Goal: Communication & Community: Participate in discussion

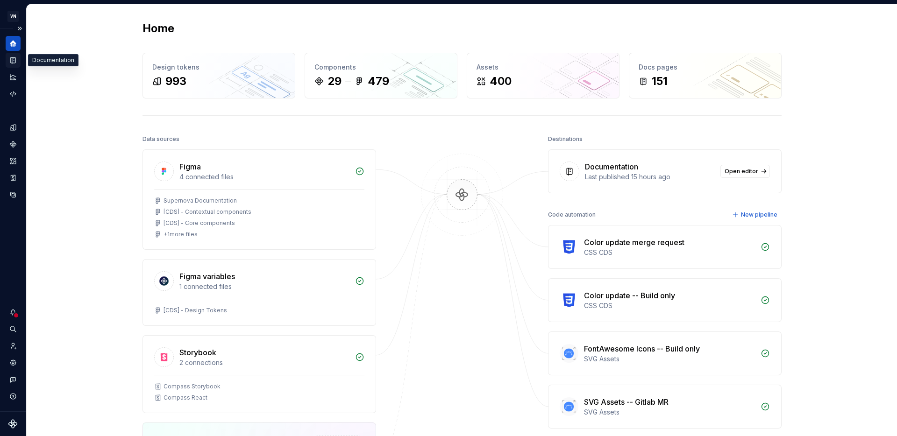
click at [14, 61] on icon "Documentation" at bounding box center [14, 60] width 4 height 5
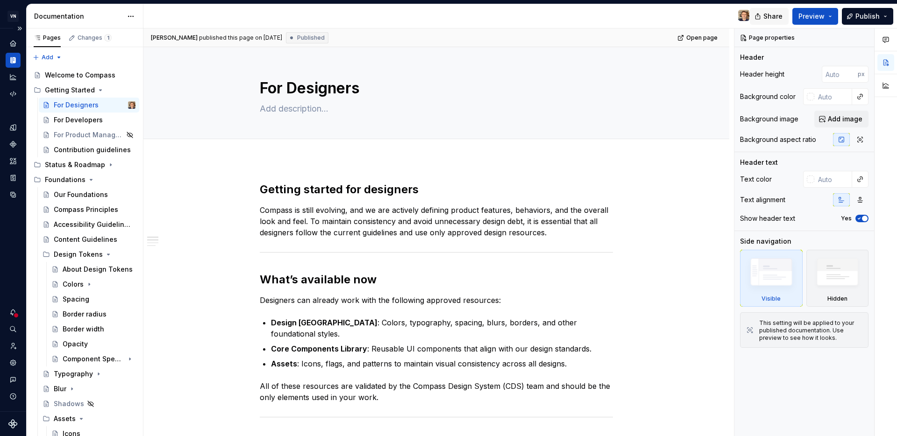
click at [781, 19] on span "Share" at bounding box center [772, 16] width 19 height 9
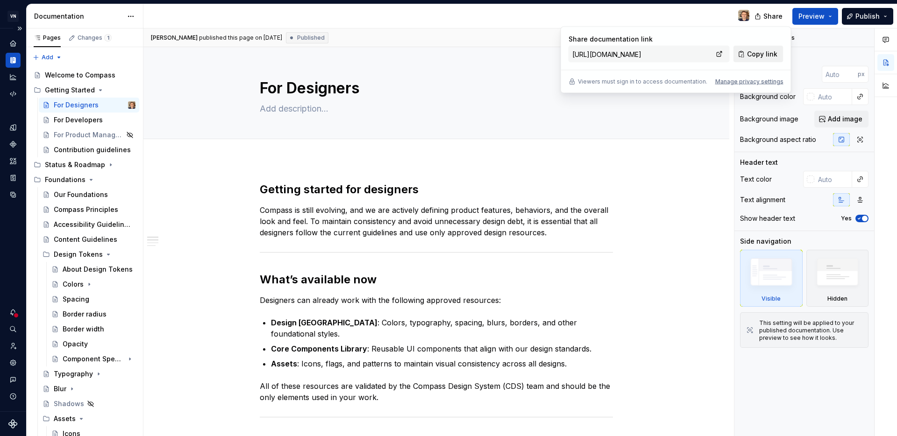
click at [762, 57] on span "Copy link" at bounding box center [762, 54] width 30 height 9
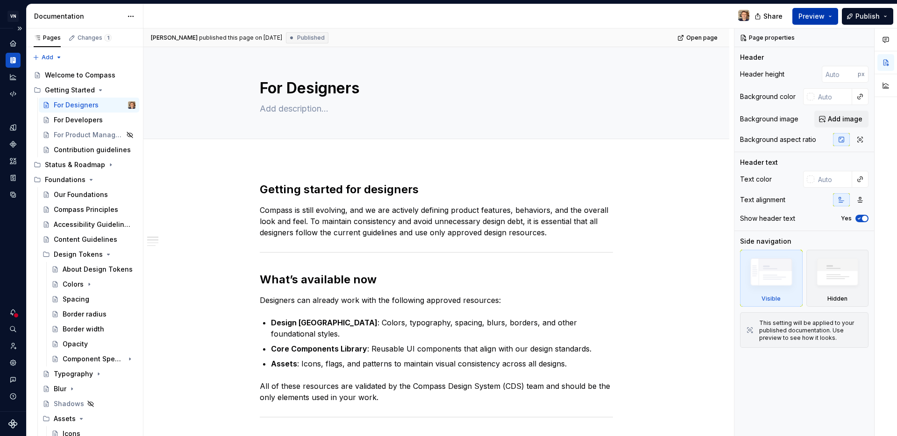
click at [833, 18] on button "Preview" at bounding box center [815, 16] width 46 height 17
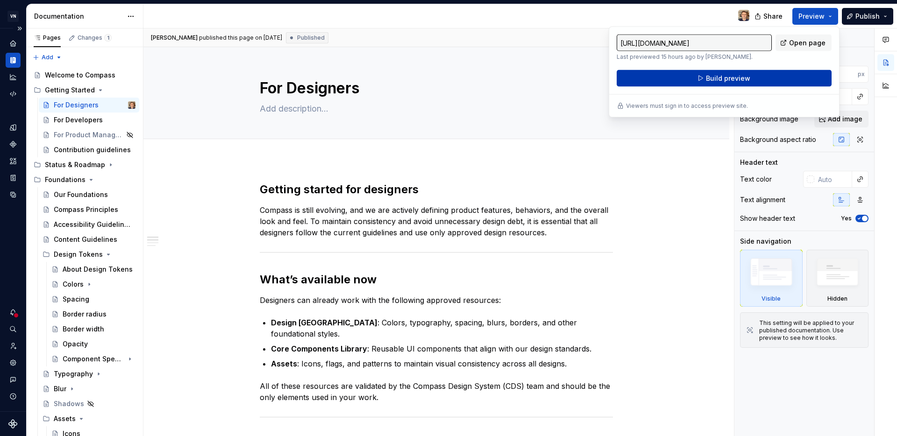
click at [761, 82] on button "Build preview" at bounding box center [723, 78] width 215 height 17
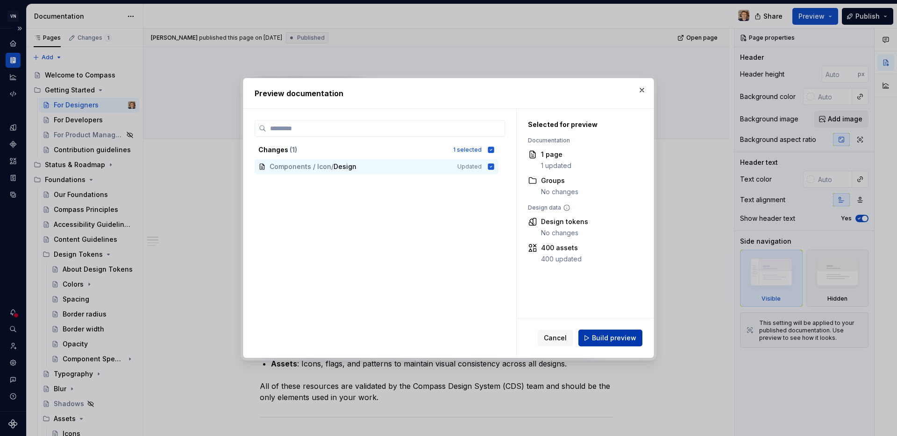
click at [605, 339] on span "Build preview" at bounding box center [614, 337] width 44 height 9
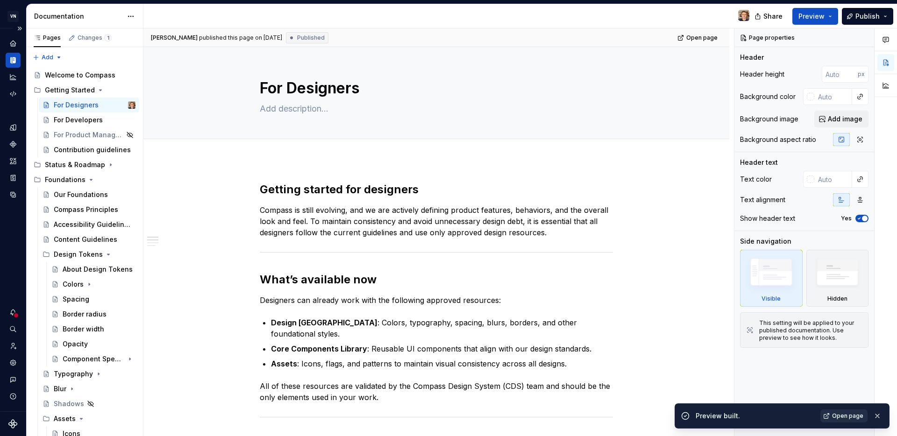
click at [849, 414] on span "Open page" at bounding box center [847, 415] width 31 height 7
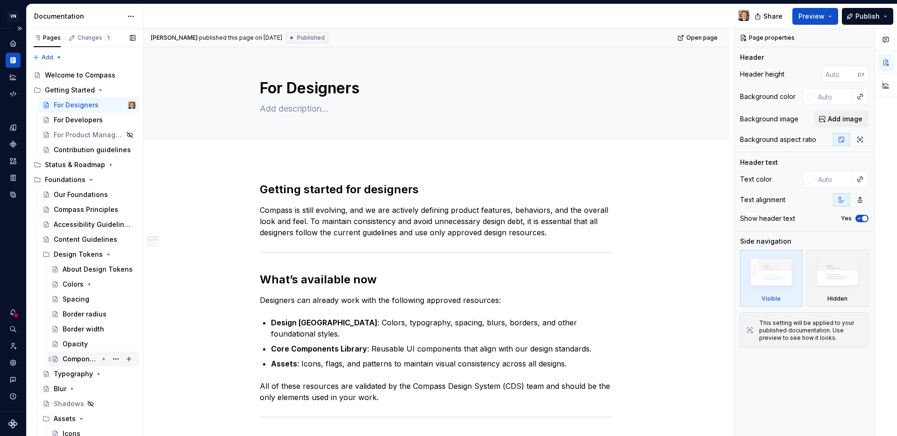
click at [100, 361] on icon "Page tree" at bounding box center [103, 358] width 7 height 7
click at [87, 401] on div "Badges" at bounding box center [83, 403] width 25 height 9
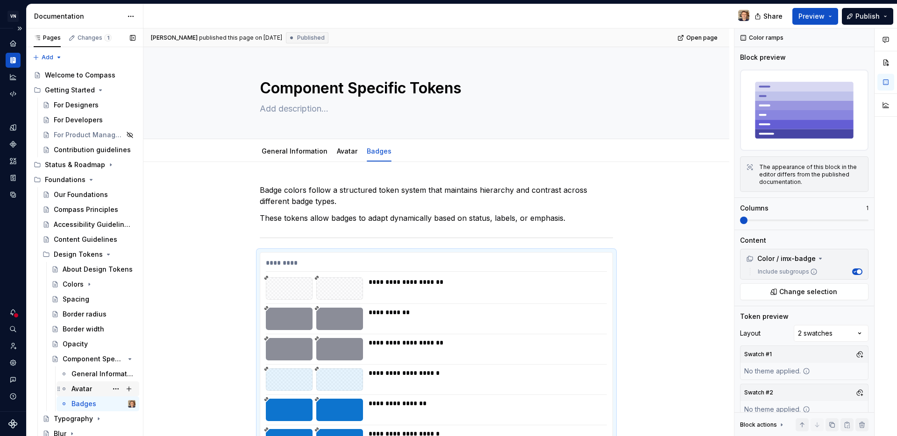
click at [95, 388] on div "Avatar" at bounding box center [103, 388] width 64 height 13
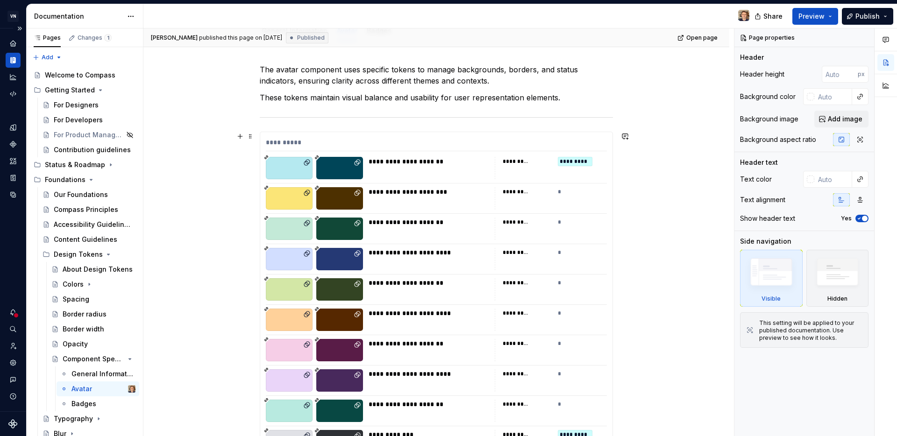
scroll to position [69, 0]
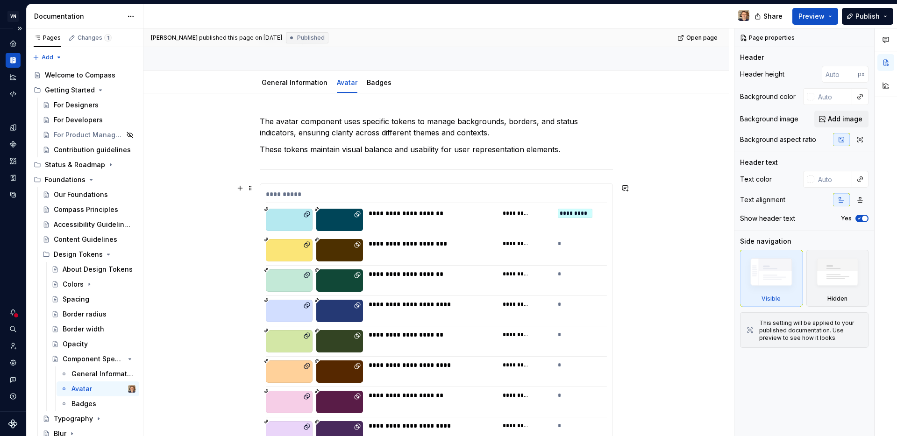
click at [519, 184] on div "**********" at bounding box center [436, 362] width 353 height 357
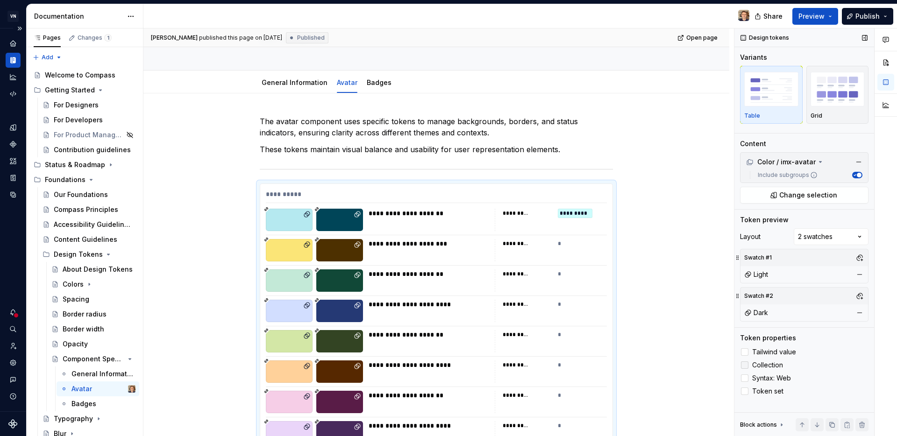
click at [745, 365] on div at bounding box center [744, 364] width 7 height 7
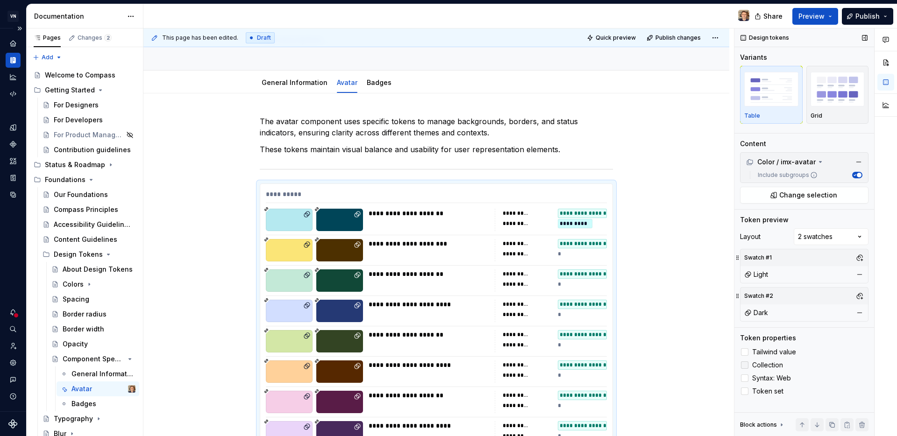
click at [744, 365] on polyline at bounding box center [744, 365] width 0 height 0
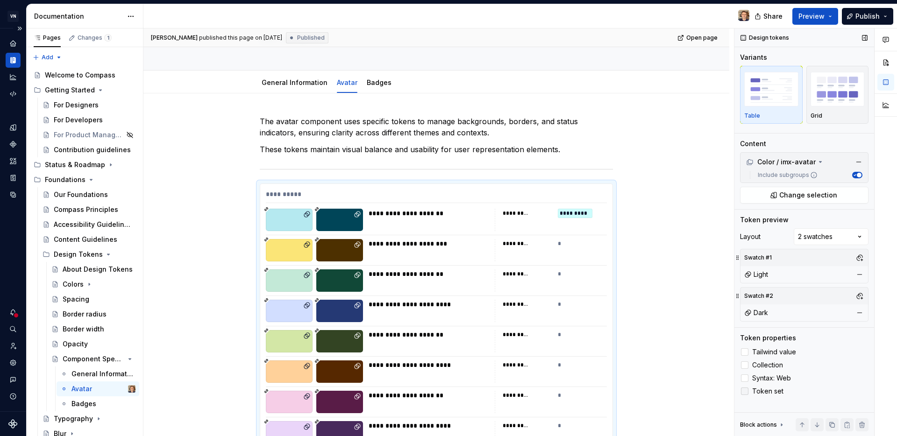
click at [744, 391] on icon at bounding box center [744, 391] width 0 height 0
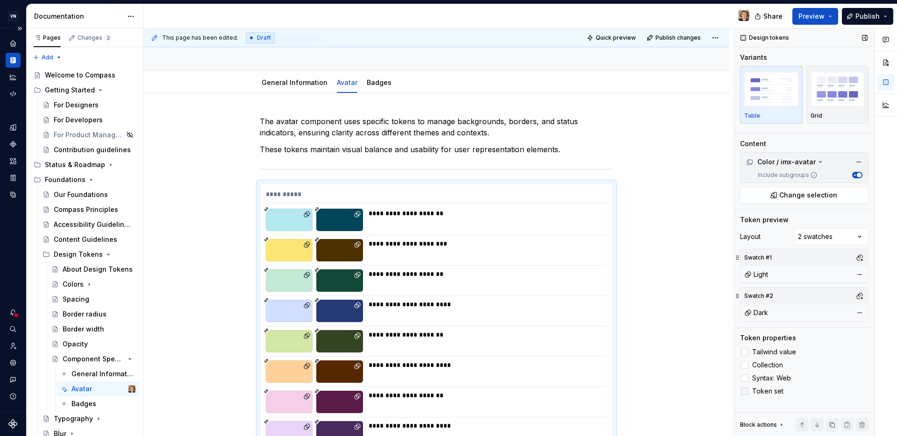
click at [743, 391] on div at bounding box center [744, 391] width 7 height 7
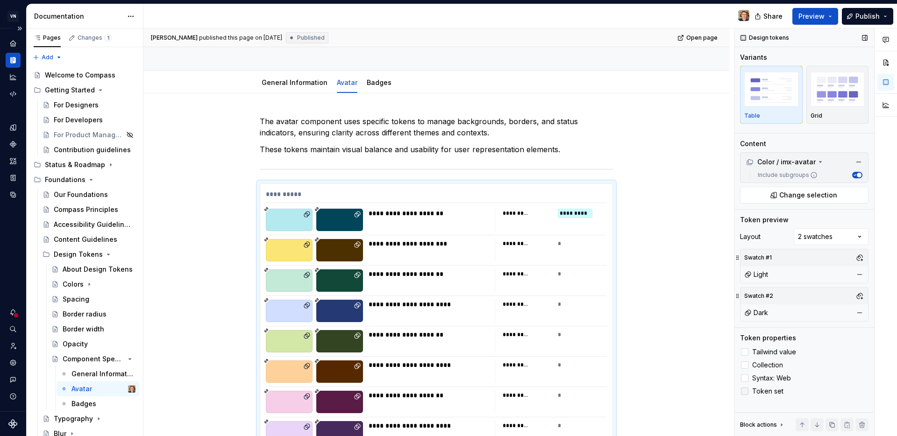
click at [741, 391] on div at bounding box center [744, 391] width 7 height 7
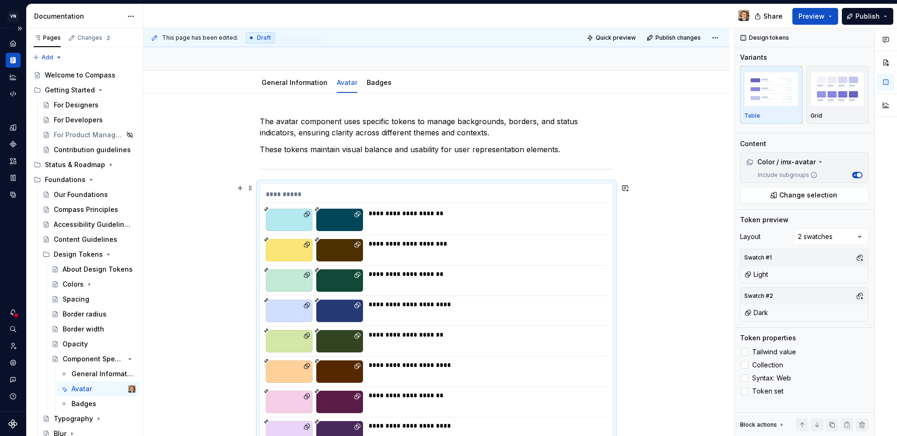
scroll to position [288, 0]
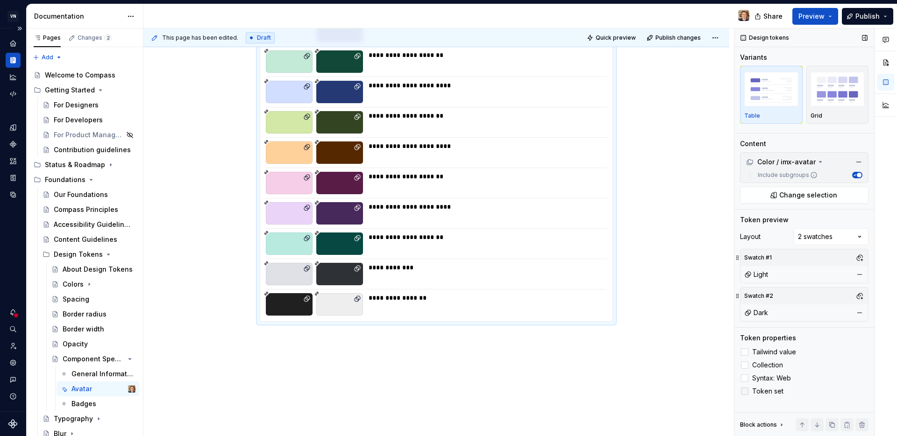
click at [747, 389] on div at bounding box center [744, 391] width 7 height 7
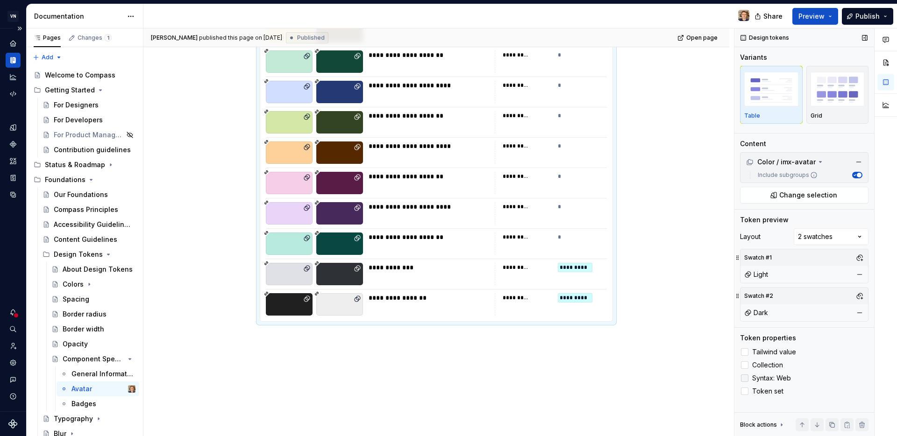
click at [745, 379] on div at bounding box center [744, 378] width 7 height 7
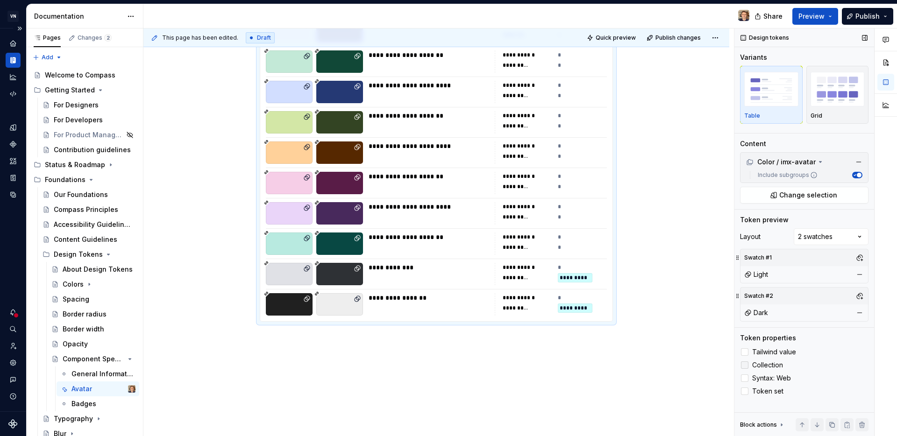
click at [743, 366] on div at bounding box center [744, 364] width 7 height 7
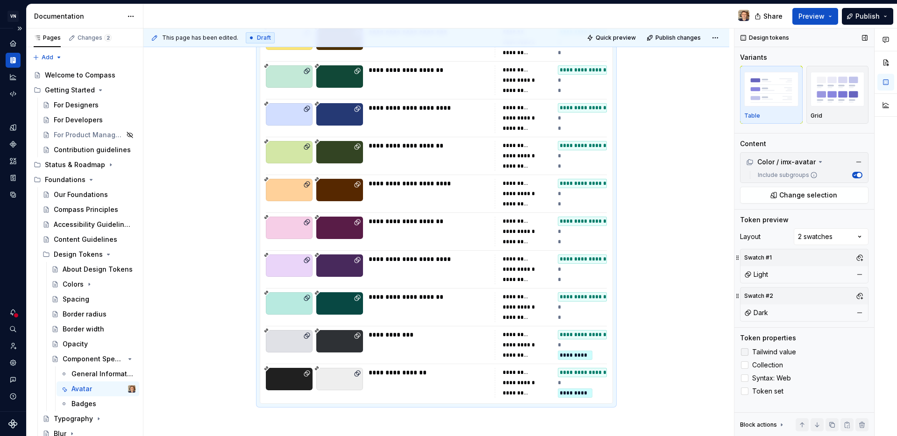
click at [746, 352] on div at bounding box center [744, 351] width 7 height 7
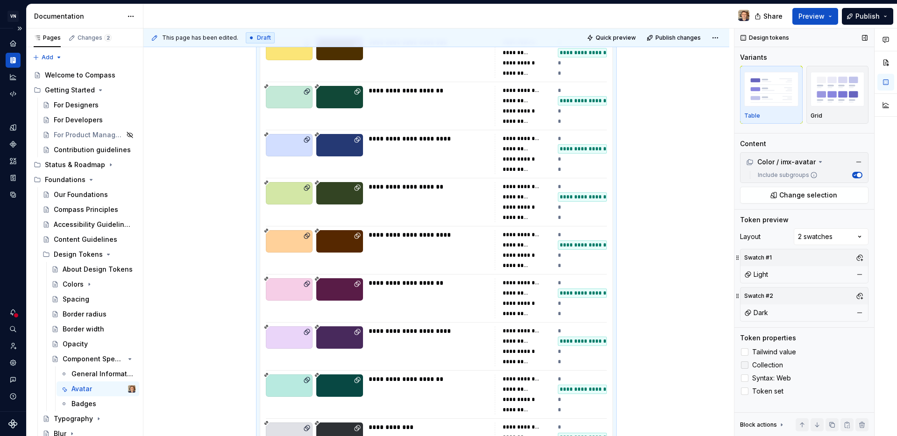
click at [744, 365] on icon at bounding box center [744, 365] width 0 height 0
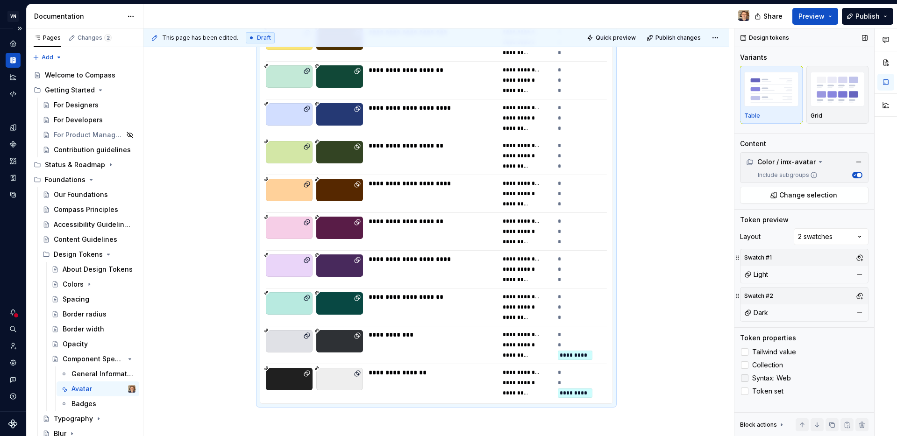
click at [744, 378] on polyline at bounding box center [744, 378] width 0 height 0
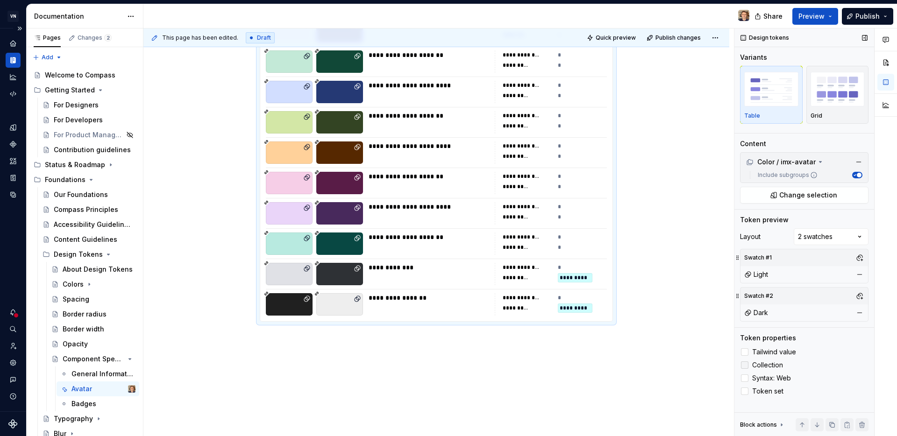
click at [744, 352] on icon at bounding box center [744, 352] width 0 height 0
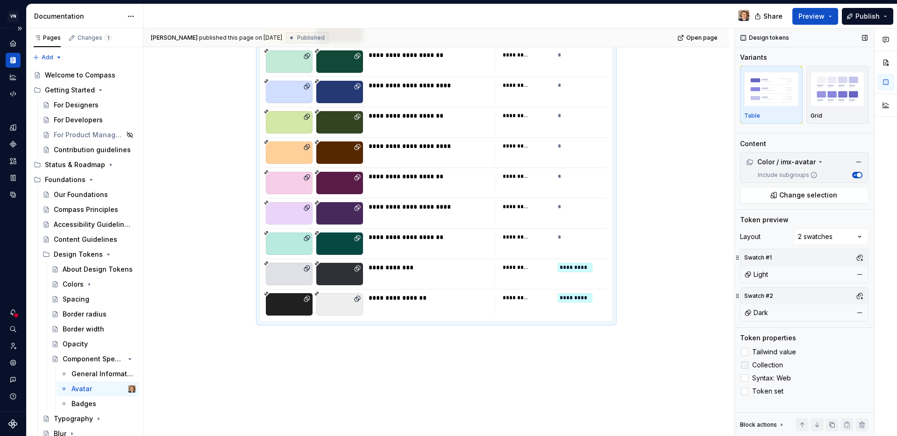
click at [747, 365] on div at bounding box center [744, 364] width 7 height 7
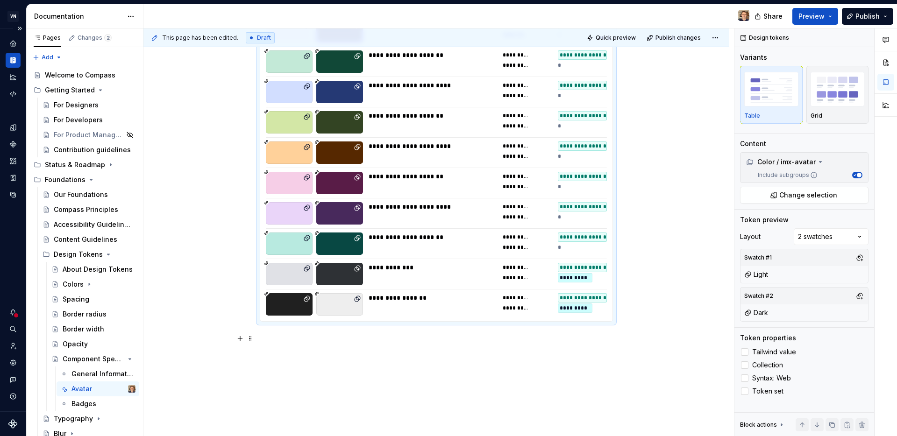
scroll to position [127, 0]
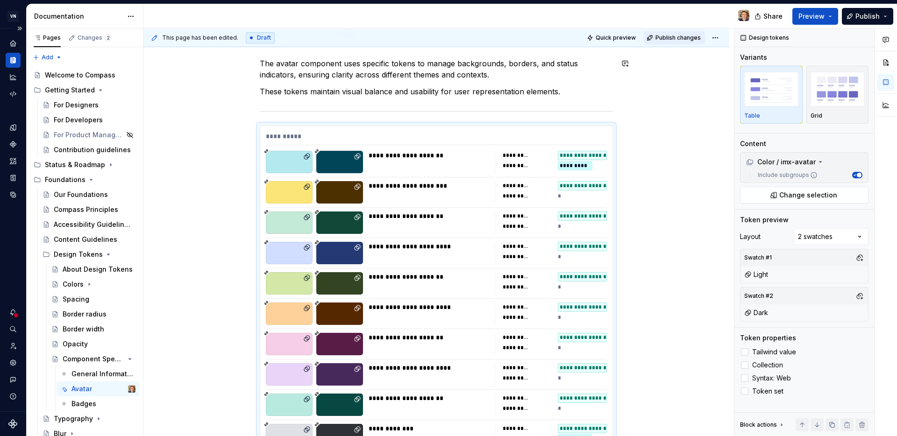
click at [676, 39] on span "Publish changes" at bounding box center [677, 37] width 45 height 7
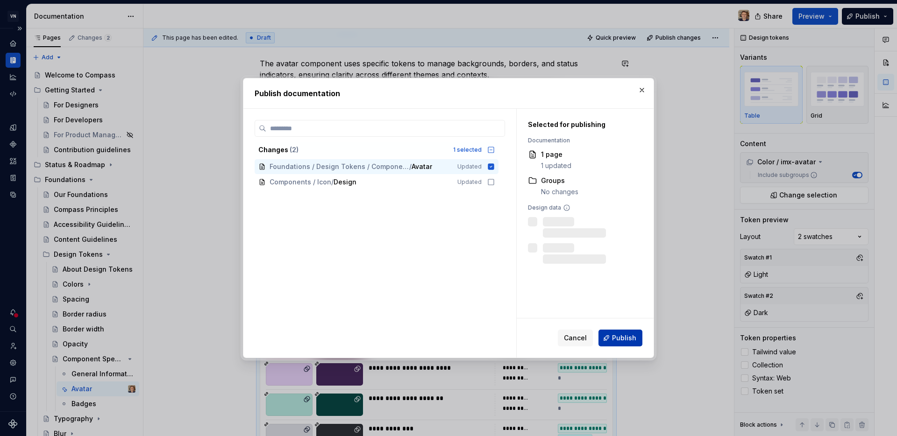
click at [631, 333] on span "Publish" at bounding box center [624, 337] width 24 height 9
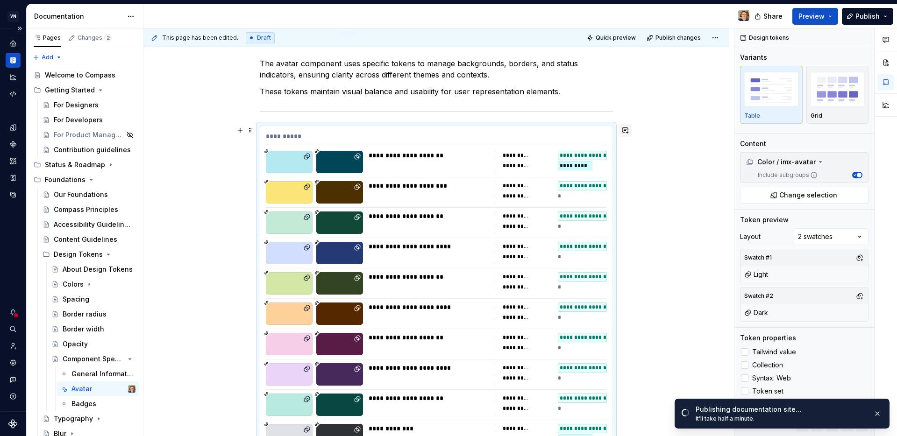
click at [626, 131] on button "button" at bounding box center [624, 130] width 13 height 13
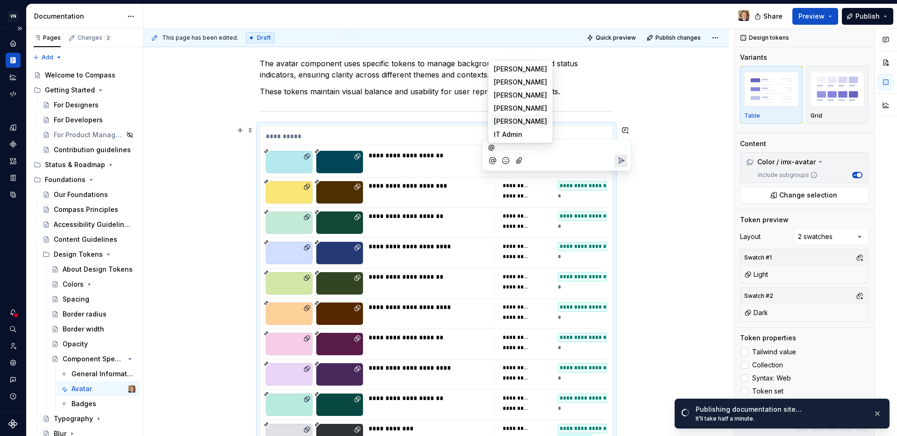
click at [532, 115] on li "KG [PERSON_NAME]" at bounding box center [520, 121] width 61 height 13
type textarea "*"
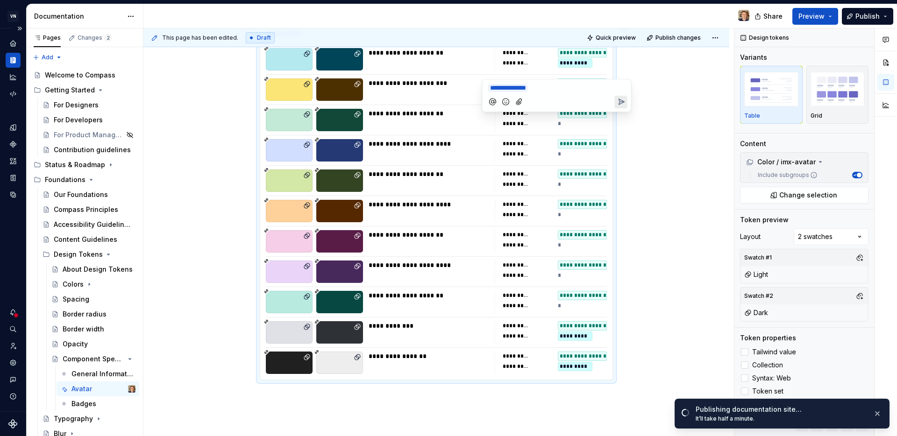
scroll to position [186, 0]
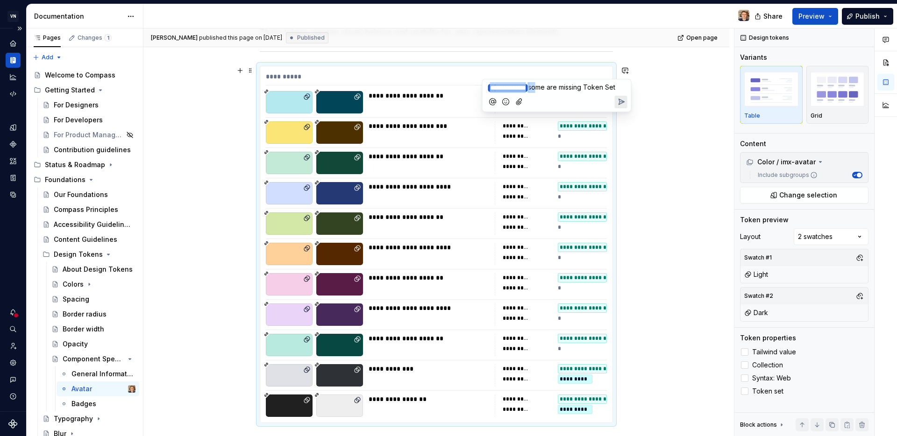
drag, startPoint x: 548, startPoint y: 88, endPoint x: 494, endPoint y: 82, distance: 55.0
click at [494, 82] on div "**********" at bounding box center [556, 86] width 141 height 14
drag, startPoint x: 543, startPoint y: 110, endPoint x: 581, endPoint y: 108, distance: 38.4
click at [581, 108] on p "Some are missing Token Set" at bounding box center [556, 111] width 137 height 10
click at [622, 121] on icon "Send" at bounding box center [621, 124] width 6 height 6
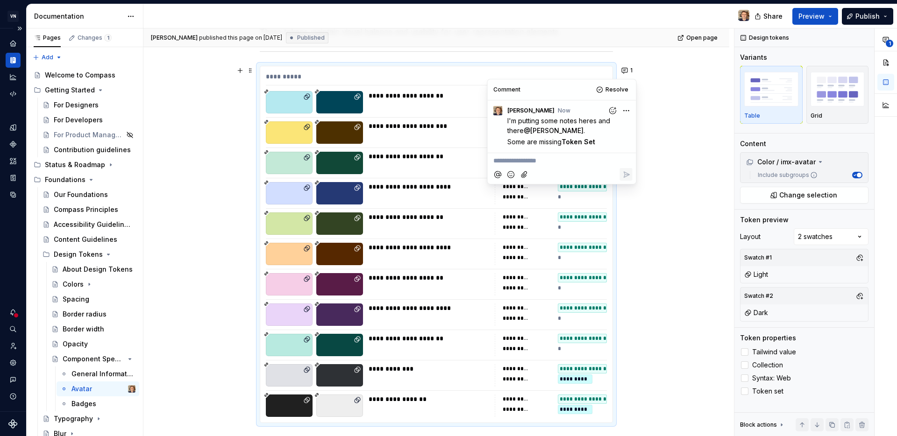
click at [665, 115] on div "**********" at bounding box center [436, 282] width 586 height 612
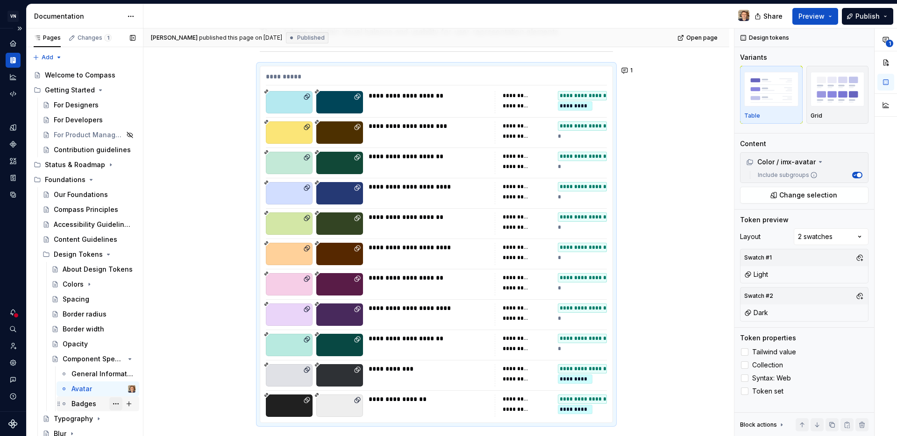
click at [113, 400] on button "Page tree" at bounding box center [115, 403] width 13 height 13
click at [88, 404] on div "Pages Changes 1 Add Accessibility guide for tree Page tree. Navigate the tree w…" at bounding box center [84, 234] width 117 height 412
click at [88, 404] on div "Badges" at bounding box center [83, 403] width 25 height 9
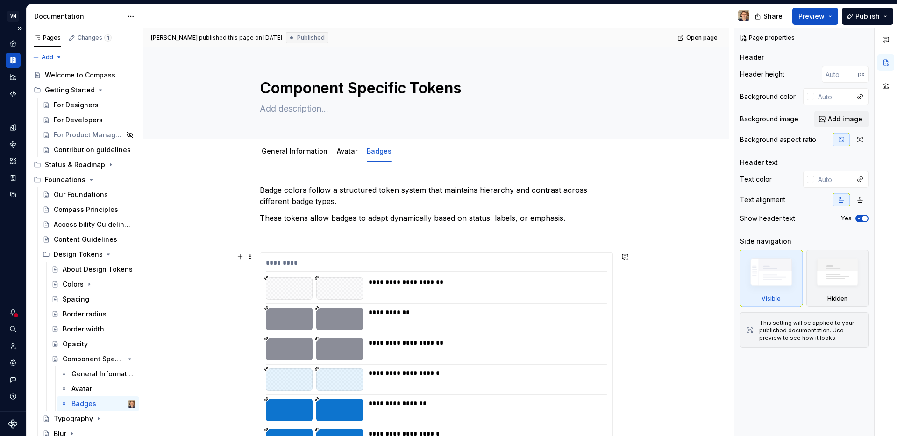
scroll to position [151, 0]
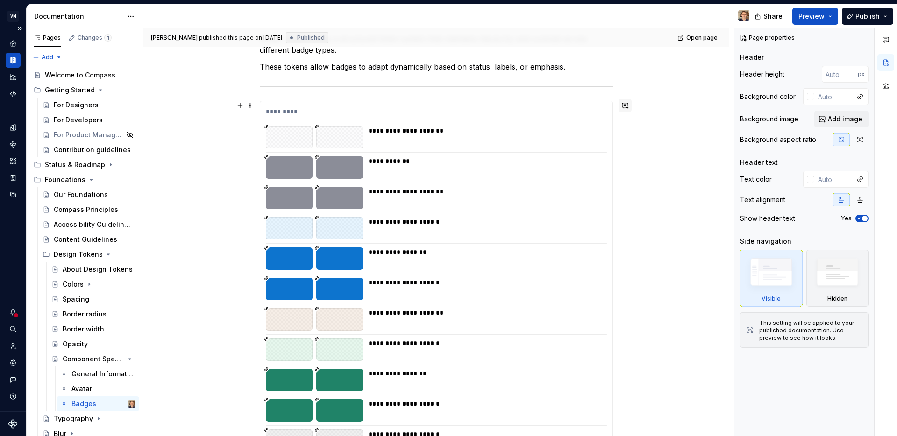
click at [628, 106] on button "button" at bounding box center [624, 105] width 13 height 13
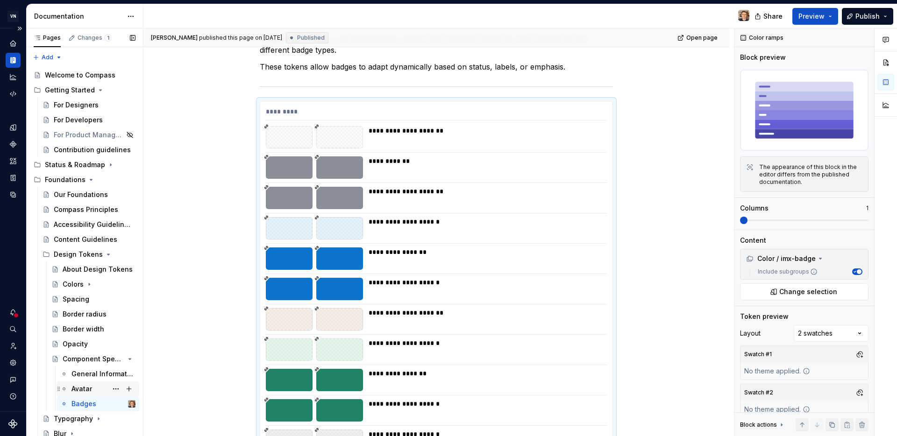
click at [97, 388] on div "Avatar" at bounding box center [103, 388] width 64 height 13
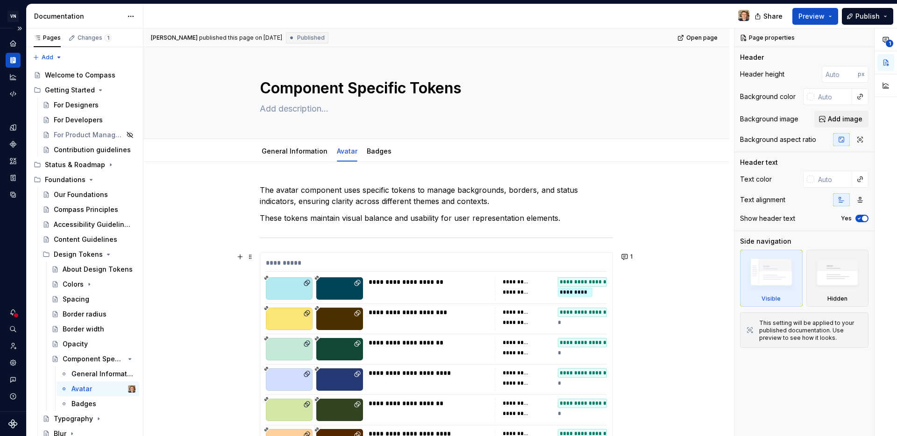
click at [566, 264] on div "**********" at bounding box center [436, 265] width 341 height 14
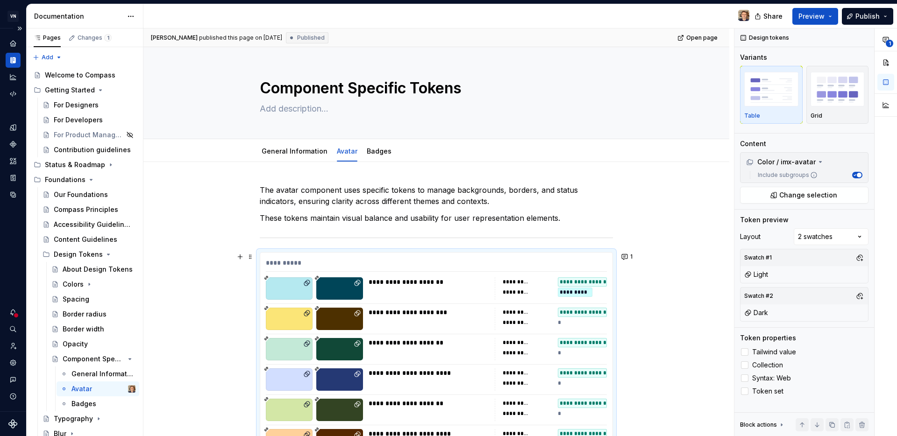
type textarea "*"
click at [825, 238] on div "**********" at bounding box center [815, 232] width 163 height 408
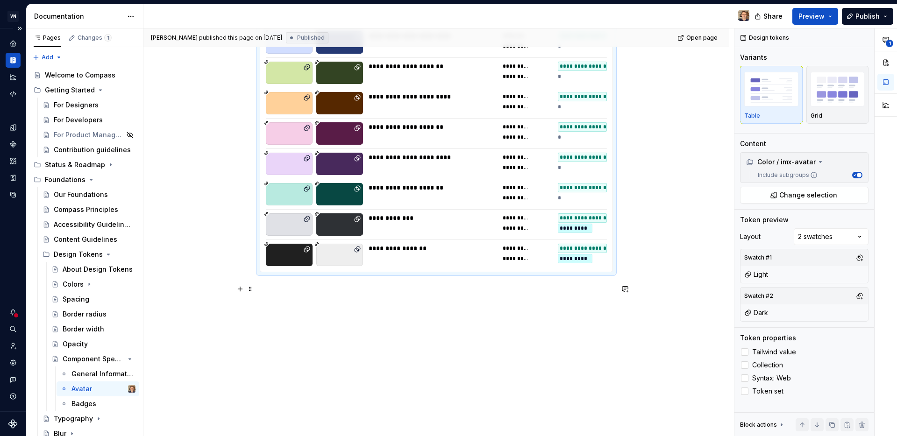
click at [303, 295] on div "**********" at bounding box center [436, 76] width 353 height 459
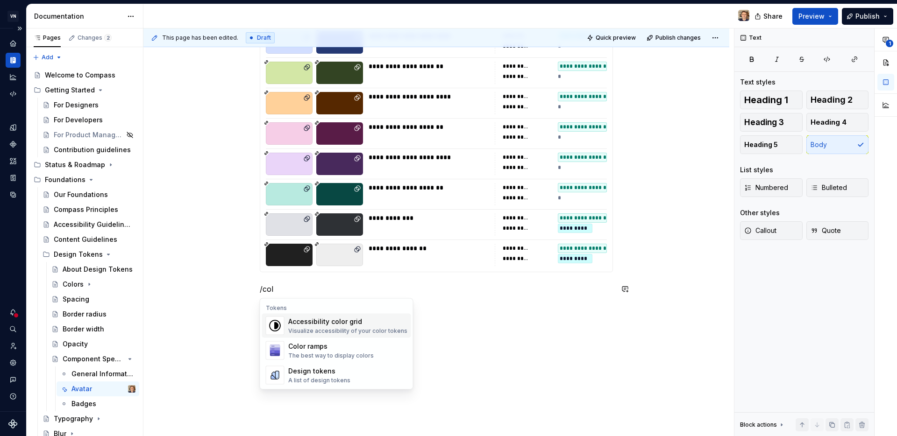
scroll to position [0, 0]
click at [355, 351] on div "Design tokens A list of design tokens" at bounding box center [347, 350] width 119 height 19
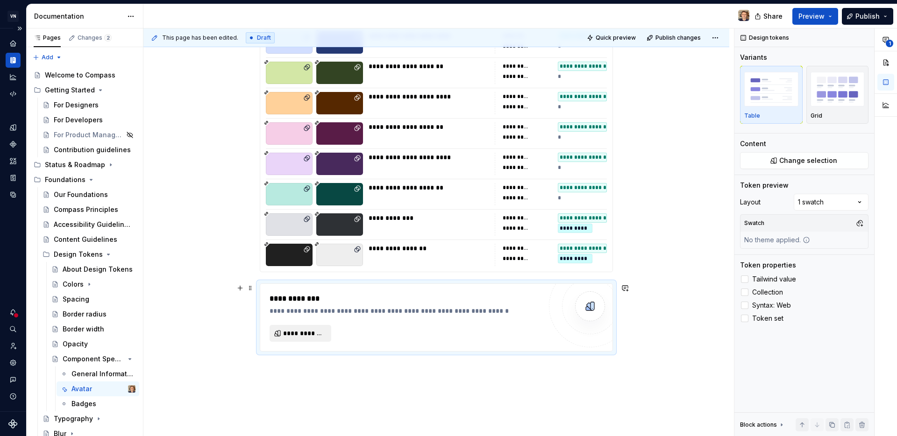
click at [314, 339] on button "**********" at bounding box center [300, 333] width 62 height 17
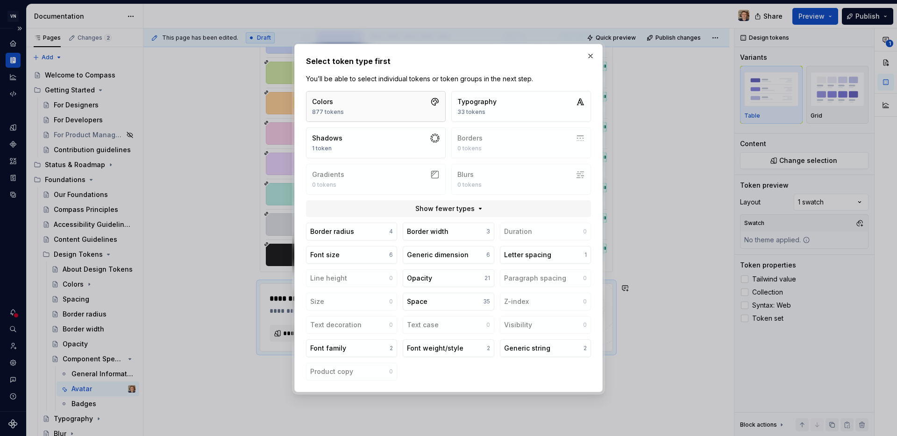
click at [409, 102] on button "Colors 877 tokens" at bounding box center [376, 106] width 140 height 31
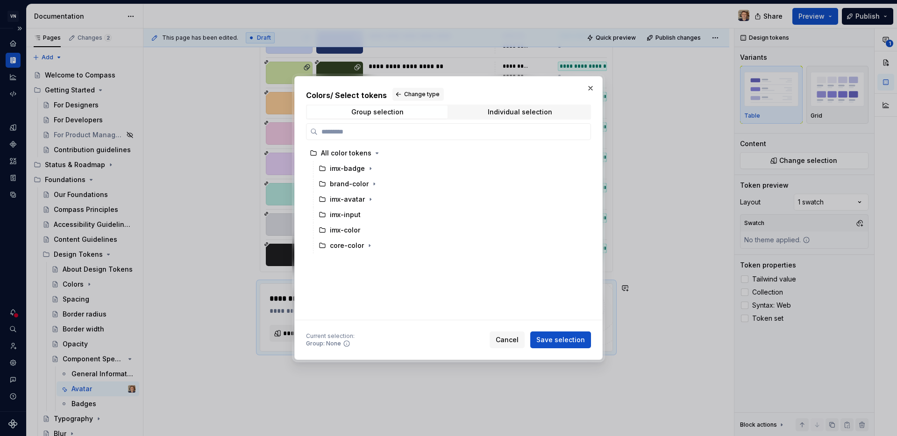
click at [598, 85] on div "Colors / Select tokens Change type Group selection Individual selection All col…" at bounding box center [448, 218] width 308 height 284
click at [593, 87] on button "button" at bounding box center [590, 88] width 13 height 13
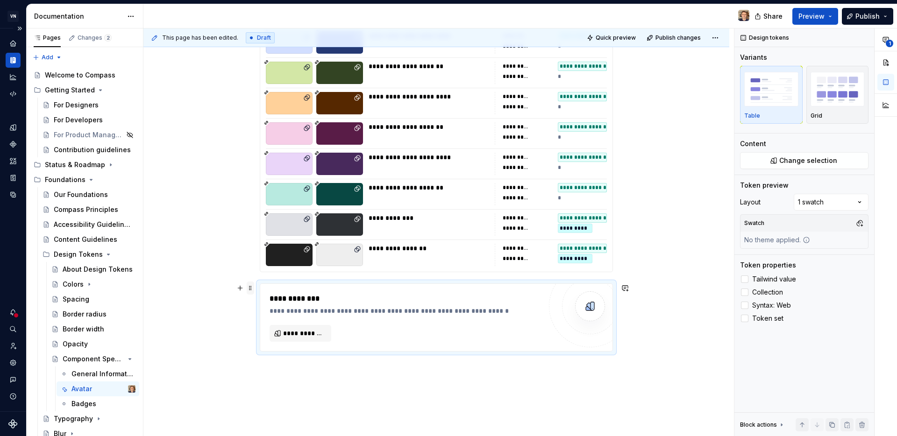
click at [248, 289] on span at bounding box center [250, 288] width 7 height 13
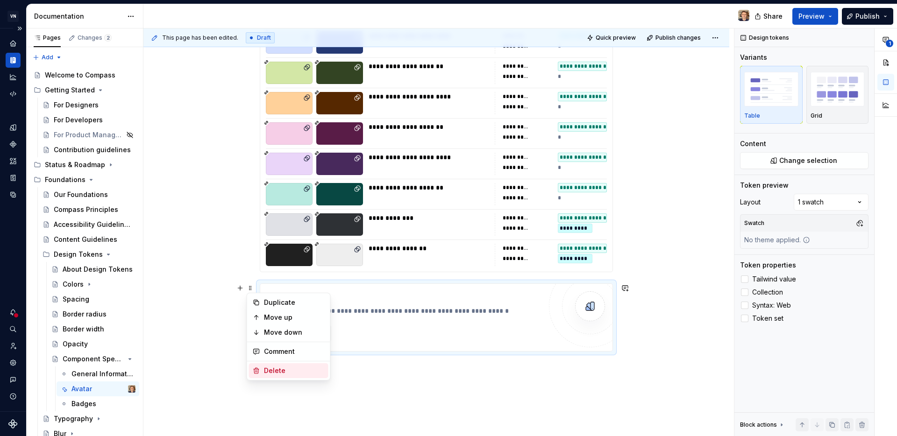
drag, startPoint x: 285, startPoint y: 371, endPoint x: 183, endPoint y: 393, distance: 105.1
click at [285, 370] on div "Delete" at bounding box center [294, 370] width 61 height 9
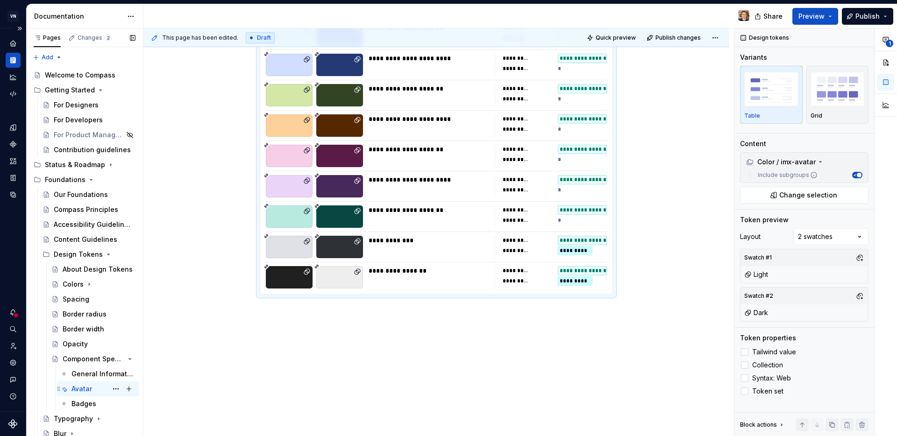
scroll to position [224, 0]
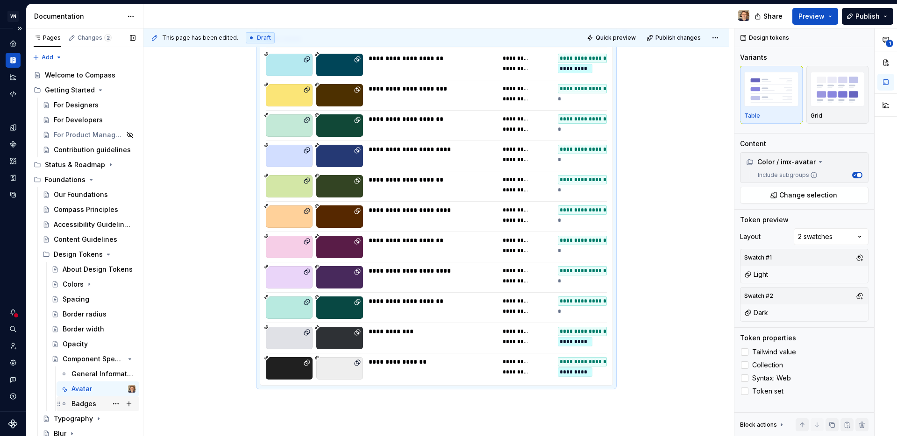
click at [86, 403] on div "Badges" at bounding box center [83, 403] width 25 height 9
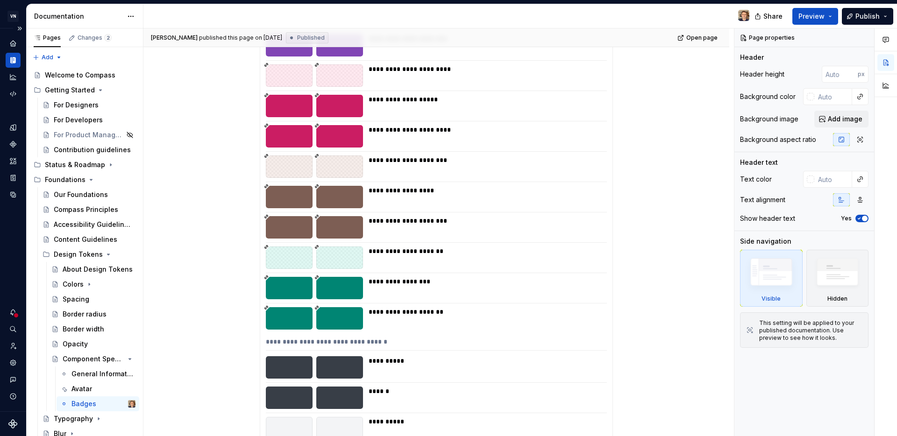
scroll to position [1457, 0]
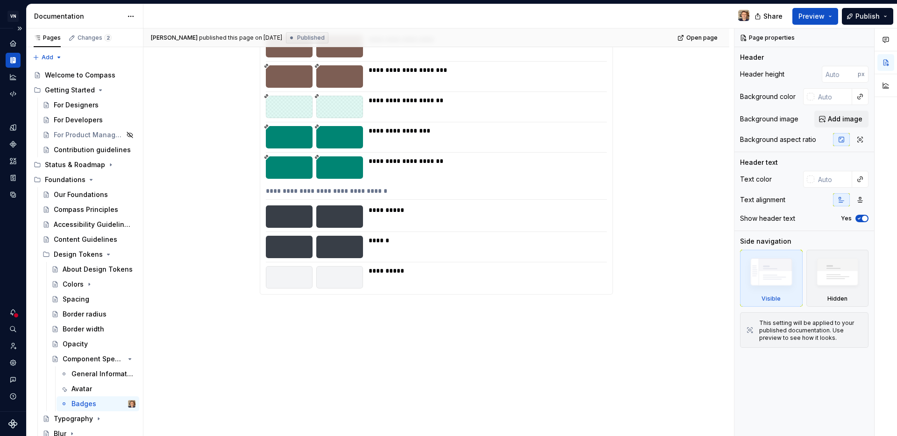
type textarea "*"
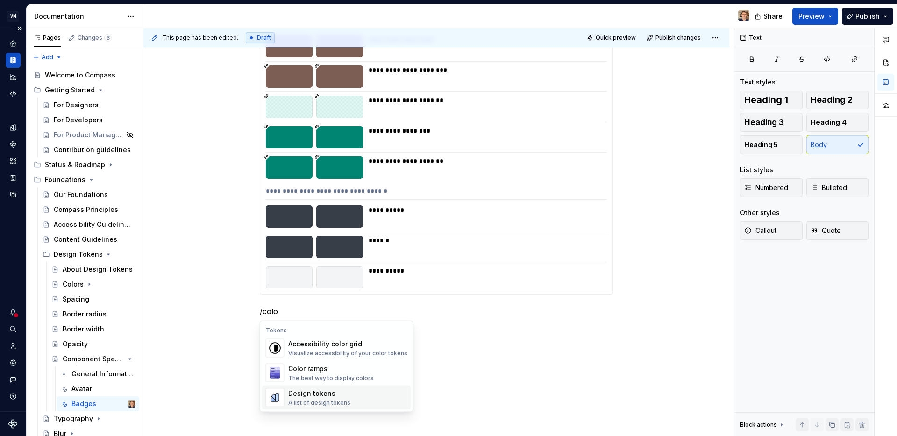
click at [335, 396] on div "Design tokens" at bounding box center [319, 393] width 62 height 9
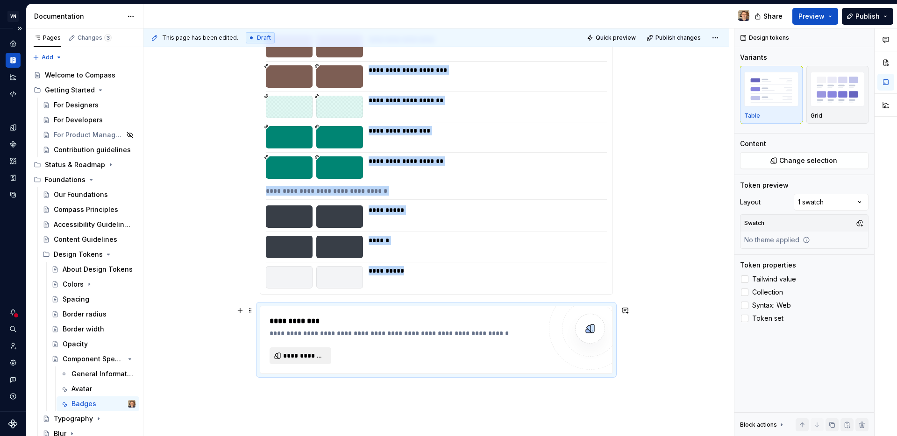
click at [315, 355] on span "**********" at bounding box center [304, 355] width 42 height 9
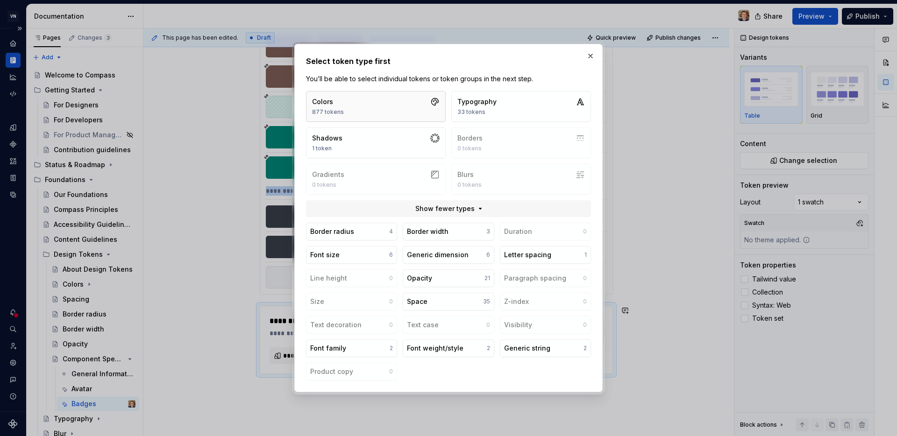
click at [369, 98] on button "Colors 877 tokens" at bounding box center [376, 106] width 140 height 31
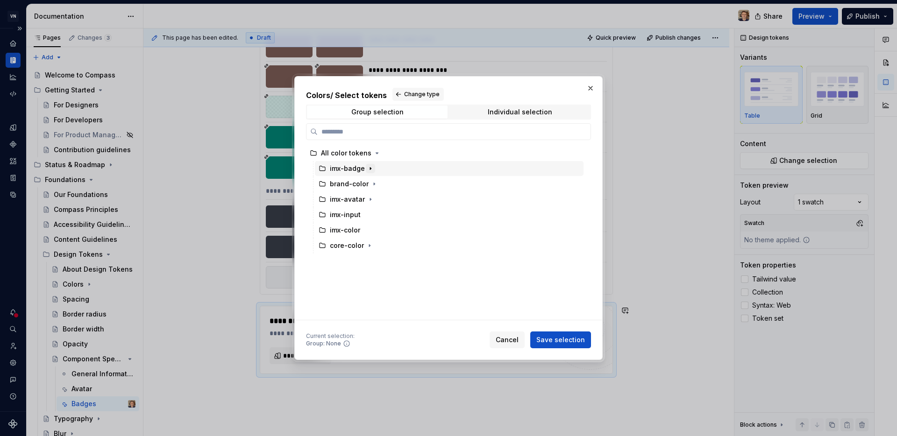
click at [367, 172] on icon "button" at bounding box center [370, 168] width 7 height 7
click at [362, 184] on icon "button" at bounding box center [360, 183] width 7 height 7
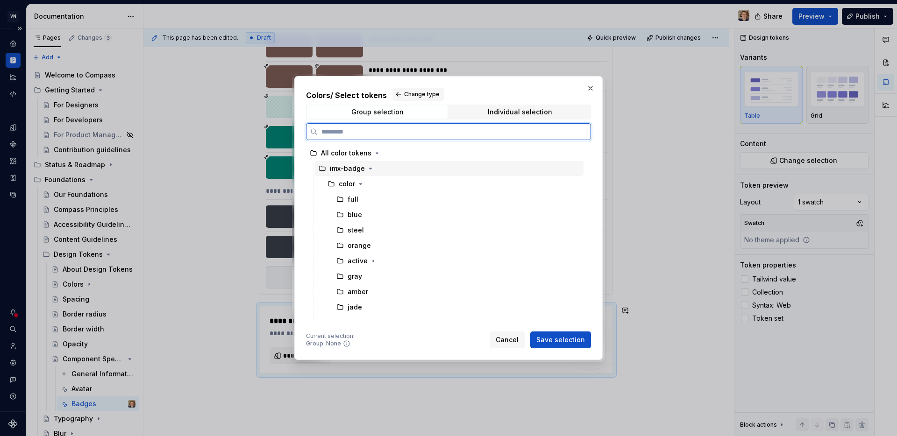
click at [404, 170] on div "imx-badge" at bounding box center [449, 168] width 269 height 15
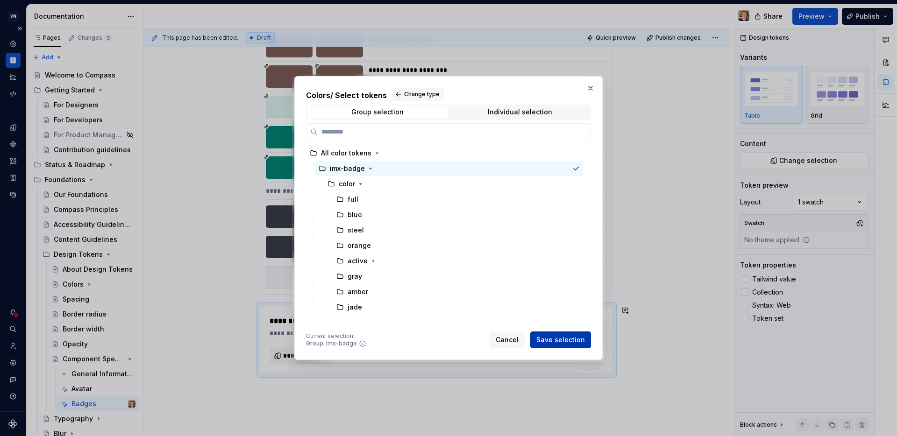
click at [567, 339] on span "Save selection" at bounding box center [560, 339] width 49 height 9
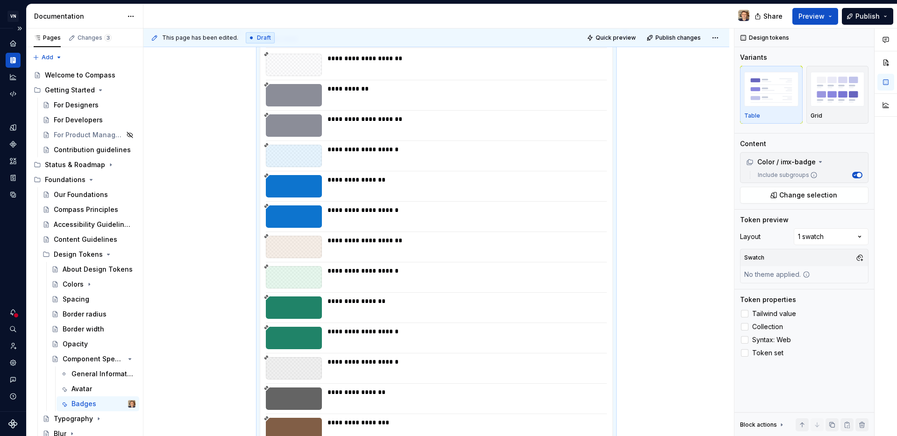
scroll to position [2005, 0]
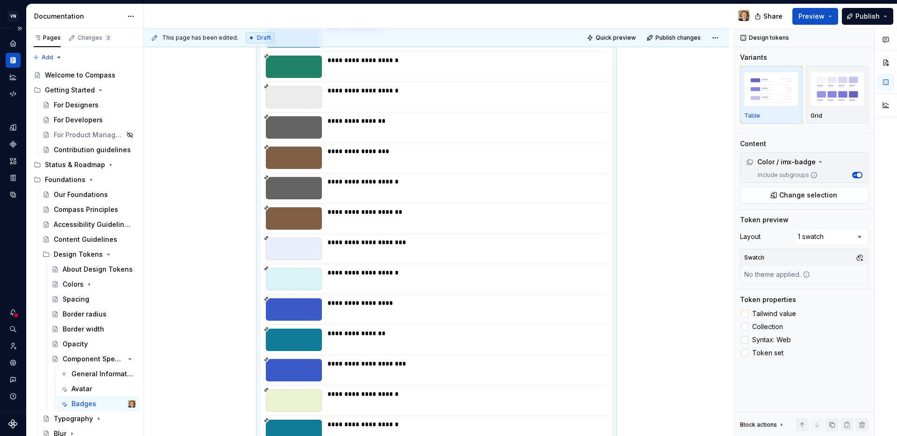
click at [845, 237] on div "Comments Open comments No comments yet Select ‘Comment’ from the block context …" at bounding box center [815, 232] width 163 height 408
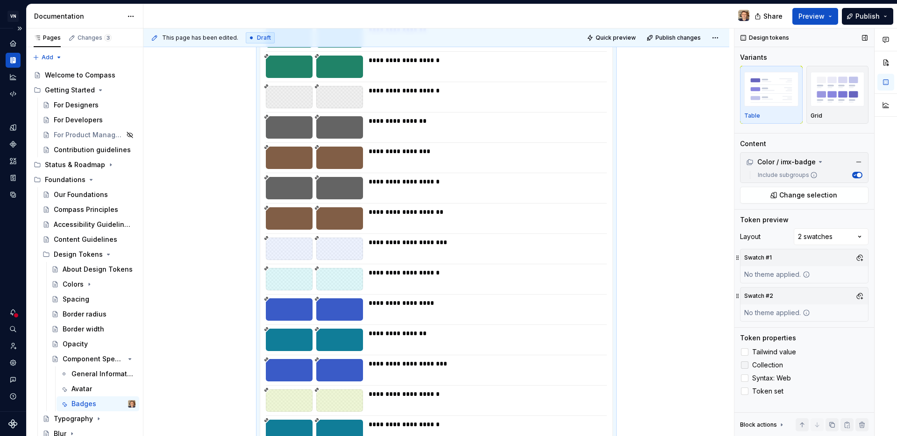
click at [774, 365] on span "Collection" at bounding box center [767, 364] width 31 height 7
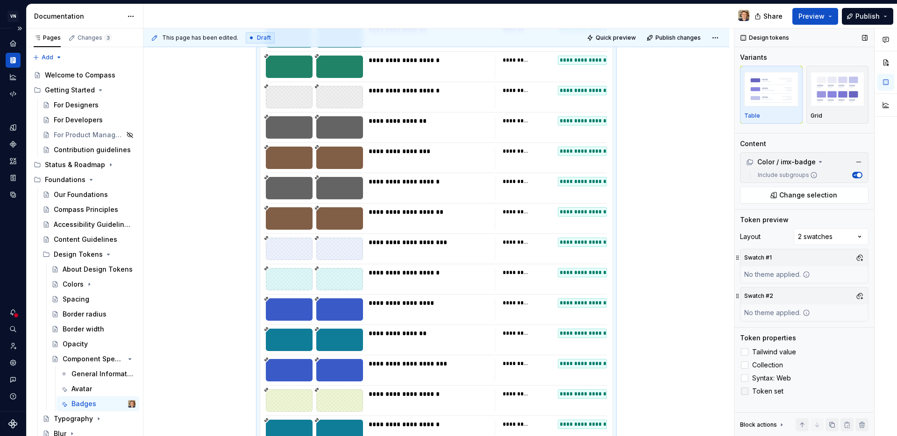
click at [773, 392] on span "Token set" at bounding box center [767, 391] width 31 height 7
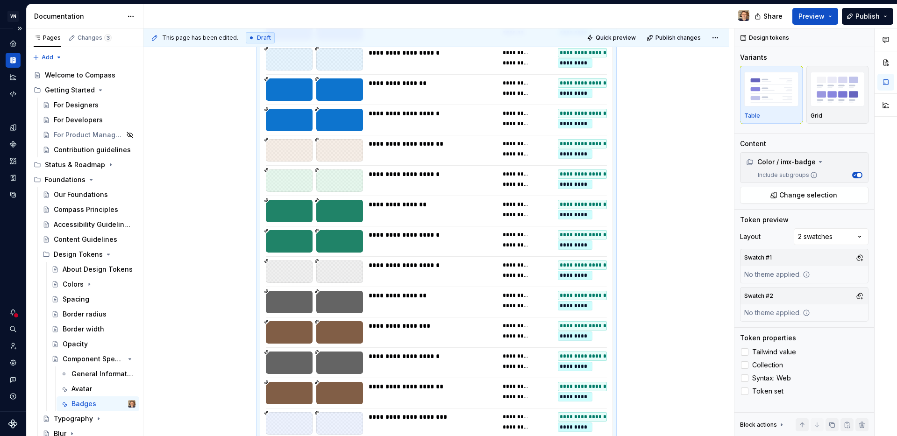
scroll to position [1586, 0]
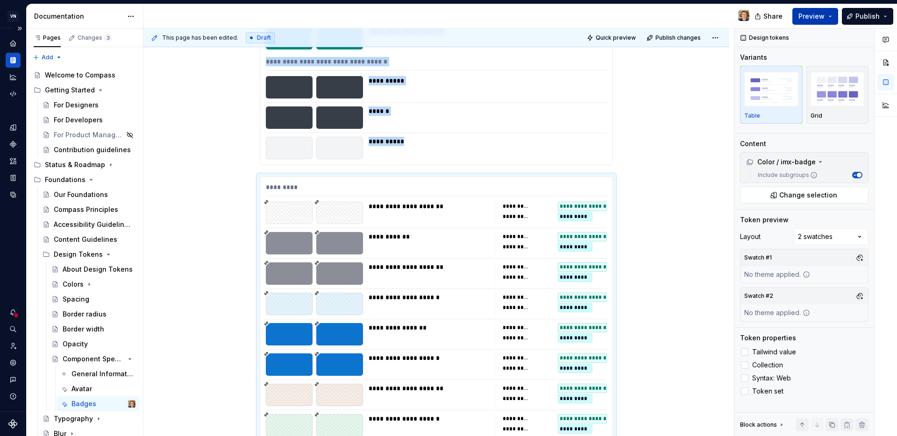
click at [826, 19] on button "Preview" at bounding box center [815, 16] width 46 height 17
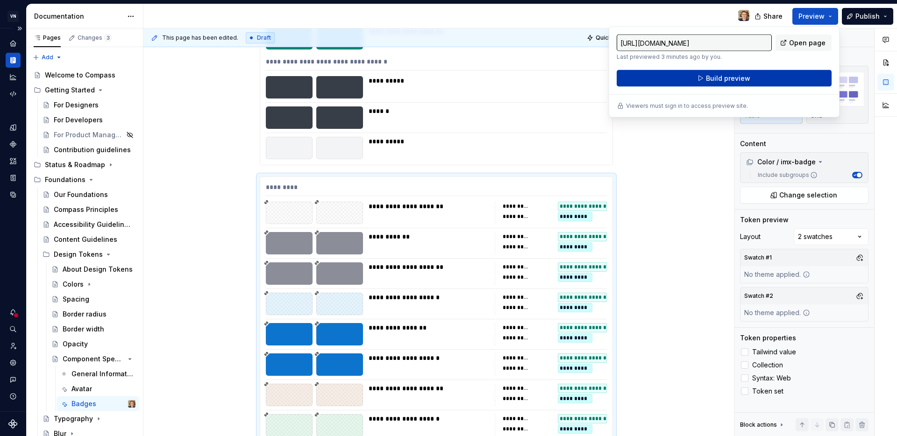
click at [738, 79] on span "Build preview" at bounding box center [728, 78] width 44 height 9
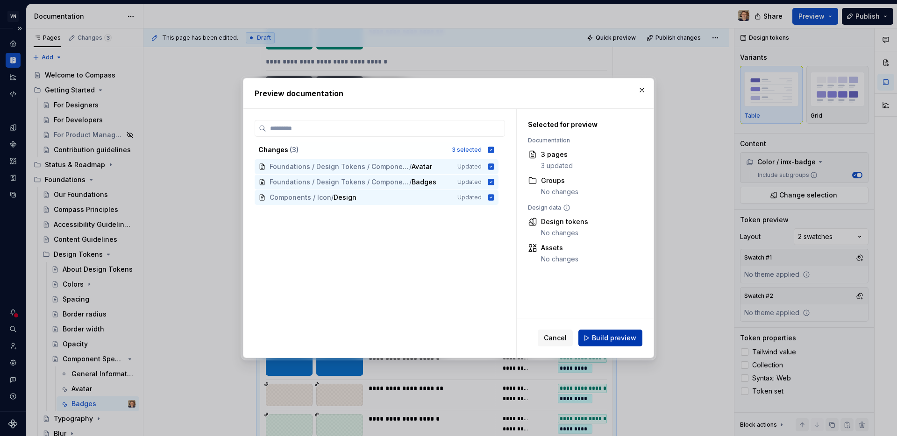
click at [626, 339] on span "Build preview" at bounding box center [614, 337] width 44 height 9
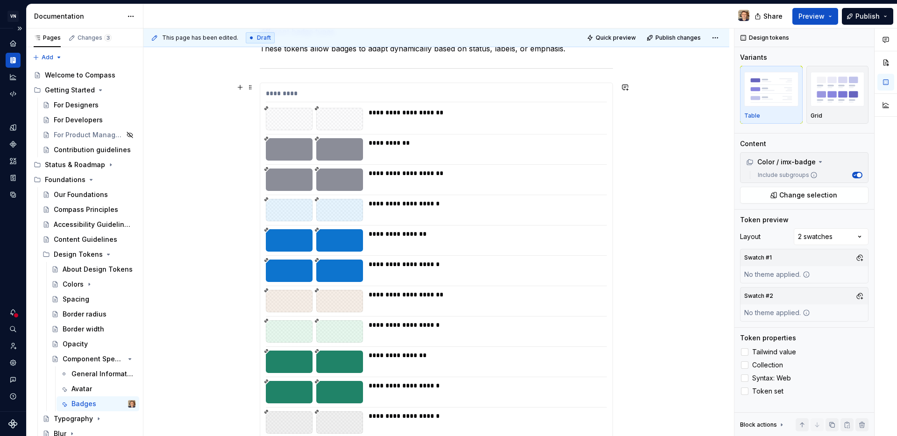
scroll to position [0, 0]
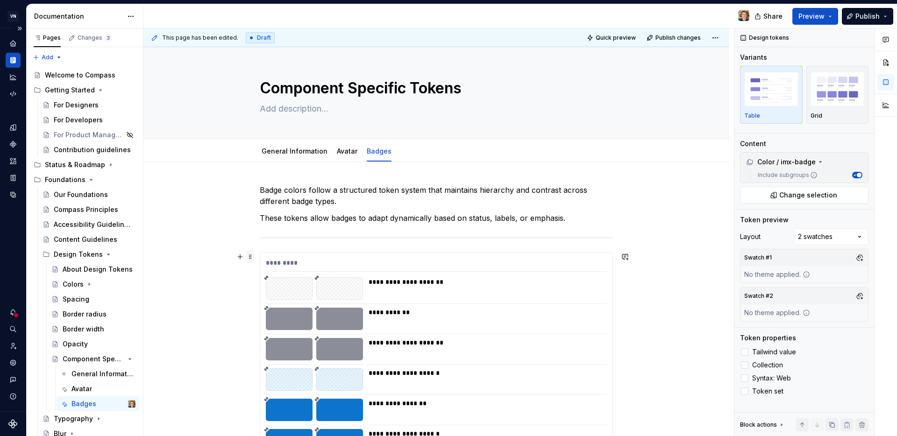
click at [249, 257] on span at bounding box center [250, 256] width 7 height 13
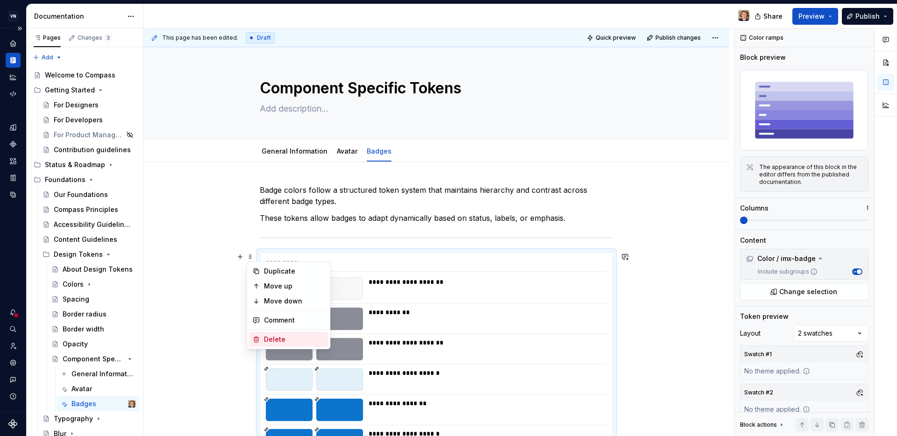
click at [285, 337] on div "Delete" at bounding box center [294, 339] width 61 height 9
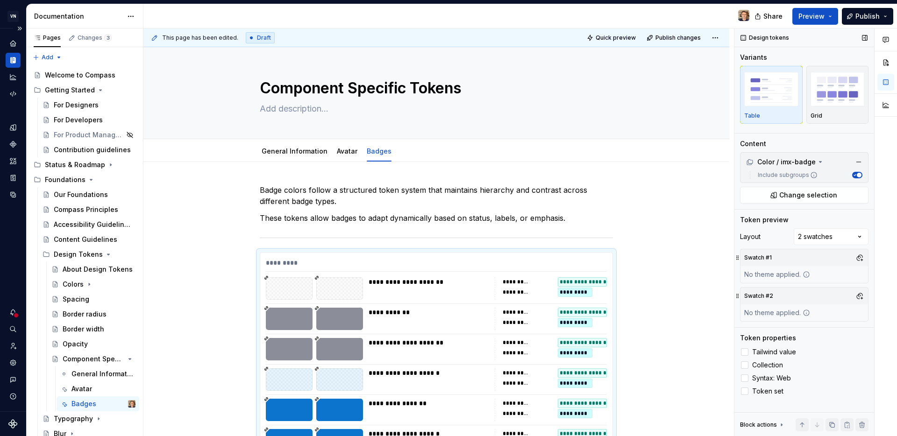
scroll to position [224, 0]
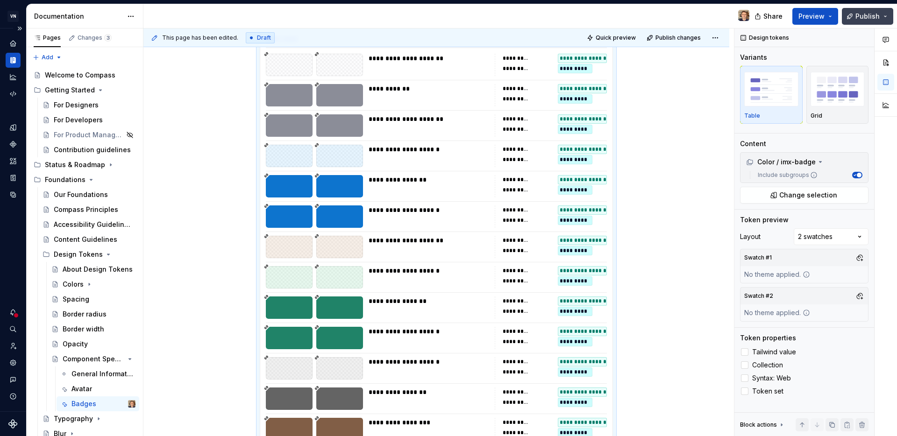
click at [868, 18] on span "Publish" at bounding box center [867, 16] width 24 height 9
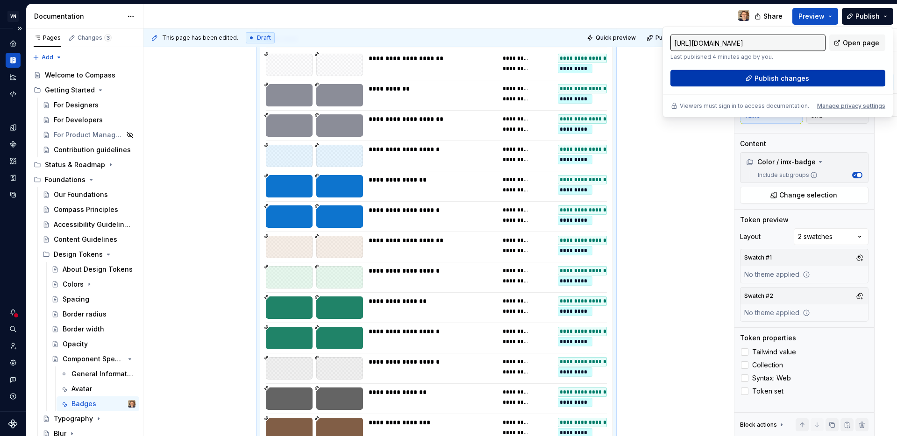
click at [834, 75] on button "Publish changes" at bounding box center [777, 78] width 215 height 17
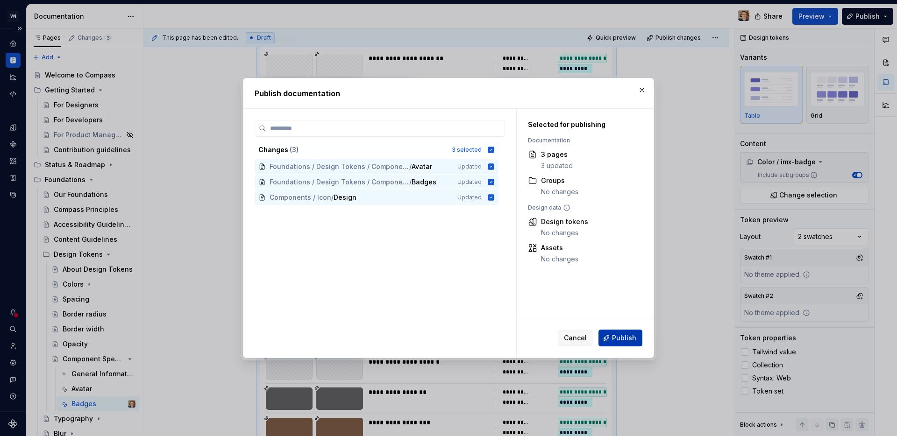
click at [618, 338] on span "Publish" at bounding box center [624, 337] width 24 height 9
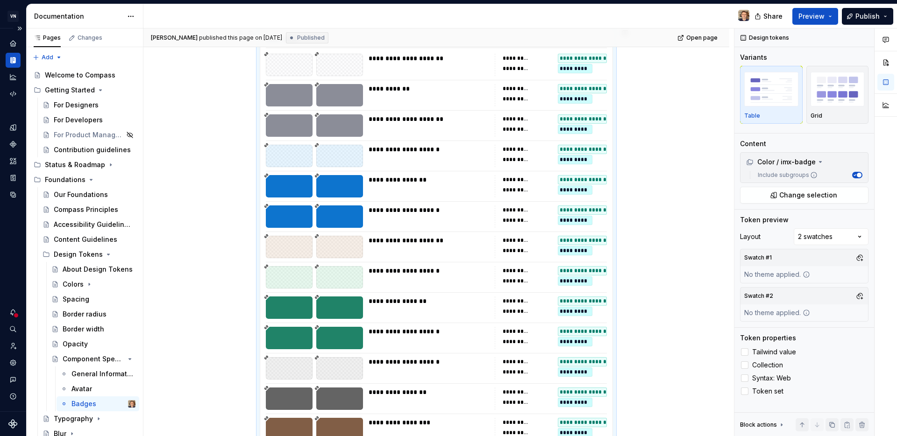
type textarea "*"
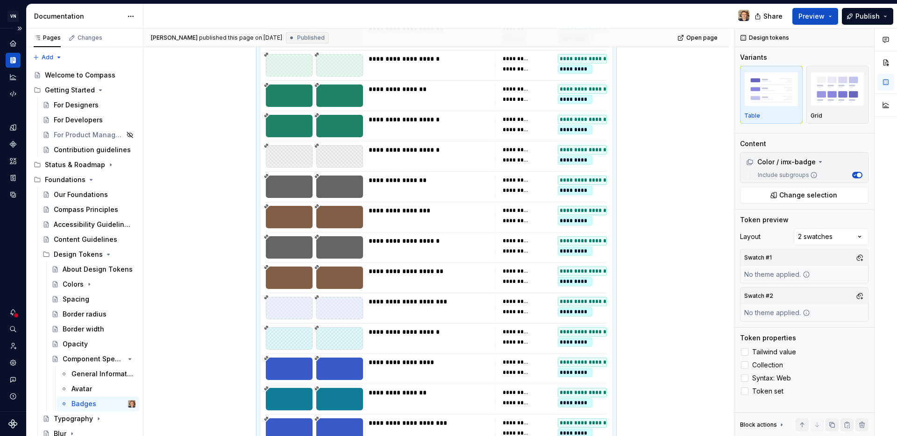
scroll to position [67, 0]
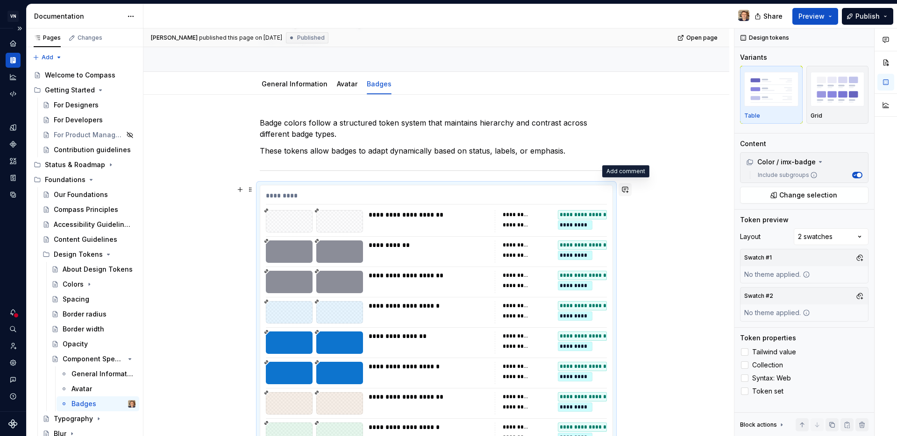
click at [626, 186] on button "button" at bounding box center [624, 189] width 13 height 13
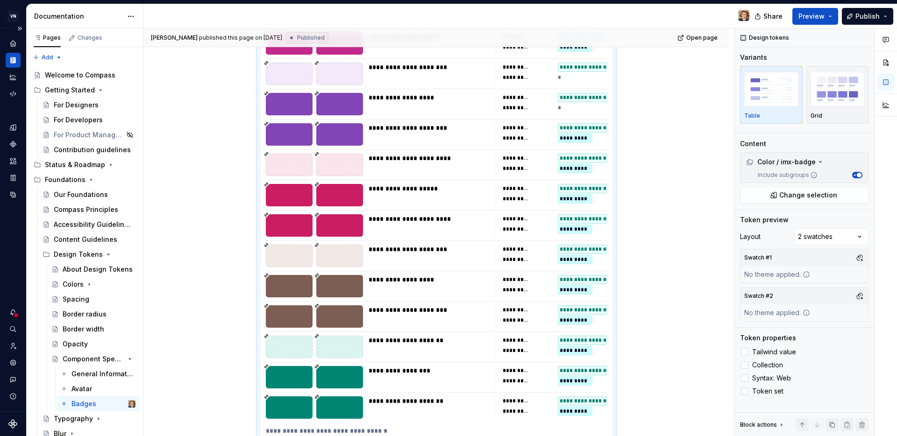
scroll to position [1457, 0]
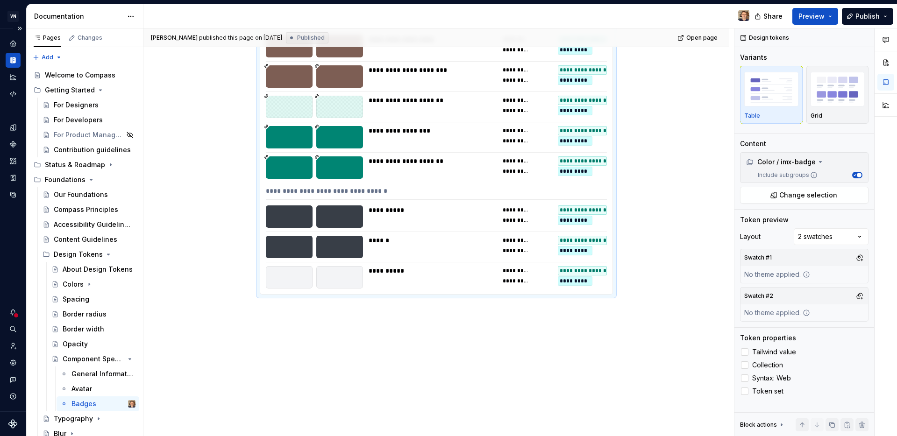
click at [316, 190] on div "**********" at bounding box center [436, 193] width 341 height 14
drag, startPoint x: 377, startPoint y: 191, endPoint x: 270, endPoint y: 192, distance: 107.4
click at [270, 192] on div "**********" at bounding box center [436, 193] width 341 height 14
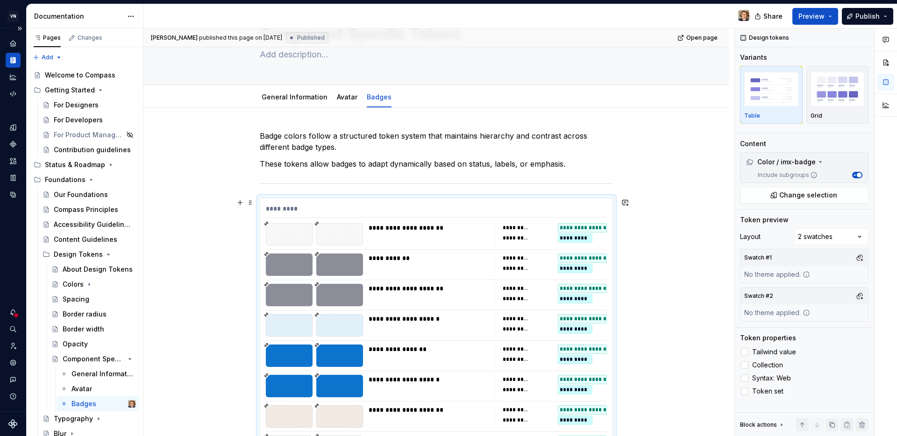
scroll to position [0, 0]
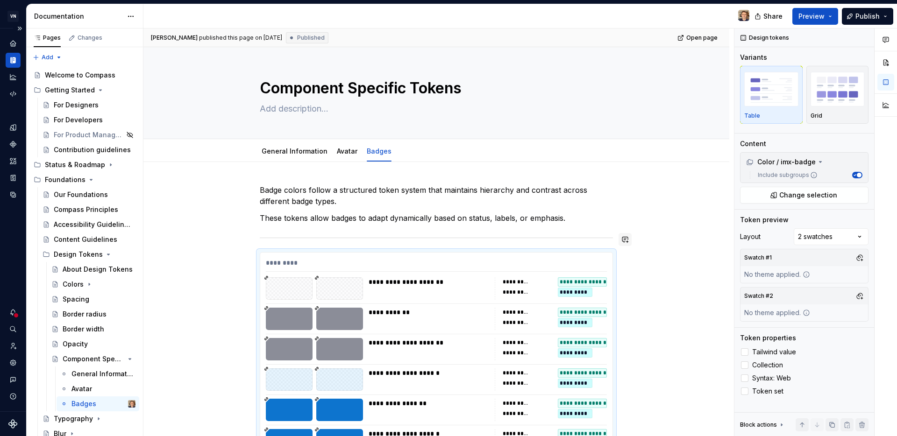
click at [629, 241] on button "button" at bounding box center [624, 239] width 13 height 13
click at [510, 255] on span "Delete Full" at bounding box center [504, 256] width 33 height 8
click at [543, 257] on p "Delete "Full" at bounding box center [556, 256] width 137 height 10
click at [620, 269] on icon "Send" at bounding box center [620, 269] width 9 height 9
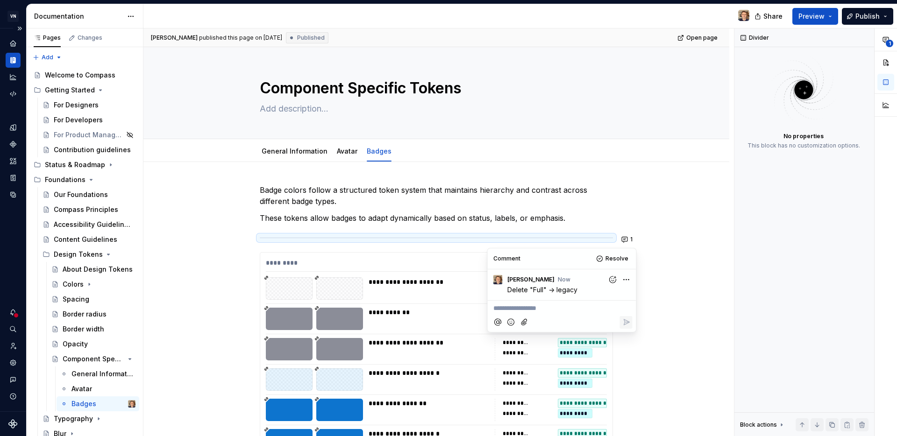
click at [655, 237] on div "**********" at bounding box center [438, 232] width 590 height 408
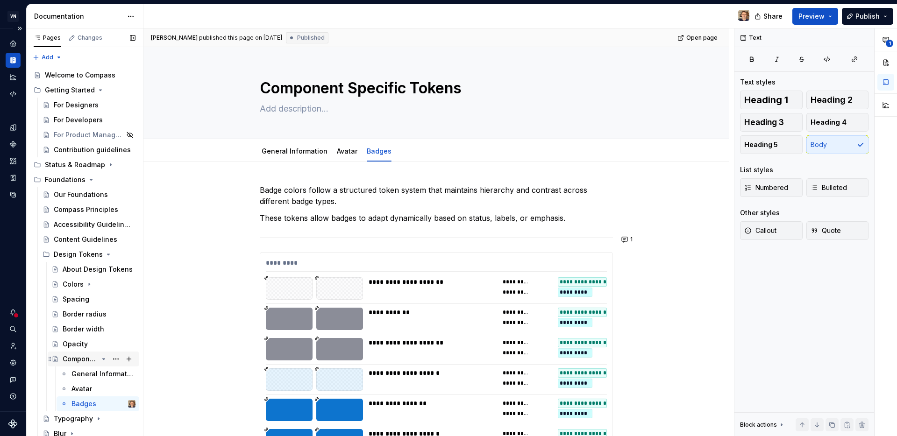
scroll to position [152, 0]
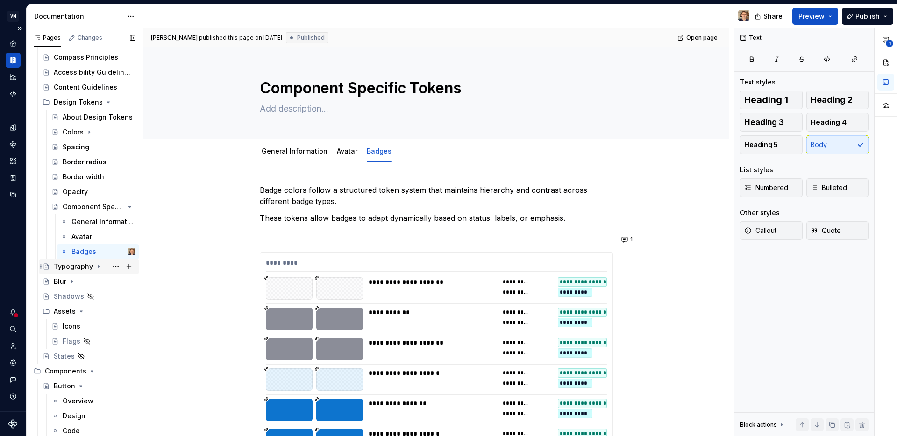
click at [97, 271] on div "Typography" at bounding box center [95, 266] width 82 height 13
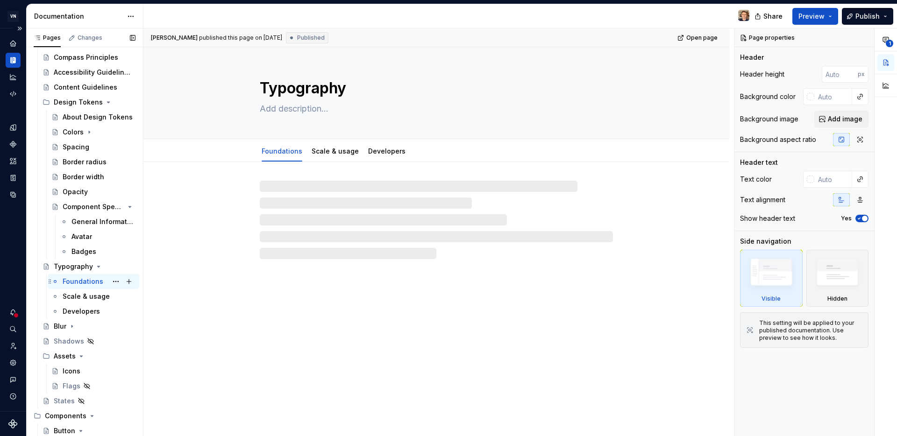
click at [95, 287] on div "Foundations" at bounding box center [99, 281] width 73 height 13
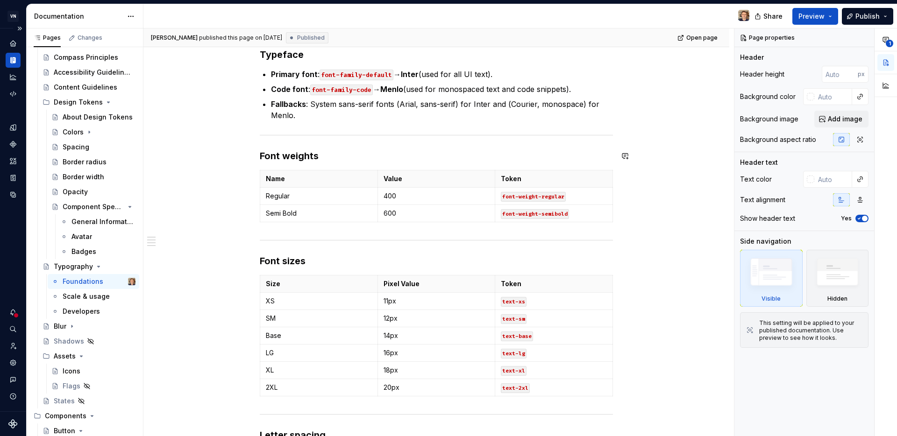
scroll to position [390, 0]
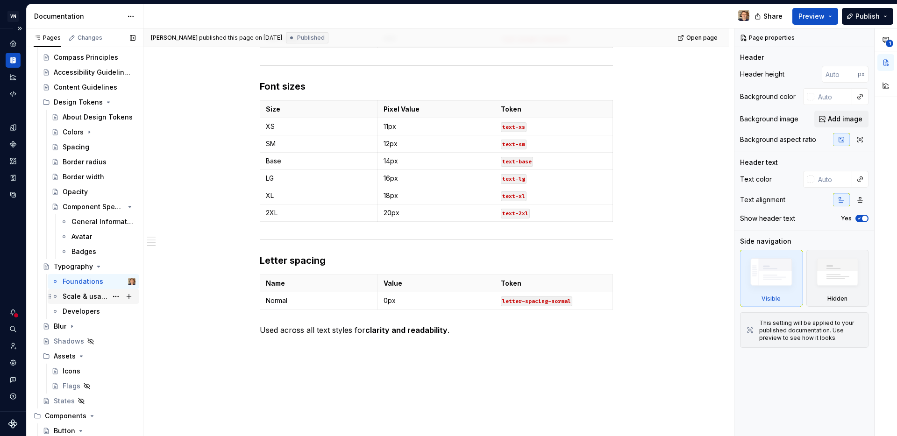
click at [97, 294] on div "Scale & usage" at bounding box center [85, 296] width 45 height 9
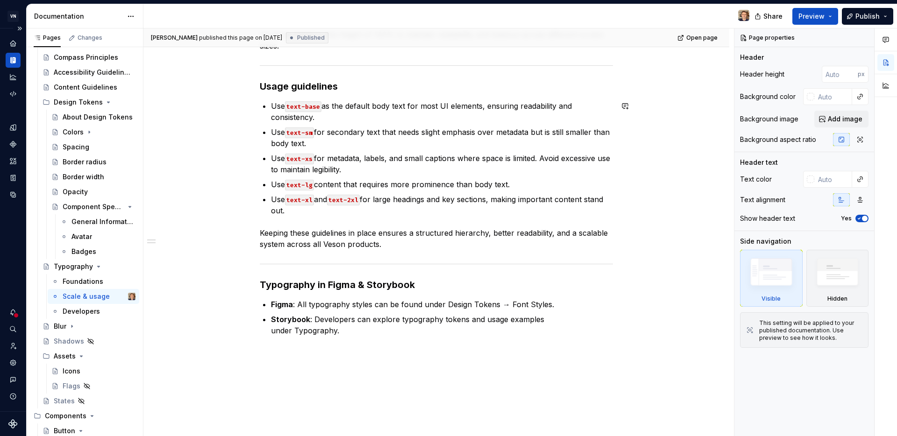
scroll to position [207, 0]
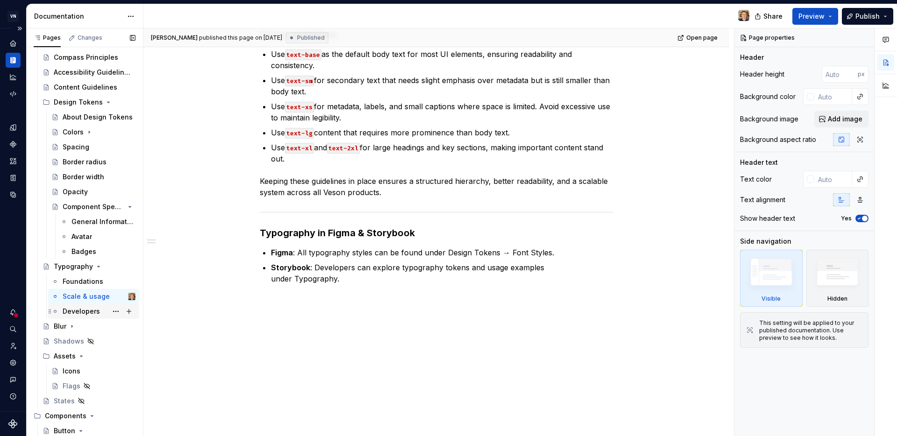
click at [98, 313] on div "Developers" at bounding box center [99, 311] width 73 height 13
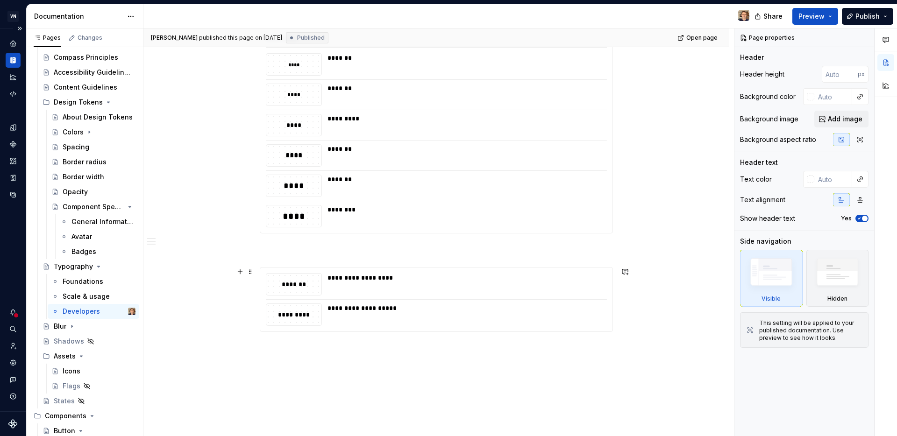
scroll to position [543, 0]
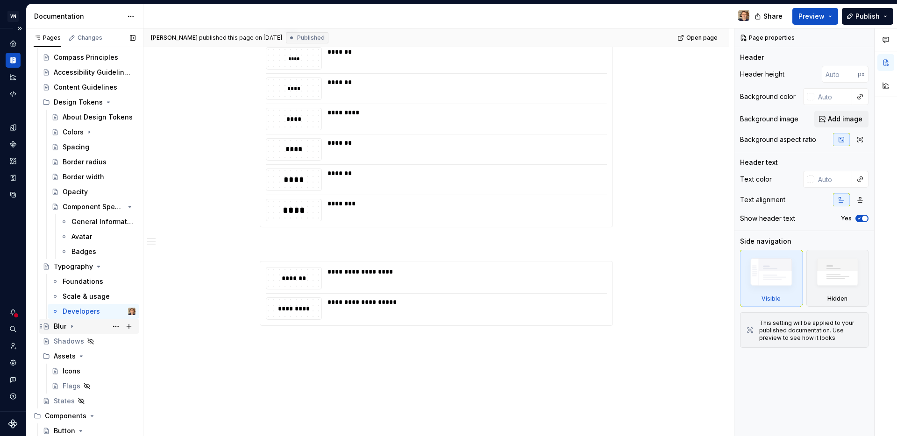
click at [72, 326] on icon "Page tree" at bounding box center [71, 326] width 1 height 2
click at [82, 344] on div "General Informations" at bounding box center [85, 341] width 45 height 9
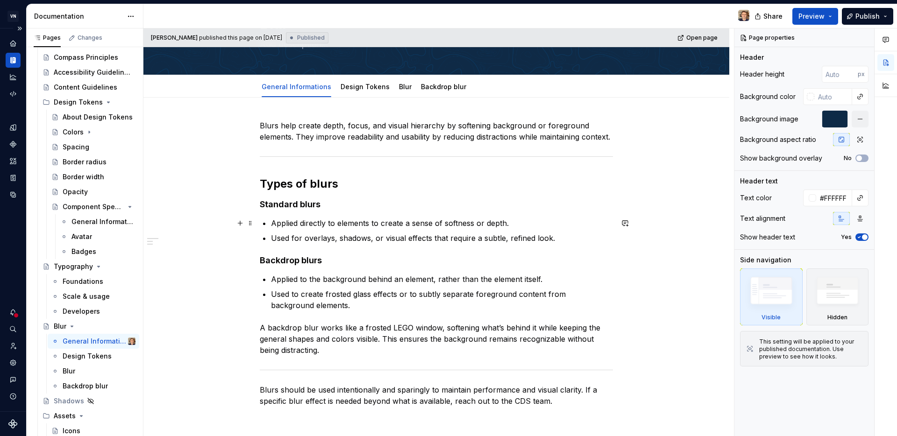
scroll to position [13, 0]
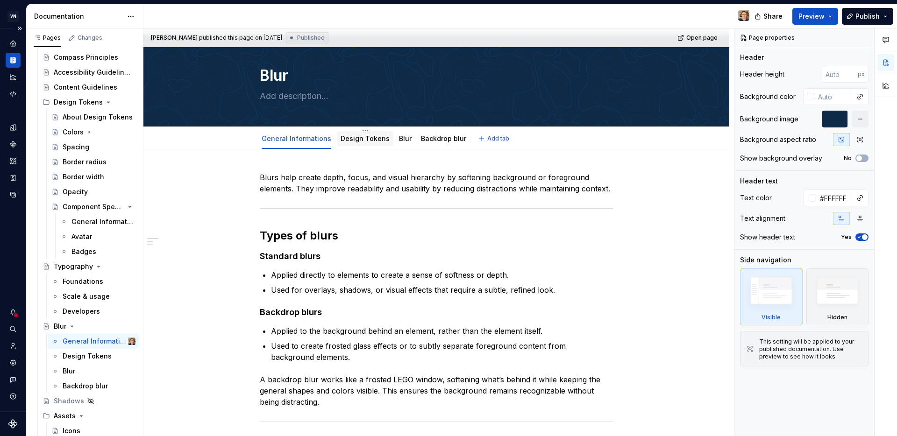
click at [364, 143] on div "Design Tokens" at bounding box center [364, 138] width 49 height 11
click at [363, 142] on div "Design Tokens" at bounding box center [364, 138] width 49 height 9
click at [73, 359] on div "Design Tokens" at bounding box center [85, 356] width 45 height 9
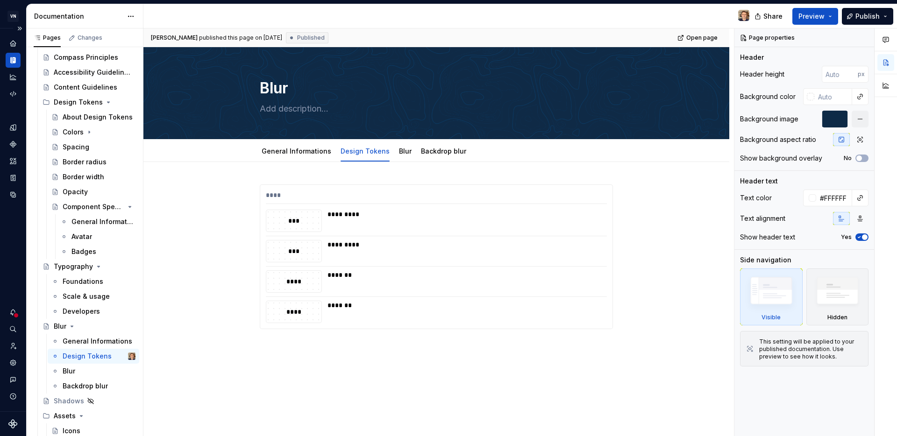
scroll to position [264, 0]
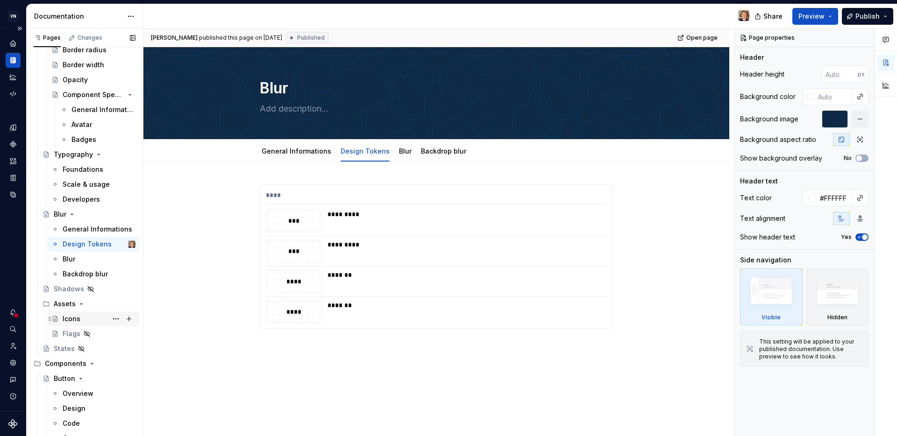
click at [92, 316] on div "Icons" at bounding box center [99, 318] width 73 height 13
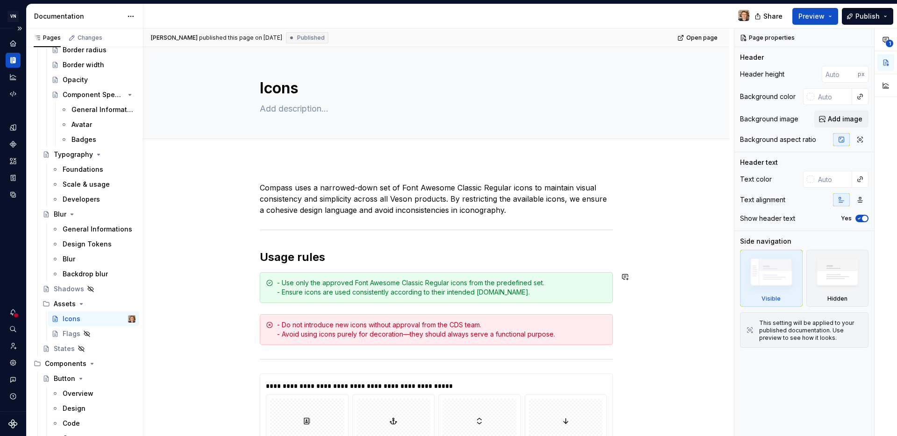
scroll to position [157, 0]
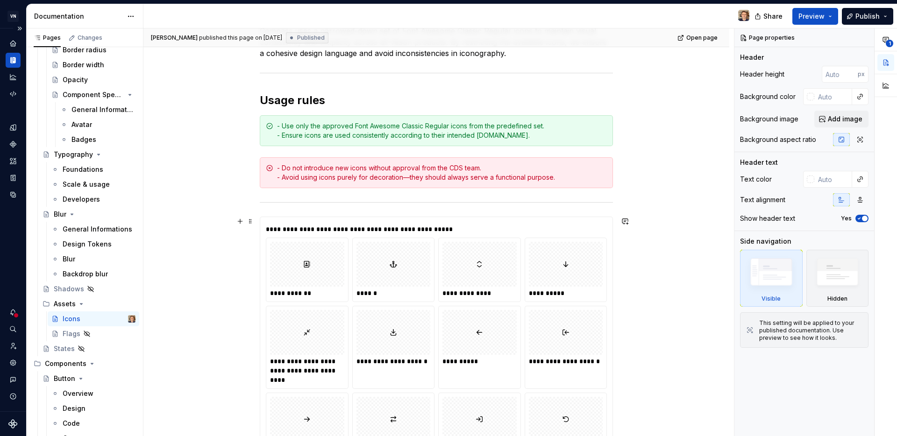
click at [562, 229] on div "**********" at bounding box center [436, 229] width 341 height 9
type textarea "*"
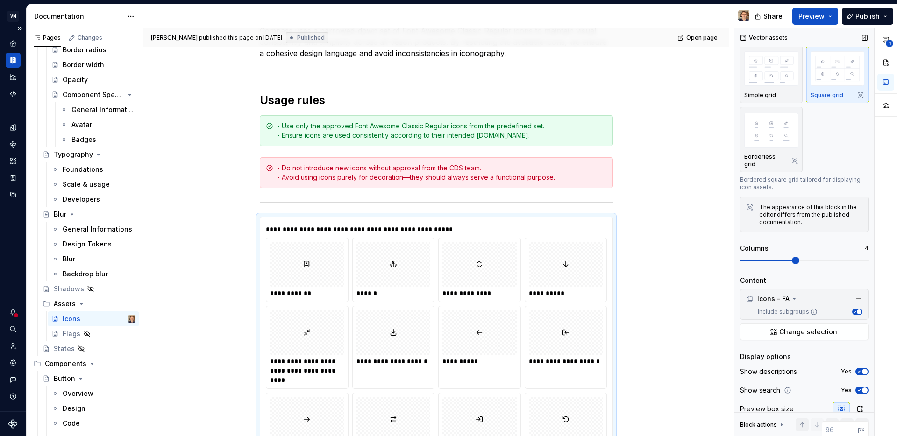
scroll to position [82, 0]
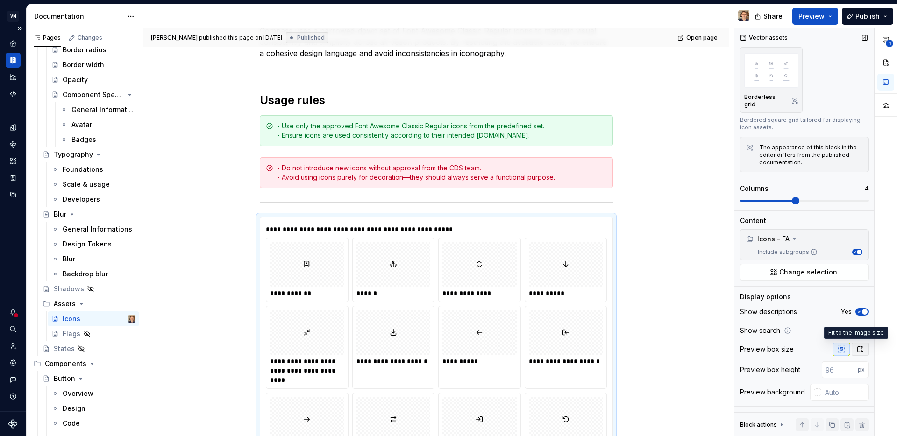
click at [856, 348] on icon "button" at bounding box center [859, 349] width 7 height 7
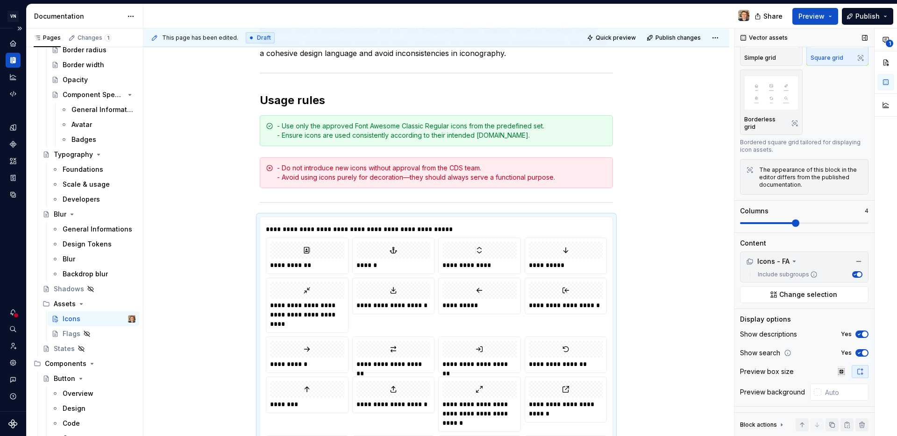
scroll to position [60, 0]
click at [842, 370] on button "button" at bounding box center [841, 371] width 17 height 13
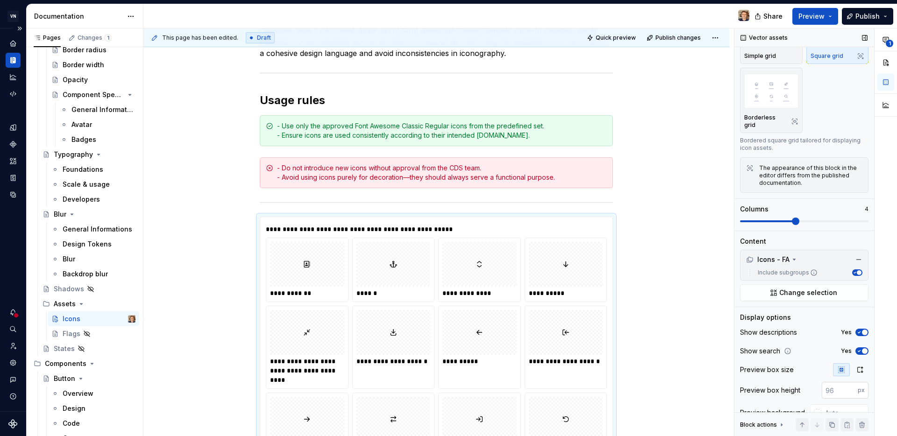
click at [839, 393] on input "number" at bounding box center [839, 390] width 36 height 17
click at [845, 391] on input "-1" at bounding box center [839, 390] width 36 height 17
drag, startPoint x: 833, startPoint y: 393, endPoint x: 813, endPoint y: 395, distance: 19.7
click at [813, 395] on div "-1 px" at bounding box center [837, 390] width 64 height 17
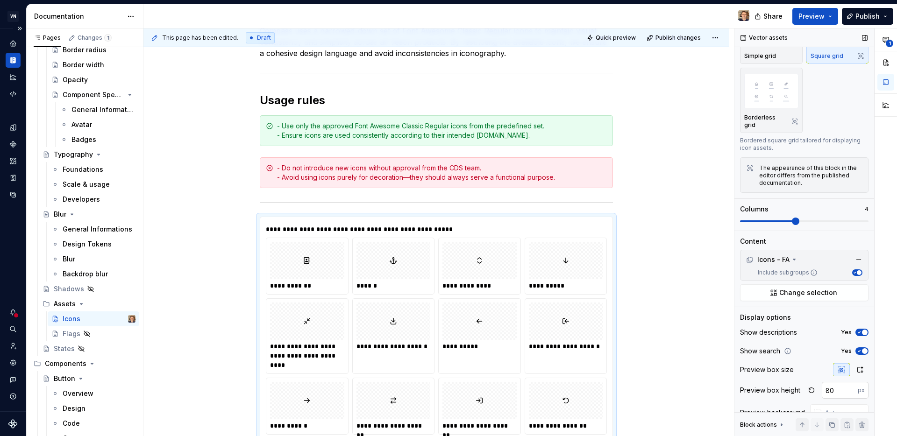
click at [824, 391] on input "80" at bounding box center [839, 390] width 36 height 17
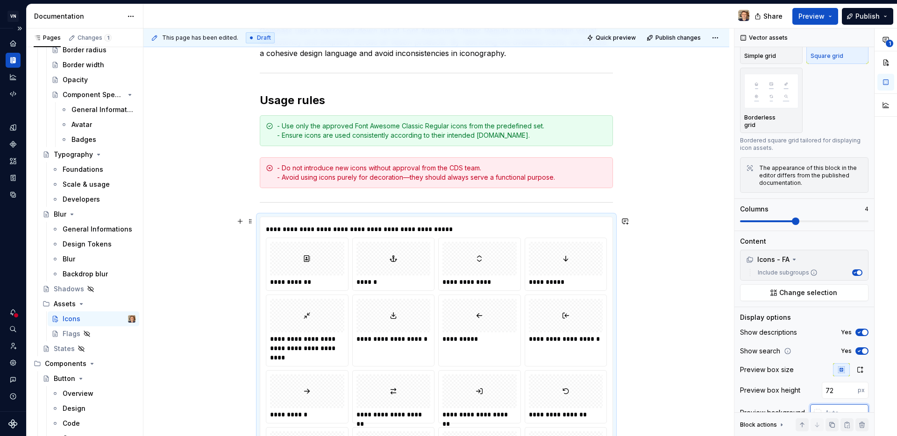
scroll to position [260, 0]
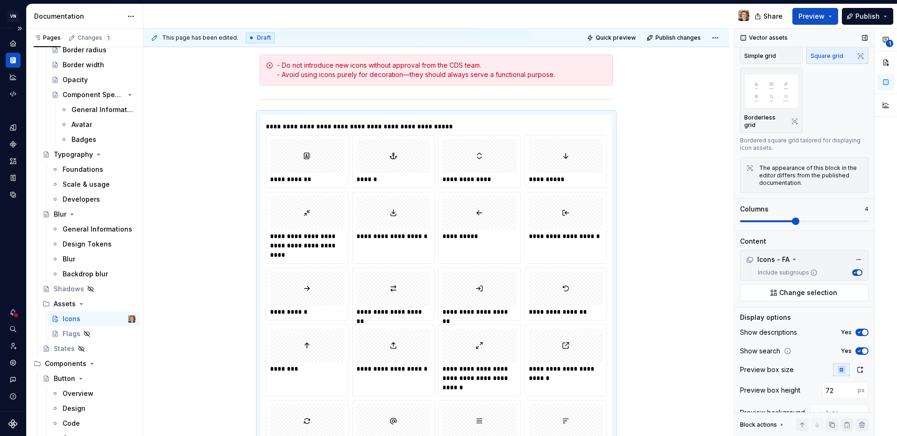
click at [868, 375] on div "Vector assets Variants Simple grid Square grid Borderless grid Bordered square …" at bounding box center [804, 173] width 140 height 408
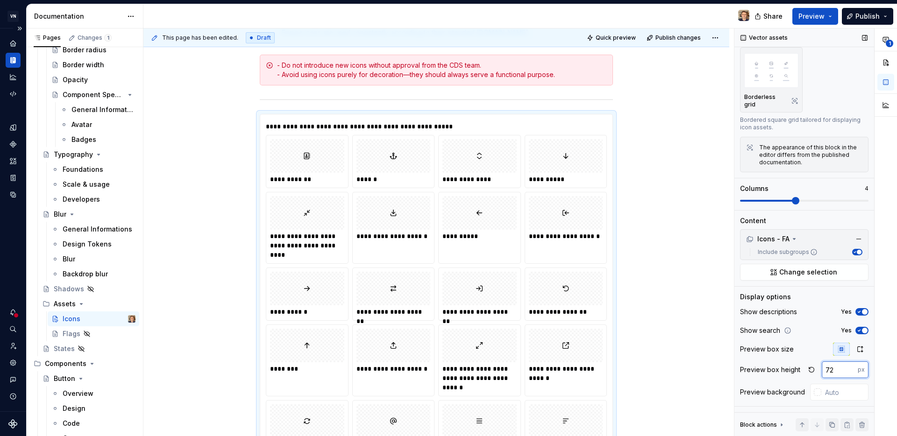
drag, startPoint x: 836, startPoint y: 367, endPoint x: 820, endPoint y: 367, distance: 16.3
click at [821, 367] on input "72" at bounding box center [839, 369] width 36 height 17
type input "60"
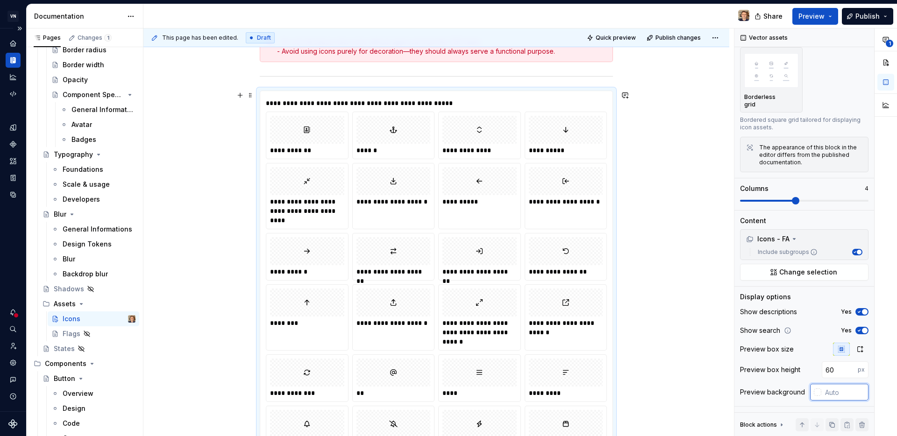
scroll to position [438, 0]
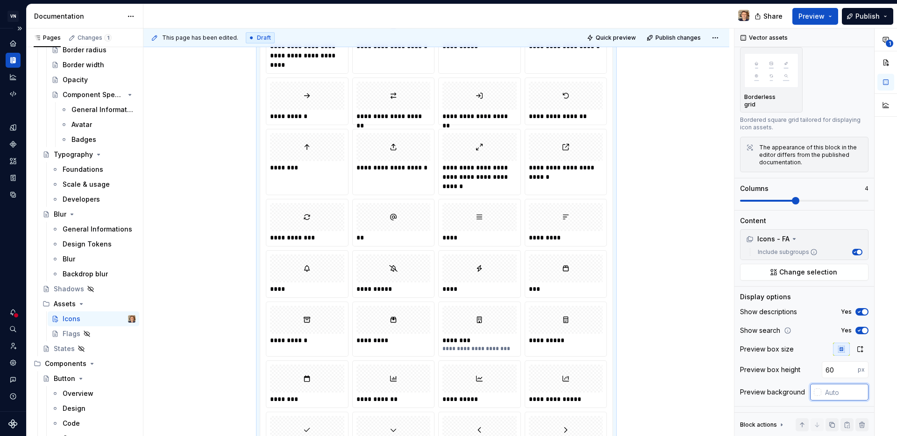
type textarea "*"
click at [827, 368] on input "60" at bounding box center [839, 369] width 36 height 17
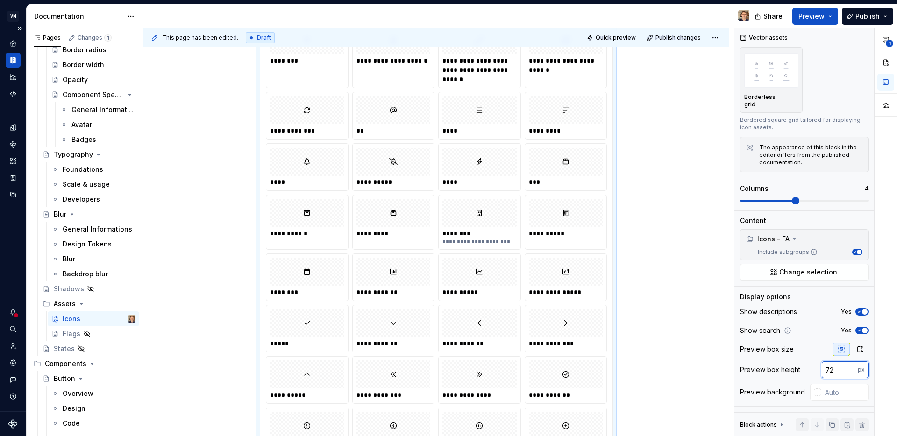
type input "72"
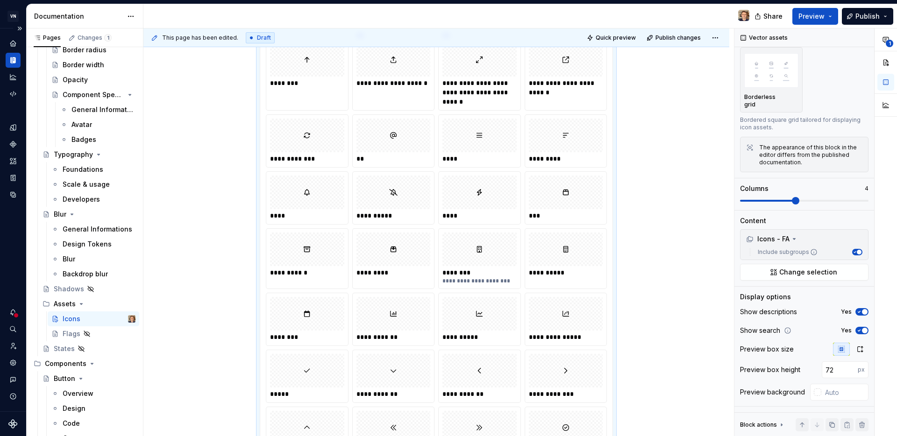
click at [885, 386] on div "1" at bounding box center [885, 232] width 22 height 408
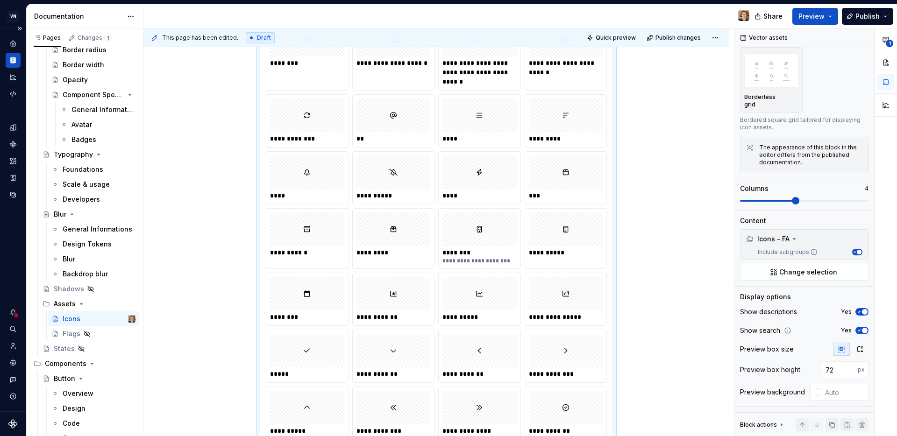
scroll to position [395, 0]
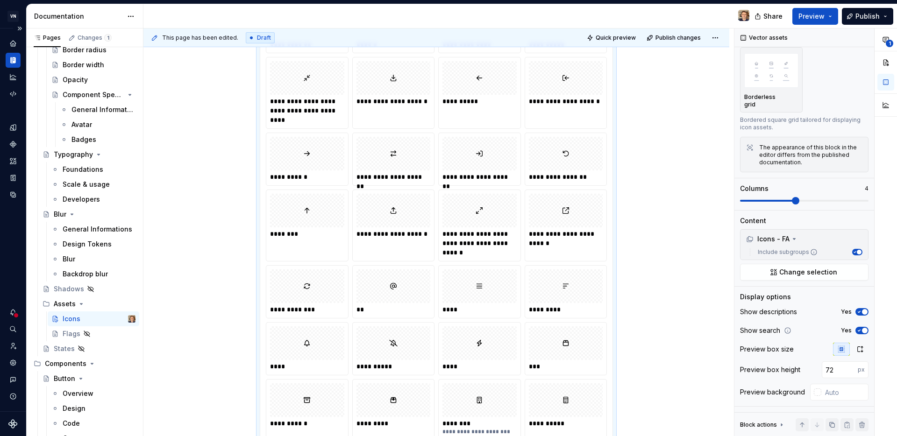
click at [577, 295] on div at bounding box center [566, 286] width 74 height 34
click at [573, 290] on div at bounding box center [566, 286] width 74 height 34
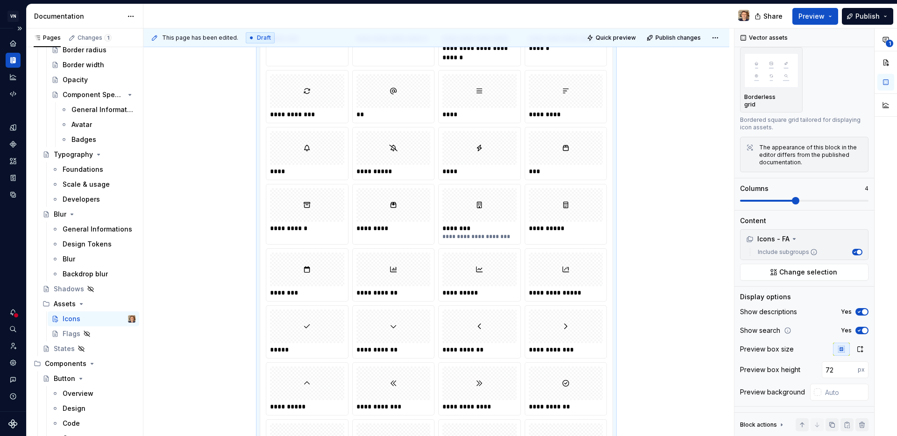
scroll to position [596, 0]
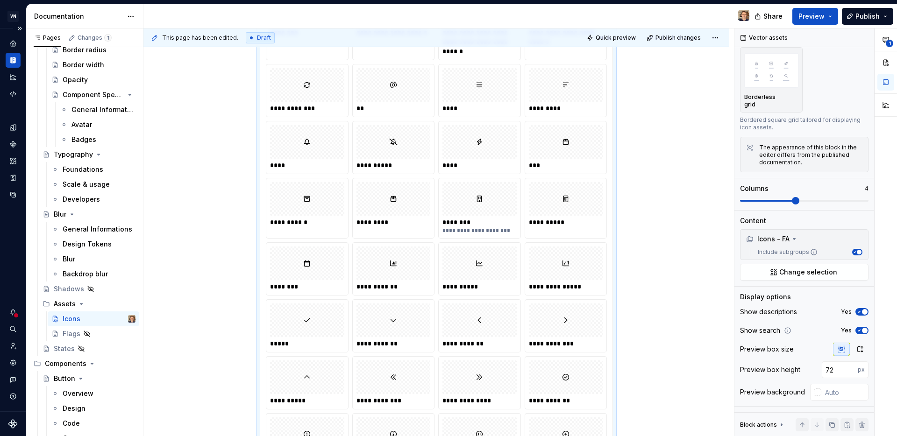
click at [463, 199] on div at bounding box center [479, 199] width 74 height 34
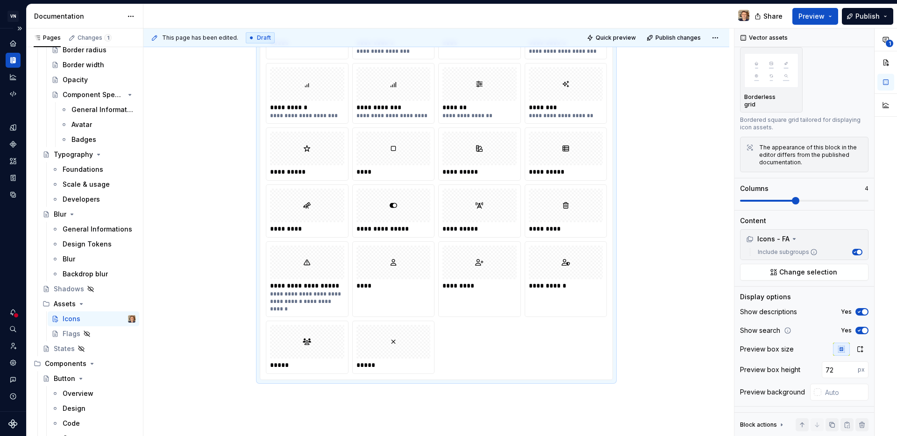
scroll to position [2136, 0]
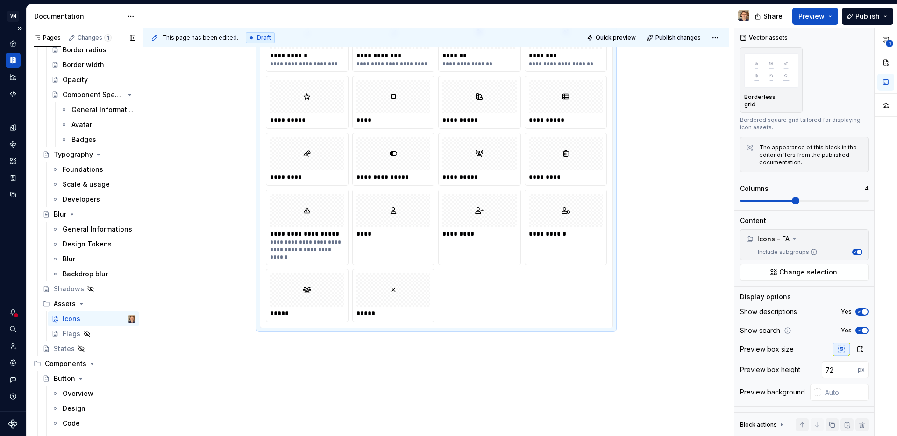
click at [0, 0] on button "Page tree" at bounding box center [0, 0] width 0 height 0
click at [89, 336] on div "Pages Changes 1 Add Accessibility guide for tree Page tree. Navigate the tree w…" at bounding box center [84, 234] width 117 height 412
click at [85, 336] on icon "Page tree" at bounding box center [86, 333] width 7 height 7
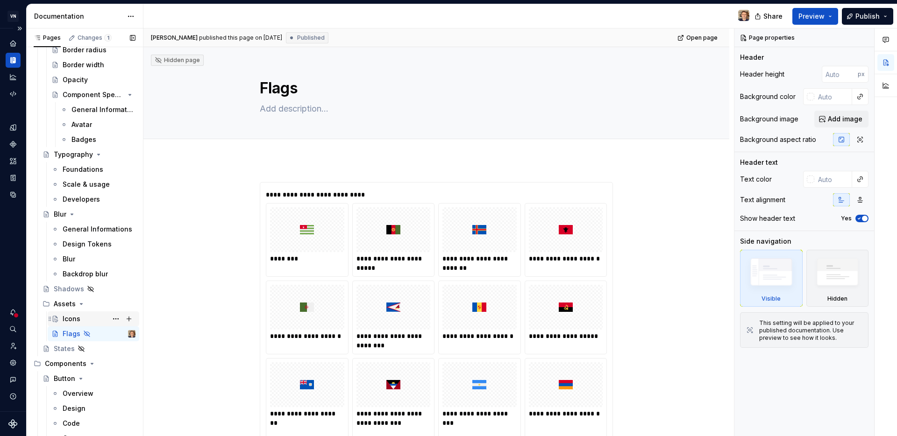
click at [86, 320] on div "Icons" at bounding box center [99, 318] width 73 height 13
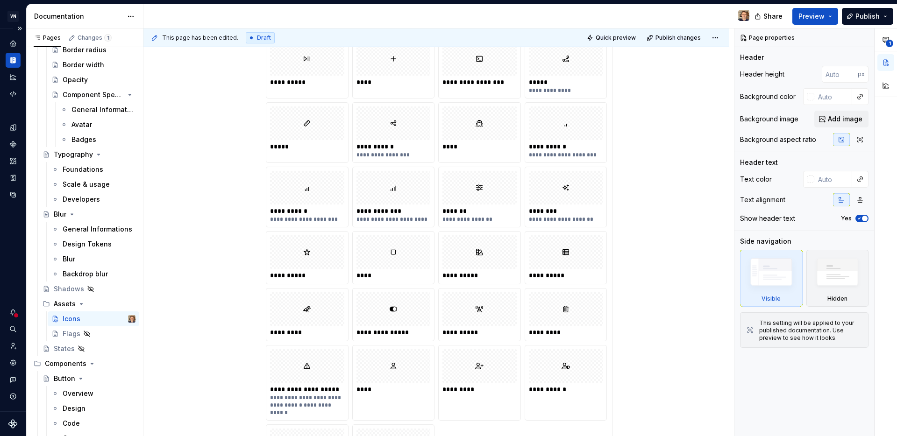
scroll to position [2170, 0]
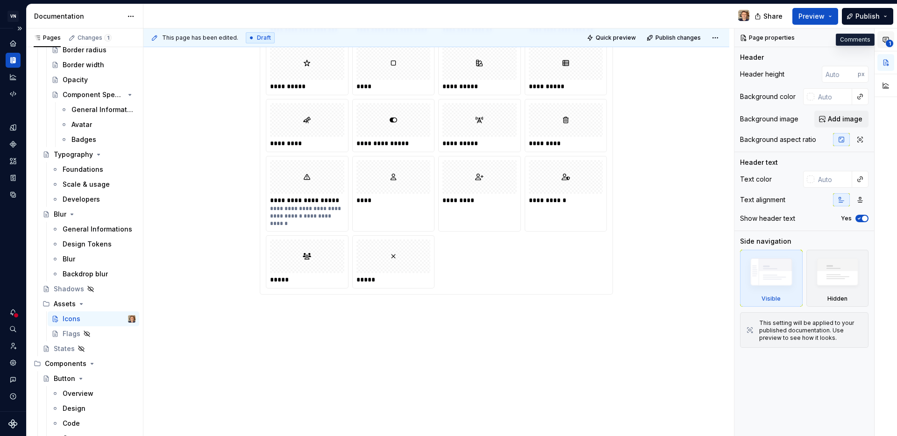
click at [888, 44] on span "1" at bounding box center [888, 43] width 7 height 7
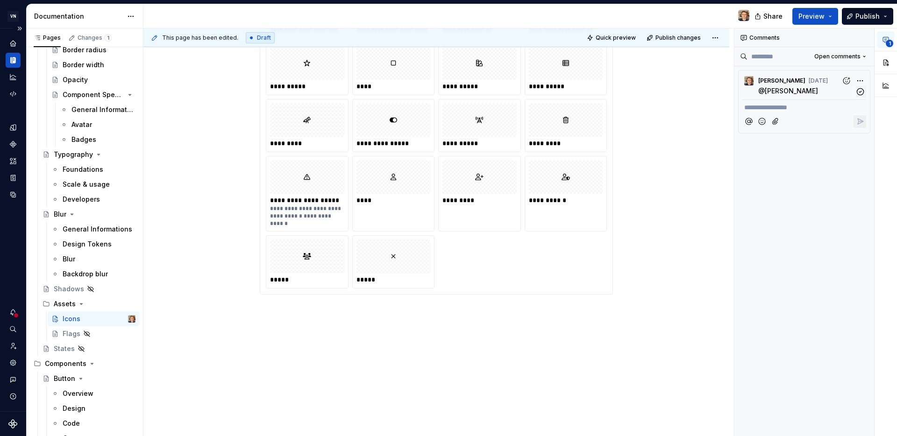
click at [792, 90] on p "@ [PERSON_NAME]" at bounding box center [806, 91] width 97 height 10
click at [860, 92] on icon "button" at bounding box center [860, 91] width 9 height 9
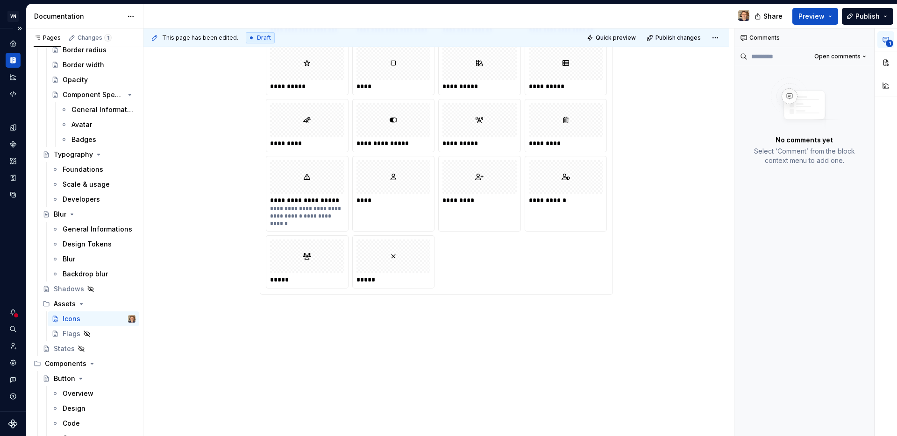
click at [884, 44] on button "1" at bounding box center [885, 39] width 17 height 17
click at [855, 58] on span "Open comments" at bounding box center [837, 56] width 46 height 7
click at [835, 88] on div "Resolved" at bounding box center [833, 89] width 61 height 9
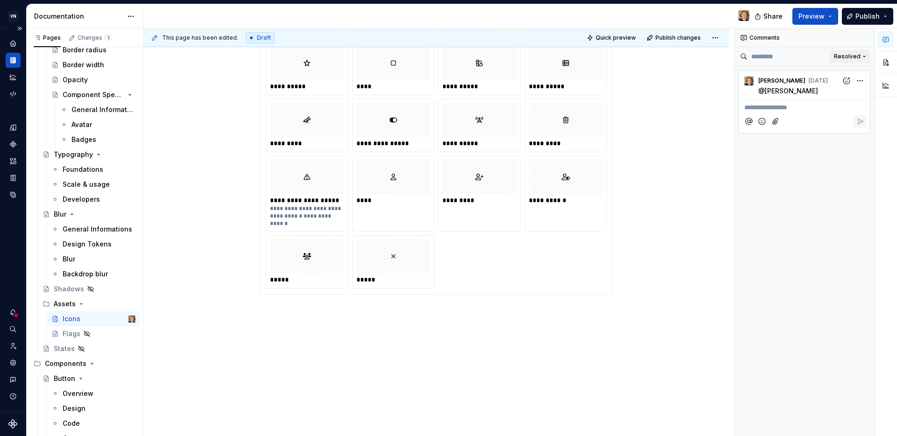
click at [855, 60] on span "Resolved" at bounding box center [847, 56] width 27 height 7
click at [849, 72] on div "Open comments" at bounding box center [833, 74] width 61 height 9
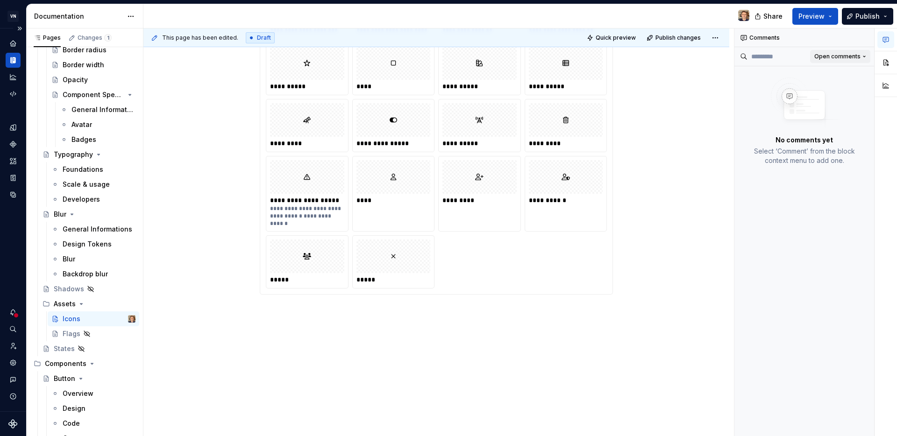
click at [860, 59] on button "Open comments" at bounding box center [840, 56] width 60 height 13
click at [845, 89] on div "Resolved" at bounding box center [833, 89] width 61 height 9
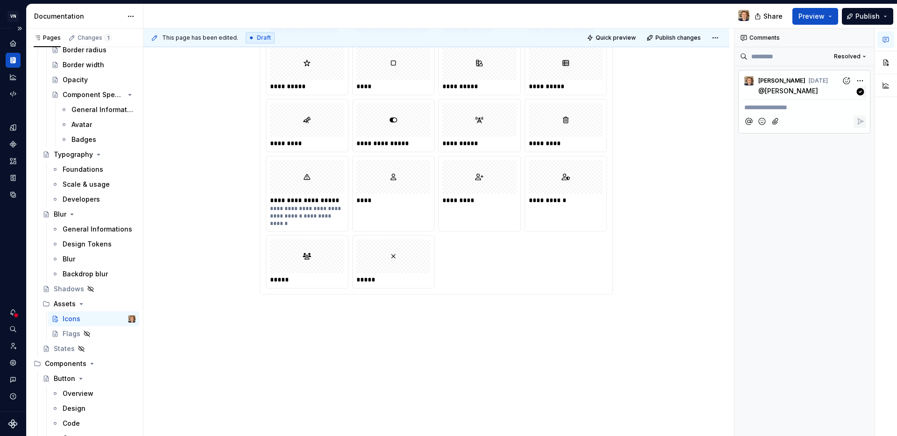
click at [864, 78] on div "**********" at bounding box center [815, 232] width 163 height 408
click at [764, 93] on div "**********" at bounding box center [815, 232] width 163 height 408
click at [809, 168] on div "**********" at bounding box center [804, 232] width 140 height 408
click at [890, 81] on button "button" at bounding box center [885, 85] width 17 height 17
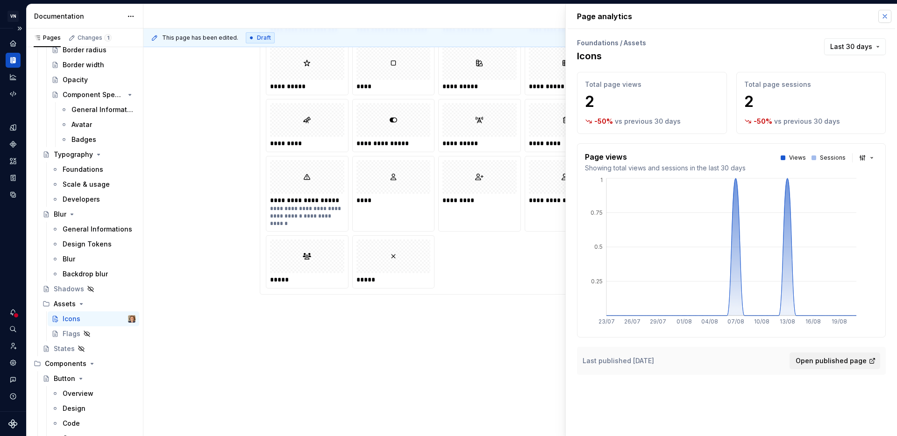
click at [880, 19] on button "button" at bounding box center [884, 16] width 13 height 13
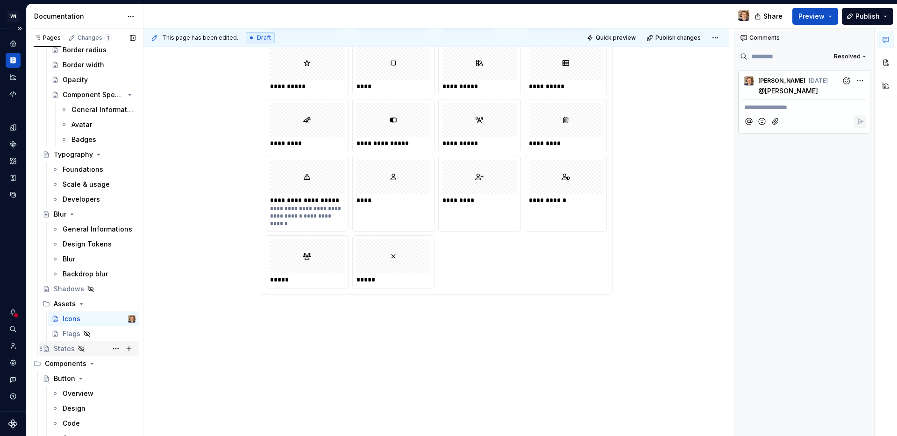
click at [87, 351] on div "States" at bounding box center [95, 348] width 82 height 13
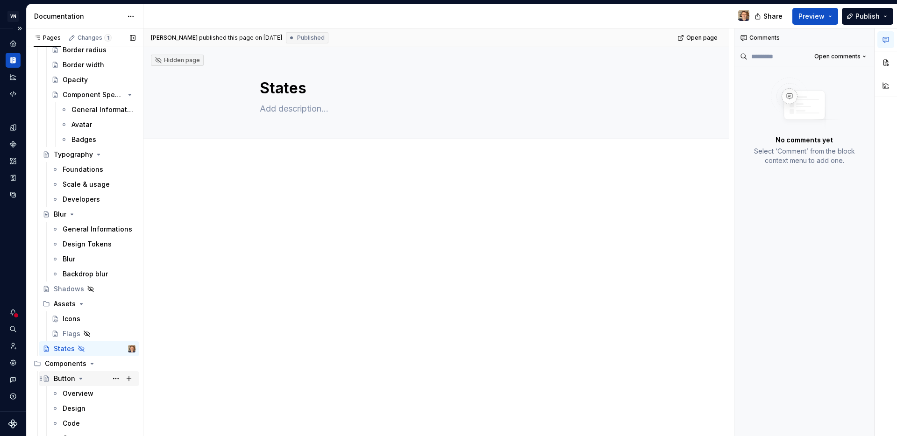
click at [93, 380] on div "Button" at bounding box center [95, 378] width 82 height 13
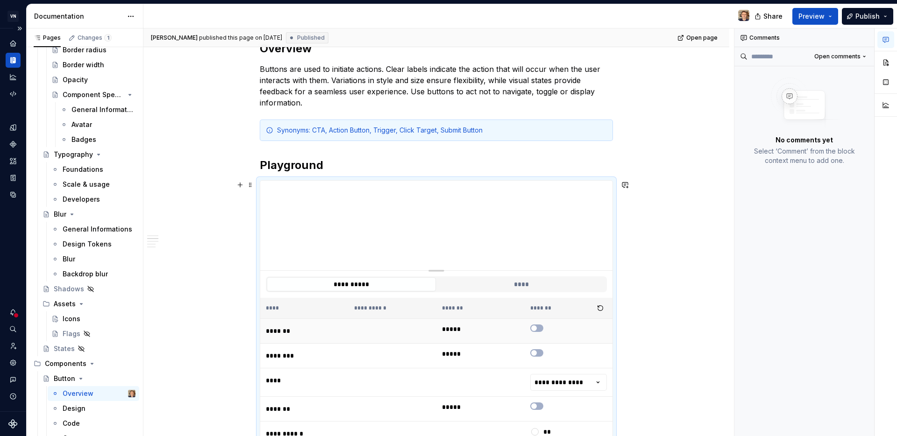
scroll to position [201, 0]
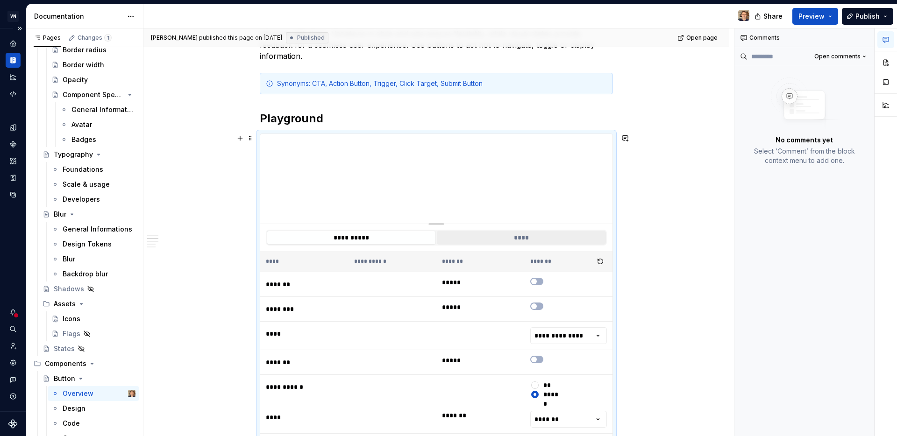
click at [520, 241] on button "****" at bounding box center [521, 238] width 169 height 14
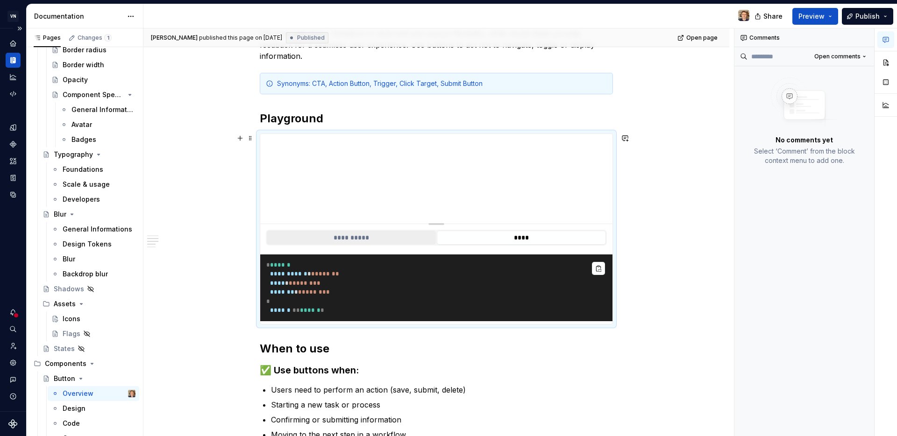
click at [365, 242] on button "**********" at bounding box center [351, 238] width 169 height 14
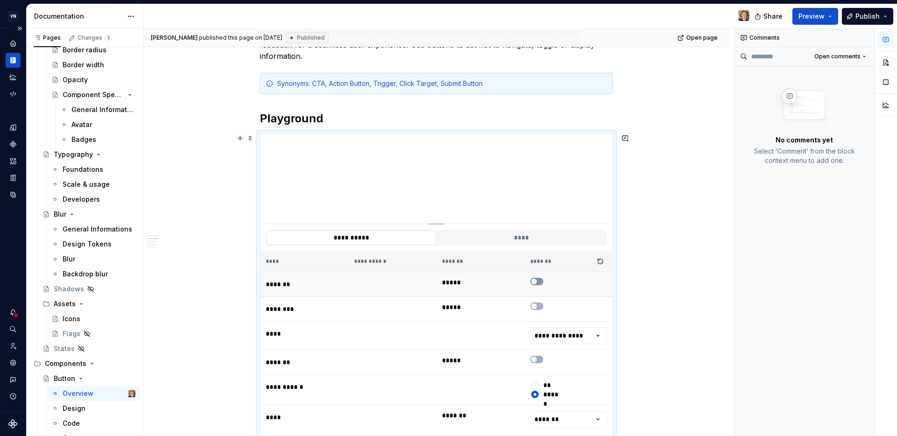
click at [536, 283] on icon "button" at bounding box center [533, 282] width 7 height 6
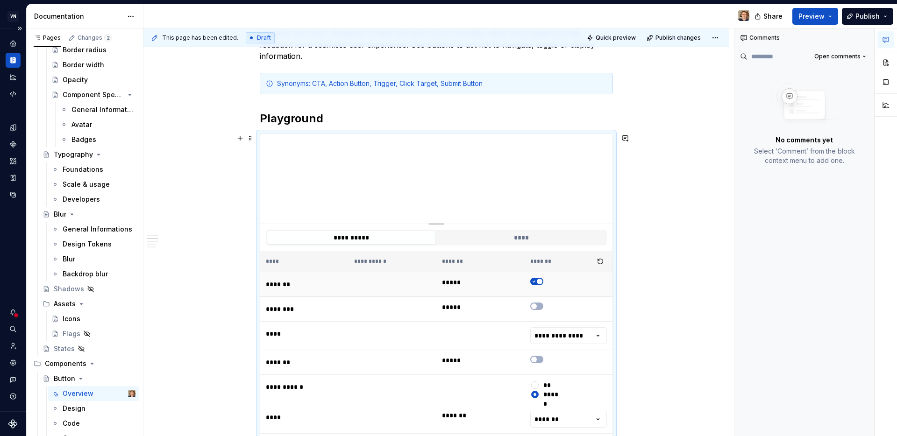
click at [535, 283] on icon "button" at bounding box center [533, 282] width 7 height 6
click at [533, 308] on span "button" at bounding box center [534, 307] width 6 height 6
click at [533, 308] on icon "button" at bounding box center [533, 307] width 7 height 6
click at [533, 308] on span "button" at bounding box center [534, 307] width 6 height 6
click at [533, 308] on icon "button" at bounding box center [533, 307] width 7 height 6
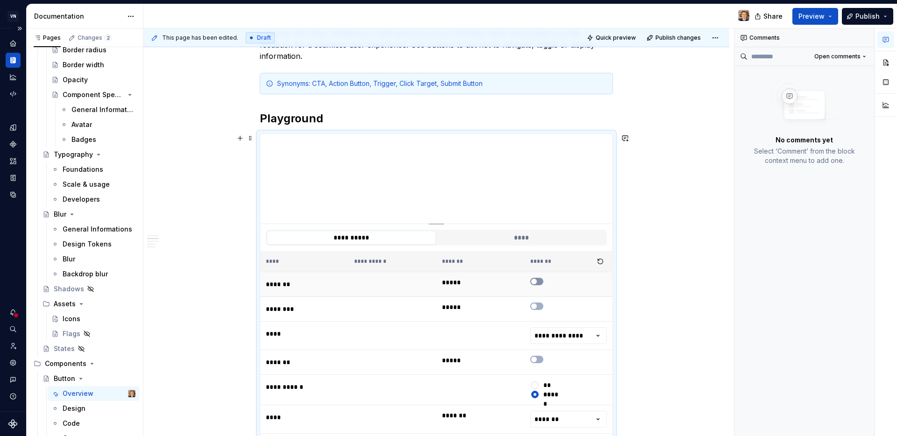
click at [536, 282] on icon "button" at bounding box center [533, 282] width 7 height 6
click at [537, 282] on span "button" at bounding box center [540, 282] width 6 height 6
click at [592, 339] on html "VN Compass Design system data Documentation Share Preview Publish Pages Changes…" at bounding box center [448, 218] width 897 height 436
click at [571, 339] on html "VN Compass Design system data Documentation Share Preview Publish Pages Changes…" at bounding box center [448, 218] width 897 height 436
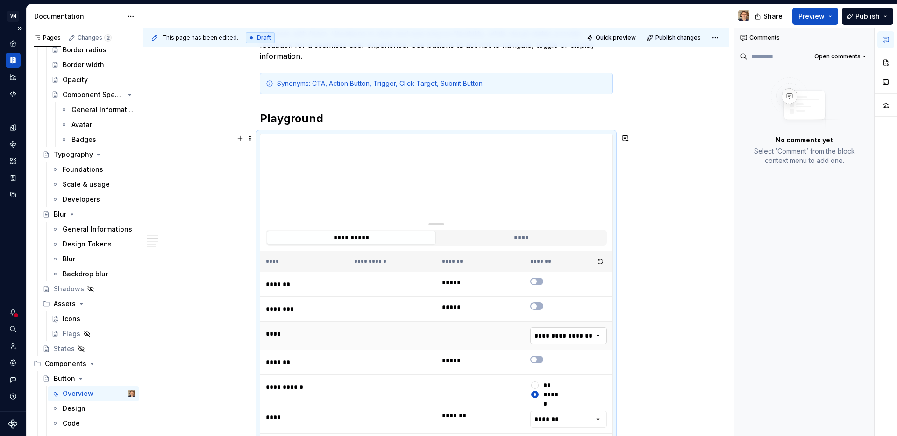
click at [568, 333] on html "VN Compass Design system data Documentation Share Preview Publish Pages Changes…" at bounding box center [448, 218] width 897 height 436
click at [563, 339] on html "VN Compass Design system data Documentation Share Preview Publish Pages Changes…" at bounding box center [448, 218] width 897 height 436
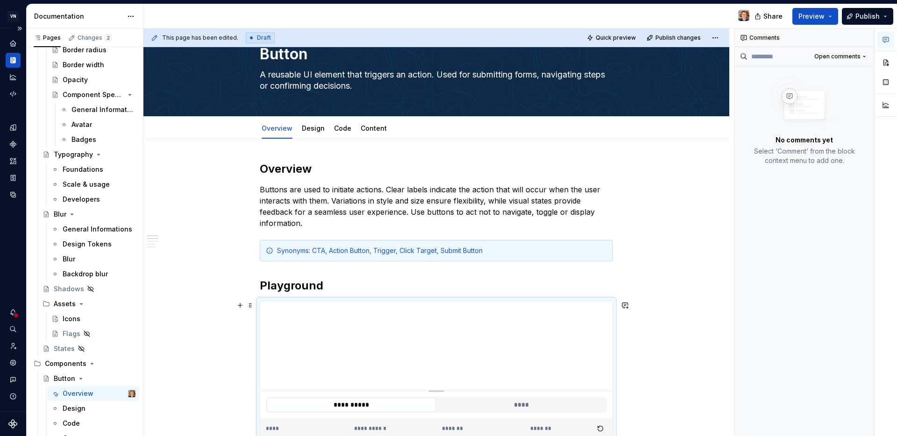
scroll to position [210, 0]
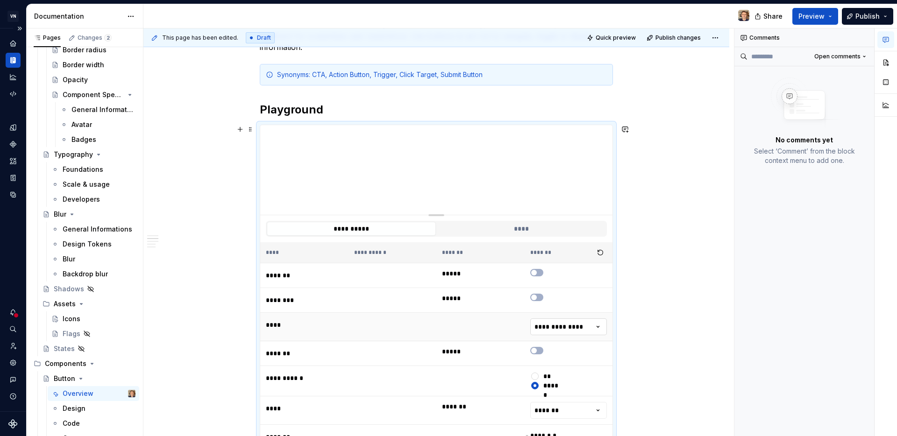
click at [566, 329] on html "VN Compass Design system data Documentation Share Preview Publish Pages Changes…" at bounding box center [448, 218] width 897 height 436
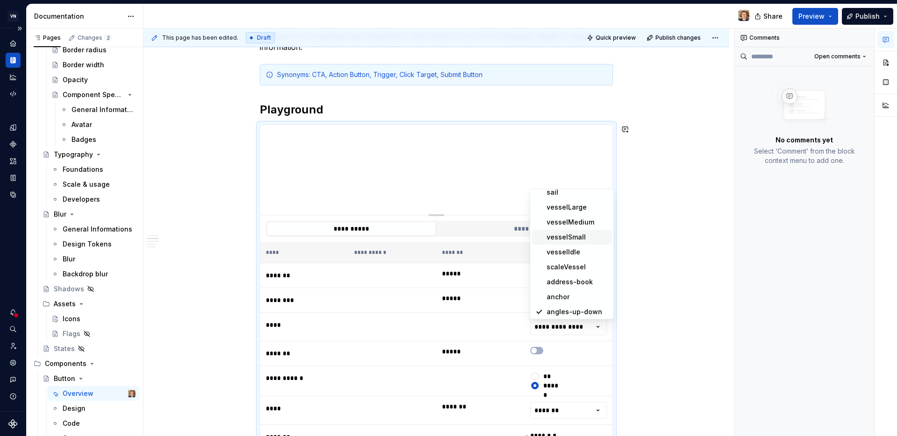
scroll to position [0, 0]
click at [637, 332] on html "VN Compass Design system data Documentation Share Preview Publish Pages Changes…" at bounding box center [448, 218] width 897 height 436
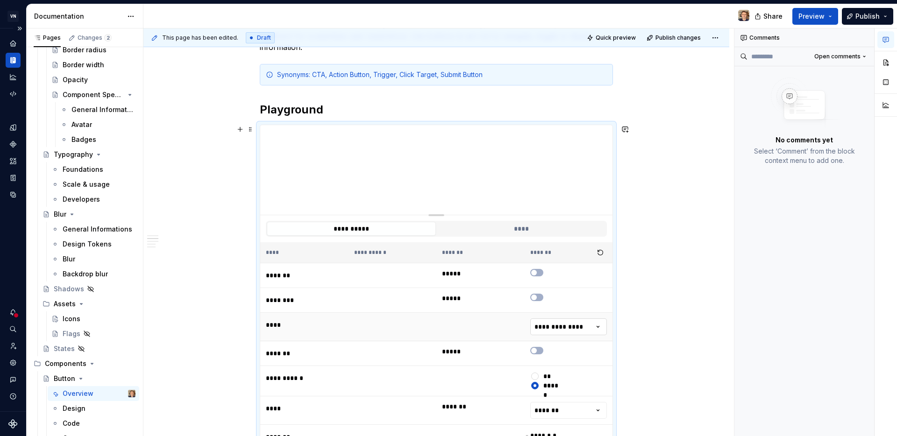
click at [580, 324] on html "VN Compass Design system data Documentation Share Preview Publish Pages Changes…" at bounding box center [448, 218] width 897 height 436
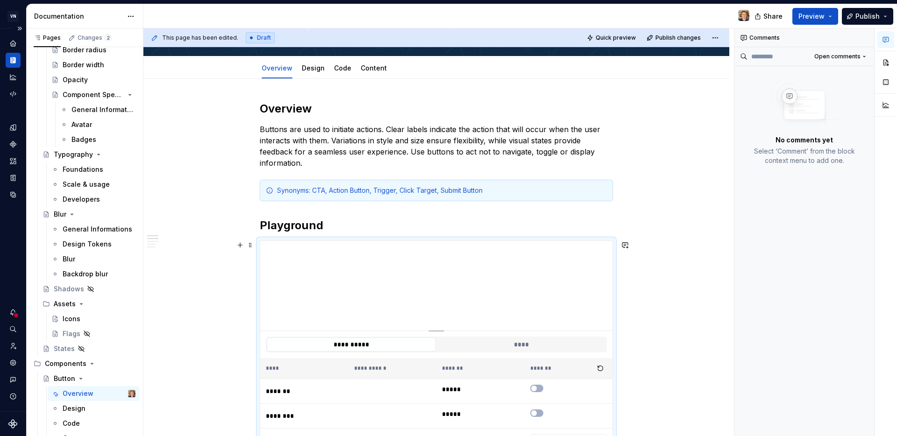
scroll to position [318, 0]
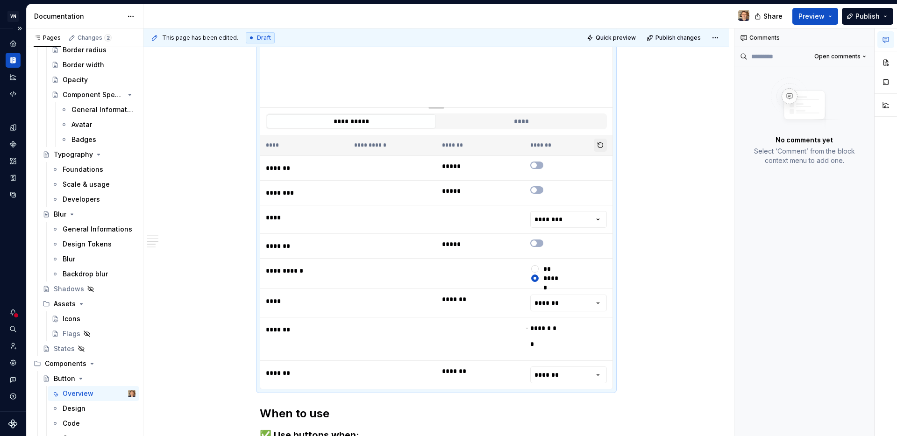
click at [600, 148] on button "button" at bounding box center [600, 145] width 13 height 13
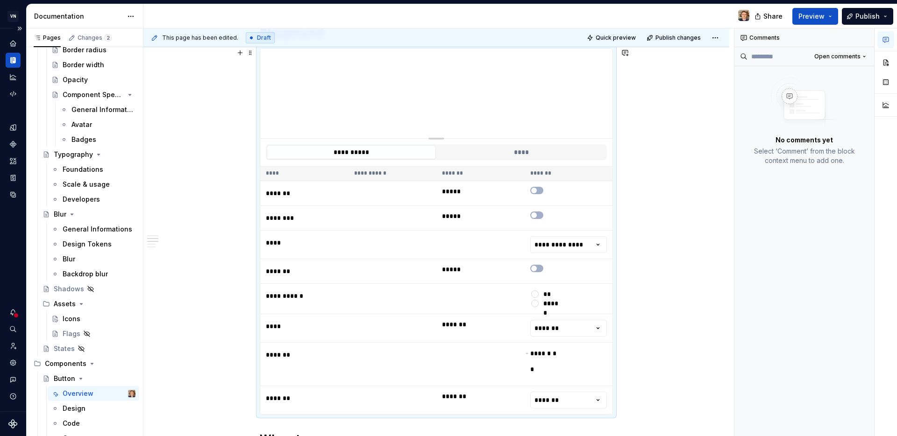
scroll to position [227, 0]
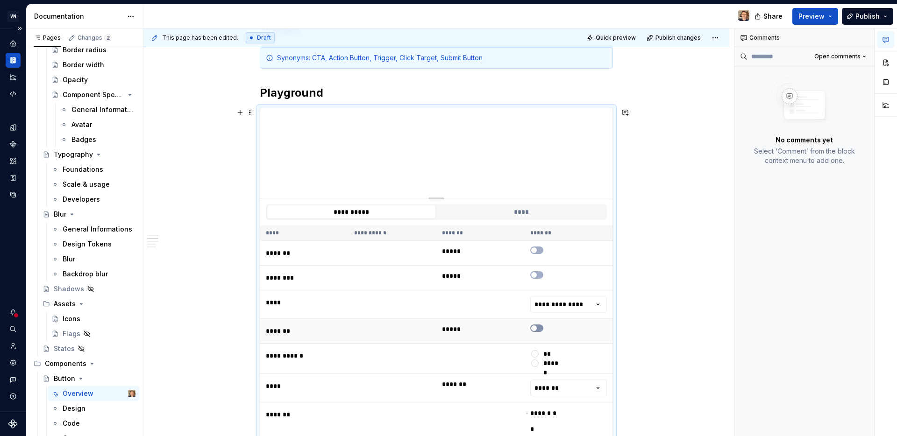
click at [539, 330] on button "button" at bounding box center [536, 328] width 13 height 7
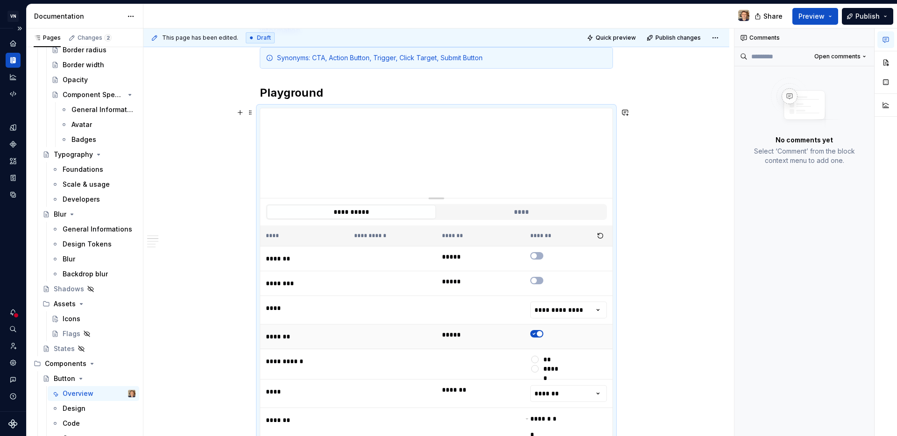
click at [535, 331] on icon "button" at bounding box center [533, 334] width 7 height 6
click at [553, 314] on html "VN Compass Design system data Documentation Share Preview Publish Pages Changes…" at bounding box center [448, 218] width 897 height 436
click at [563, 308] on html "VN Compass Design system data Documentation Share Preview Publish Pages Changes…" at bounding box center [448, 218] width 897 height 436
click at [663, 334] on html "VN Compass Design system data Documentation Share Preview Publish Pages Changes…" at bounding box center [448, 218] width 897 height 436
click at [601, 233] on button "button" at bounding box center [600, 235] width 13 height 13
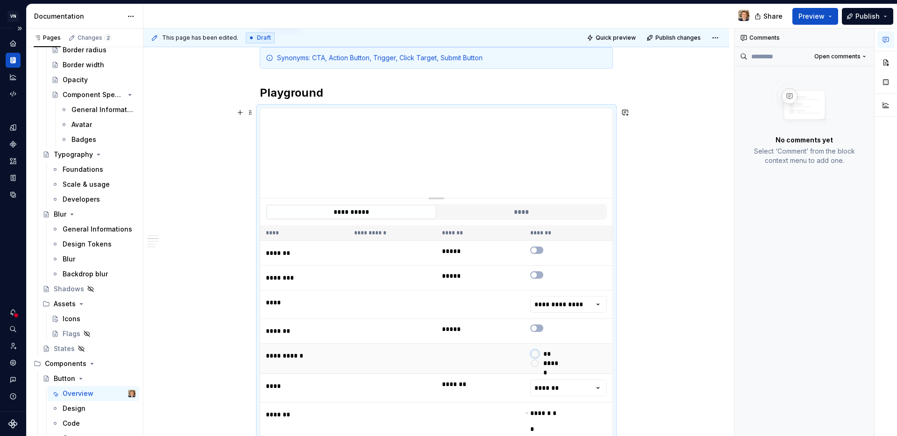
click at [536, 354] on button "****" at bounding box center [534, 353] width 7 height 7
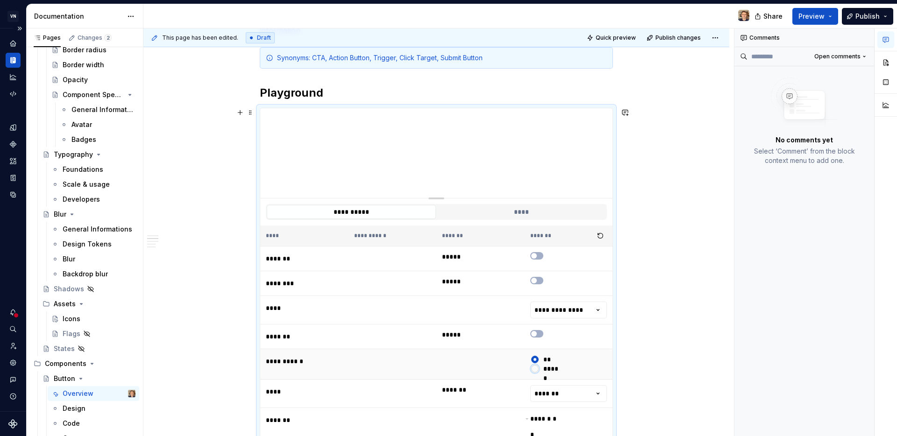
click at [535, 370] on button "******" at bounding box center [534, 368] width 7 height 7
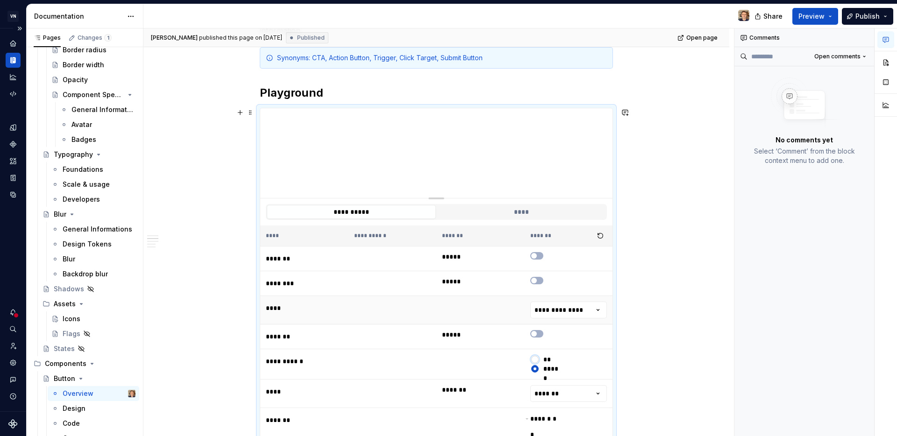
drag, startPoint x: 534, startPoint y: 360, endPoint x: 525, endPoint y: 300, distance: 60.0
click at [534, 359] on button "****" at bounding box center [534, 359] width 7 height 7
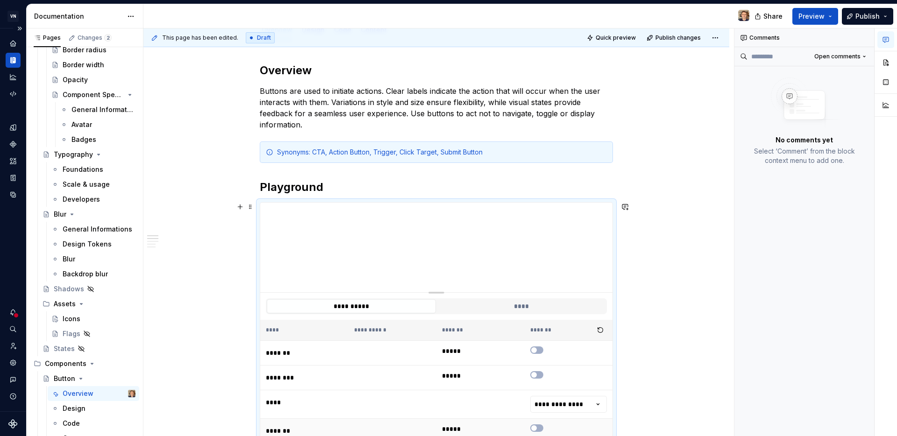
scroll to position [229, 0]
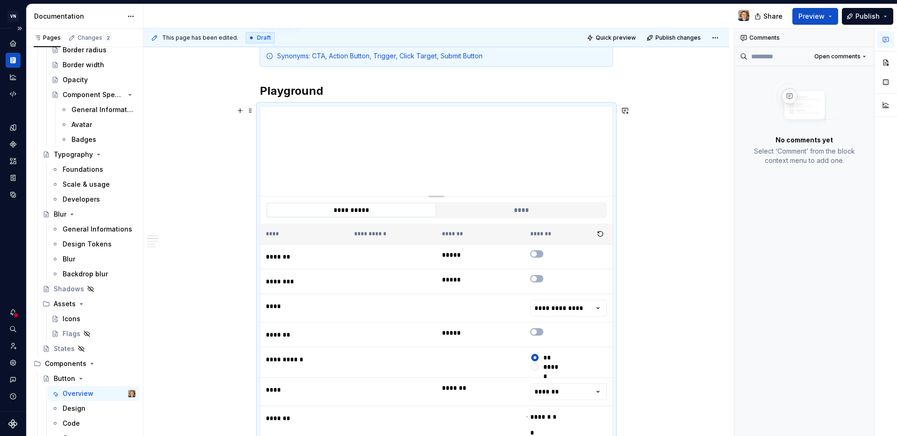
click at [578, 388] on html "VN Compass Design system data Documentation Share Preview Publish Pages Changes…" at bounding box center [448, 218] width 897 height 436
click at [536, 365] on button "******" at bounding box center [534, 366] width 7 height 7
click at [578, 391] on html "VN Compass Design system data Documentation Share Preview Publish Pages Changes…" at bounding box center [448, 218] width 897 height 436
click at [568, 389] on html "VN Compass Design system data Documentation Share Preview Publish Pages Changes…" at bounding box center [448, 218] width 897 height 436
click at [561, 390] on html "VN Compass Design system data Documentation Share Preview Publish Pages Changes…" at bounding box center [448, 218] width 897 height 436
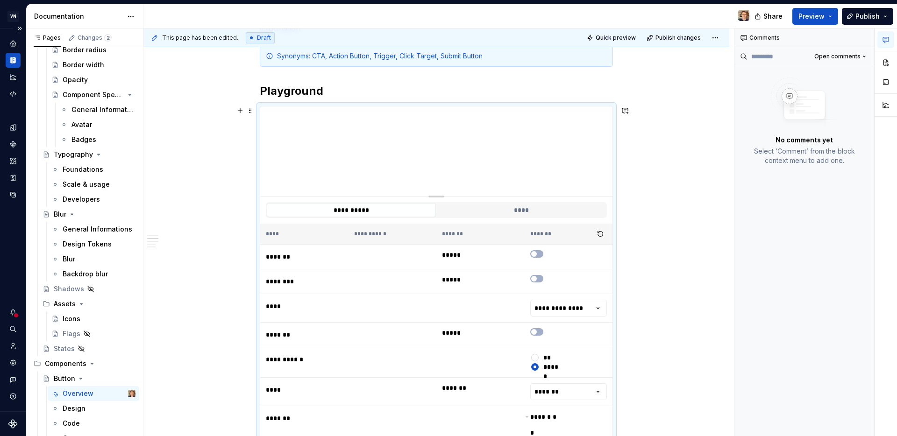
click at [566, 392] on html "VN Compass Design system data Documentation Share Preview Publish Pages Changes…" at bounding box center [448, 218] width 897 height 436
click at [532, 254] on span "button" at bounding box center [534, 254] width 6 height 6
click at [532, 254] on icon "button" at bounding box center [533, 254] width 2 height 1
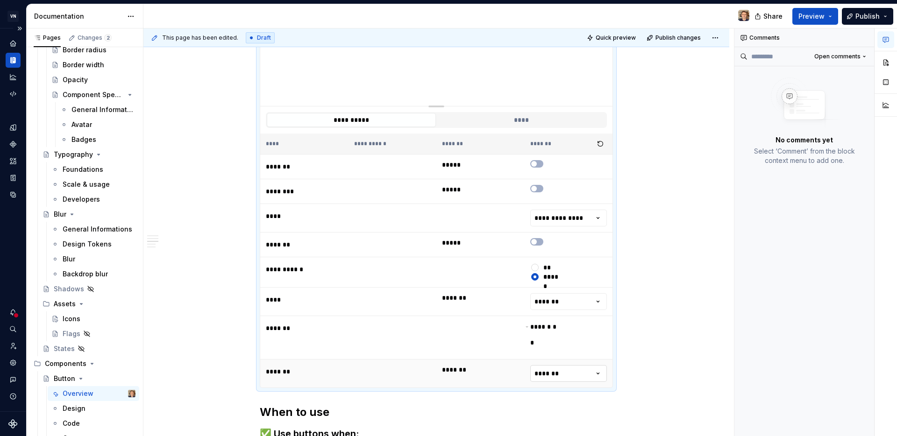
scroll to position [307, 0]
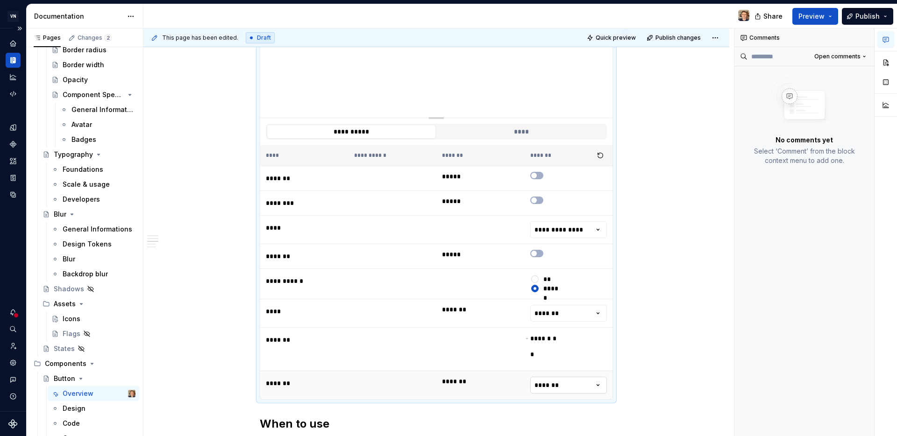
click at [562, 383] on html "VN Compass Design system data Documentation Share Preview Publish Pages Changes…" at bounding box center [448, 218] width 897 height 436
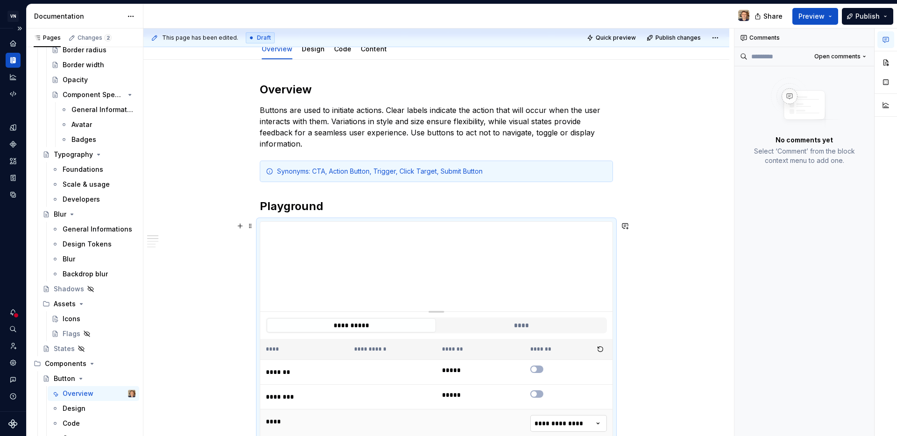
scroll to position [209, 0]
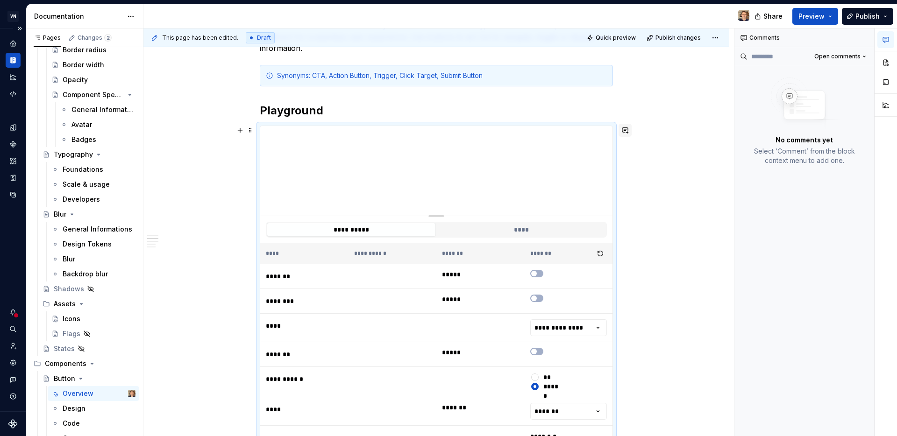
click at [628, 134] on button "button" at bounding box center [624, 130] width 13 height 13
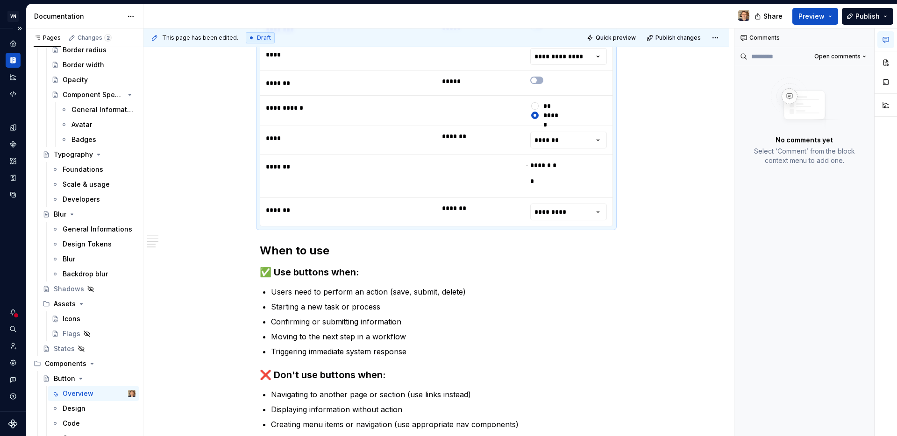
scroll to position [456, 0]
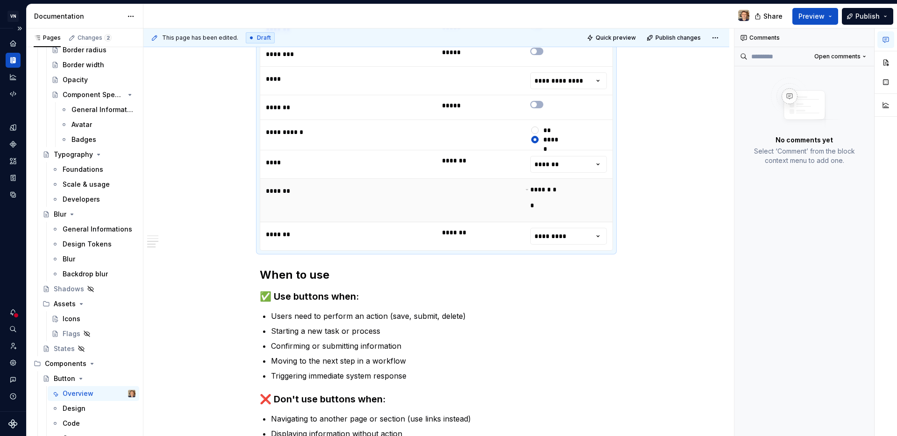
click at [555, 191] on div "**** * * *" at bounding box center [568, 200] width 77 height 32
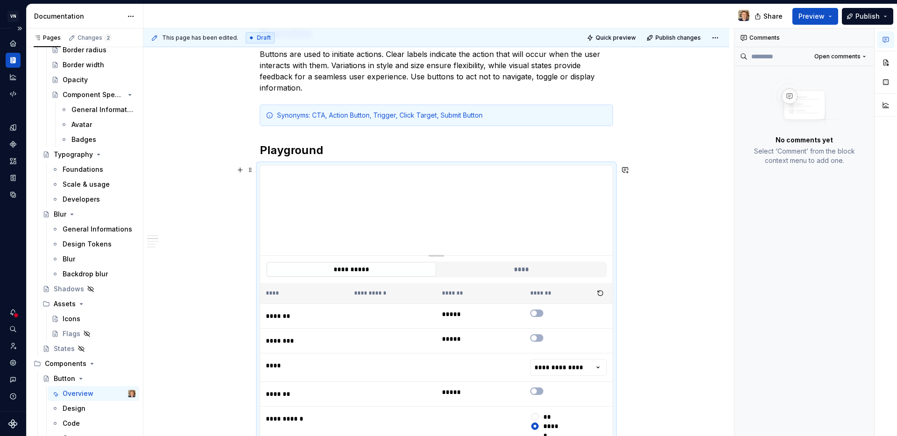
scroll to position [118, 0]
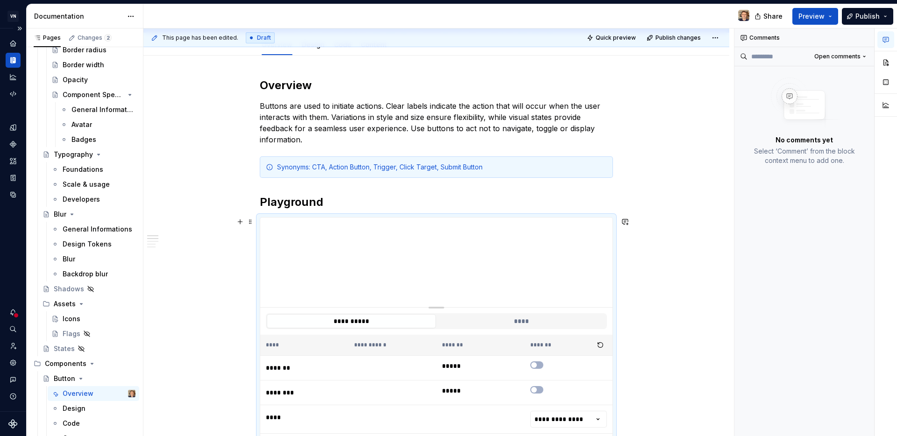
type textarea "*"
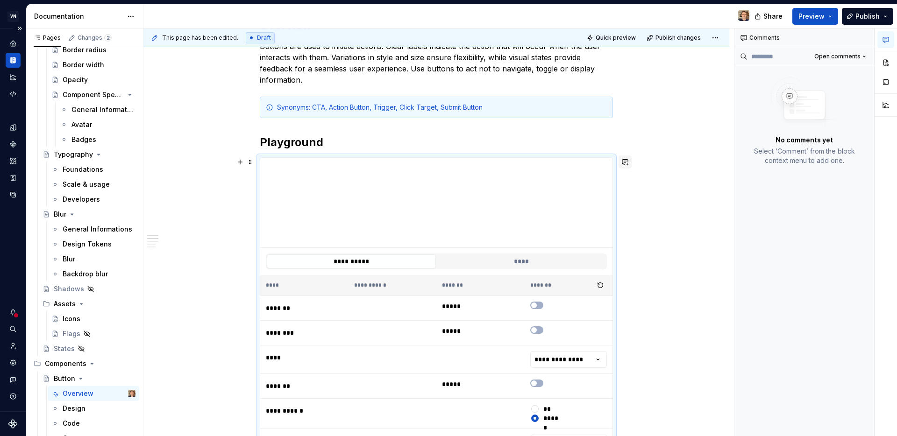
click at [628, 162] on button "button" at bounding box center [624, 162] width 13 height 13
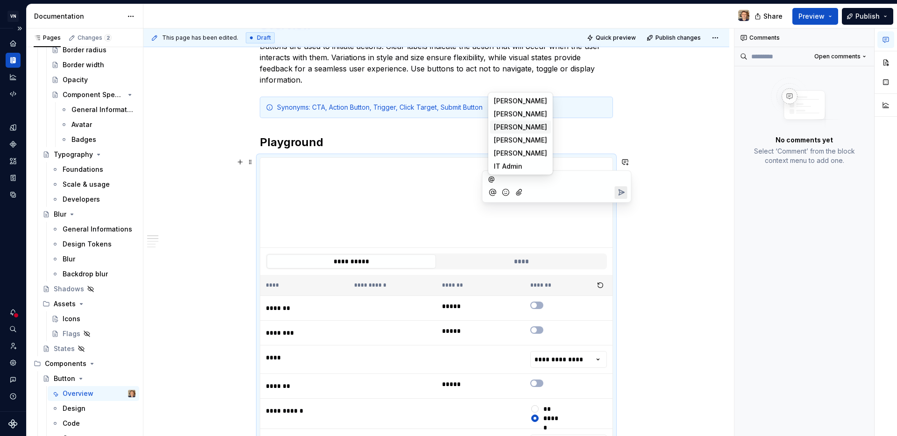
click at [507, 122] on span "[PERSON_NAME]" at bounding box center [520, 126] width 53 height 9
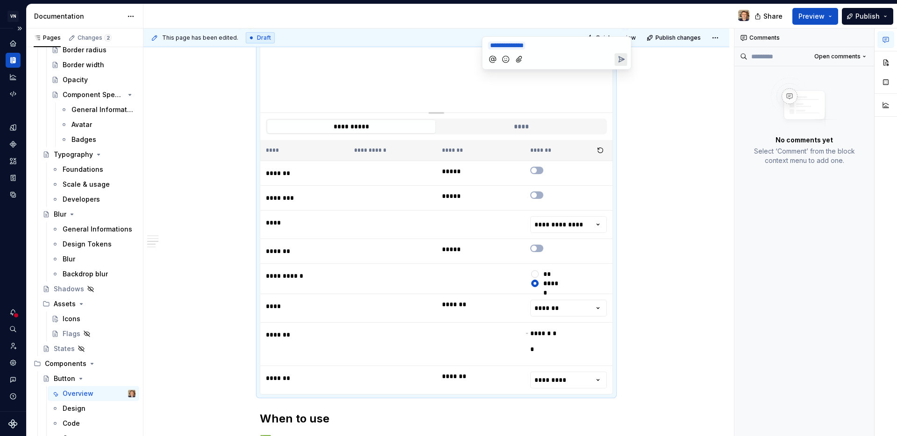
scroll to position [311, 0]
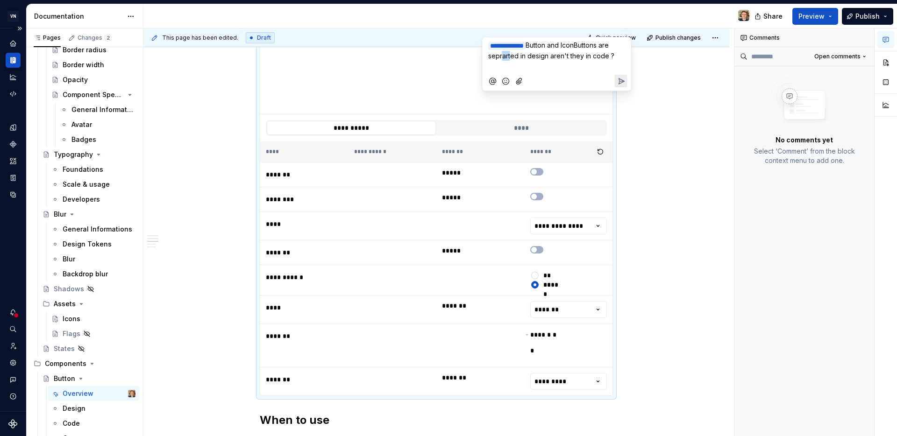
drag, startPoint x: 520, startPoint y: 56, endPoint x: 510, endPoint y: 55, distance: 9.9
click at [510, 55] on span "Button and IconButtons are seprarted in design aren't they in code ?" at bounding box center [551, 50] width 126 height 19
click at [532, 68] on p "﻿" at bounding box center [556, 68] width 137 height 10
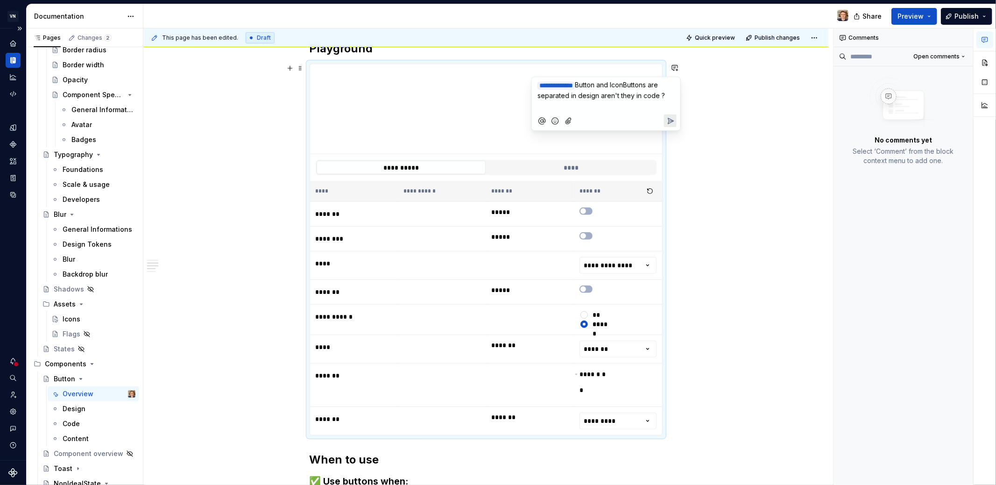
scroll to position [258, 0]
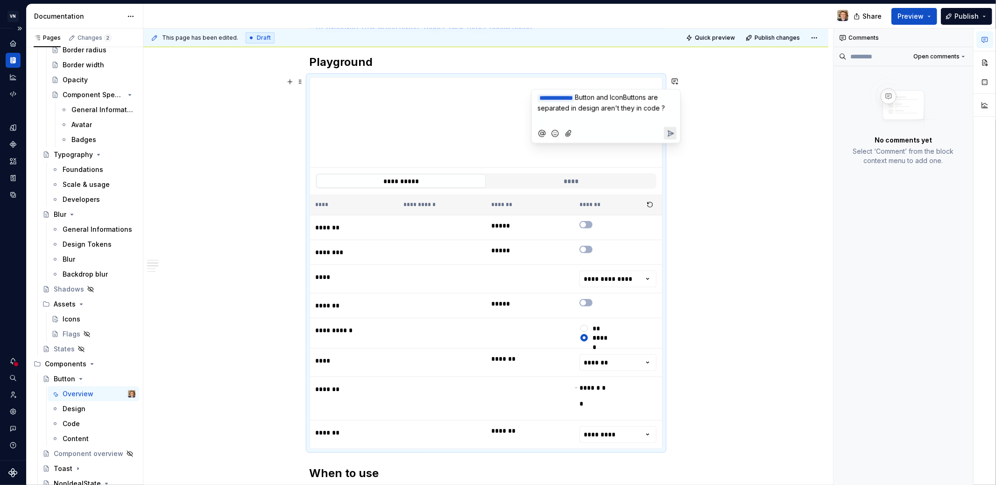
click at [614, 436] on html "VN Compass Design system data Documentation Share Preview Publish Pages Changes…" at bounding box center [498, 242] width 996 height 485
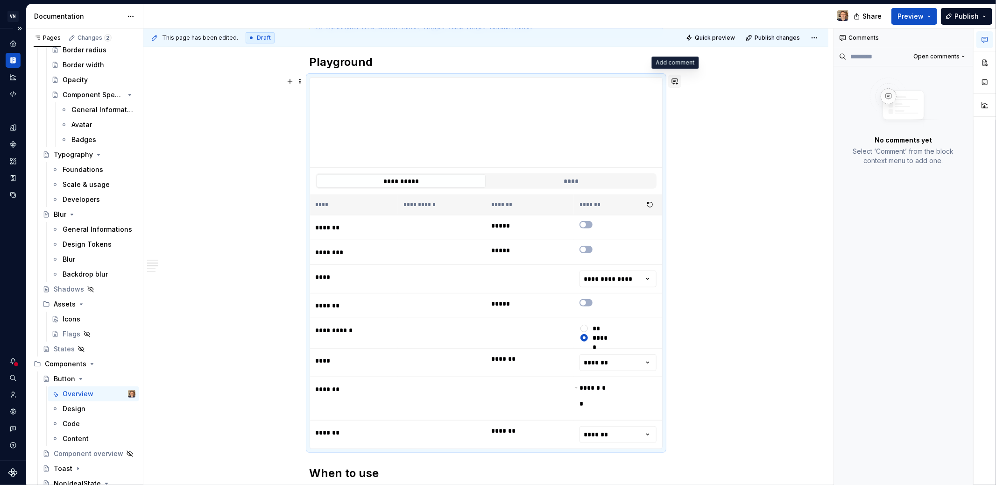
click at [673, 83] on button "button" at bounding box center [674, 81] width 13 height 13
click at [584, 99] on p "**********" at bounding box center [605, 97] width 137 height 10
click at [630, 429] on html "VN Compass Design system data Documentation Share Preview Publish Pages Changes…" at bounding box center [498, 242] width 996 height 485
click at [607, 430] on html "VN Compass Design system data Documentation Share Preview Publish Pages Changes…" at bounding box center [498, 242] width 996 height 485
click at [593, 277] on html "VN Compass Design system data Documentation Share Preview Publish Pages Changes…" at bounding box center [498, 242] width 996 height 485
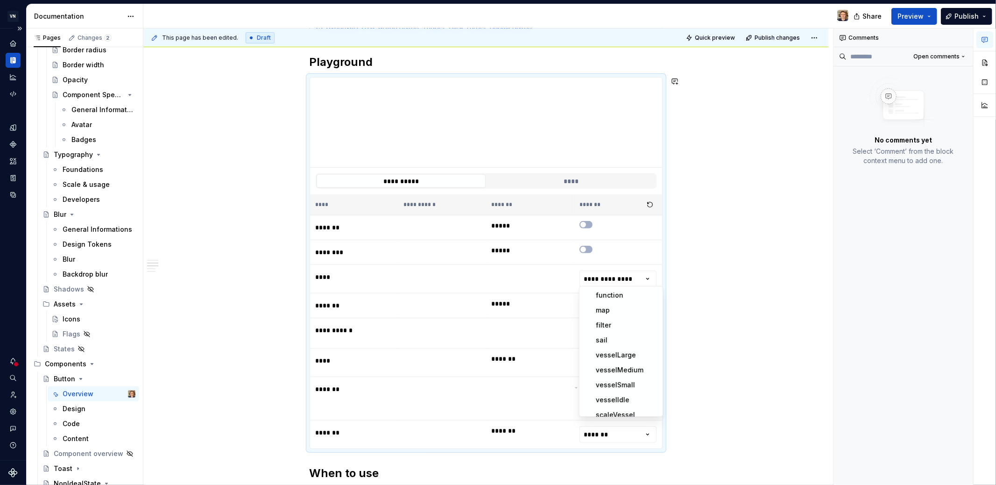
type textarea "*"
click at [675, 80] on button "button" at bounding box center [674, 81] width 13 height 13
click at [375, 60] on h2 "Playground" at bounding box center [486, 62] width 353 height 15
click at [254, 155] on div "**********" at bounding box center [485, 376] width 685 height 923
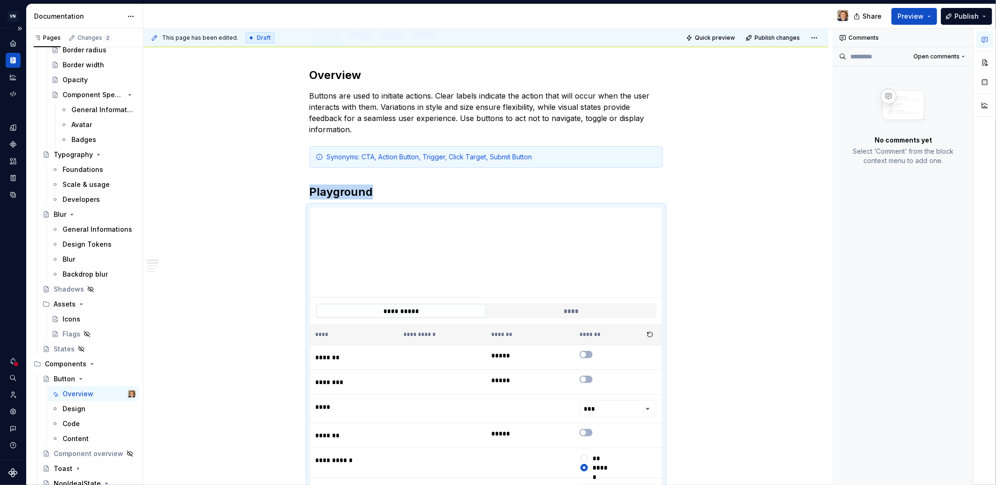
drag, startPoint x: 582, startPoint y: 163, endPoint x: 495, endPoint y: 201, distance: 94.9
click at [581, 163] on div "Synonyms: CTA, Action Button, Trigger, Click Target, Submit Button" at bounding box center [486, 156] width 353 height 21
type textarea "*"
click at [820, 243] on div "**********" at bounding box center [488, 256] width 690 height 457
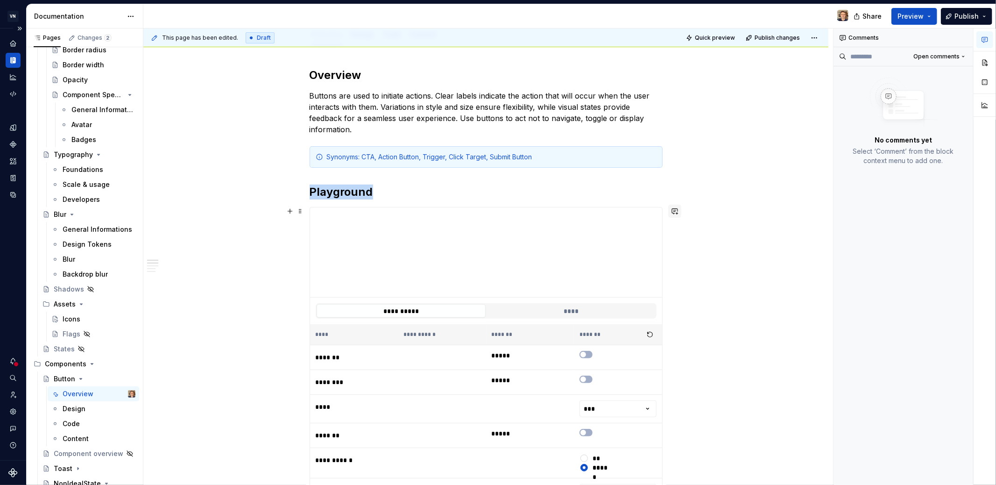
click at [678, 210] on button "button" at bounding box center [674, 211] width 13 height 13
click at [542, 236] on icon "Mention someone" at bounding box center [541, 240] width 9 height 9
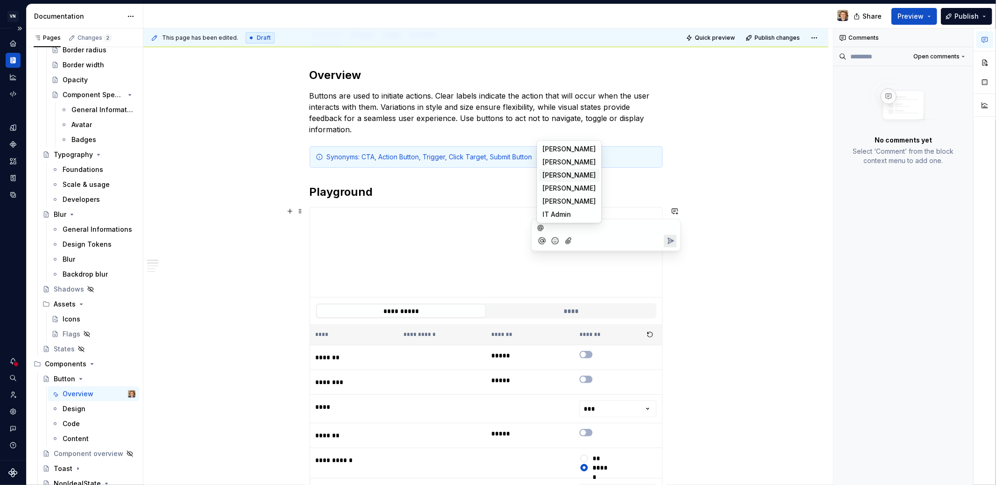
click at [571, 172] on span "[PERSON_NAME]" at bounding box center [569, 174] width 53 height 9
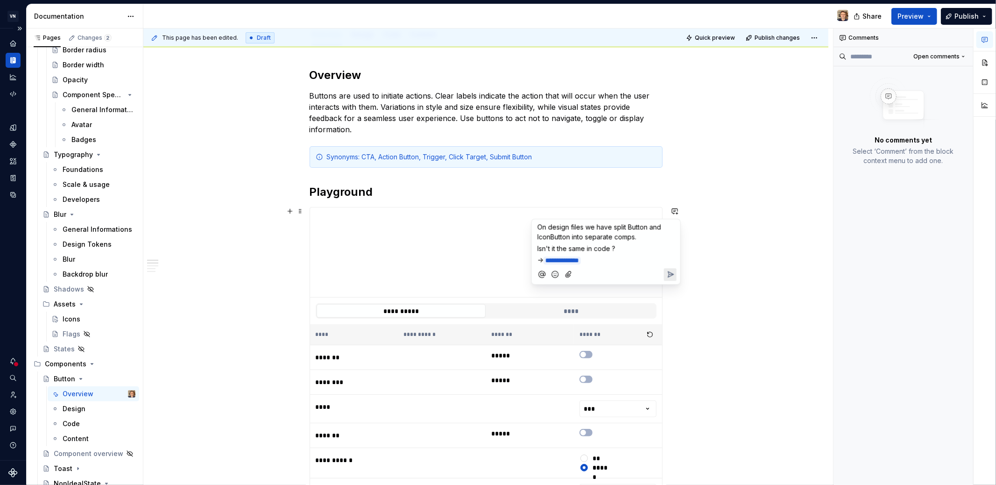
click at [646, 240] on p "On design files we have split Button and IconButton into separate comps." at bounding box center [605, 232] width 137 height 20
click at [633, 271] on p "**********" at bounding box center [605, 270] width 137 height 11
click at [640, 260] on p "Isn't it the same in code ?" at bounding box center [605, 258] width 137 height 10
click at [569, 280] on icon "Attach files" at bounding box center [568, 283] width 9 height 9
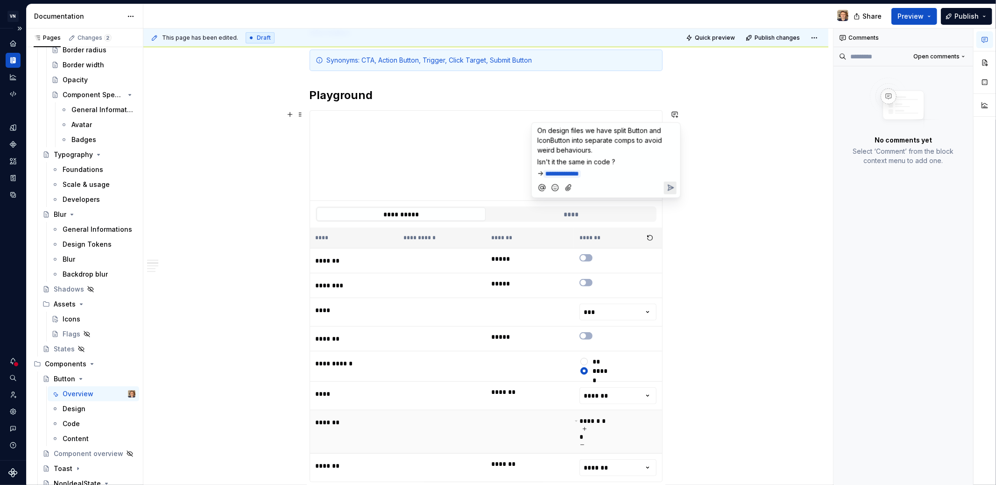
scroll to position [167, 0]
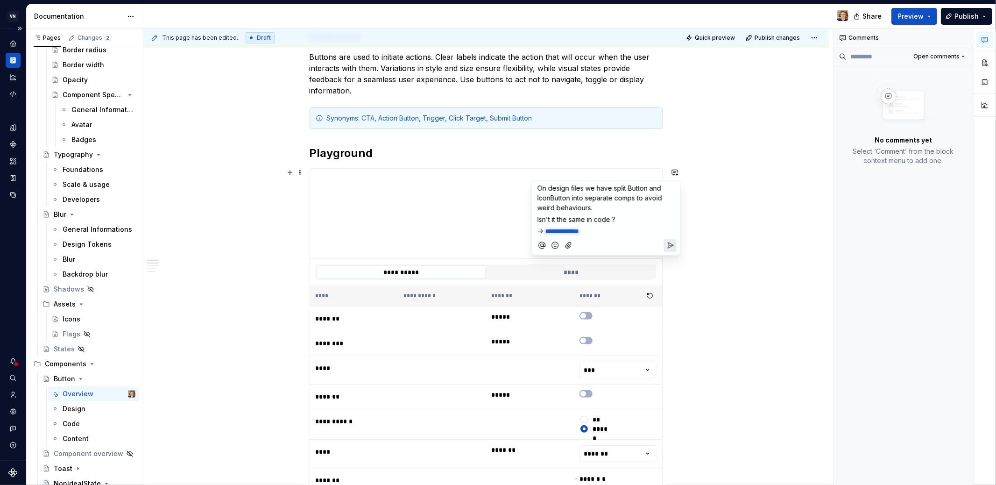
click at [630, 221] on p "Isn't it the same in code ?" at bounding box center [605, 219] width 137 height 10
copy div "**********"
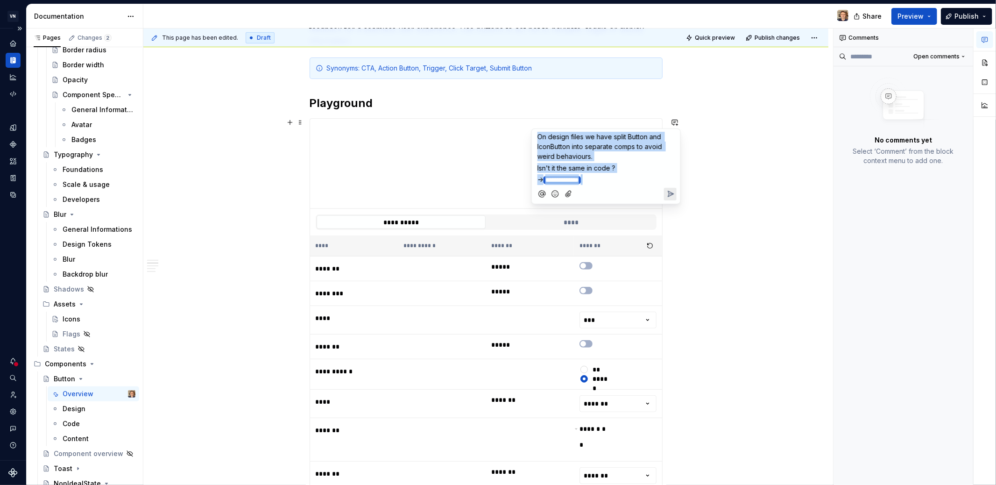
scroll to position [218, 0]
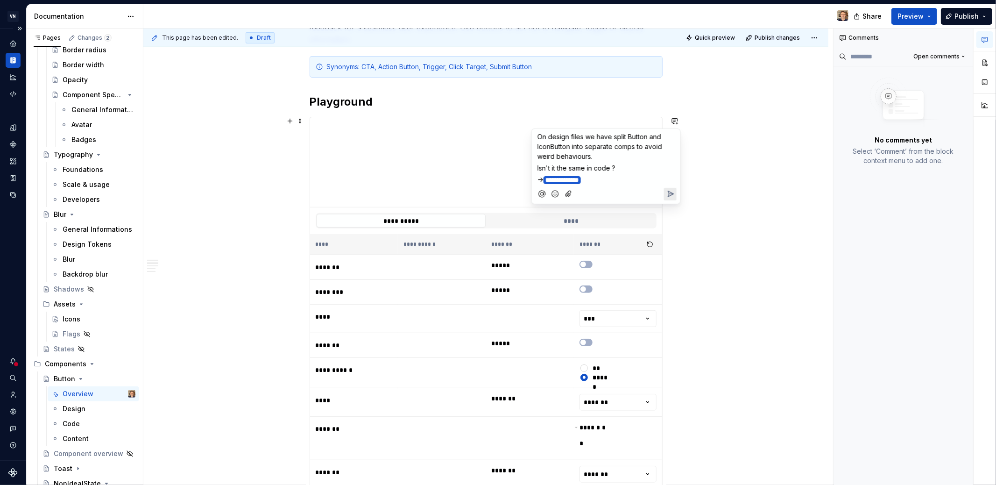
click at [577, 195] on div at bounding box center [606, 193] width 141 height 19
click at [572, 193] on icon "Attach files" at bounding box center [568, 193] width 9 height 9
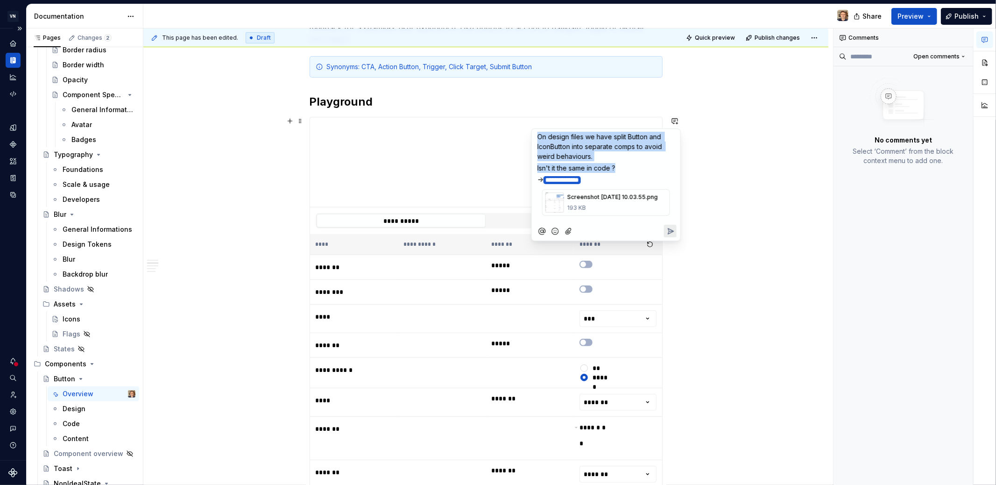
click at [647, 167] on p "Isn't it the same in code ?" at bounding box center [605, 168] width 137 height 10
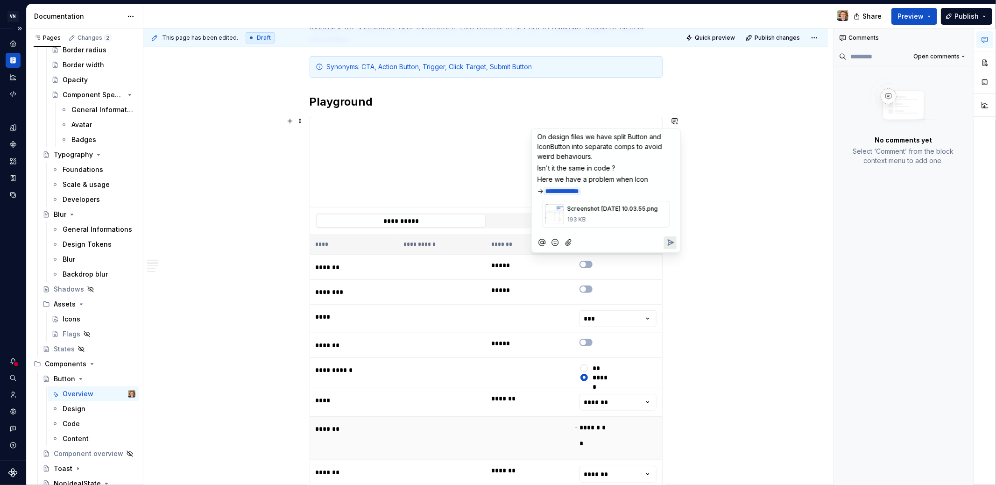
scroll to position [286, 0]
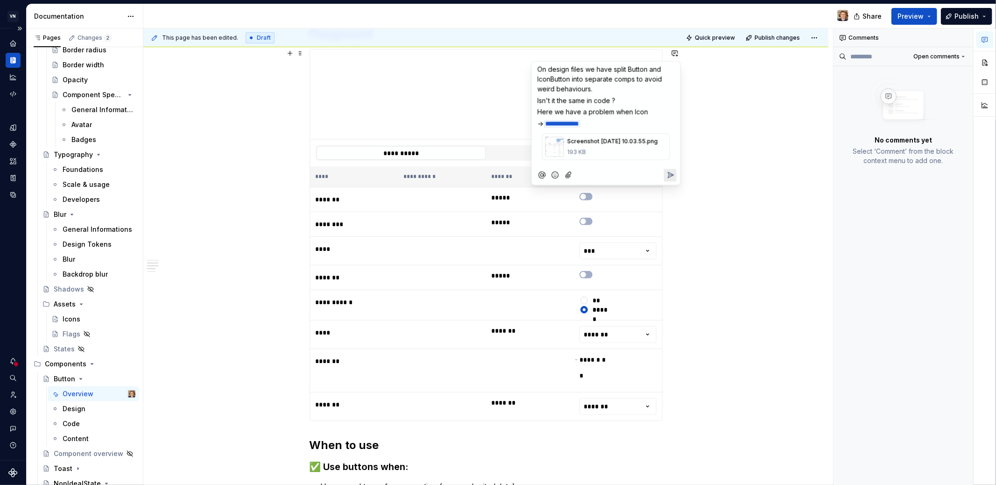
click at [636, 110] on span "Here we have a problem when Icon" at bounding box center [592, 112] width 111 height 8
click at [653, 328] on html "VN Compass Design system data Documentation Share Preview Publish Pages Changes…" at bounding box center [498, 242] width 996 height 485
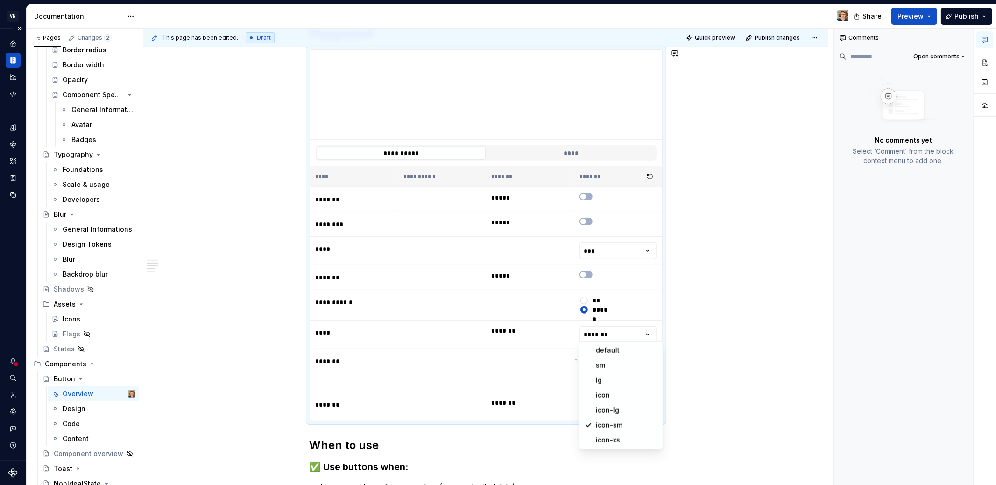
type textarea "*"
click at [697, 153] on html "VN Compass Design system data Documentation Share Preview Publish Pages Changes…" at bounding box center [498, 242] width 996 height 485
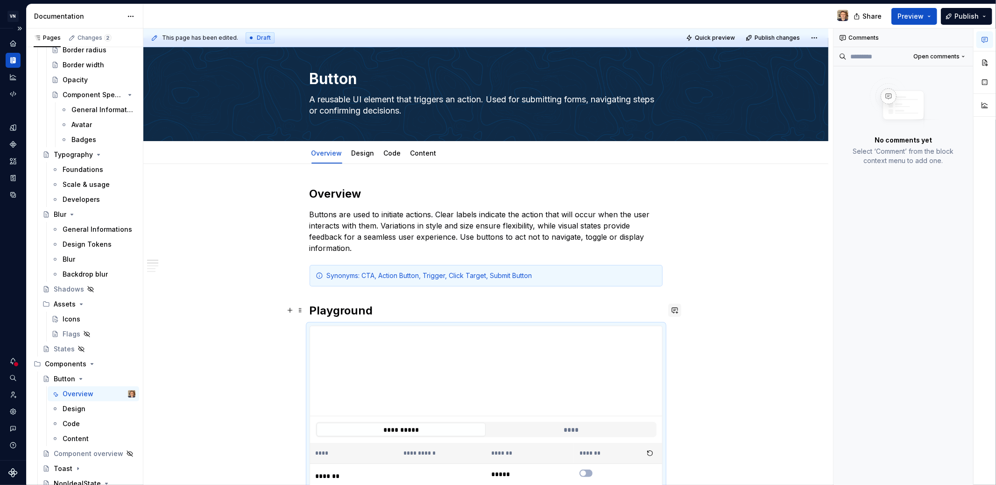
click at [674, 308] on button "button" at bounding box center [674, 310] width 13 height 13
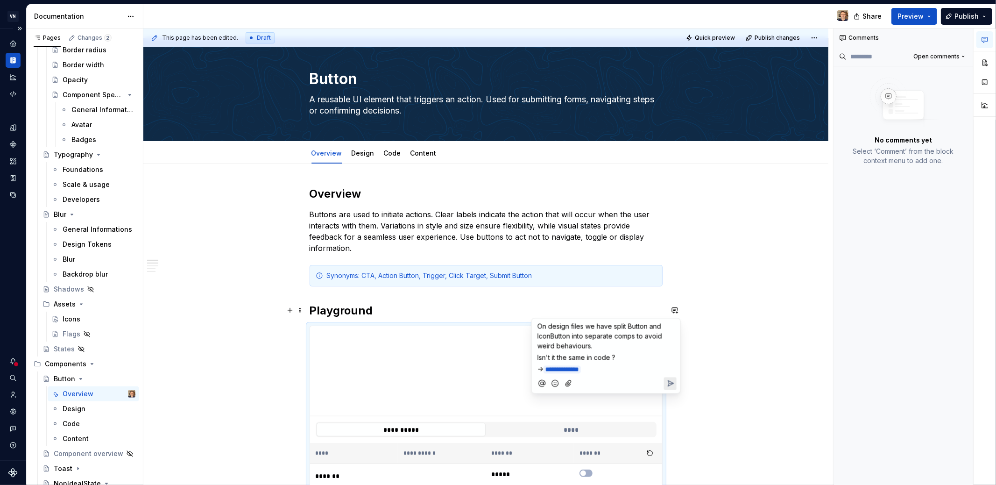
click at [636, 358] on p "Isn't it the same in code ?" at bounding box center [605, 357] width 137 height 10
click at [626, 368] on span "Here i think we have a proble with size" at bounding box center [597, 369] width 120 height 8
click at [662, 370] on p "Here i think we have a problem with size" at bounding box center [605, 369] width 137 height 10
click at [672, 403] on icon "Send" at bounding box center [669, 404] width 9 height 9
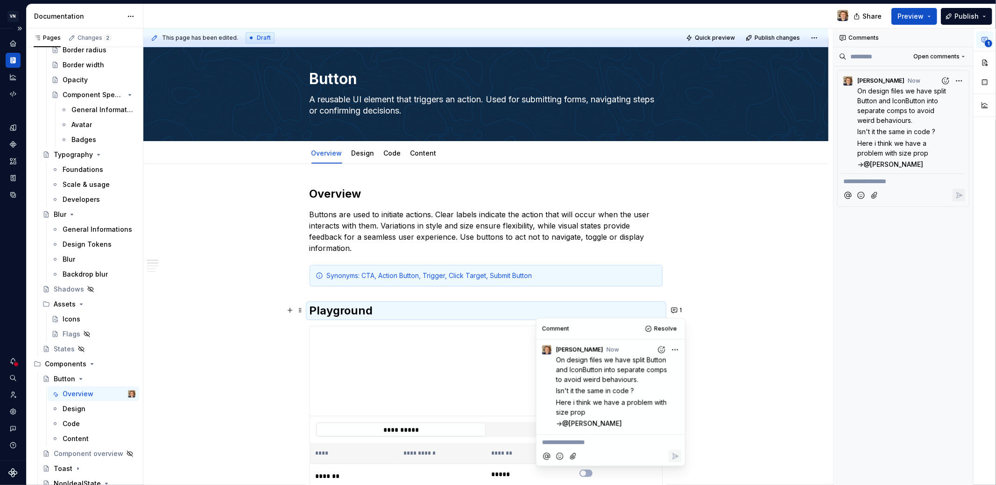
type textarea "*"
click at [684, 350] on div "UJ [PERSON_NAME] now On design files we have split Button and IconButton into s…" at bounding box center [611, 384] width 149 height 90
click at [676, 351] on html "VN Compass Design system data Documentation Share Preview Publish Pages Changes…" at bounding box center [498, 242] width 996 height 485
click at [663, 368] on span "Edit comment" at bounding box center [645, 366] width 44 height 9
drag, startPoint x: 564, startPoint y: 423, endPoint x: 553, endPoint y: 423, distance: 10.3
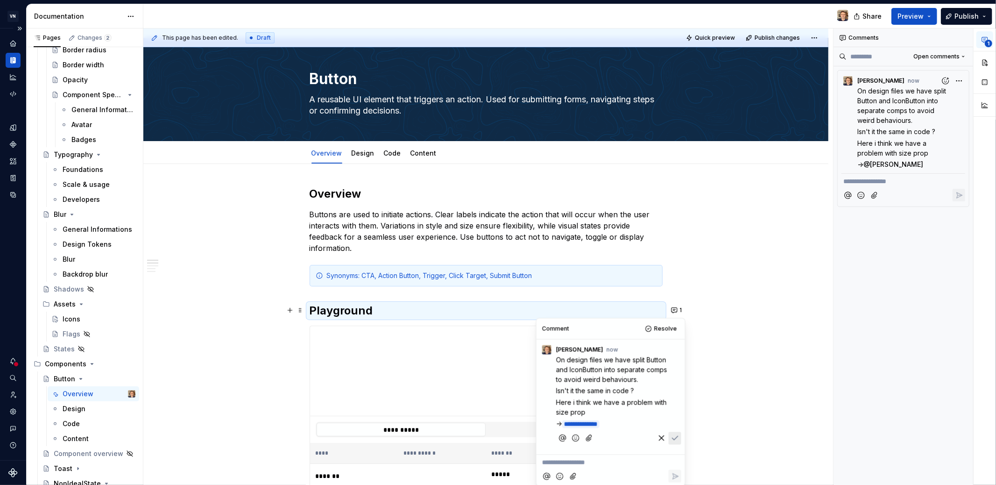
click at [553, 423] on div "**********" at bounding box center [610, 400] width 141 height 93
click at [558, 401] on span "Here i think we have a problem with size prop" at bounding box center [612, 407] width 113 height 18
click at [626, 414] on p "-> Here i think we have a problem with size prop" at bounding box center [613, 407] width 114 height 20
drag, startPoint x: 583, startPoint y: 402, endPoint x: 564, endPoint y: 401, distance: 18.7
click at [564, 401] on span "-> Here i think we have a problem with size prop haven't we ?" at bounding box center [609, 407] width 106 height 18
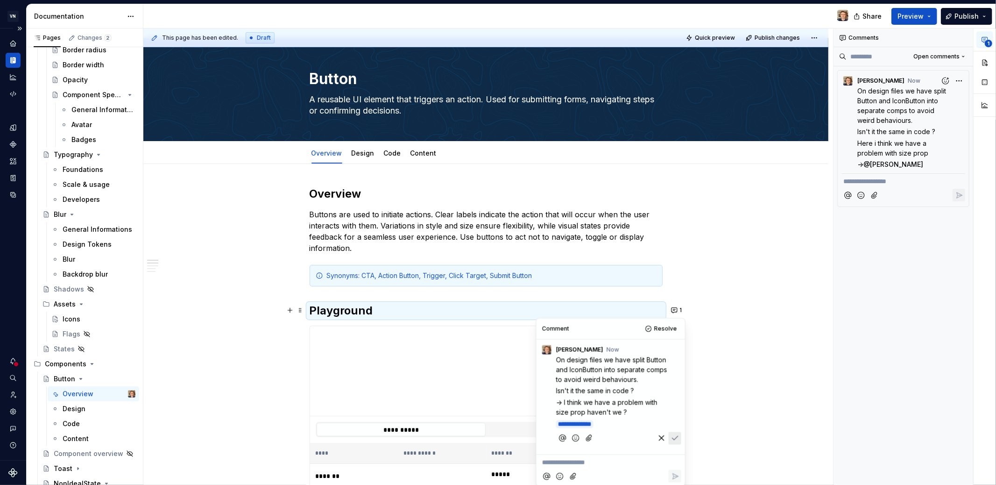
click at [670, 435] on icon "Save" at bounding box center [674, 437] width 9 height 9
click at [733, 317] on div "**********" at bounding box center [488, 256] width 690 height 457
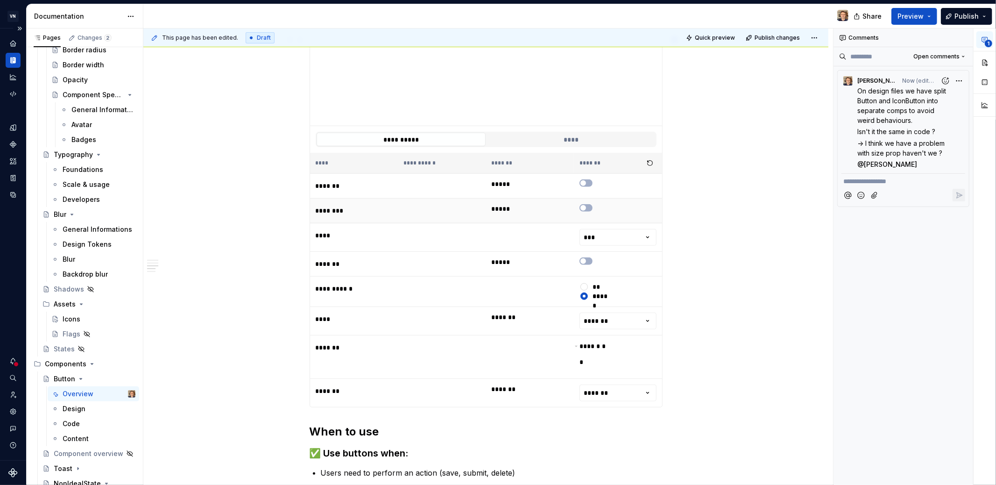
scroll to position [21, 0]
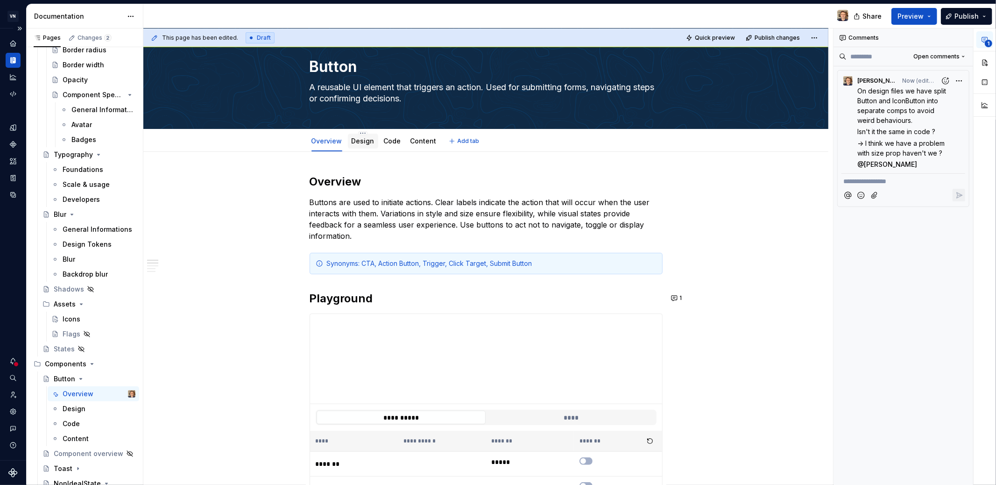
click at [367, 138] on link "Design" at bounding box center [363, 141] width 23 height 8
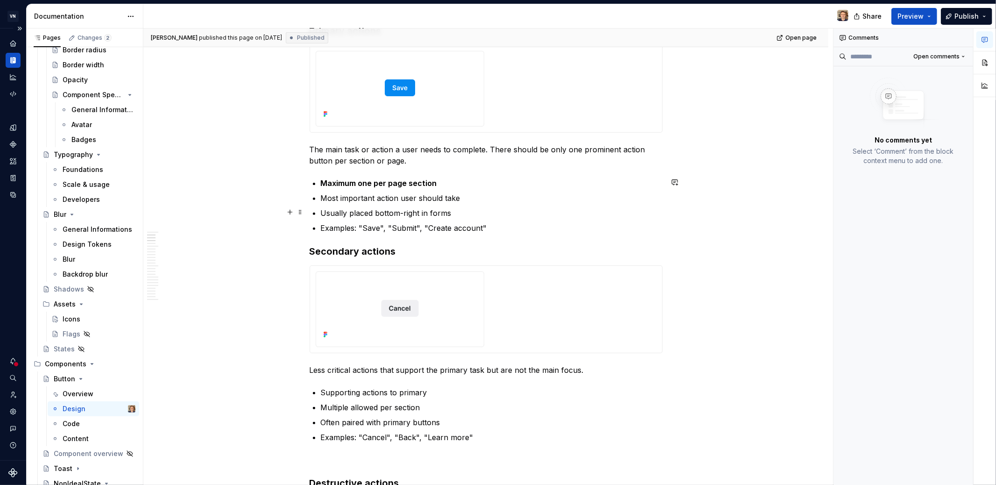
scroll to position [92, 0]
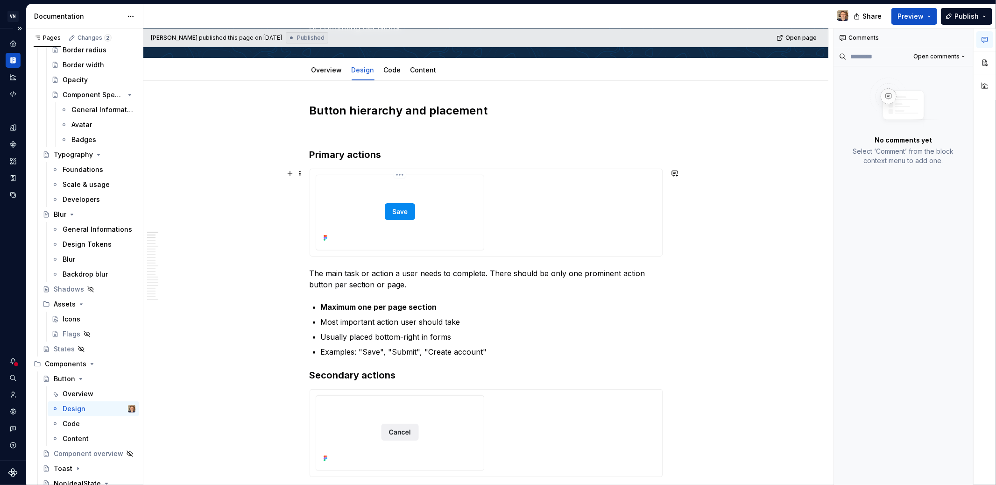
click at [460, 231] on div at bounding box center [400, 211] width 160 height 65
click at [550, 206] on div at bounding box center [486, 213] width 341 height 76
drag, startPoint x: 697, startPoint y: 127, endPoint x: 708, endPoint y: 125, distance: 11.4
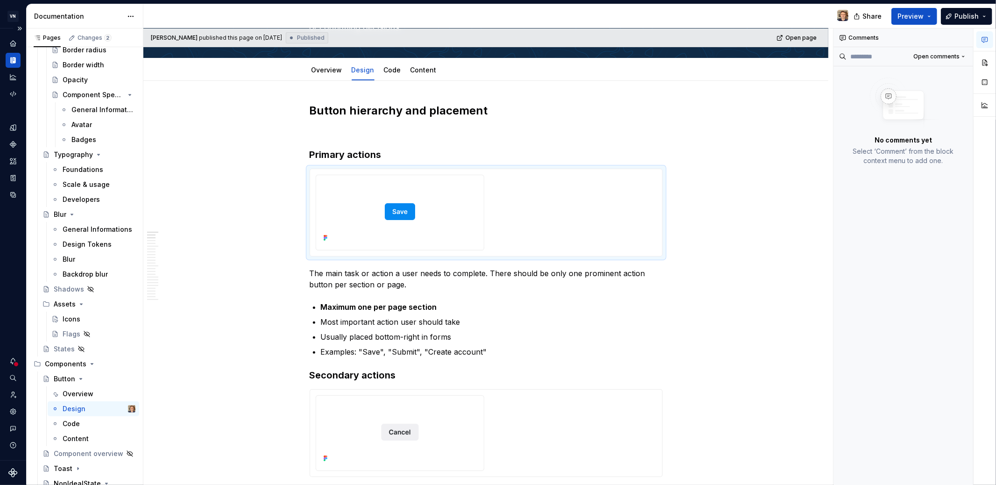
click at [896, 36] on icon "button" at bounding box center [984, 39] width 7 height 7
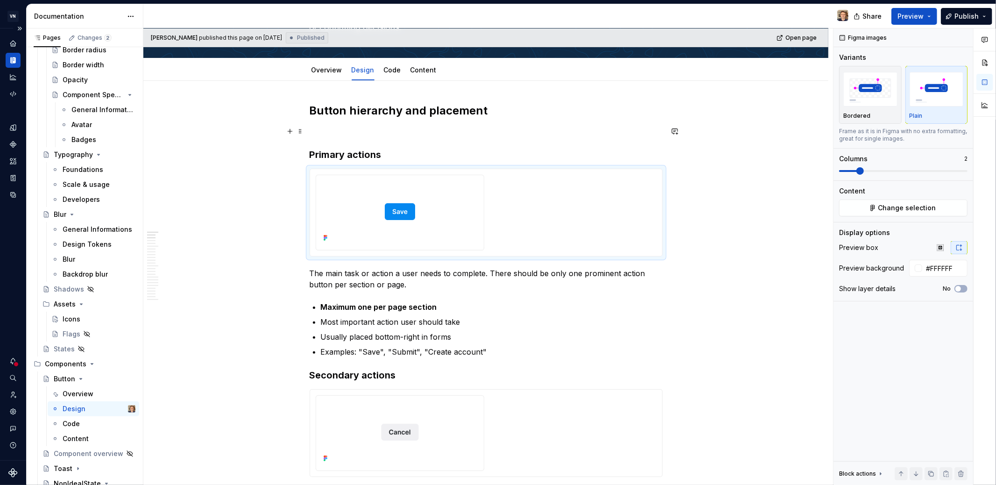
click at [671, 134] on button "button" at bounding box center [674, 131] width 13 height 13
click at [678, 100] on div "[PERSON_NAME] published this page on [DATE] Published Open page Button A reusab…" at bounding box center [488, 256] width 690 height 457
click at [567, 231] on div at bounding box center [486, 213] width 341 height 76
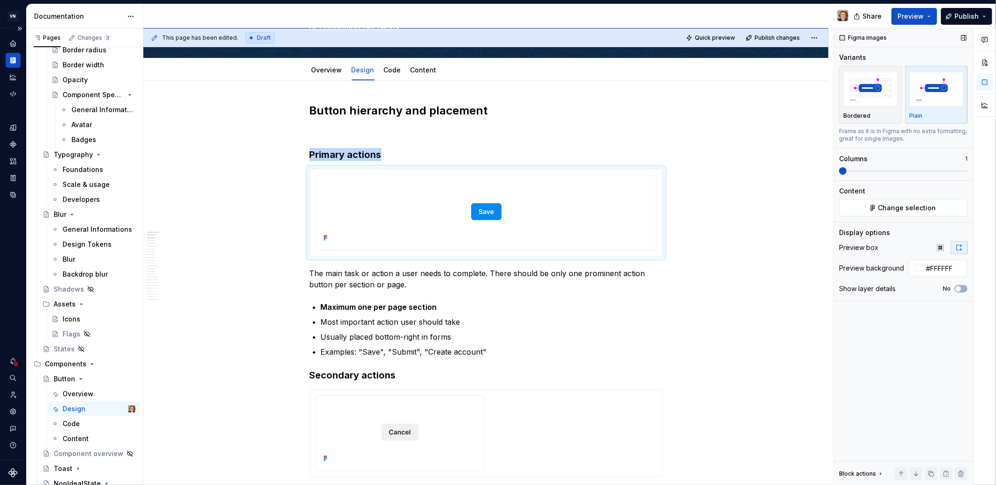
click at [839, 175] on span at bounding box center [842, 170] width 7 height 7
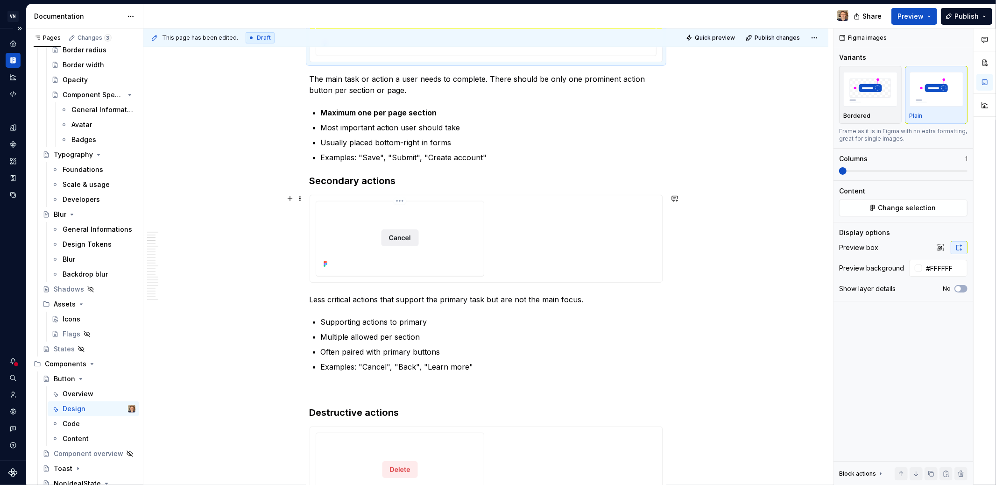
click at [459, 250] on div at bounding box center [400, 237] width 160 height 65
click at [839, 174] on span at bounding box center [842, 170] width 7 height 7
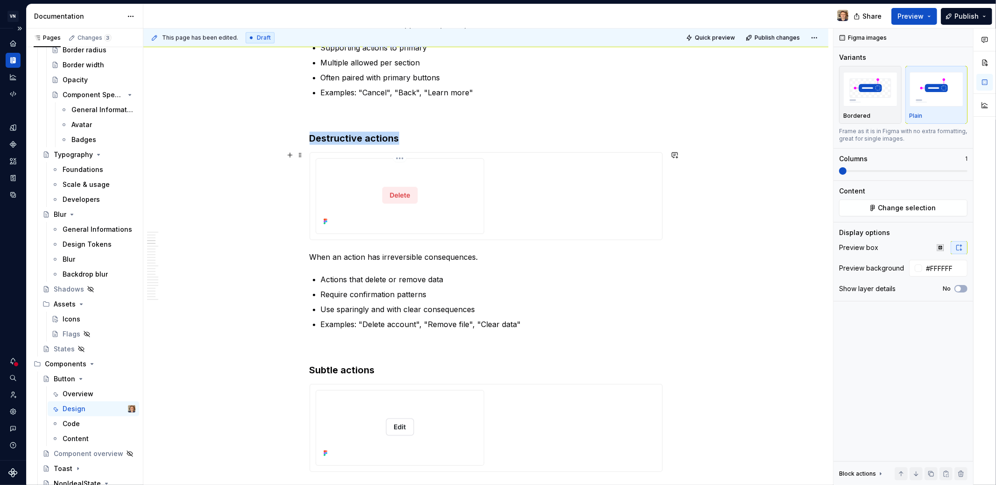
click at [478, 205] on div at bounding box center [400, 195] width 160 height 65
click at [839, 175] on span at bounding box center [842, 170] width 7 height 7
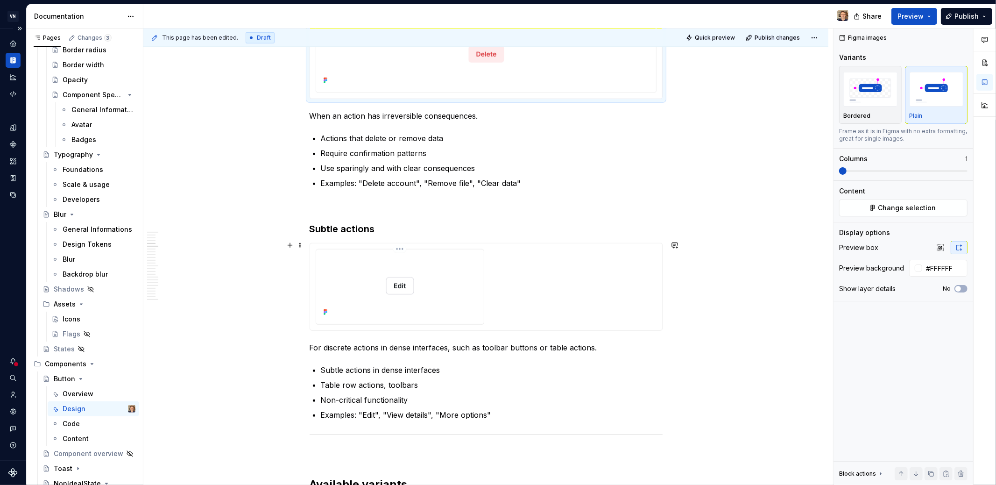
click at [463, 287] on div at bounding box center [400, 285] width 160 height 65
click at [856, 175] on span at bounding box center [859, 170] width 7 height 7
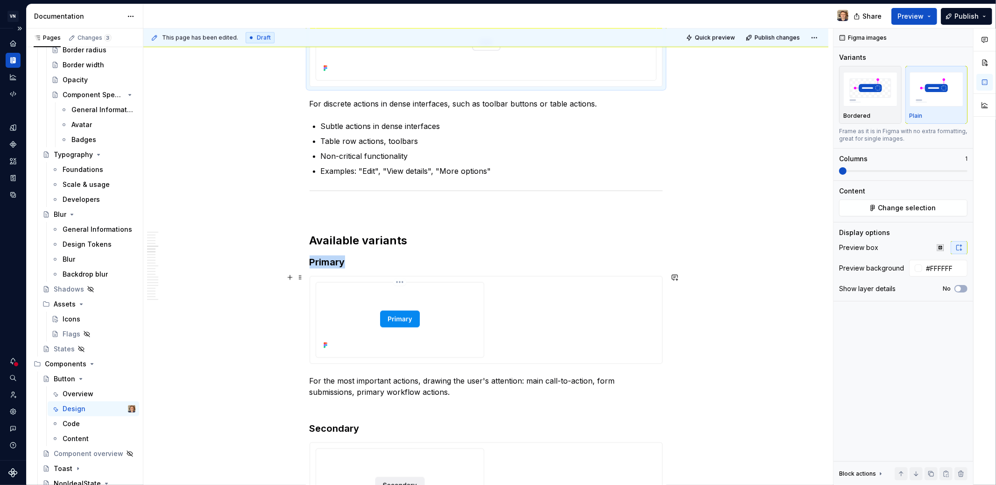
click at [462, 335] on div at bounding box center [400, 318] width 160 height 65
drag, startPoint x: 857, startPoint y: 165, endPoint x: 794, endPoint y: 173, distance: 63.1
click at [794, 173] on div "This page has been edited. Draft Quick preview Publish changes Button A reusabl…" at bounding box center [569, 256] width 853 height 457
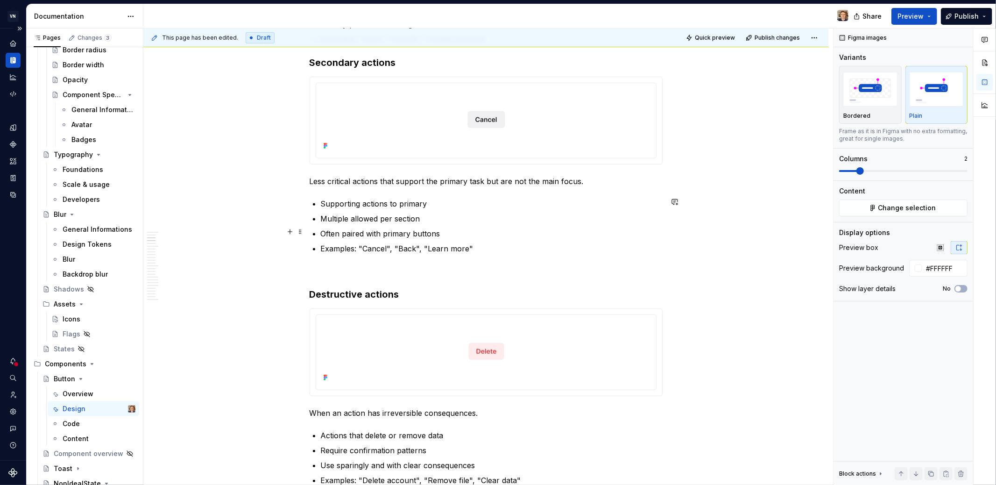
scroll to position [212, 0]
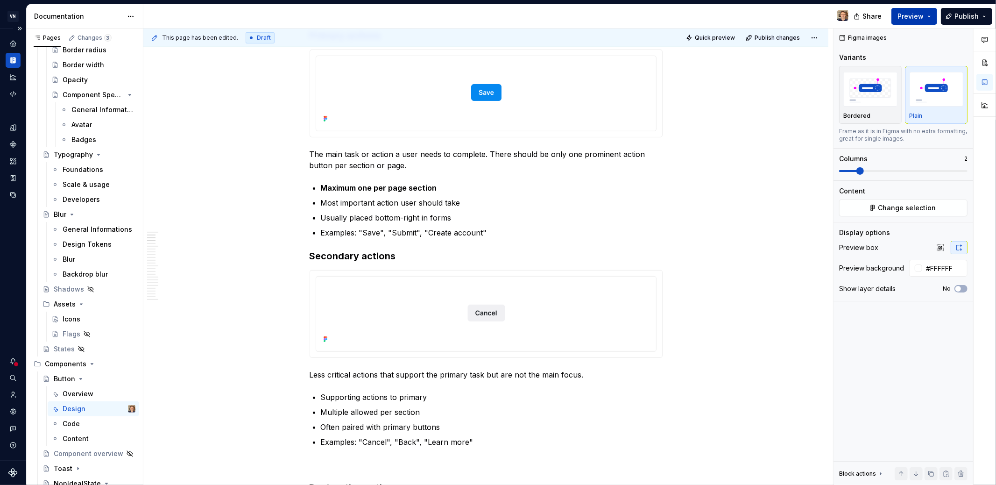
click at [896, 16] on span "Preview" at bounding box center [911, 16] width 26 height 9
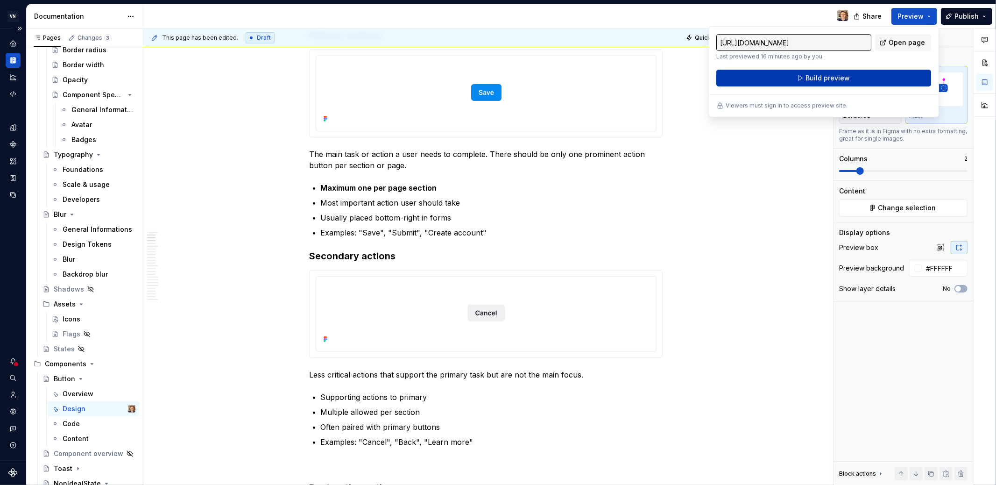
click at [850, 77] on button "Build preview" at bounding box center [823, 78] width 215 height 17
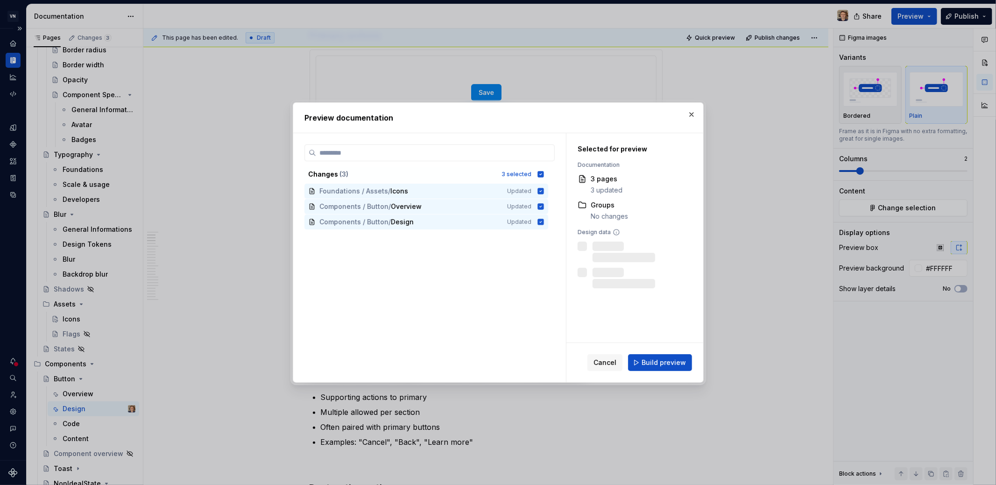
click at [666, 364] on span "Build preview" at bounding box center [664, 362] width 44 height 9
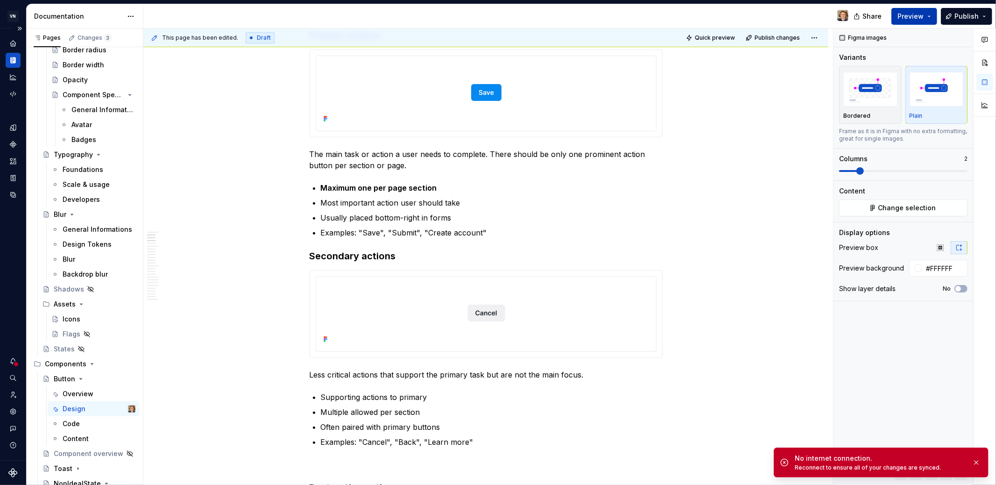
click at [896, 18] on span "Preview" at bounding box center [911, 16] width 26 height 9
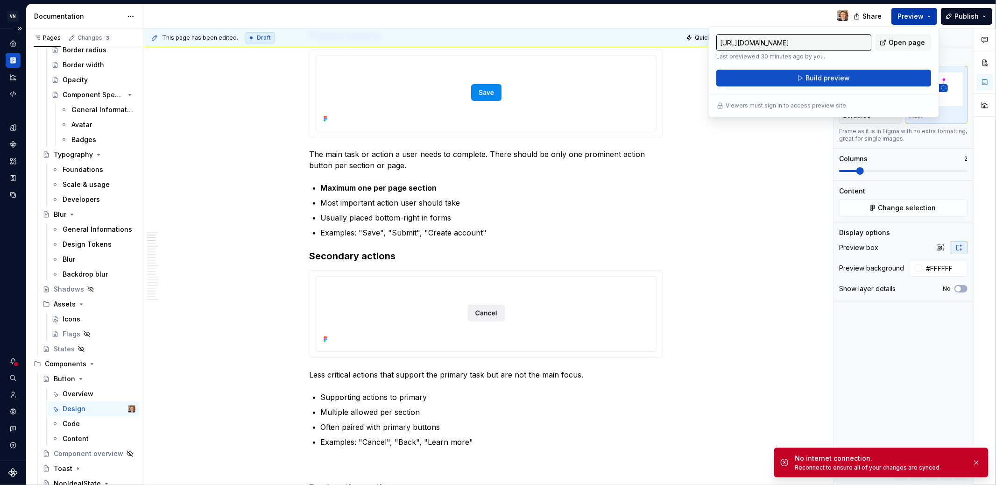
click at [896, 18] on span "Preview" at bounding box center [911, 16] width 26 height 9
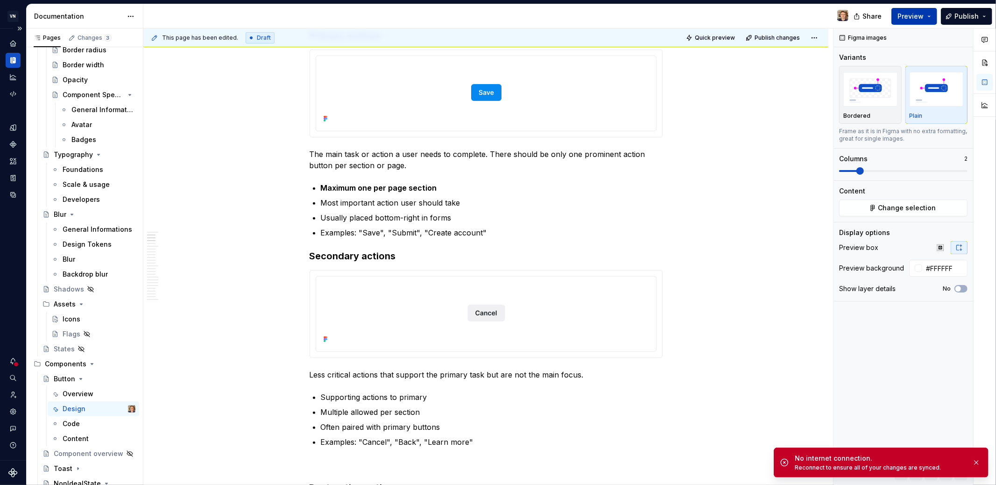
click at [896, 15] on span "Preview" at bounding box center [911, 16] width 26 height 9
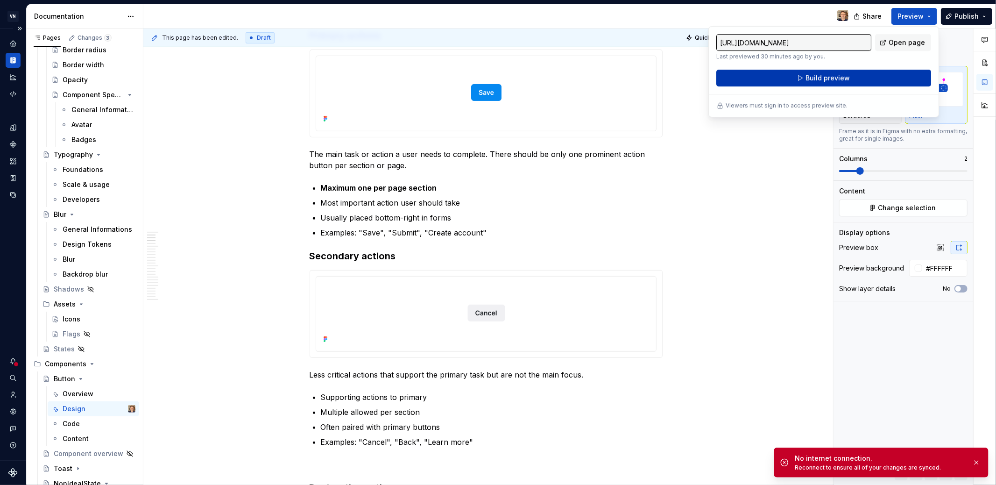
click at [836, 77] on span "Build preview" at bounding box center [828, 77] width 44 height 9
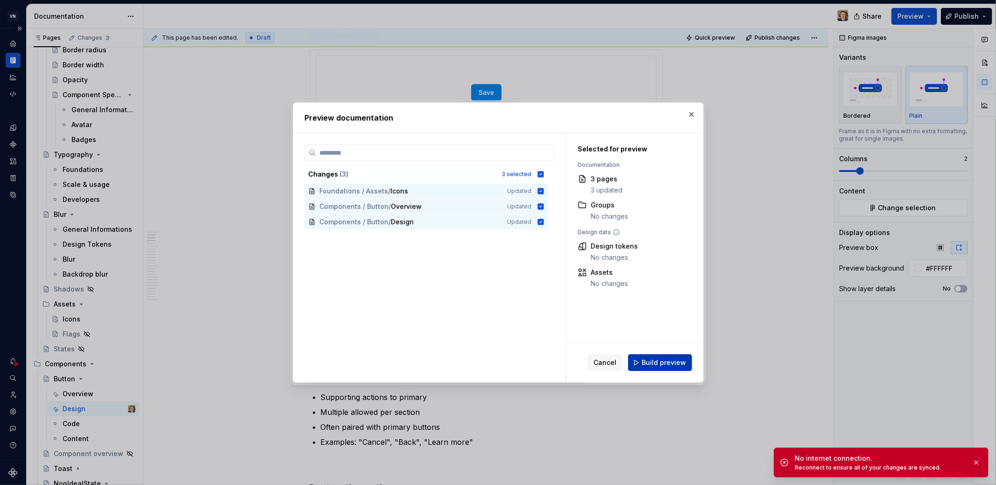
click at [672, 366] on span "Build preview" at bounding box center [664, 362] width 44 height 9
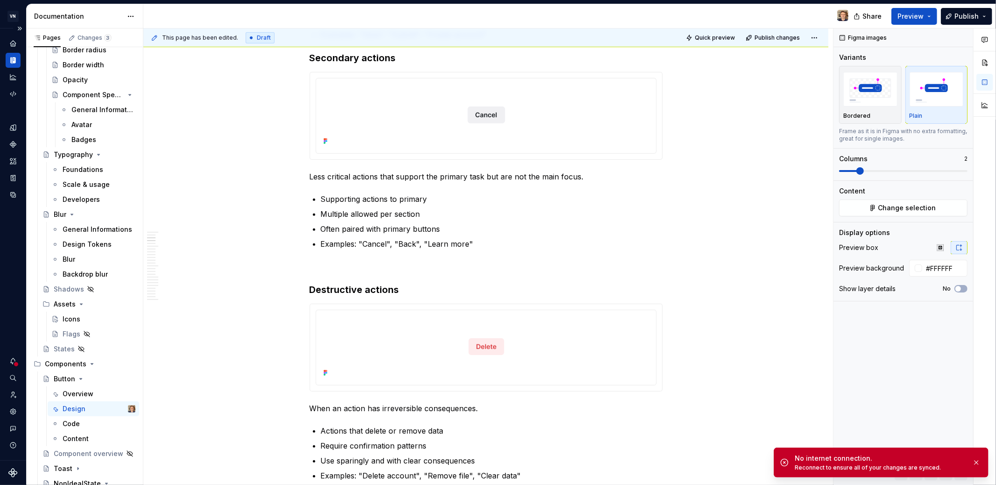
scroll to position [0, 0]
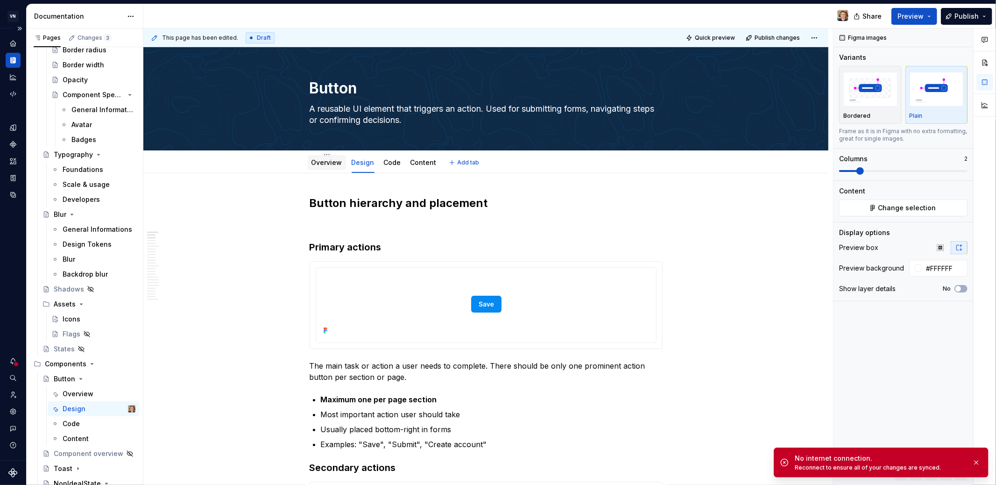
click at [333, 164] on link "Overview" at bounding box center [326, 162] width 31 height 8
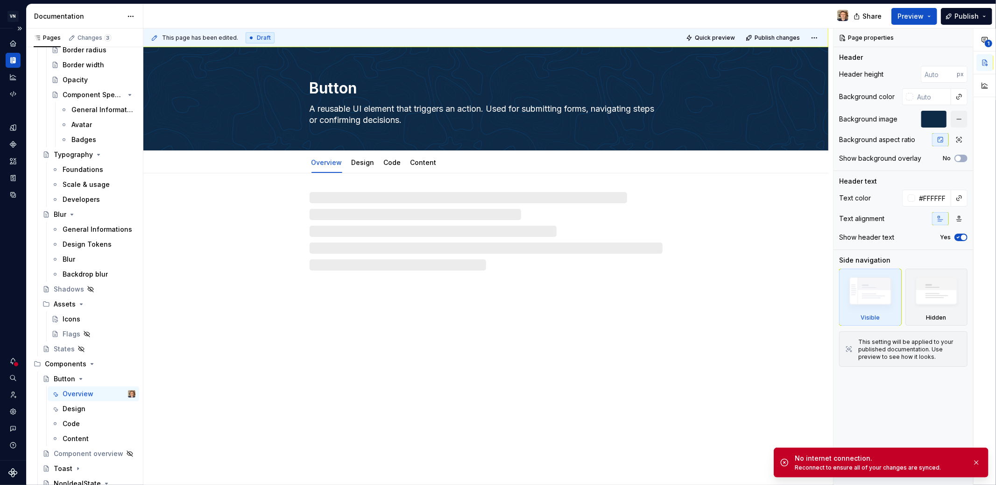
type textarea "*"
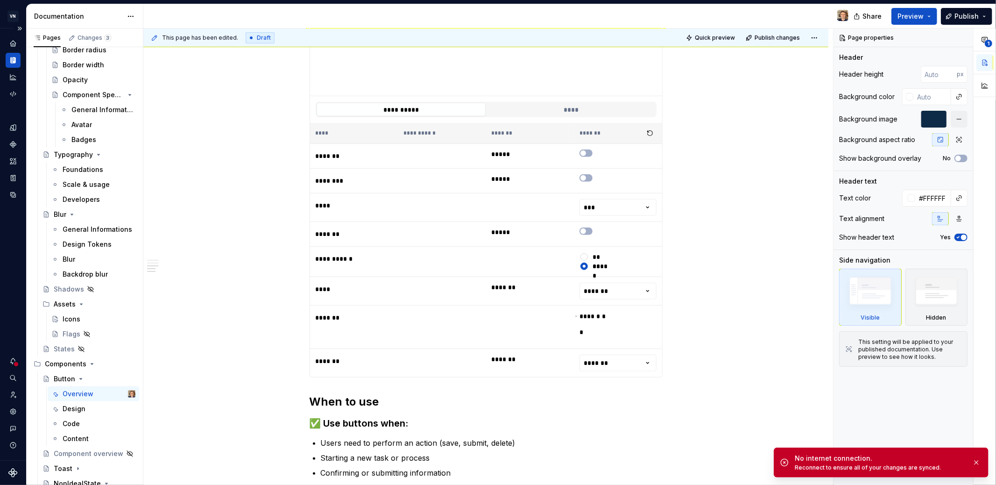
scroll to position [573, 0]
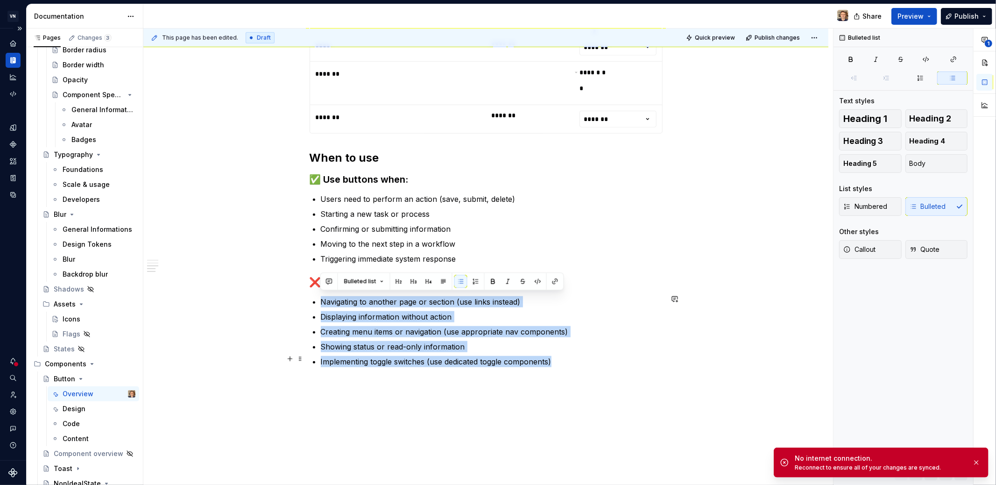
drag, startPoint x: 320, startPoint y: 299, endPoint x: 560, endPoint y: 359, distance: 246.8
click at [560, 359] on ul "Navigating to another page or section (use links instead) Displaying informatio…" at bounding box center [492, 331] width 342 height 71
copy ul "Navigating to another page or section (use links instead) Displaying informatio…"
click at [413, 400] on div "**********" at bounding box center [485, 61] width 685 height 923
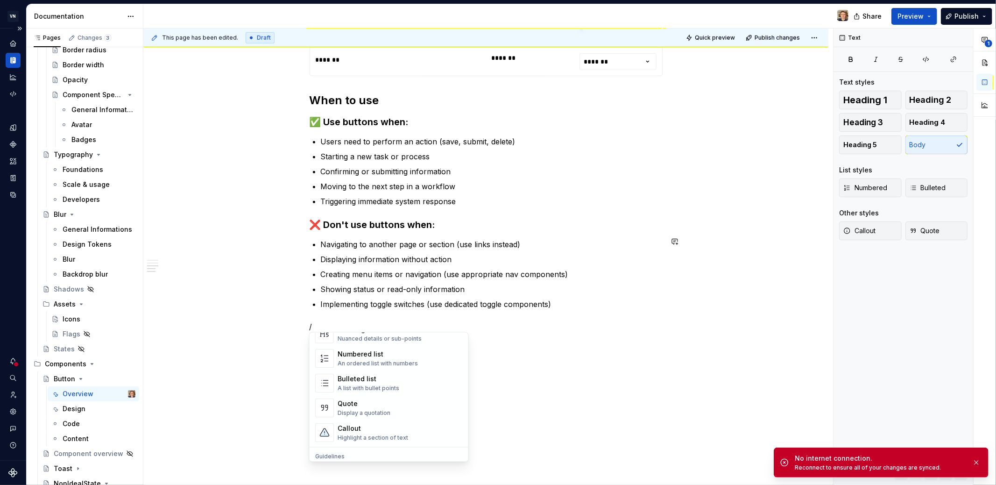
scroll to position [142, 0]
click at [399, 436] on div "Callout" at bounding box center [373, 435] width 71 height 9
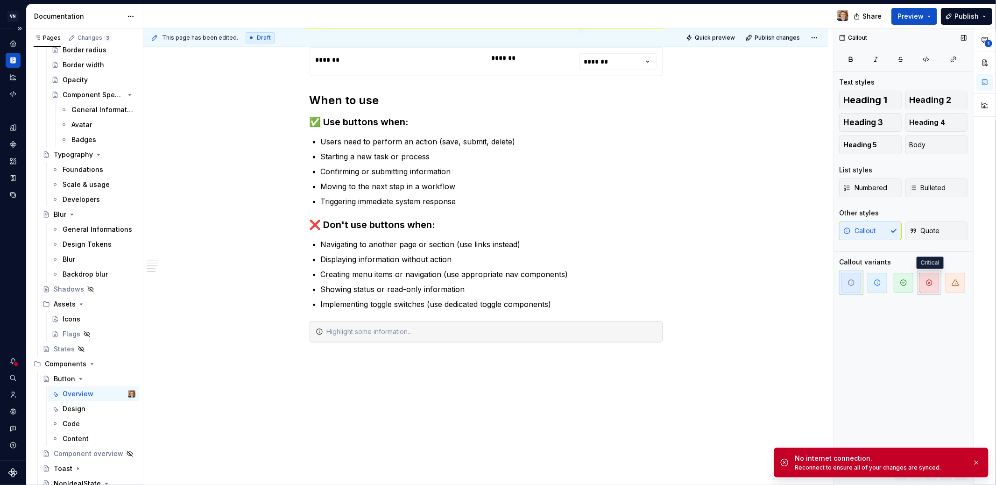
click at [896, 281] on icon "button" at bounding box center [929, 282] width 7 height 7
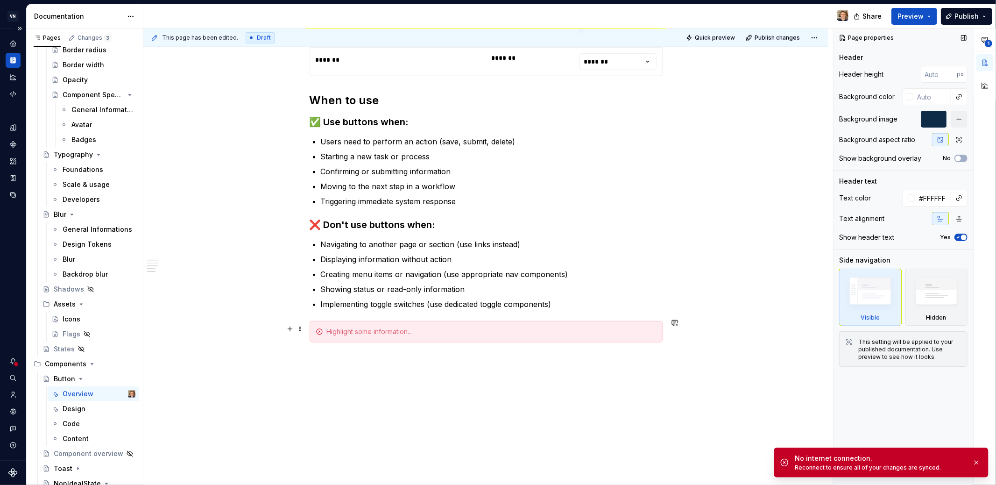
click at [424, 334] on div at bounding box center [486, 331] width 353 height 21
click at [427, 330] on div at bounding box center [492, 331] width 330 height 9
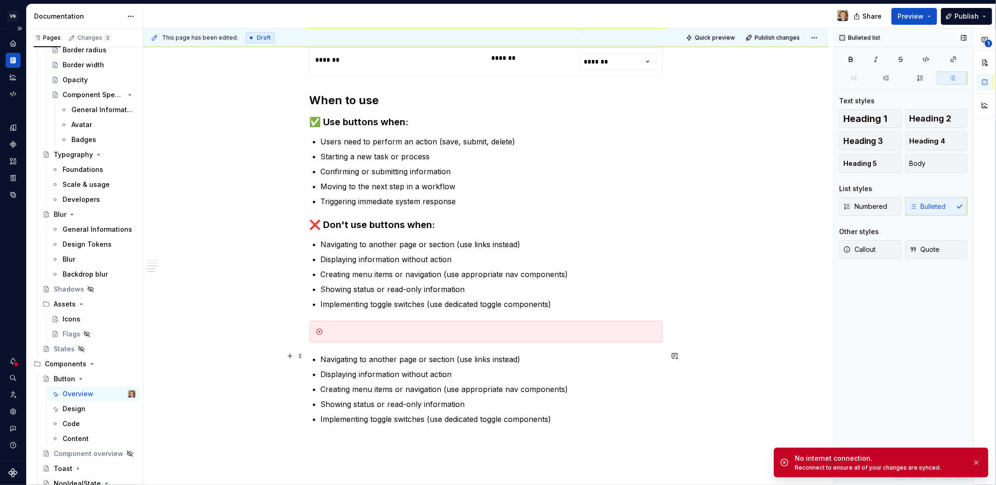
click at [366, 356] on p "Navigating to another page or section (use links instead)" at bounding box center [492, 359] width 342 height 11
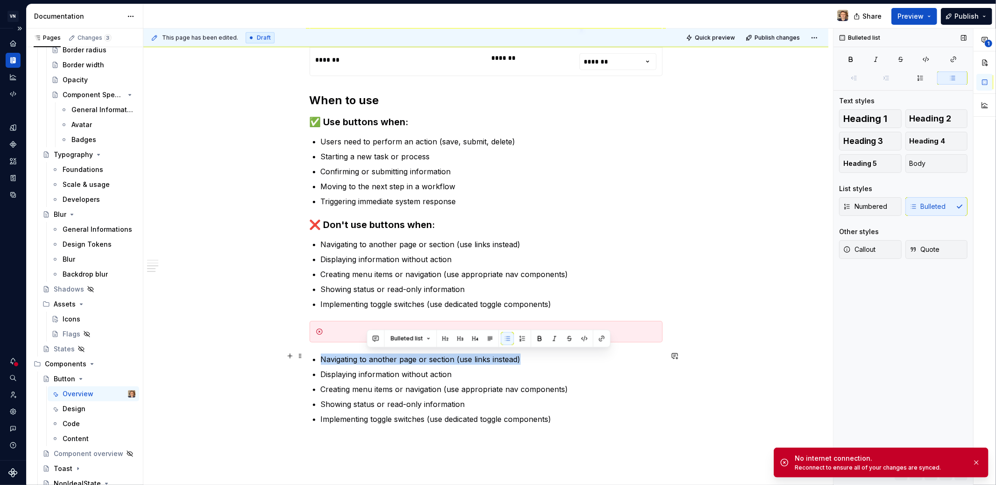
click at [367, 356] on p "Navigating to another page or section (use links instead)" at bounding box center [492, 359] width 342 height 11
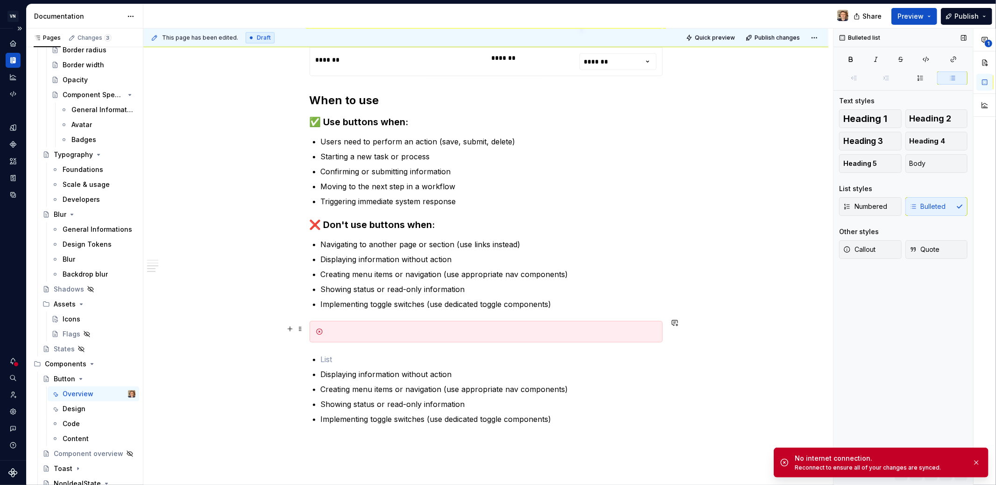
click at [360, 331] on div at bounding box center [492, 331] width 330 height 9
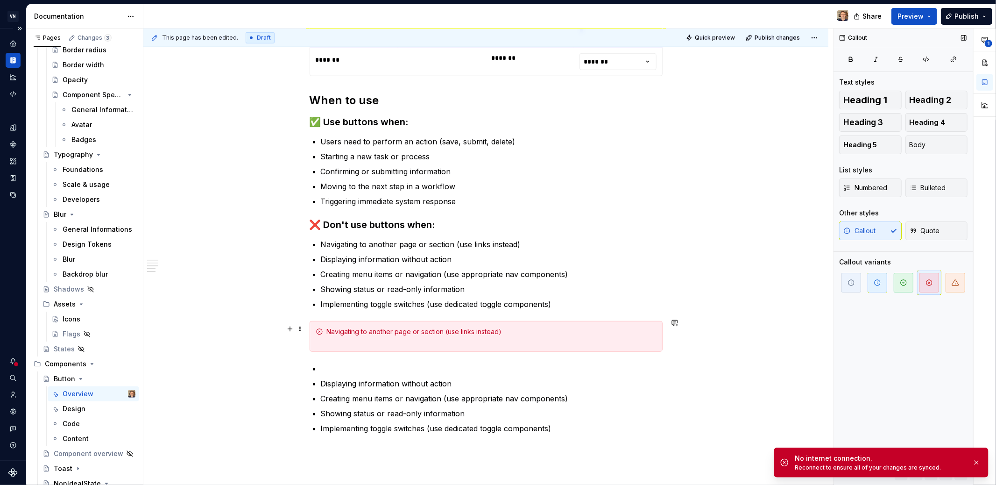
click at [329, 327] on div "Navigating to another page or section (use links instead)" at bounding box center [492, 336] width 330 height 19
drag, startPoint x: 330, startPoint y: 325, endPoint x: 323, endPoint y: 326, distance: 7.0
click at [323, 326] on div "Navigating to another page or section (use links instead)" at bounding box center [486, 336] width 353 height 31
click at [454, 310] on button "button" at bounding box center [453, 311] width 13 height 13
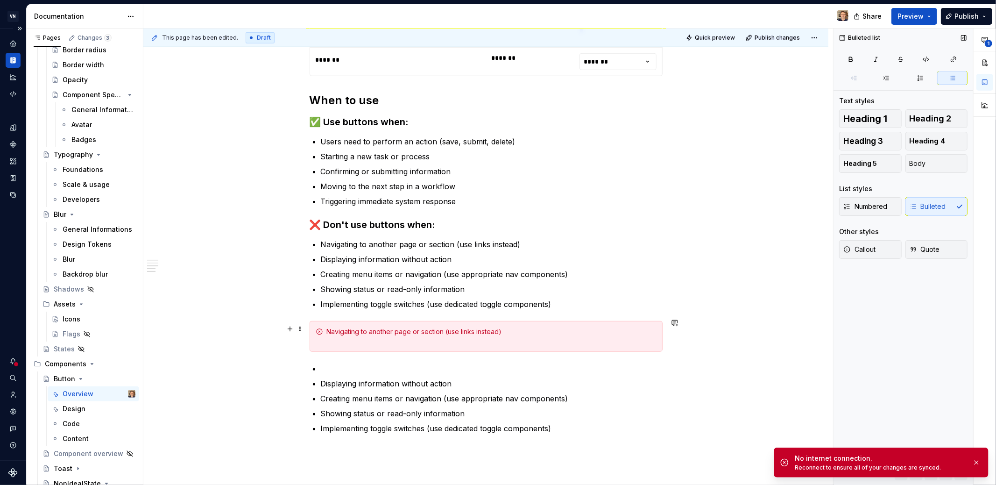
click at [374, 339] on div "Navigating to another page or section (use links instead)" at bounding box center [492, 336] width 330 height 19
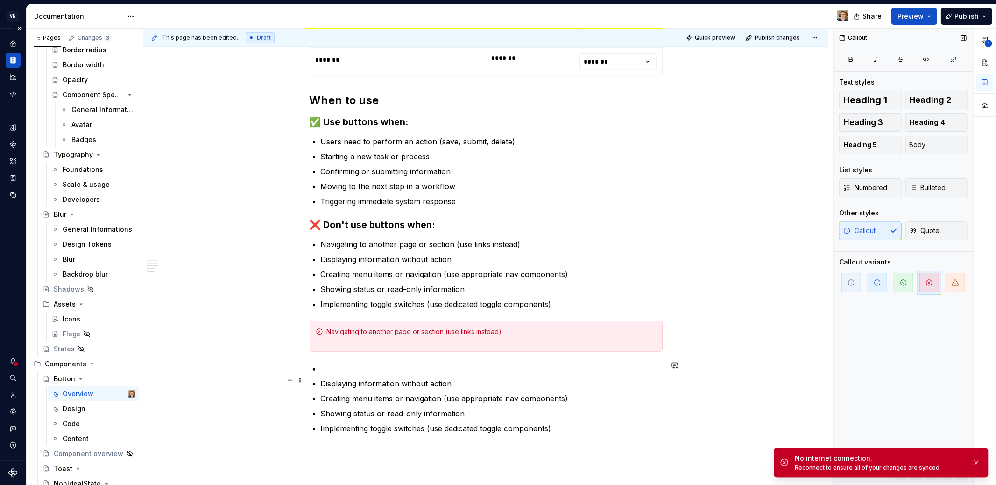
click at [347, 379] on p "Displaying information without action" at bounding box center [492, 383] width 342 height 11
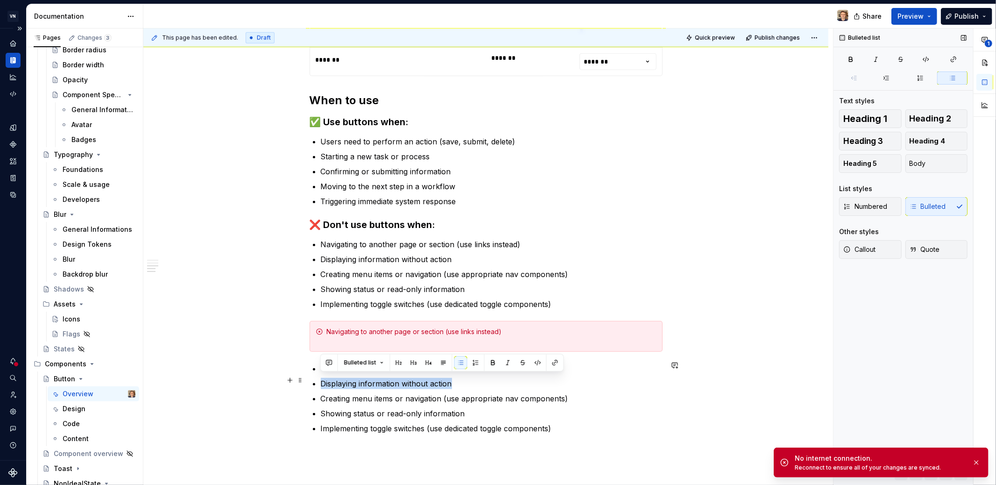
drag, startPoint x: 322, startPoint y: 379, endPoint x: 456, endPoint y: 376, distance: 133.6
click at [456, 378] on p "Displaying information without action" at bounding box center [492, 383] width 342 height 11
copy p "Displaying information without action"
click at [410, 331] on div "Navigating to another page or section (use links instead)" at bounding box center [492, 336] width 330 height 19
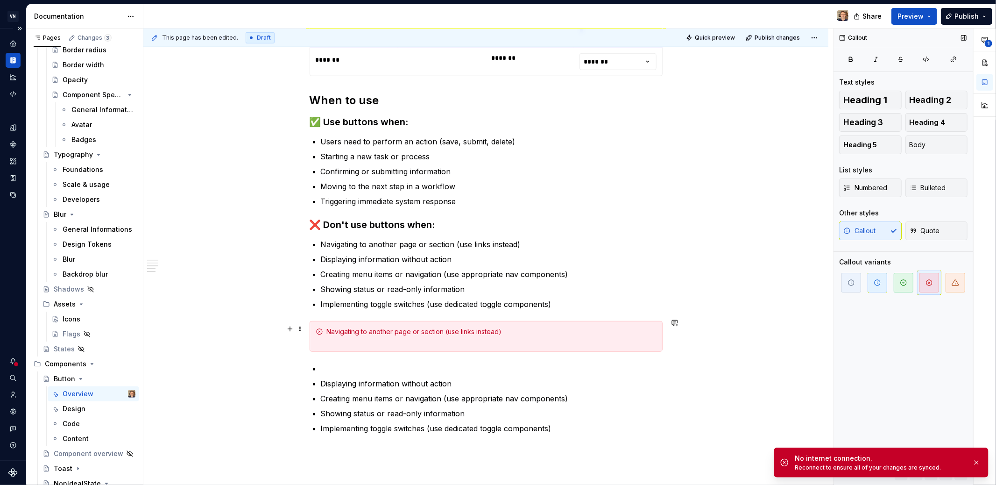
click at [519, 327] on div "Navigating to another page or section (use links instead)" at bounding box center [492, 336] width 330 height 19
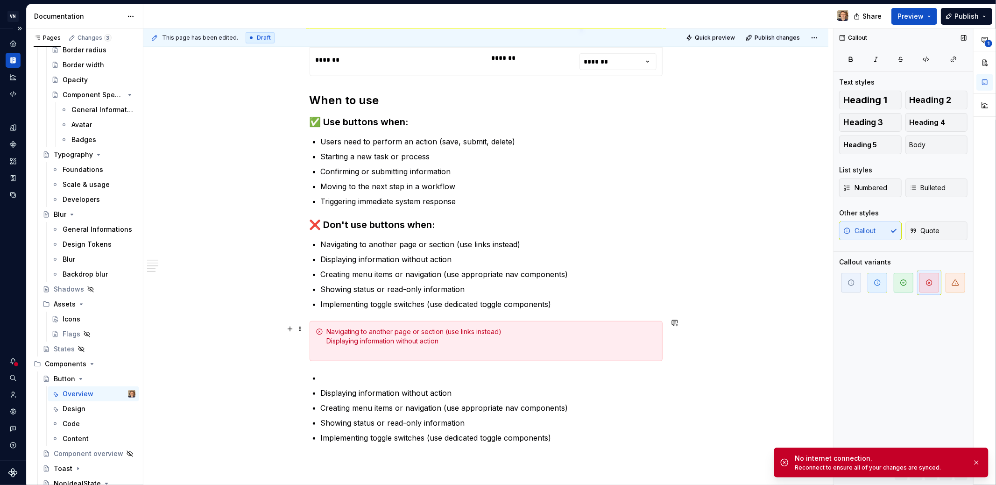
click at [329, 329] on div "Navigating to another page or section (use links instead) Displaying informatio…" at bounding box center [492, 341] width 330 height 28
click at [327, 338] on div "→ Navigating to another page or section (use links instead) Displaying informat…" at bounding box center [492, 341] width 330 height 28
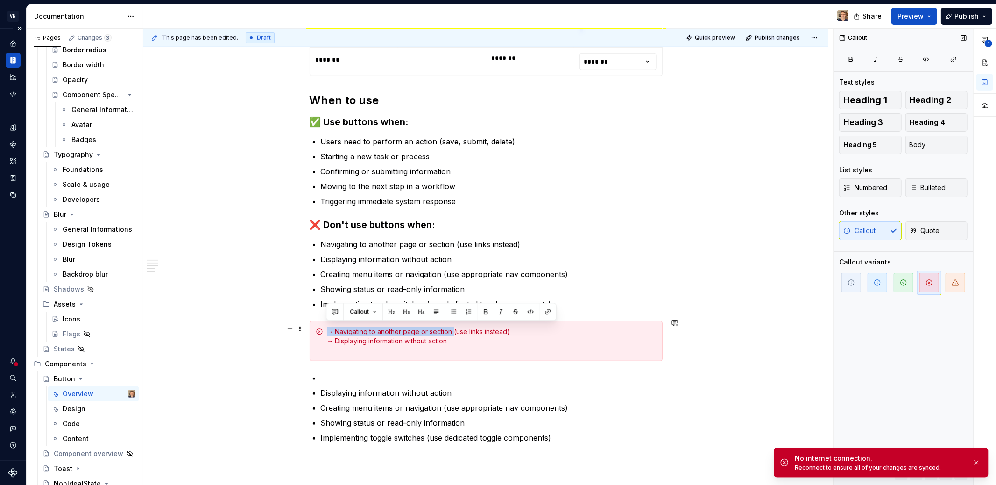
drag, startPoint x: 452, startPoint y: 329, endPoint x: 321, endPoint y: 332, distance: 130.8
click at [321, 332] on div "→ Navigating to another page or section (use links instead) → Displaying inform…" at bounding box center [486, 341] width 353 height 40
click at [483, 313] on button "button" at bounding box center [485, 311] width 13 height 13
drag, startPoint x: 397, startPoint y: 337, endPoint x: 326, endPoint y: 337, distance: 71.4
click at [327, 337] on div "→ Navigating to another page or section (use links instead) → Displaying inform…" at bounding box center [492, 341] width 330 height 28
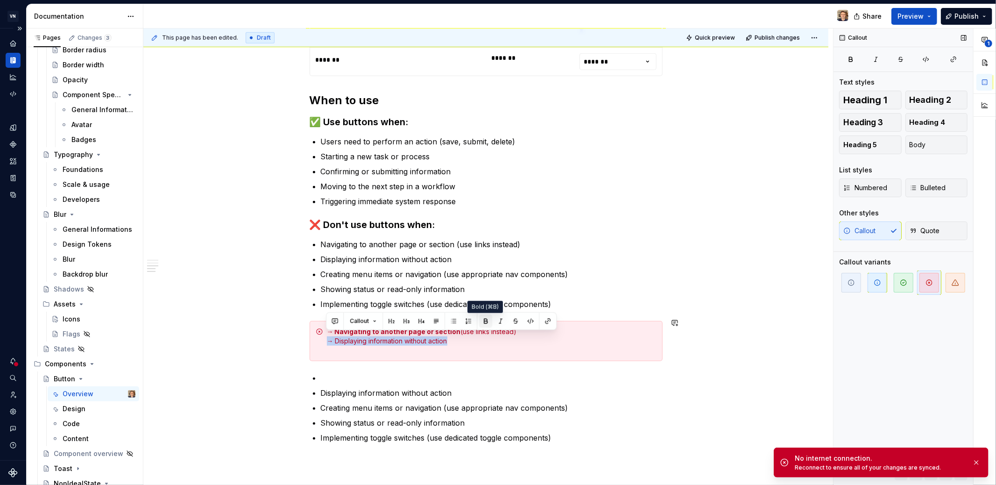
click at [482, 324] on button "button" at bounding box center [485, 320] width 13 height 13
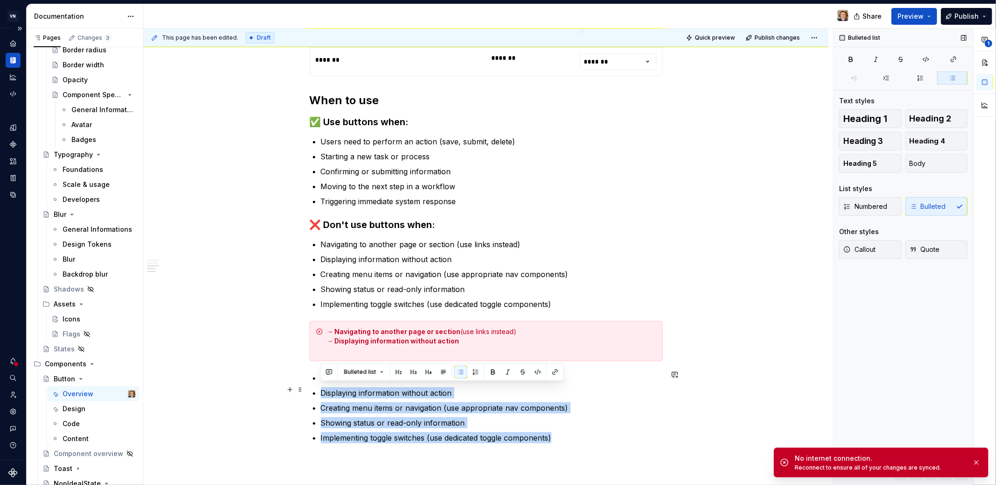
drag, startPoint x: 557, startPoint y: 433, endPoint x: 321, endPoint y: 391, distance: 239.6
click at [321, 391] on ul "Displaying information without action Creating menu items or navigation (use ap…" at bounding box center [492, 407] width 342 height 71
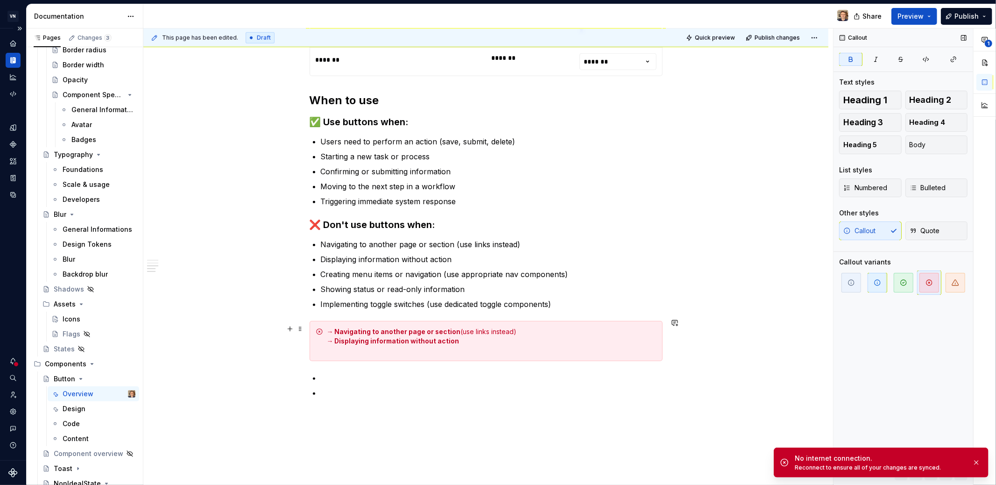
click at [487, 337] on div "→ Navigating to another page or section (use links instead) → Displaying inform…" at bounding box center [492, 341] width 330 height 28
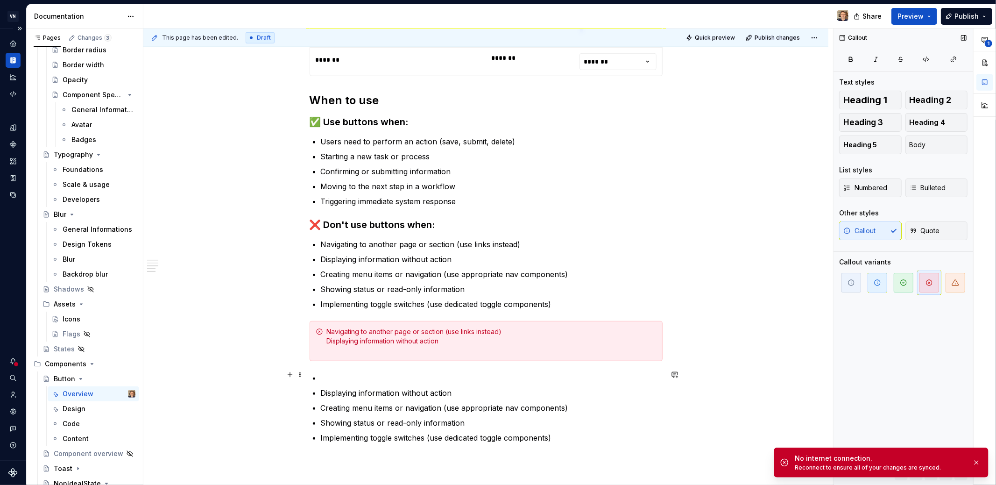
click at [378, 372] on p at bounding box center [492, 377] width 342 height 11
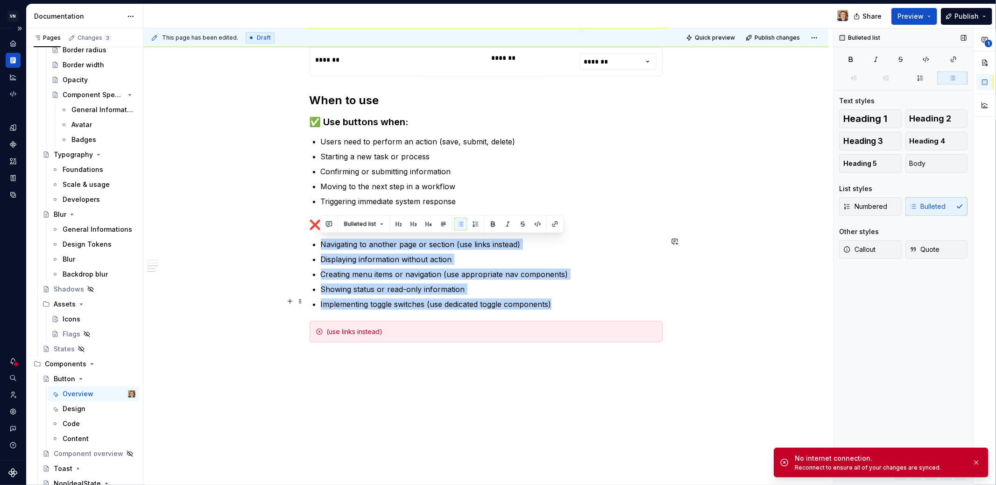
drag, startPoint x: 321, startPoint y: 240, endPoint x: 556, endPoint y: 296, distance: 241.5
click at [556, 296] on ul "Navigating to another page or section (use links instead) Displaying informatio…" at bounding box center [492, 274] width 342 height 71
copy ul "Navigating to another page or section (use links instead) Displaying informatio…"
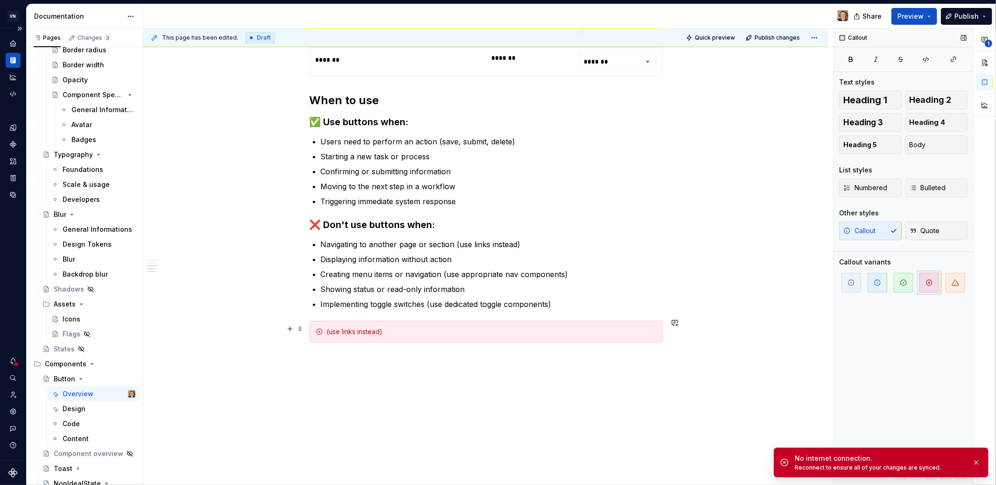
click at [466, 327] on div "(use links instead)" at bounding box center [492, 331] width 330 height 9
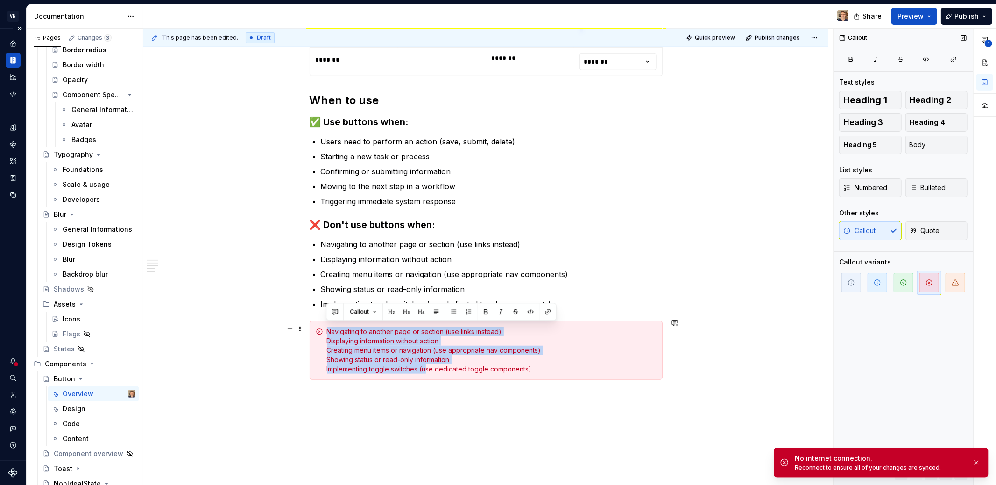
drag, startPoint x: 327, startPoint y: 328, endPoint x: 440, endPoint y: 340, distance: 113.7
click at [426, 362] on div "Navigating to another page or section (use links instead) Displaying informatio…" at bounding box center [492, 350] width 330 height 47
click at [443, 328] on div "Navigating to another page or section (use links instead) Displaying informatio…" at bounding box center [492, 350] width 330 height 47
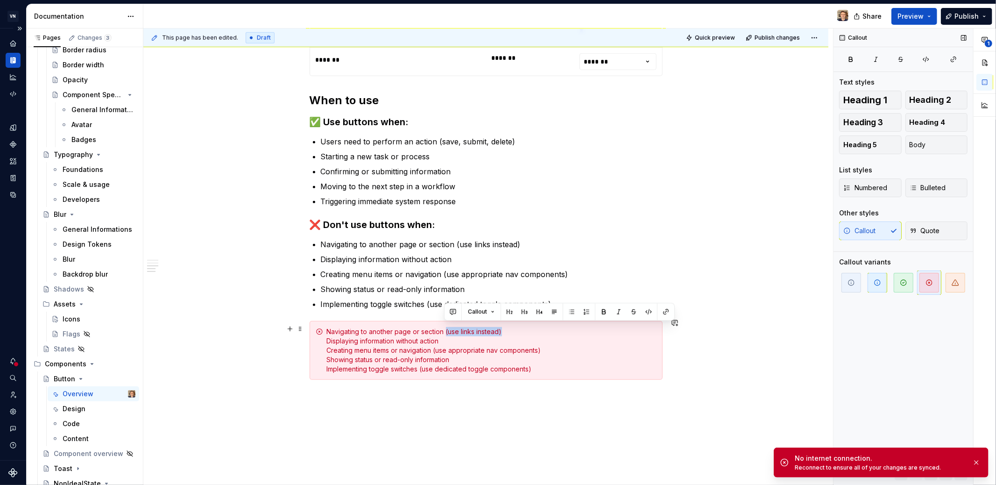
drag, startPoint x: 444, startPoint y: 327, endPoint x: 513, endPoint y: 329, distance: 68.7
click at [513, 329] on div "Navigating to another page or section (use links instead) Displaying informatio…" at bounding box center [492, 350] width 330 height 47
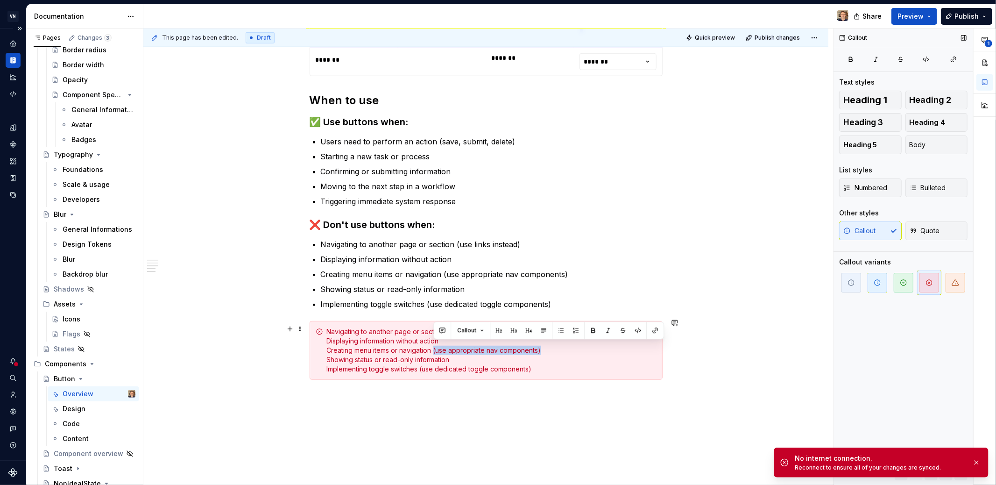
drag, startPoint x: 434, startPoint y: 346, endPoint x: 580, endPoint y: 347, distance: 145.7
click at [580, 347] on div "Navigating to another page or section (use links instead) Displaying informatio…" at bounding box center [492, 350] width 330 height 47
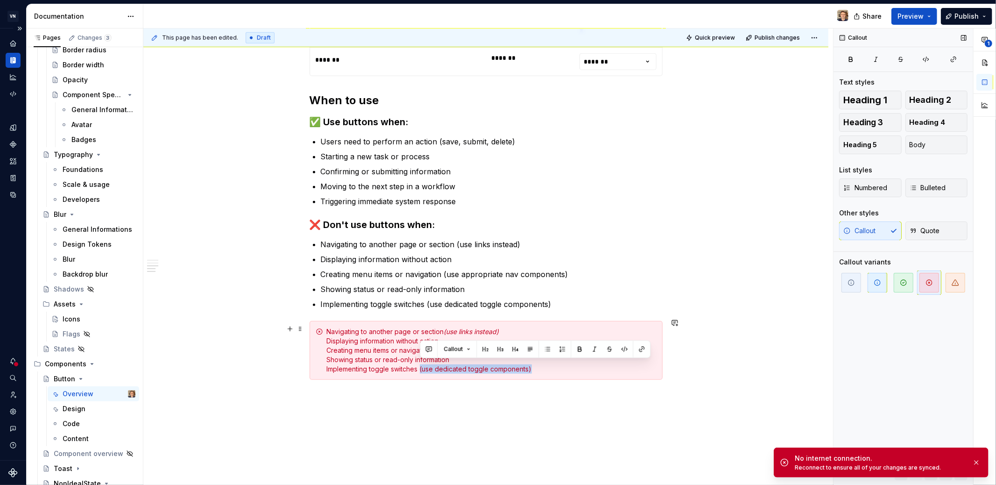
drag, startPoint x: 421, startPoint y: 364, endPoint x: 544, endPoint y: 369, distance: 123.4
click at [544, 369] on div "Navigating to another page or section (use links instead) Displaying informatio…" at bounding box center [492, 350] width 330 height 47
click at [328, 327] on div "Navigating to another page or section (use links instead) Displaying informatio…" at bounding box center [492, 350] width 330 height 47
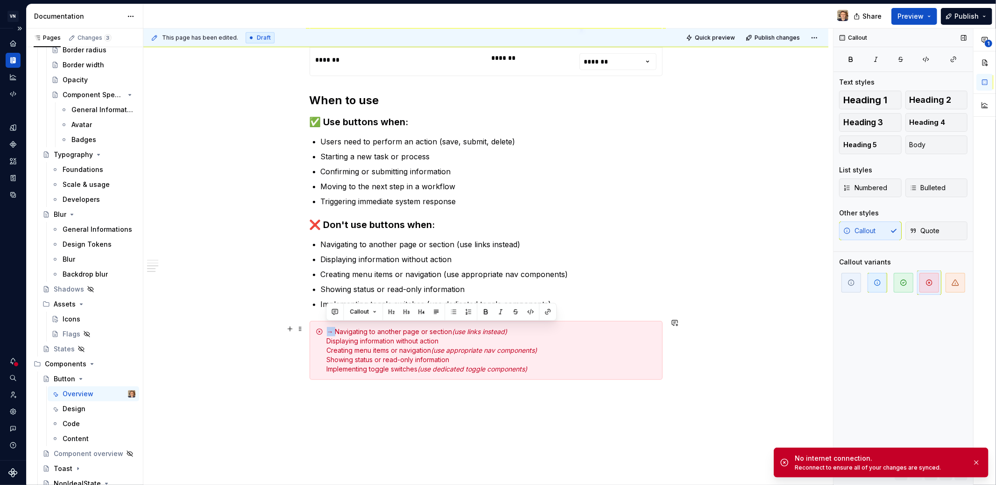
drag, startPoint x: 334, startPoint y: 327, endPoint x: 327, endPoint y: 328, distance: 7.5
click at [327, 328] on div "→ Navigating to another page or section (use links instead) Displaying informat…" at bounding box center [492, 350] width 330 height 47
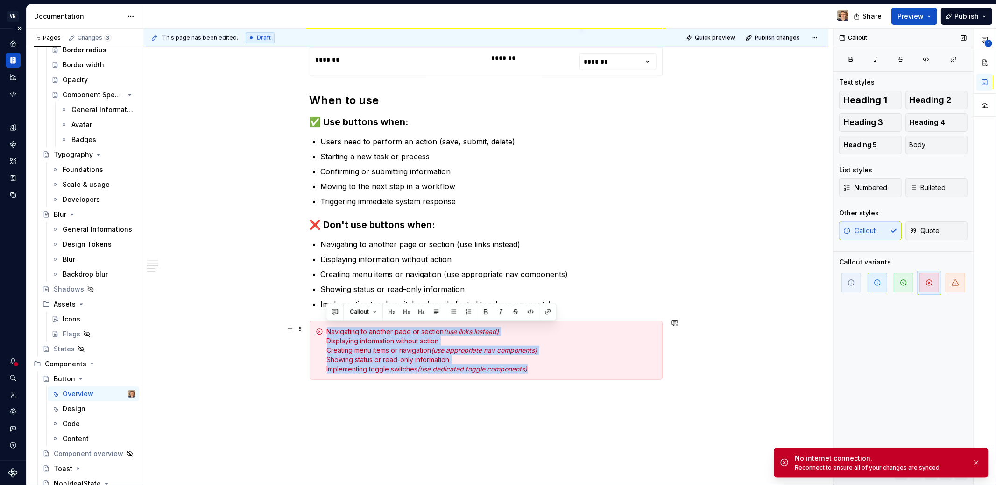
drag, startPoint x: 326, startPoint y: 328, endPoint x: 532, endPoint y: 362, distance: 209.2
click at [532, 362] on div "Navigating to another page or section (use links instead) Displaying informatio…" at bounding box center [492, 350] width 330 height 47
click at [456, 311] on button "button" at bounding box center [453, 311] width 13 height 13
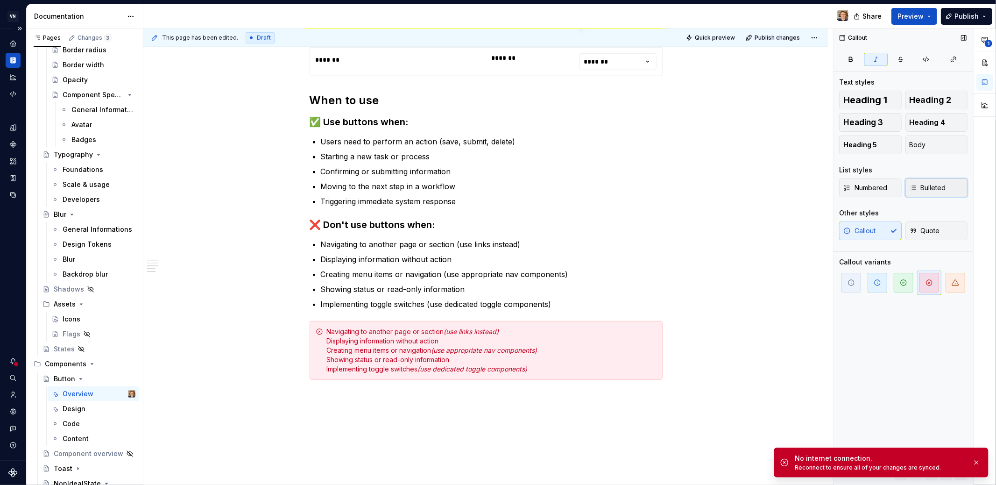
click at [896, 189] on span "Bulleted" at bounding box center [928, 187] width 36 height 9
click at [652, 412] on div "**********" at bounding box center [485, 39] width 685 height 993
click at [896, 18] on span "Preview" at bounding box center [911, 16] width 26 height 9
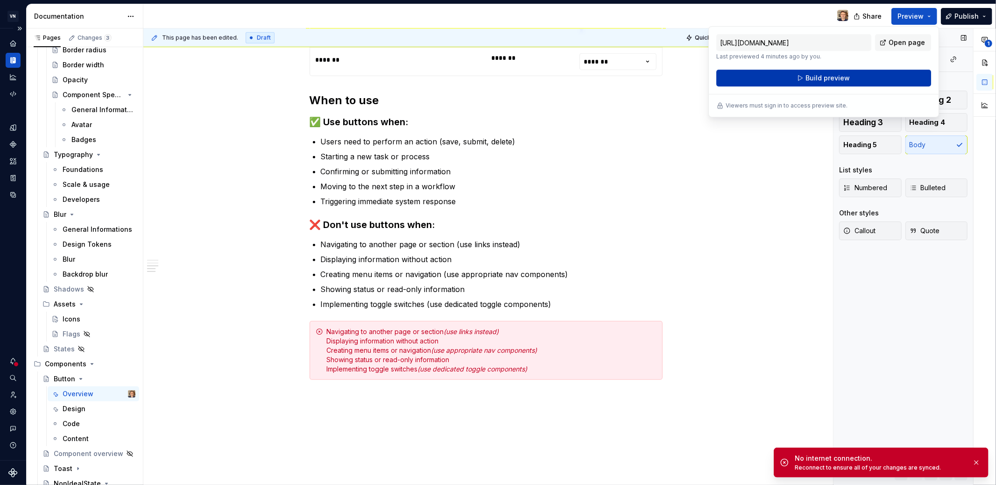
click at [827, 80] on span "Build preview" at bounding box center [828, 77] width 44 height 9
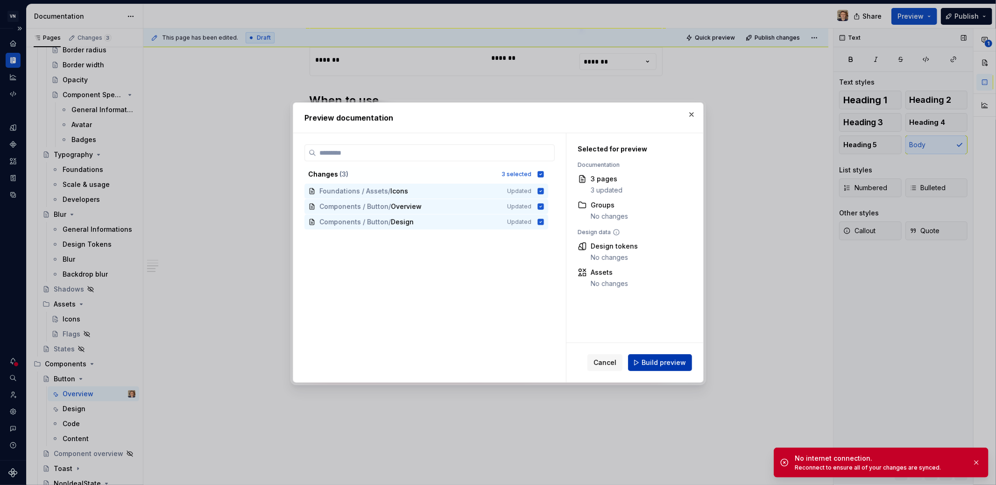
click at [655, 364] on span "Build preview" at bounding box center [664, 362] width 44 height 9
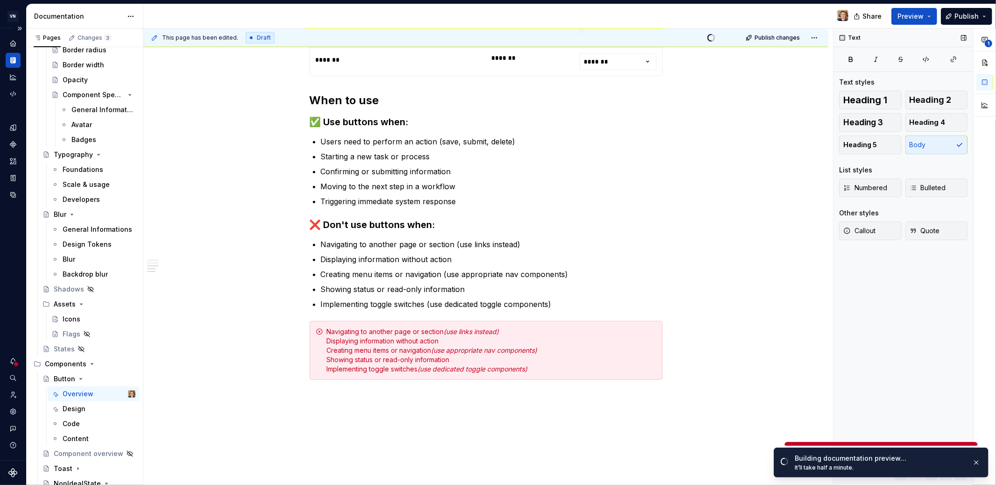
scroll to position [624, 0]
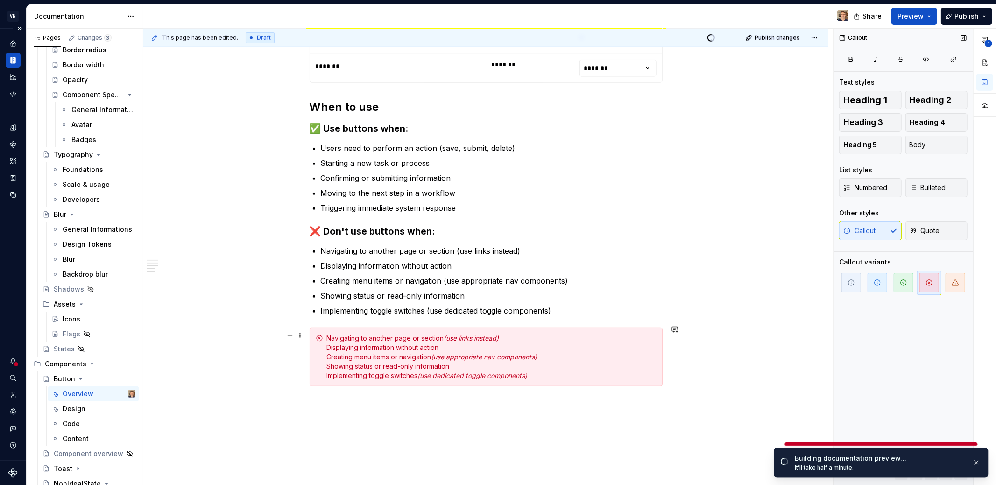
click at [438, 335] on div "Navigating to another page or section (use links instead) Displaying informatio…" at bounding box center [492, 356] width 330 height 47
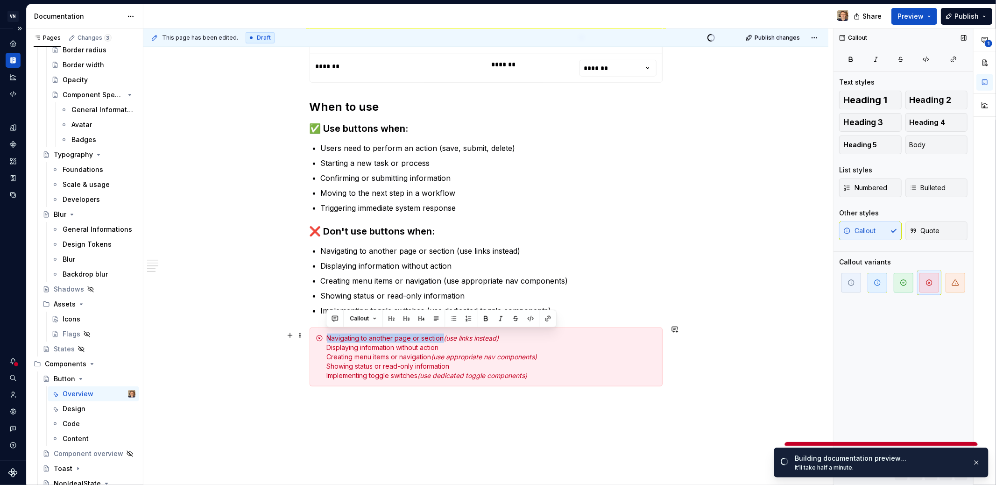
drag, startPoint x: 442, startPoint y: 334, endPoint x: 327, endPoint y: 334, distance: 114.4
click at [327, 334] on div "Navigating to another page or section (use links instead) Displaying informatio…" at bounding box center [492, 356] width 330 height 47
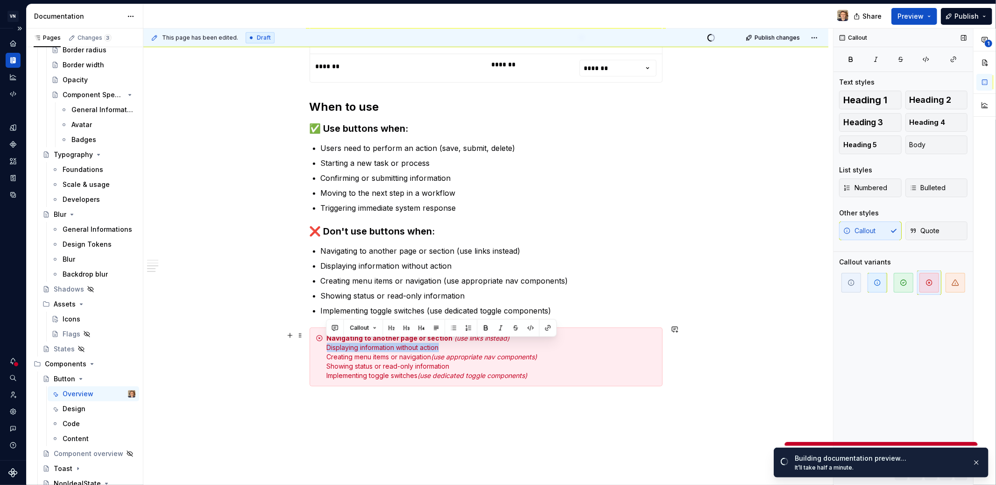
drag, startPoint x: 327, startPoint y: 344, endPoint x: 444, endPoint y: 340, distance: 116.8
click at [444, 340] on div "Navigating to another page or section (use links instead) Displaying informatio…" at bounding box center [492, 356] width 330 height 47
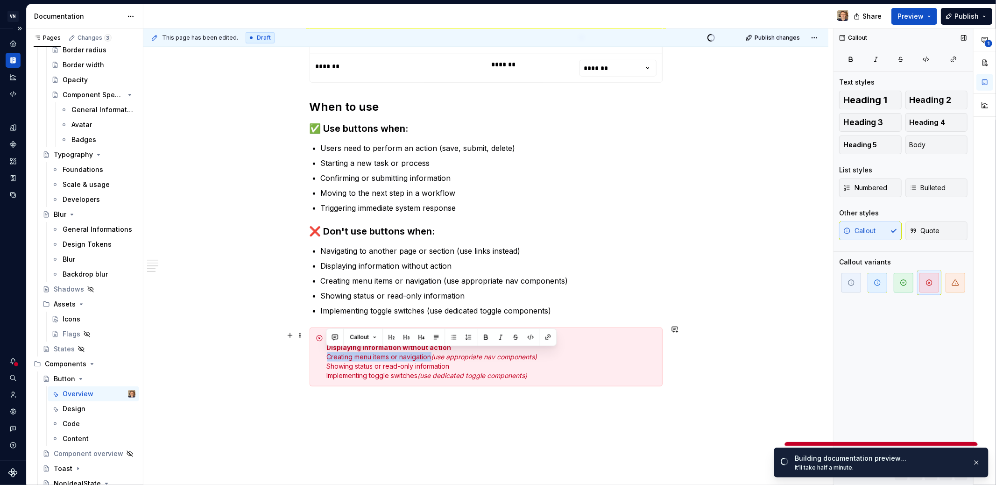
drag, startPoint x: 327, startPoint y: 354, endPoint x: 431, endPoint y: 353, distance: 103.7
click at [431, 353] on div "Navigating to another page or section (use links instead) Displaying informatio…" at bounding box center [492, 356] width 330 height 47
drag, startPoint x: 327, startPoint y: 362, endPoint x: 449, endPoint y: 363, distance: 121.9
click at [449, 363] on div "Navigating to another page or section (use links instead) Displaying informatio…" at bounding box center [492, 356] width 330 height 47
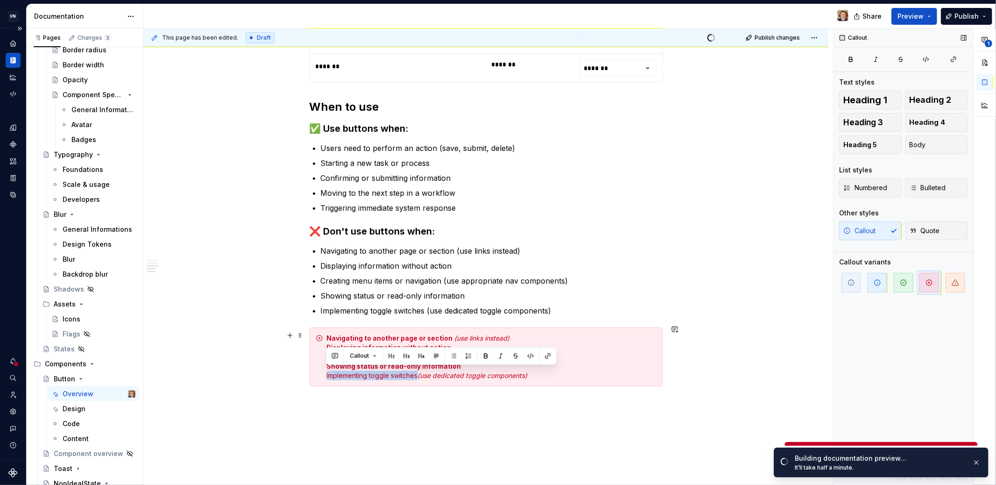
drag, startPoint x: 326, startPoint y: 371, endPoint x: 418, endPoint y: 369, distance: 92.0
click at [418, 369] on div "Navigating to another page or section (use links instead) Displaying informatio…" at bounding box center [492, 356] width 330 height 47
click at [672, 363] on div "**********" at bounding box center [485, 57] width 685 height 1016
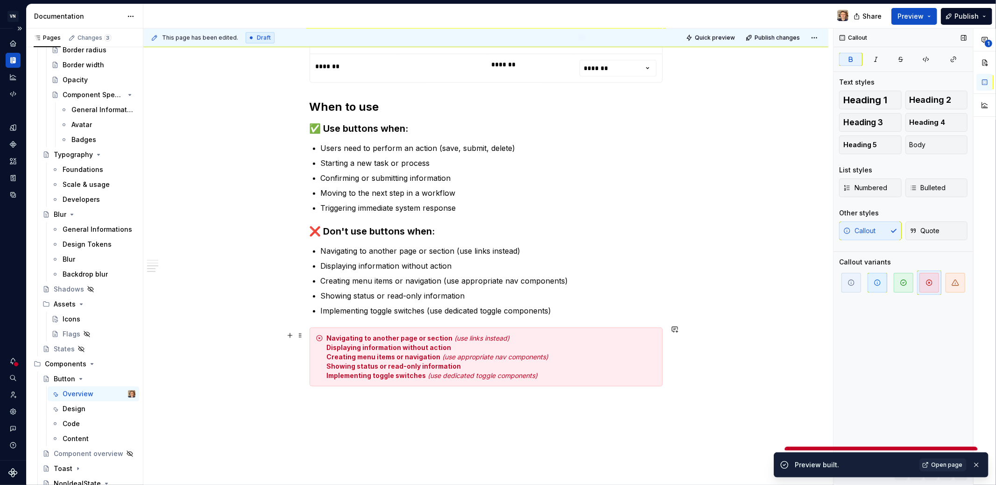
click at [325, 333] on div "Navigating to another page or section (use links instead) Displaying informatio…" at bounding box center [486, 356] width 353 height 59
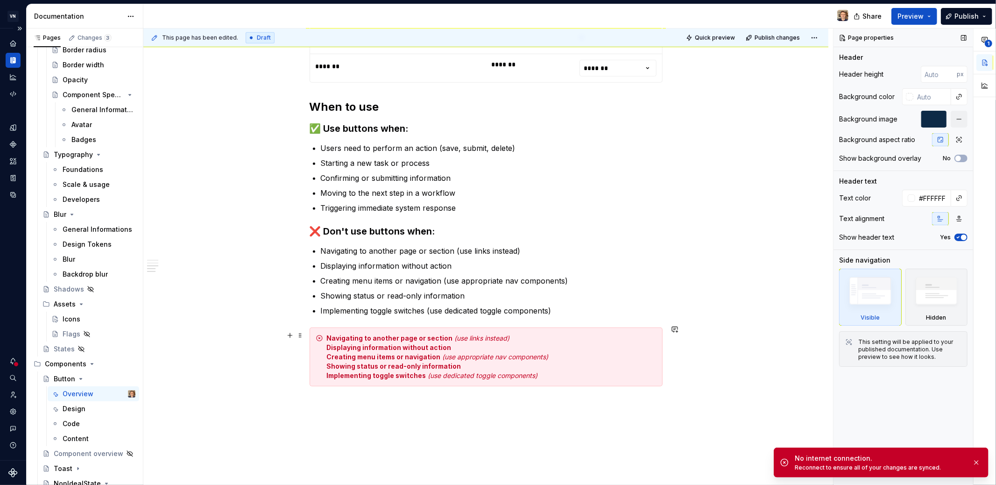
type textarea "*"
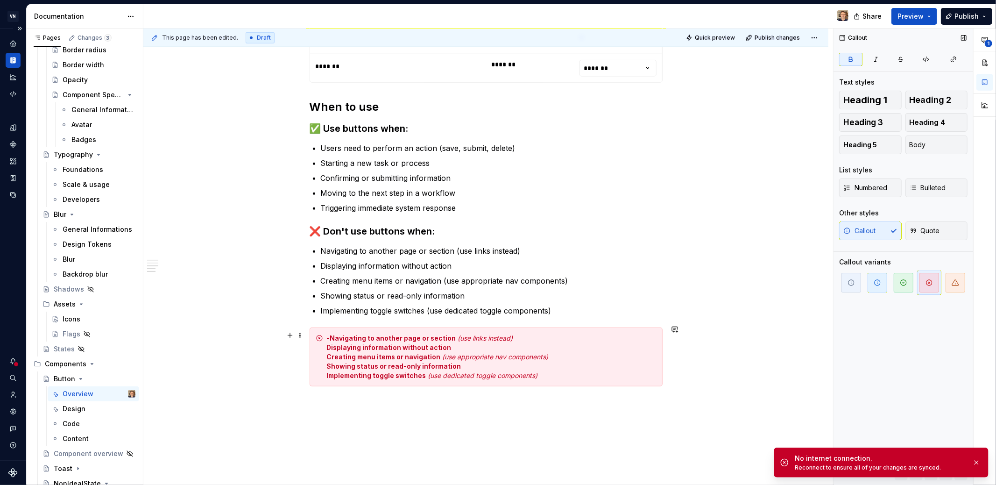
click at [324, 344] on div "-Navigating to another page or section (use links instead) Displaying informati…" at bounding box center [486, 356] width 353 height 59
click at [328, 353] on strong "Creating menu items or navigation" at bounding box center [384, 357] width 114 height 8
click at [328, 362] on strong "Showing status or read-only information" at bounding box center [394, 366] width 134 height 8
click at [324, 369] on div "-Navigating to another page or section (use links instead) - Displaying informa…" at bounding box center [486, 356] width 353 height 59
drag, startPoint x: 332, startPoint y: 344, endPoint x: 320, endPoint y: 344, distance: 12.2
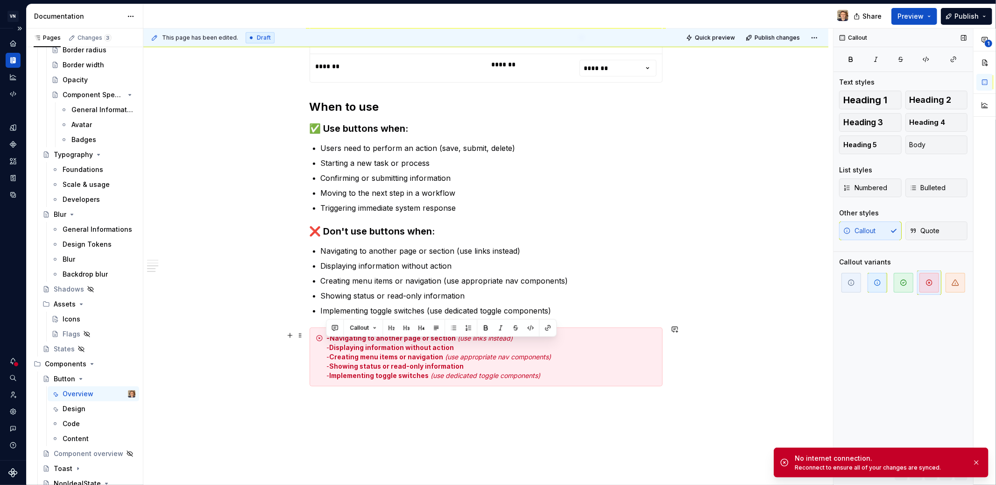
click at [320, 344] on div "-Navigating to another page or section (use links instead) - Displaying informa…" at bounding box center [486, 356] width 353 height 59
copy div "-"
click at [368, 343] on strong "Displaying information without action" at bounding box center [392, 347] width 125 height 8
click at [323, 333] on div "-Navigating to another page or section (use links instead) - Displaying informa…" at bounding box center [486, 356] width 353 height 59
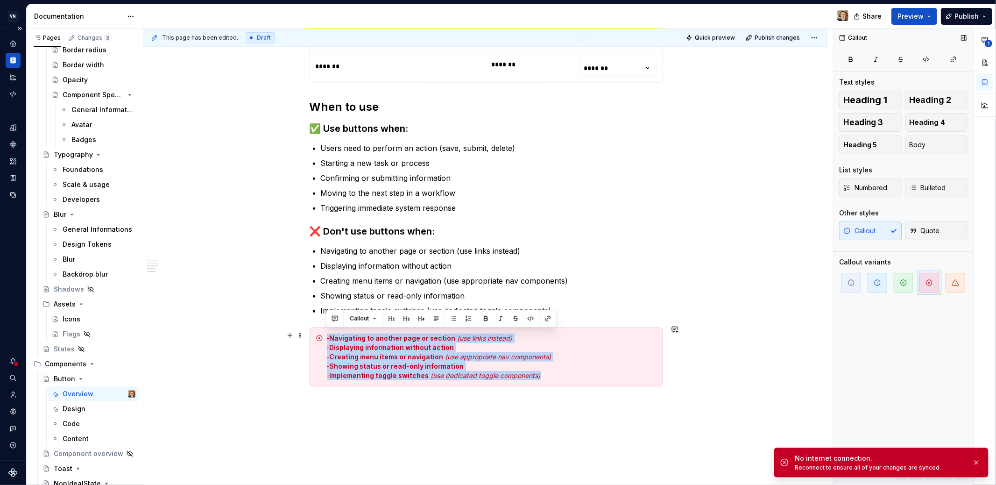
drag, startPoint x: 326, startPoint y: 333, endPoint x: 564, endPoint y: 369, distance: 240.4
click at [564, 369] on div "- Navigating to another page or section (use links instead) - Displaying inform…" at bounding box center [492, 356] width 330 height 47
click at [472, 347] on div "- Navigating to another page or section (use links instead) - Displaying inform…" at bounding box center [492, 356] width 330 height 47
drag, startPoint x: 654, startPoint y: 424, endPoint x: 686, endPoint y: 395, distance: 43.6
click at [654, 424] on div "**********" at bounding box center [485, 57] width 685 height 1016
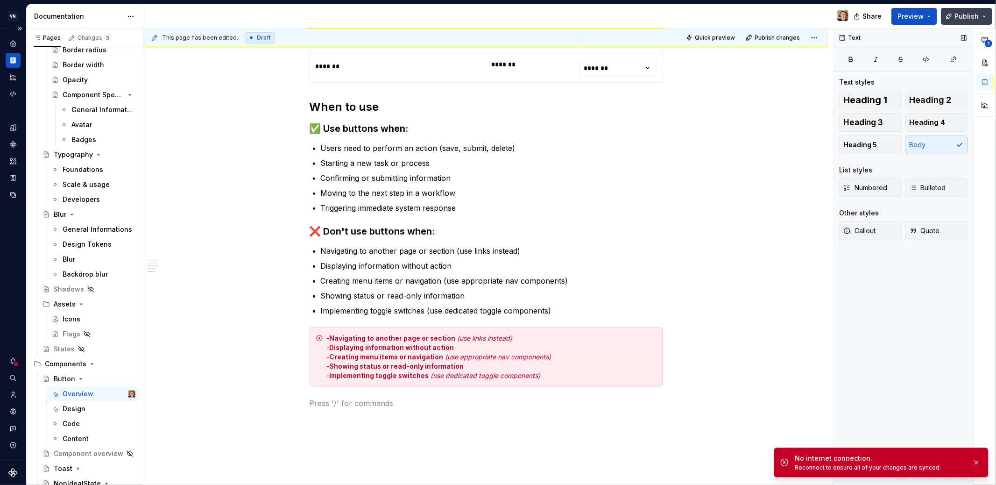
click at [896, 16] on span "Publish" at bounding box center [967, 16] width 24 height 9
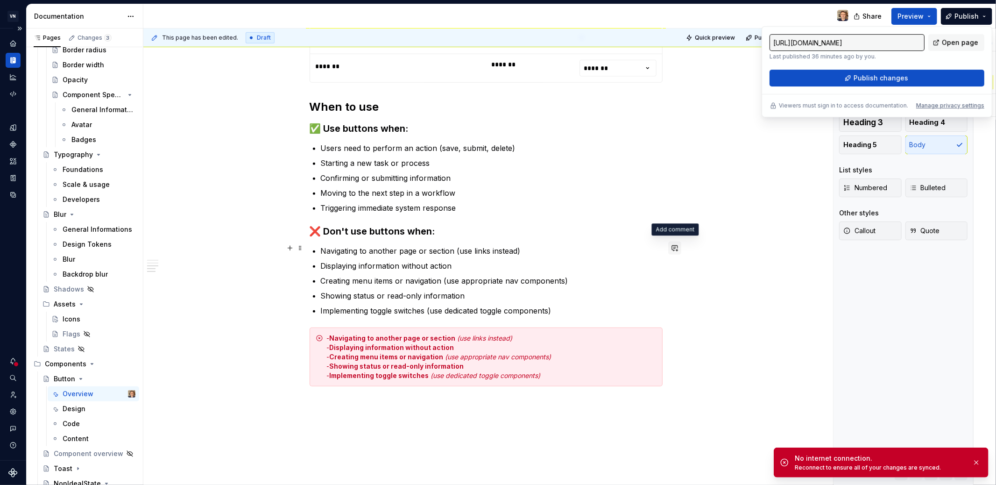
click at [672, 245] on button "button" at bounding box center [674, 247] width 13 height 13
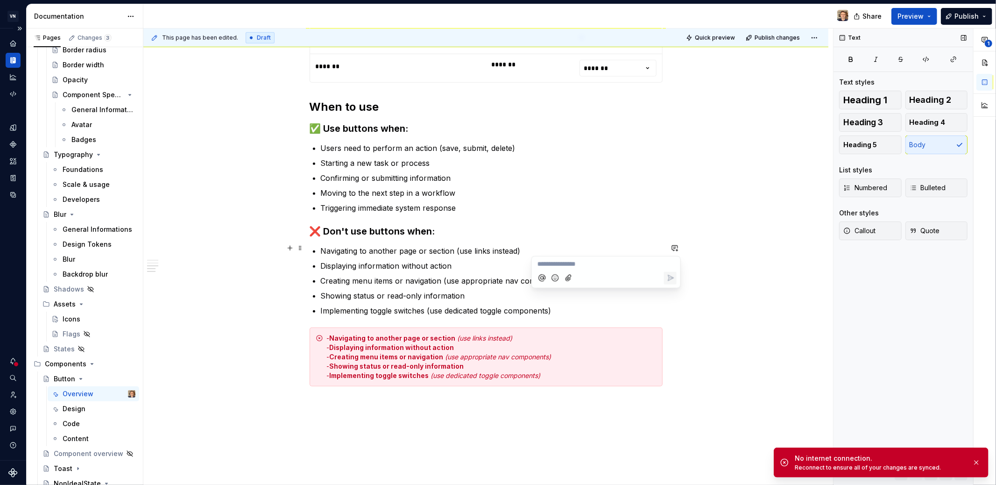
click at [317, 345] on div "- Navigating to another page or section (use links instead) - Displaying inform…" at bounding box center [486, 356] width 353 height 59
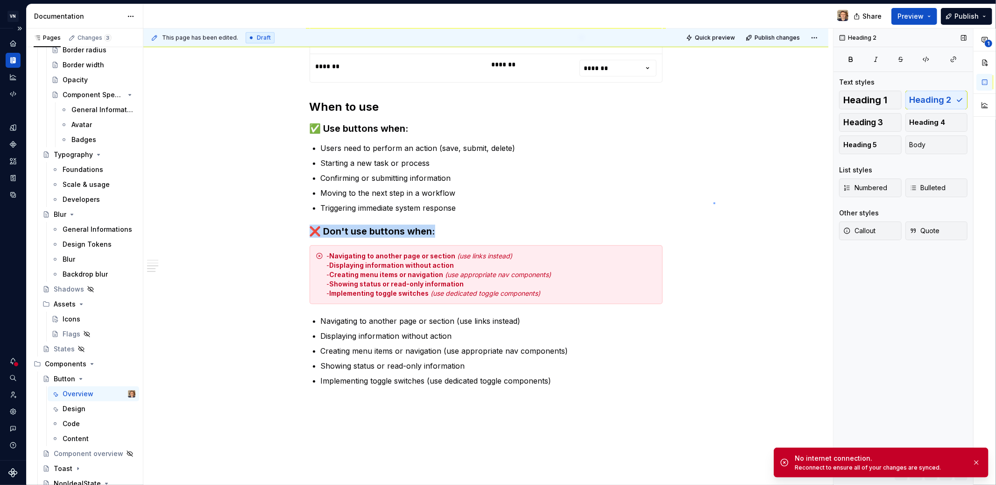
click at [714, 202] on div "**********" at bounding box center [488, 256] width 690 height 457
click at [672, 320] on button "button" at bounding box center [674, 317] width 13 height 13
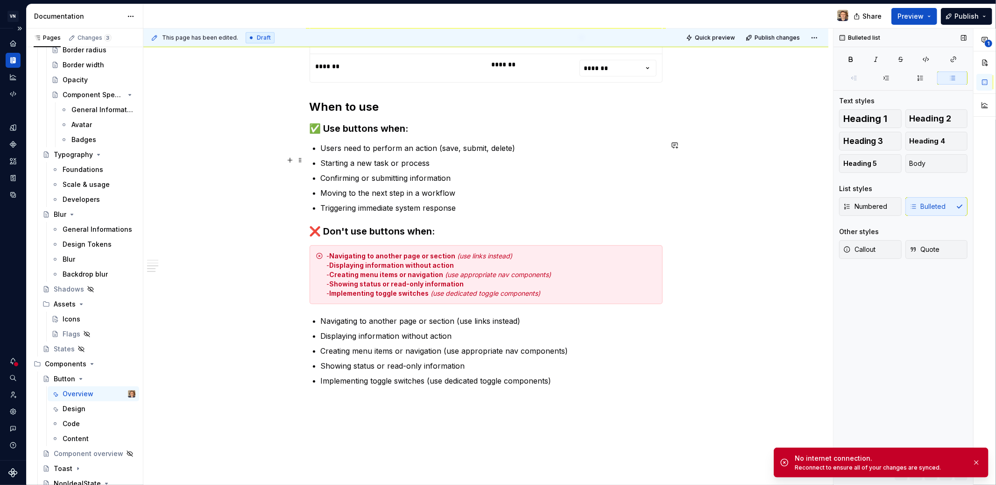
click at [603, 153] on ul "Users need to perform an action (save, submit, delete) Starting a new task or p…" at bounding box center [492, 177] width 342 height 71
click at [677, 103] on button "button" at bounding box center [674, 104] width 13 height 13
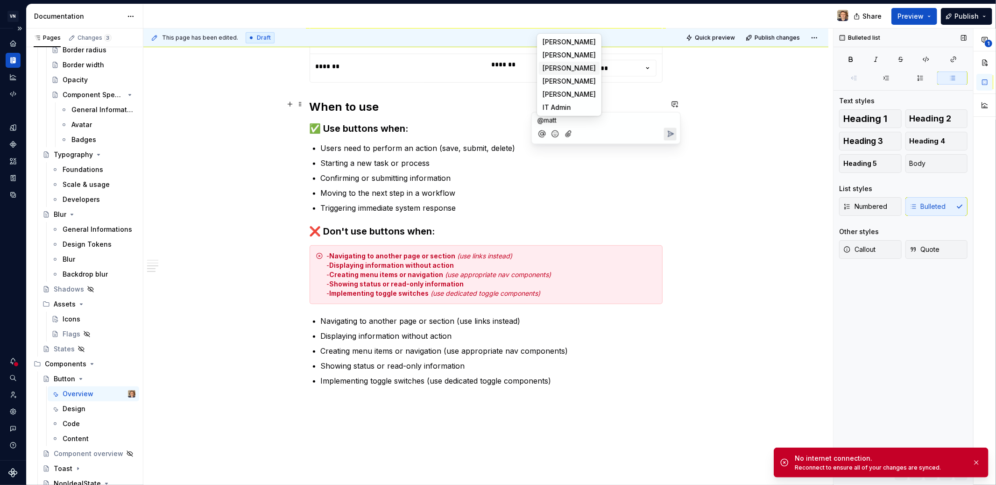
click at [587, 64] on span "[PERSON_NAME]" at bounding box center [569, 68] width 53 height 9
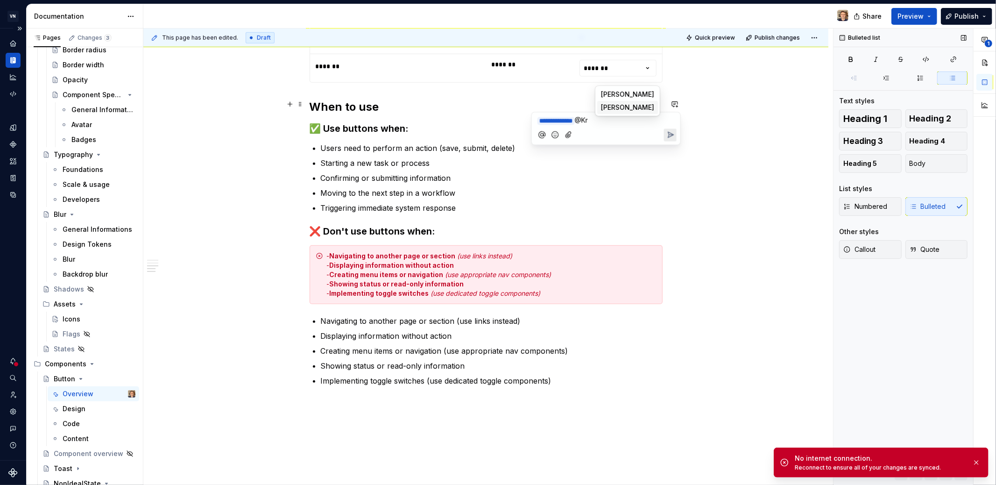
click at [611, 106] on span "[PERSON_NAME]" at bounding box center [627, 107] width 53 height 9
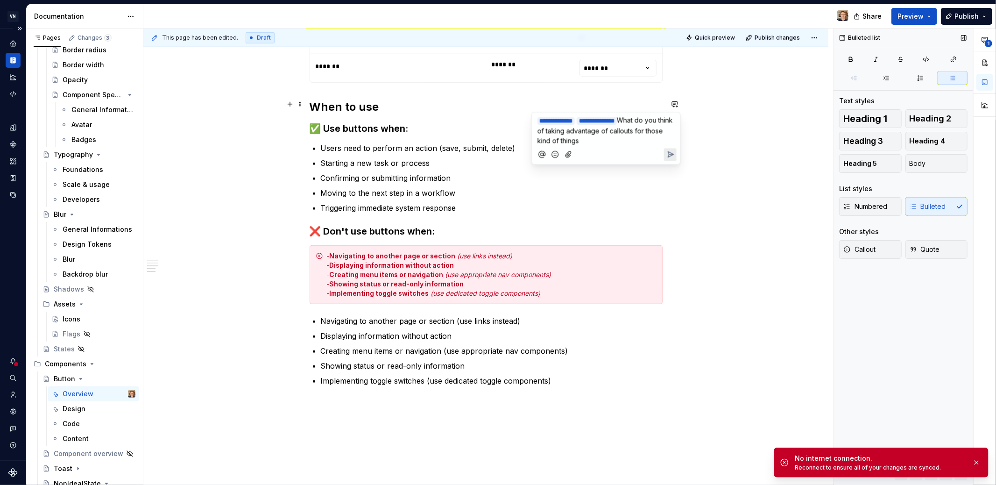
click at [674, 132] on span "What do you think of taking advantage of callouts for those kind of things" at bounding box center [605, 130] width 137 height 28
click at [640, 142] on p "**********" at bounding box center [605, 130] width 137 height 30
drag, startPoint x: 612, startPoint y: 152, endPoint x: 536, endPoint y: 156, distance: 75.7
click at [536, 156] on div "**********" at bounding box center [606, 134] width 141 height 45
click at [672, 167] on icon "Send" at bounding box center [669, 165] width 9 height 9
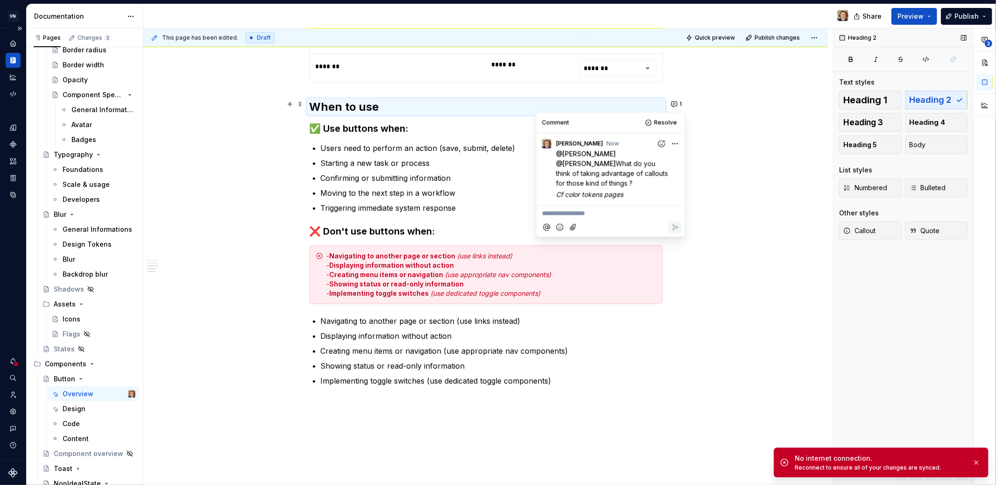
type textarea "*"
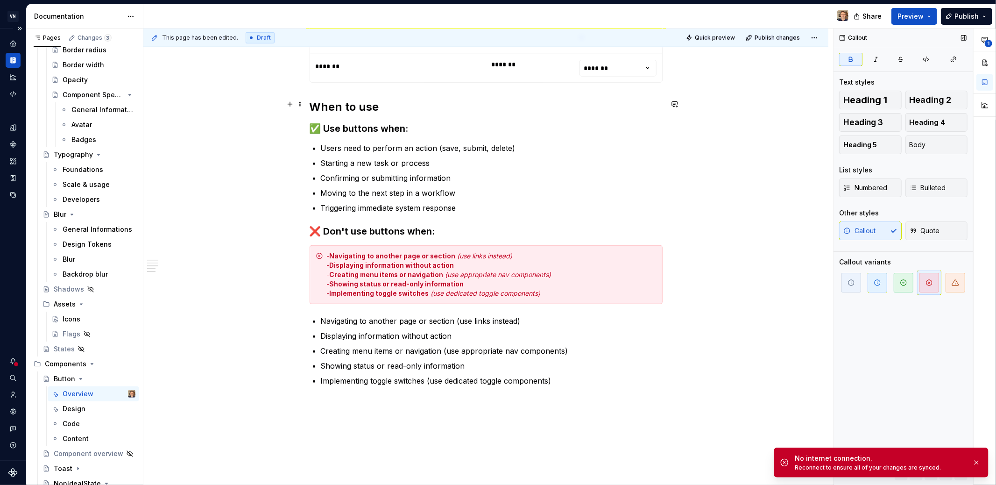
click at [569, 276] on div "- Navigating to another page or section (use links instead) - Displaying inform…" at bounding box center [492, 274] width 330 height 47
click at [669, 236] on div "**********" at bounding box center [488, 256] width 690 height 457
click at [672, 248] on button "button" at bounding box center [674, 246] width 13 height 13
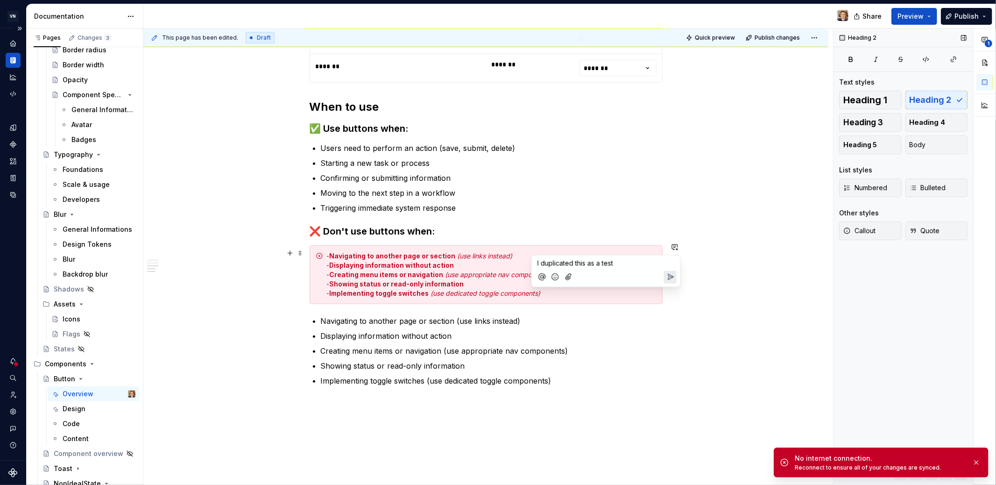
click at [675, 274] on button "Send" at bounding box center [670, 276] width 13 height 13
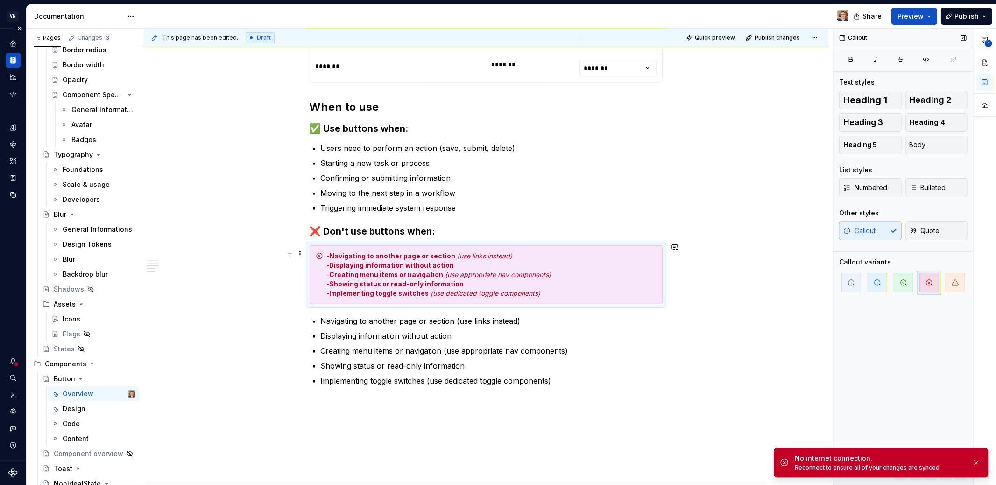
click at [738, 330] on div "**********" at bounding box center [485, 57] width 685 height 1016
click at [896, 14] on span "Publish" at bounding box center [967, 16] width 24 height 9
drag, startPoint x: 977, startPoint y: 461, endPoint x: 970, endPoint y: 445, distance: 17.4
click at [896, 436] on button "button" at bounding box center [976, 462] width 12 height 13
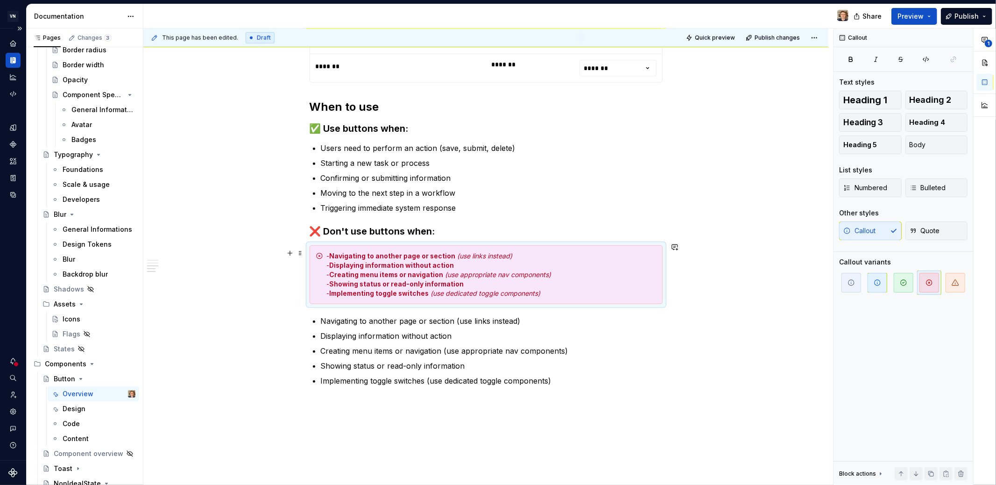
click at [722, 227] on div "**********" at bounding box center [485, 57] width 685 height 1016
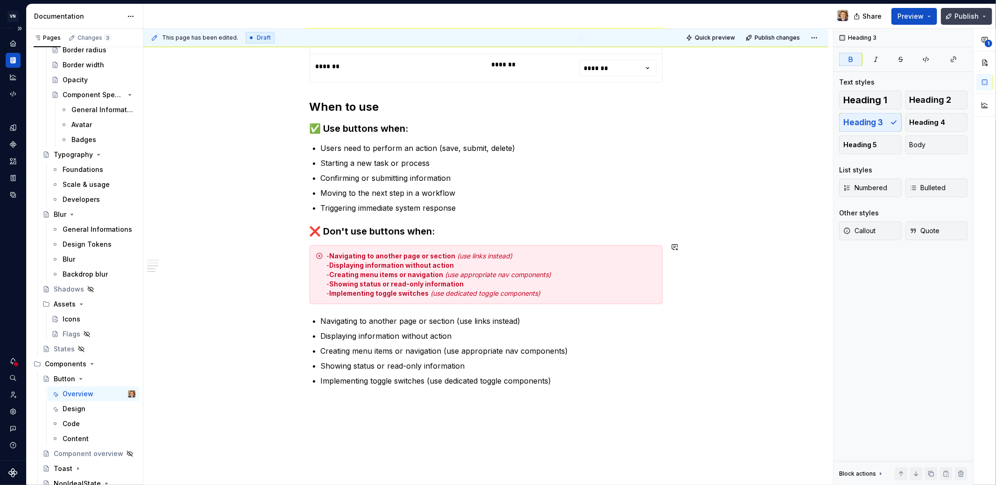
click at [896, 22] on button "Publish" at bounding box center [966, 16] width 51 height 17
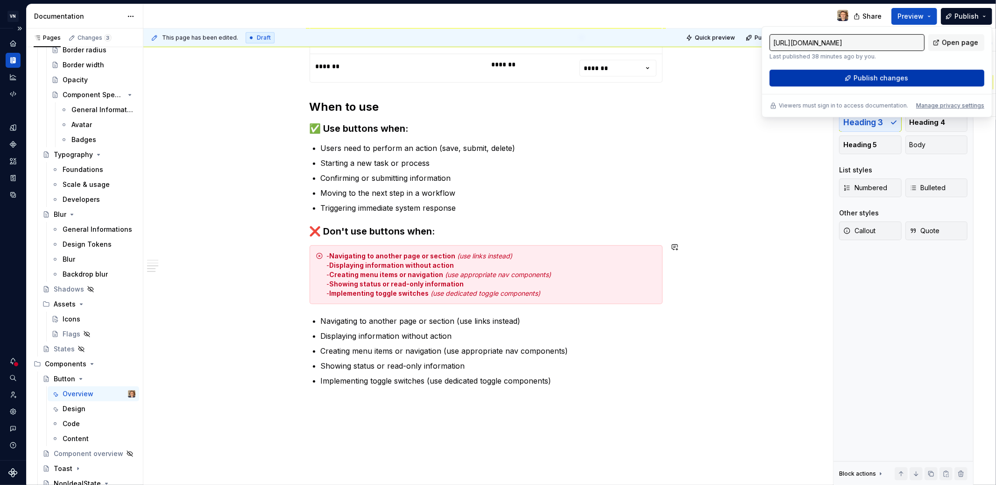
click at [896, 71] on button "Publish changes" at bounding box center [877, 78] width 215 height 17
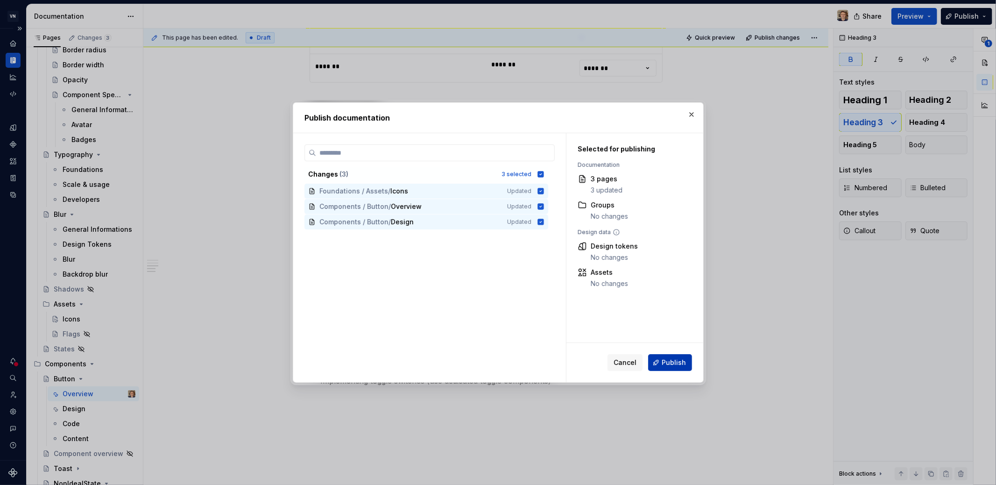
click at [674, 366] on span "Publish" at bounding box center [674, 362] width 24 height 9
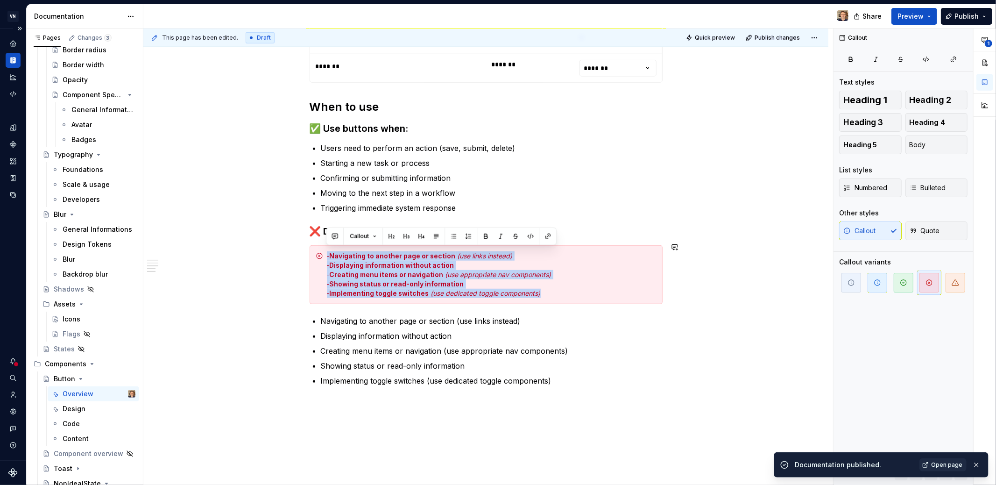
drag, startPoint x: 547, startPoint y: 292, endPoint x: 323, endPoint y: 248, distance: 228.5
click at [323, 248] on div "- Navigating to another page or section (use links instead) - Displaying inform…" at bounding box center [486, 274] width 353 height 59
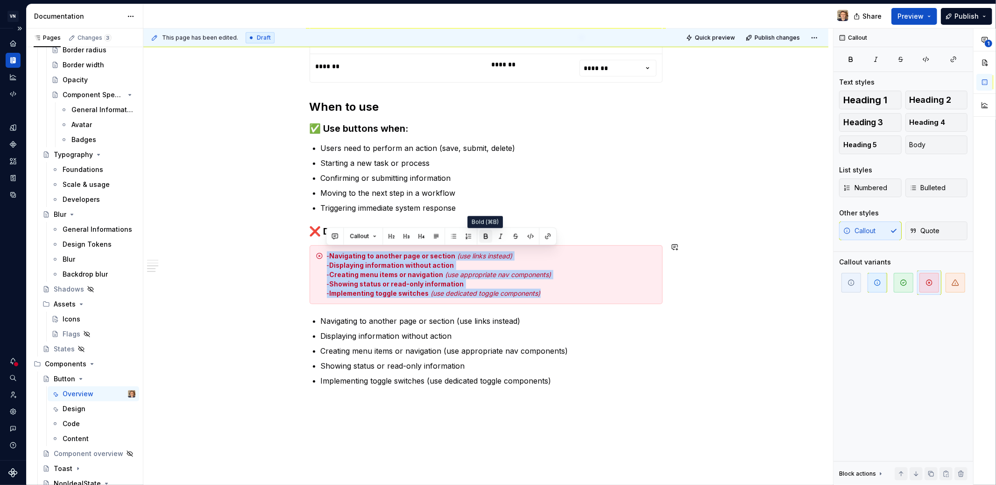
click at [489, 236] on button "button" at bounding box center [485, 236] width 13 height 13
click at [486, 236] on button "button" at bounding box center [485, 236] width 13 height 13
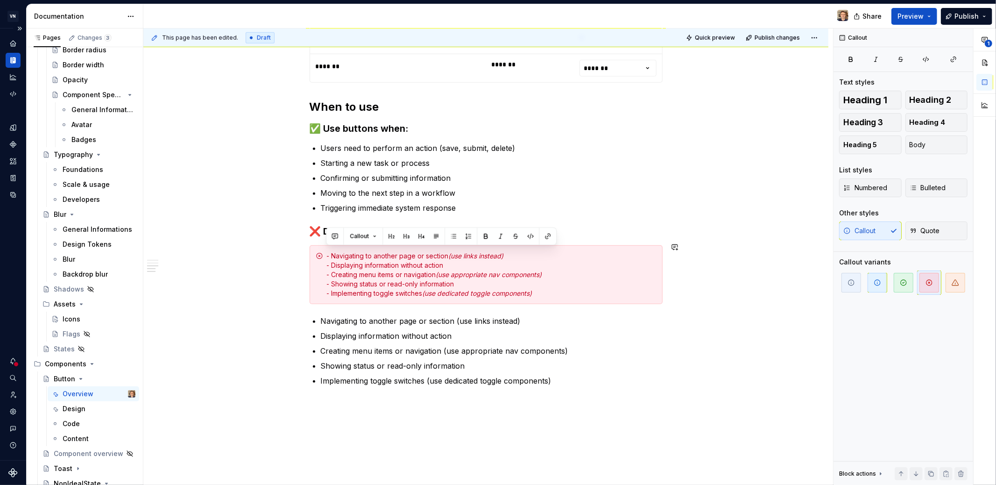
click at [552, 276] on div "- Navigating to another page or section (use links instead) - Displaying inform…" at bounding box center [492, 274] width 330 height 47
click at [447, 252] on div "- Navigating to another page or section (use links instead) - Displaying inform…" at bounding box center [492, 274] width 330 height 47
click at [510, 262] on div "- Navigating to another page or section (use links instead) - Displaying inform…" at bounding box center [492, 274] width 330 height 47
click at [515, 255] on div "- Navigating to another page or section (use links instead) - Displaying inform…" at bounding box center [492, 274] width 330 height 47
click at [896, 19] on span "Publish" at bounding box center [967, 16] width 24 height 9
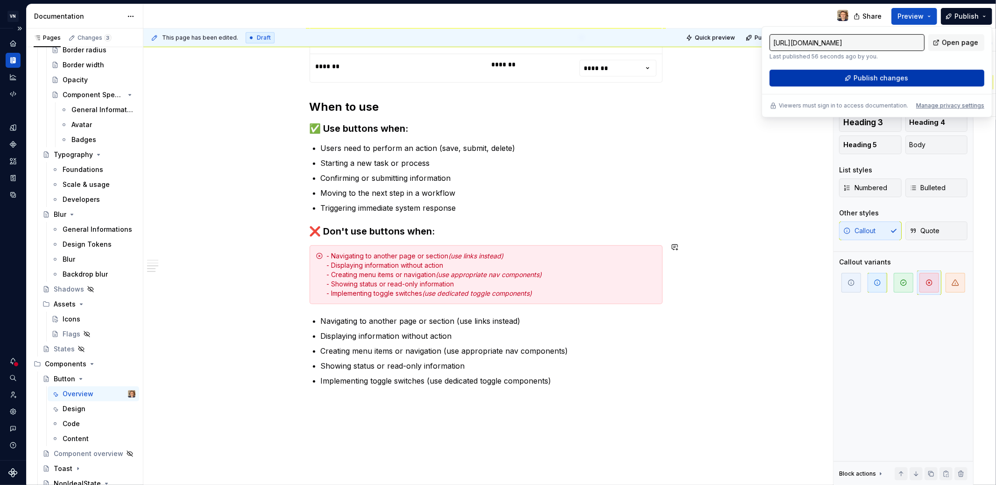
click at [896, 80] on button "Publish changes" at bounding box center [877, 78] width 215 height 17
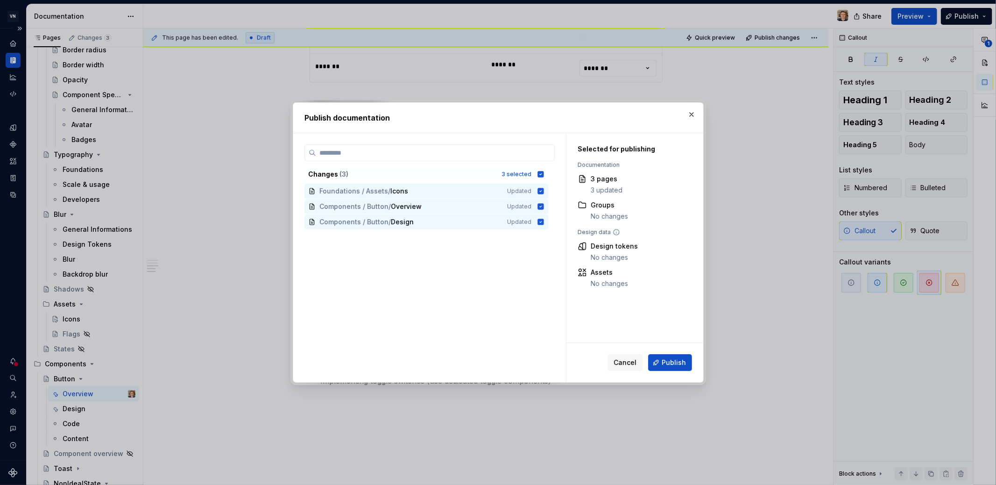
click at [670, 363] on span "Publish" at bounding box center [674, 362] width 24 height 9
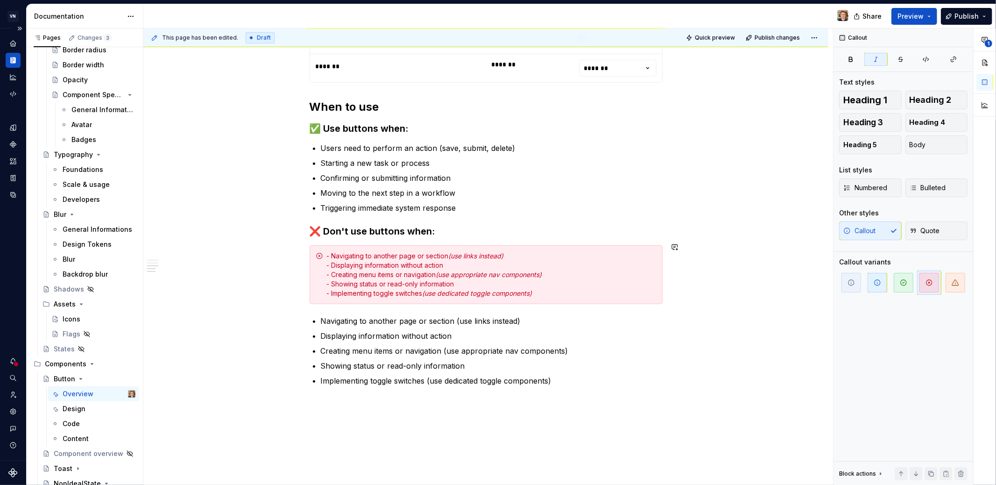
scroll to position [700, 0]
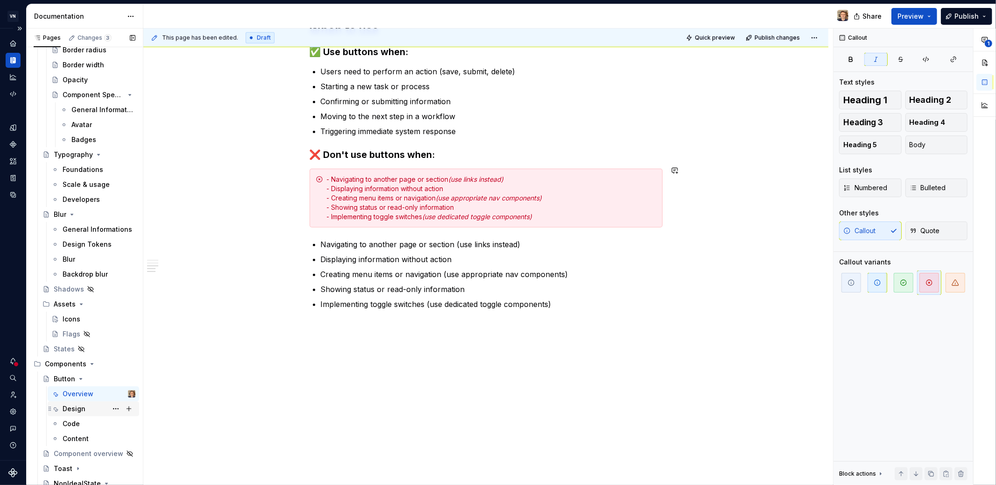
drag, startPoint x: 95, startPoint y: 407, endPoint x: 237, endPoint y: 359, distance: 149.4
click at [95, 407] on div "Design" at bounding box center [99, 408] width 73 height 13
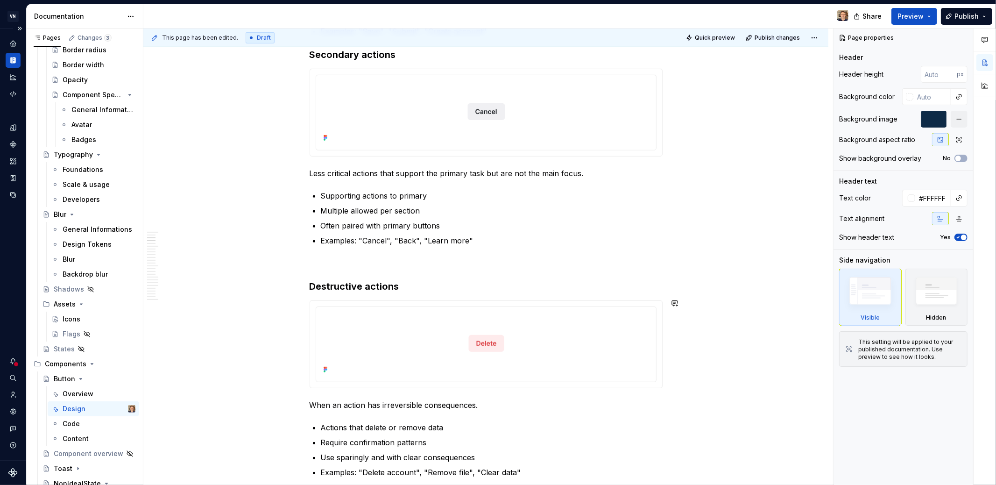
scroll to position [163, 0]
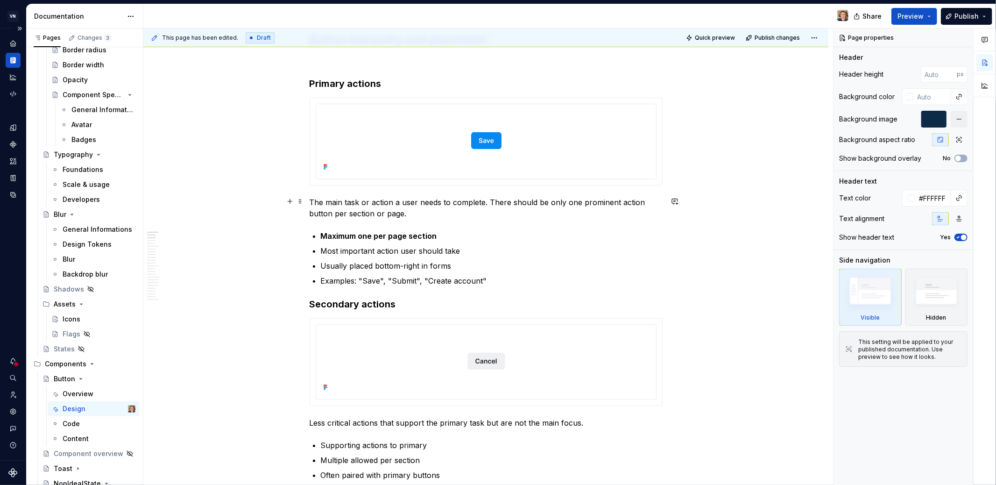
click at [579, 153] on div at bounding box center [486, 140] width 332 height 65
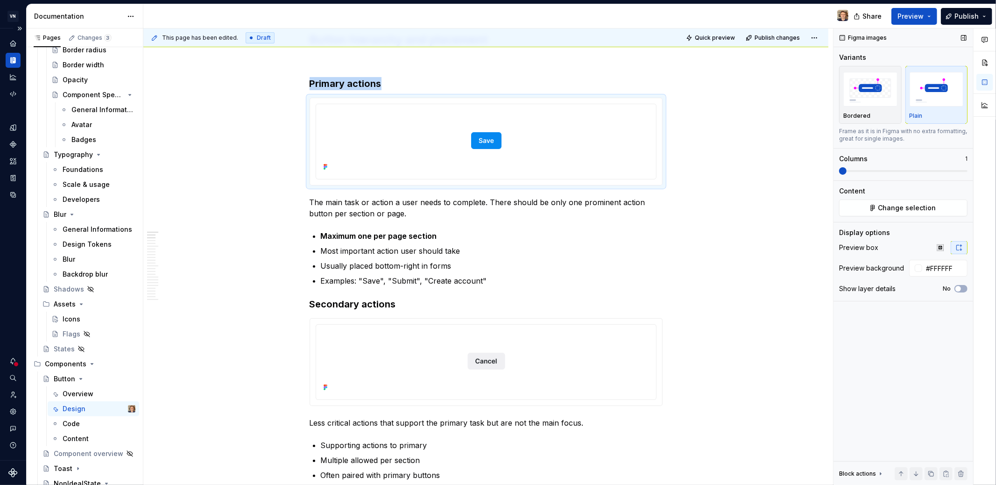
click at [863, 170] on span at bounding box center [903, 171] width 128 height 2
click at [571, 374] on div at bounding box center [486, 360] width 332 height 65
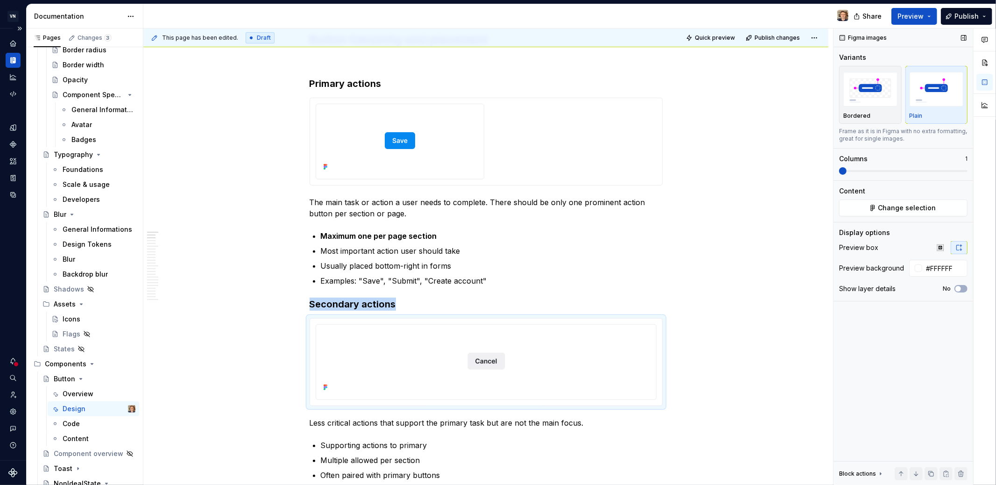
click at [860, 170] on span at bounding box center [903, 171] width 128 height 2
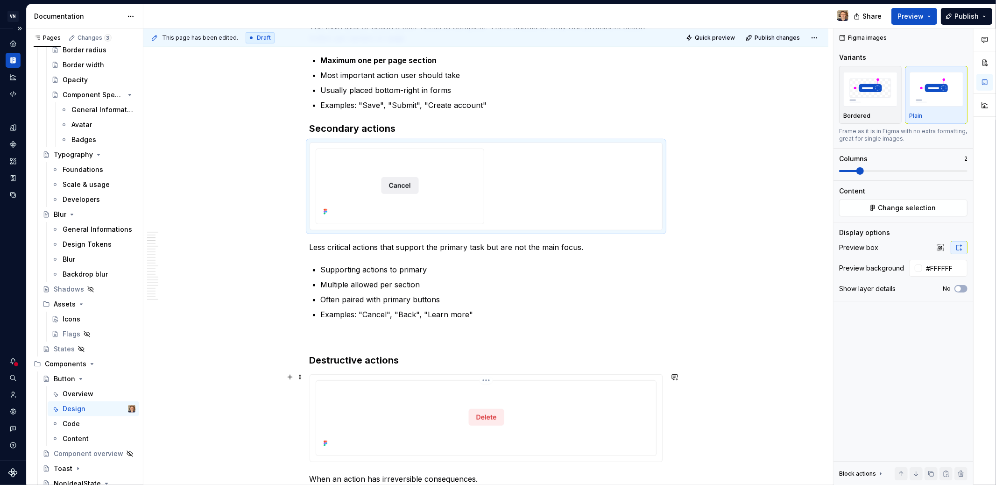
drag, startPoint x: 571, startPoint y: 393, endPoint x: 595, endPoint y: 375, distance: 29.8
click at [571, 393] on div at bounding box center [486, 416] width 332 height 65
click at [861, 171] on span at bounding box center [903, 171] width 128 height 2
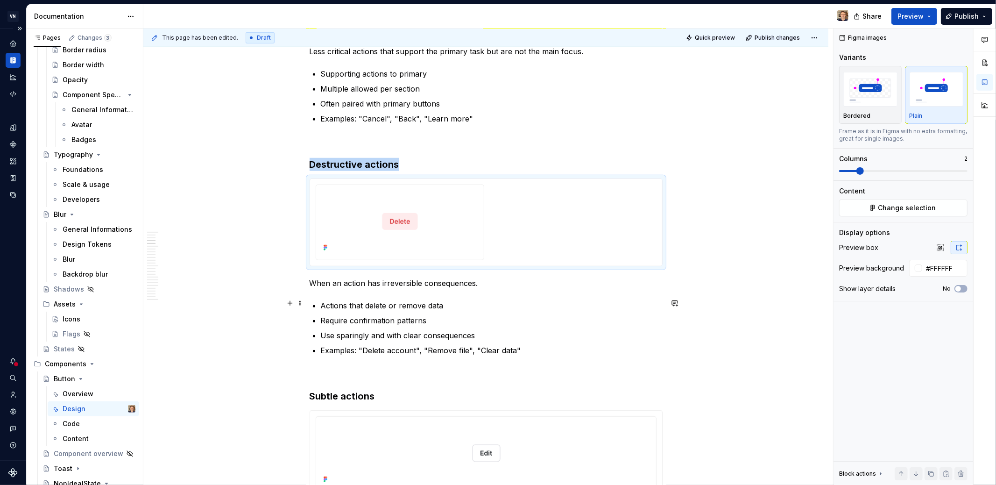
scroll to position [730, 0]
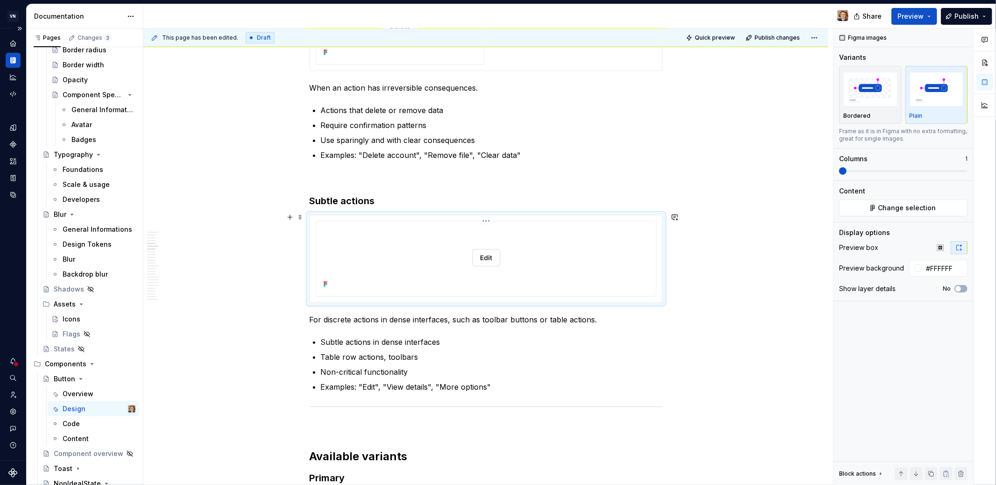
click at [596, 225] on div at bounding box center [486, 257] width 332 height 65
click at [861, 170] on span at bounding box center [903, 171] width 128 height 2
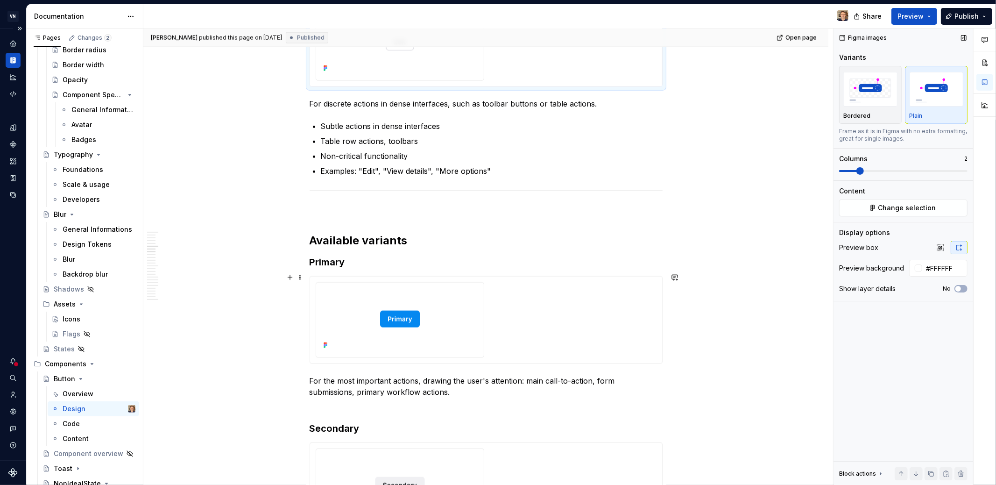
scroll to position [953, 0]
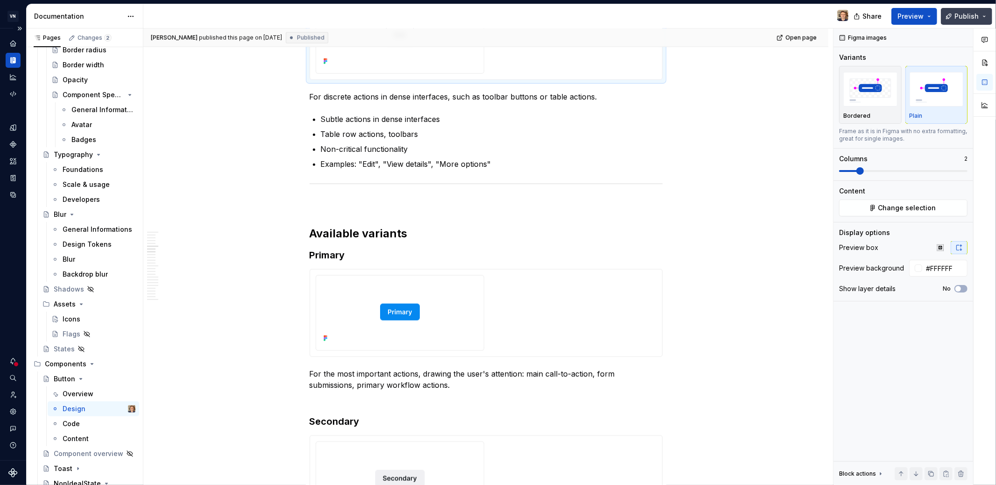
click at [896, 16] on span "Publish" at bounding box center [967, 16] width 24 height 9
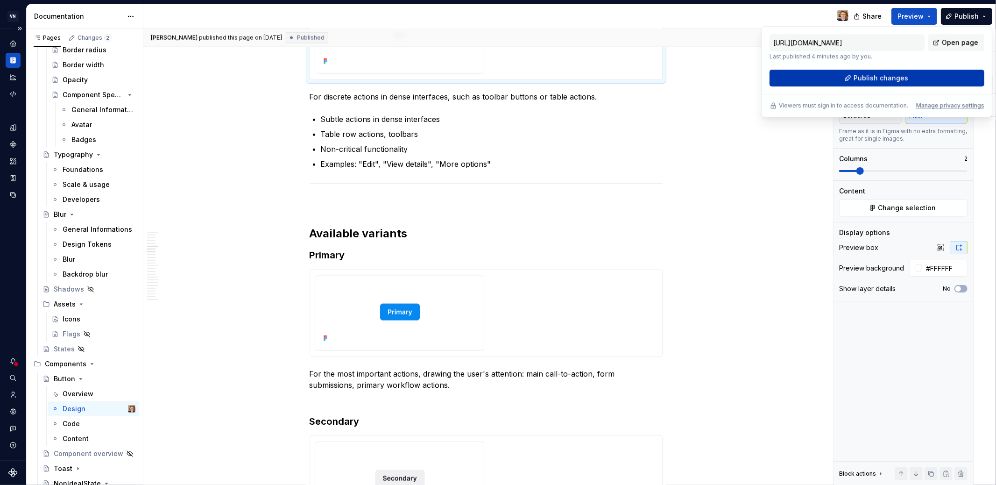
click at [884, 76] on span "Publish changes" at bounding box center [881, 77] width 55 height 9
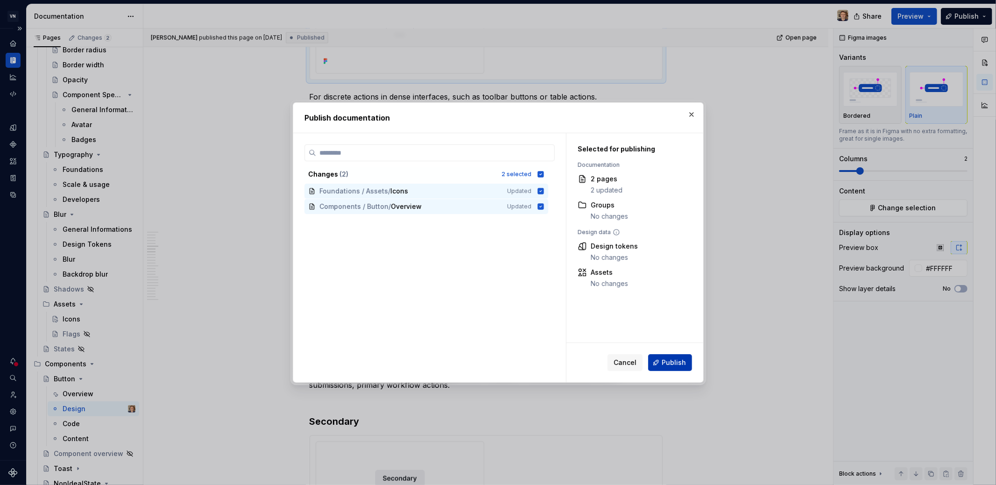
click at [669, 354] on button "Publish" at bounding box center [670, 362] width 44 height 17
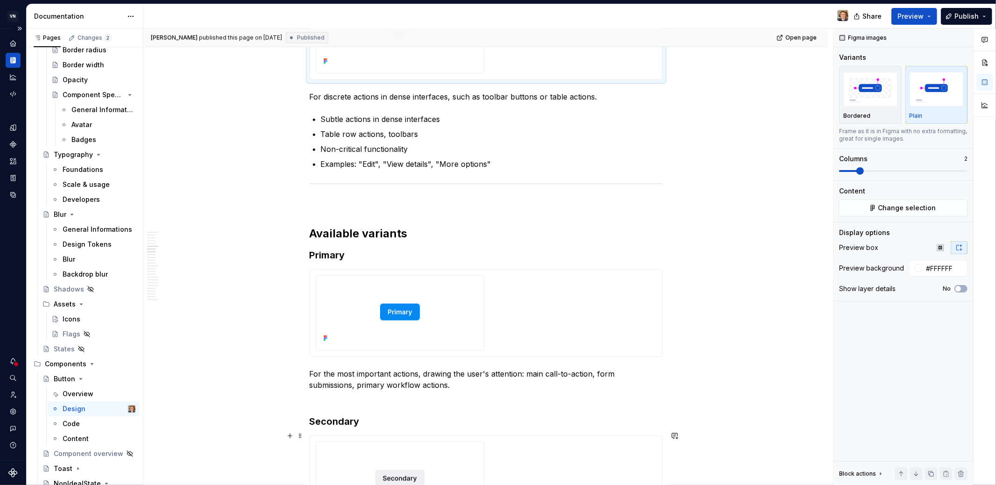
type textarea "*"
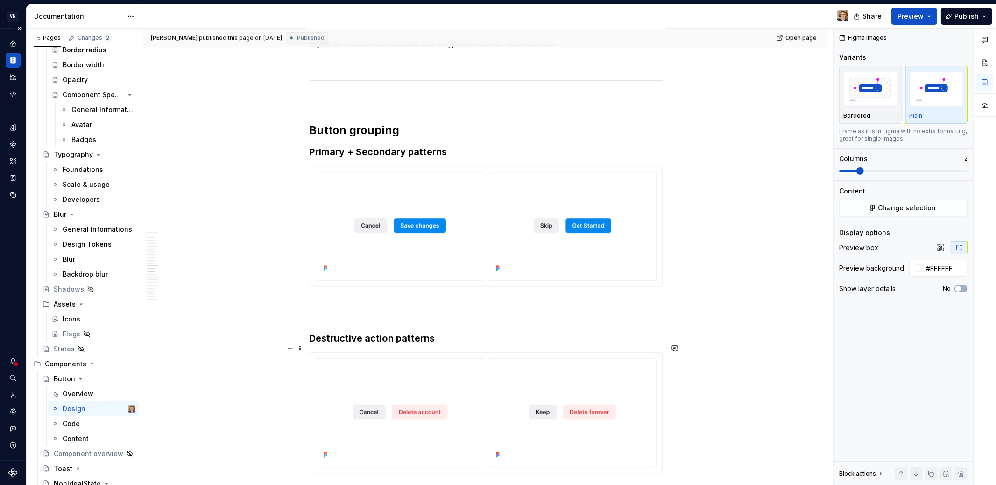
scroll to position [2407, 0]
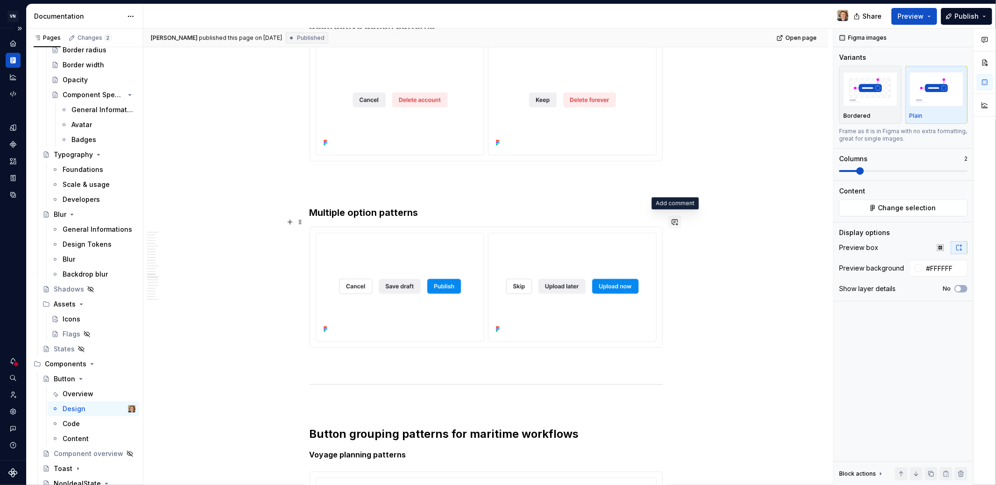
click at [675, 222] on button "button" at bounding box center [674, 221] width 13 height 13
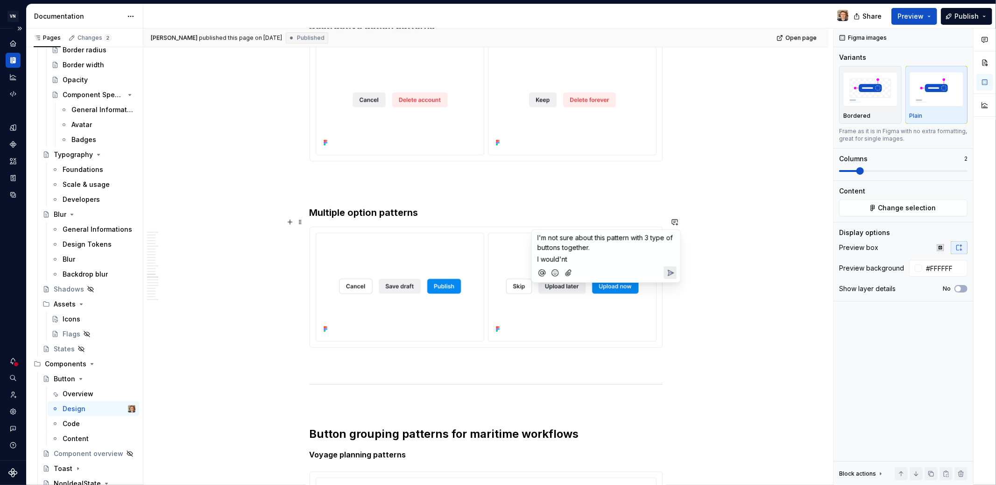
click at [581, 261] on p "I would'nt" at bounding box center [605, 259] width 137 height 10
click at [568, 198] on span "[PERSON_NAME]" at bounding box center [569, 195] width 53 height 9
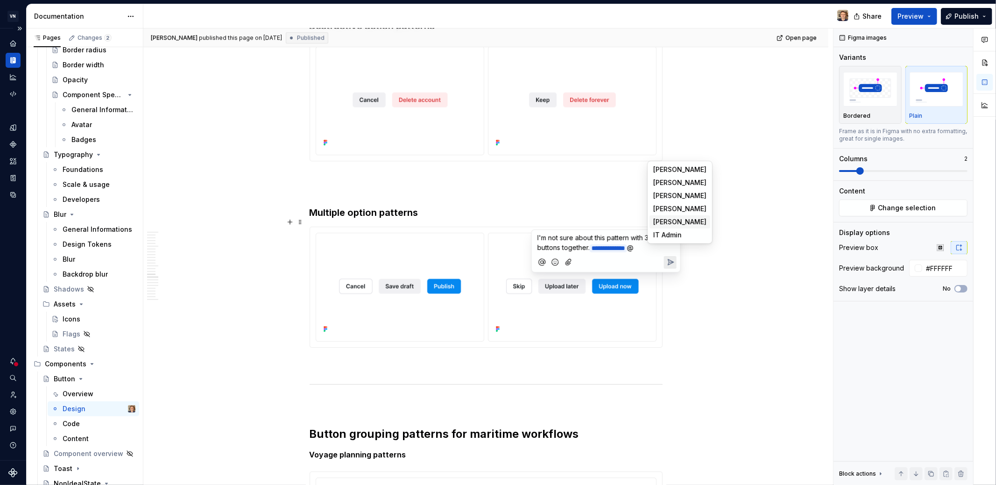
click at [675, 217] on span "[PERSON_NAME]" at bounding box center [679, 221] width 53 height 9
click at [588, 246] on span "I'm not sure about this pattern with 3 type of buttons together." at bounding box center [605, 242] width 137 height 18
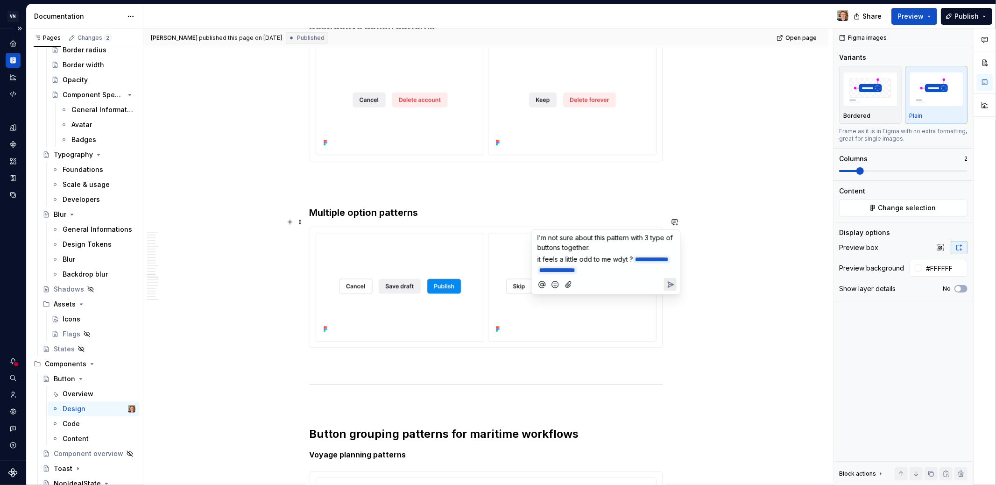
click at [671, 282] on icon "Send" at bounding box center [671, 285] width 6 height 6
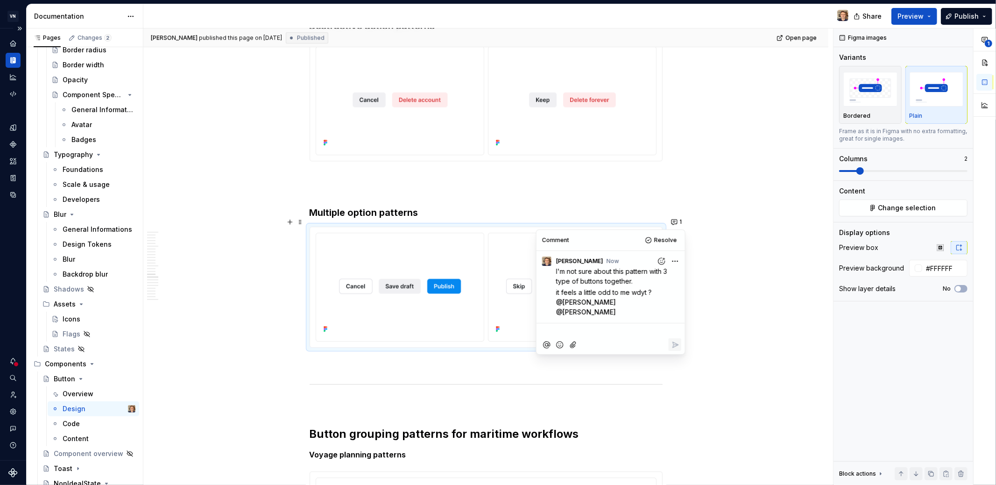
type textarea "*"
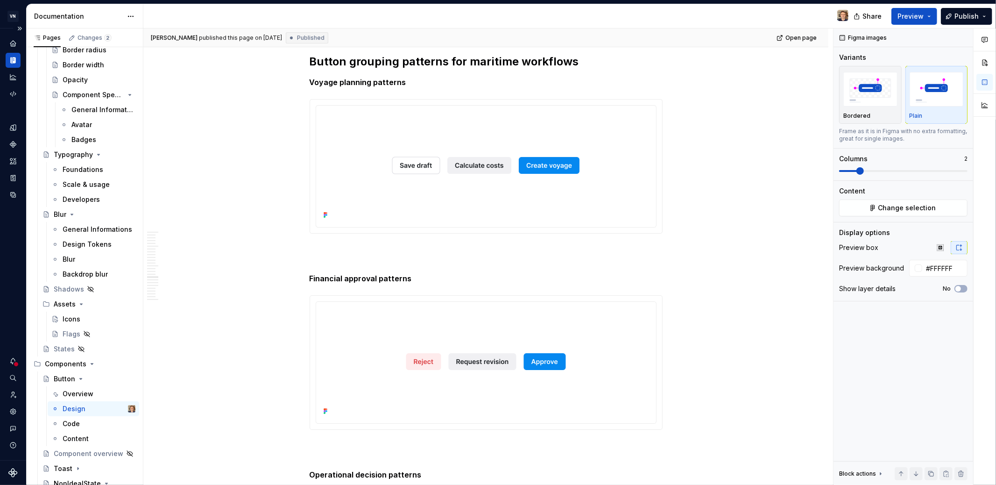
scroll to position [2588, 0]
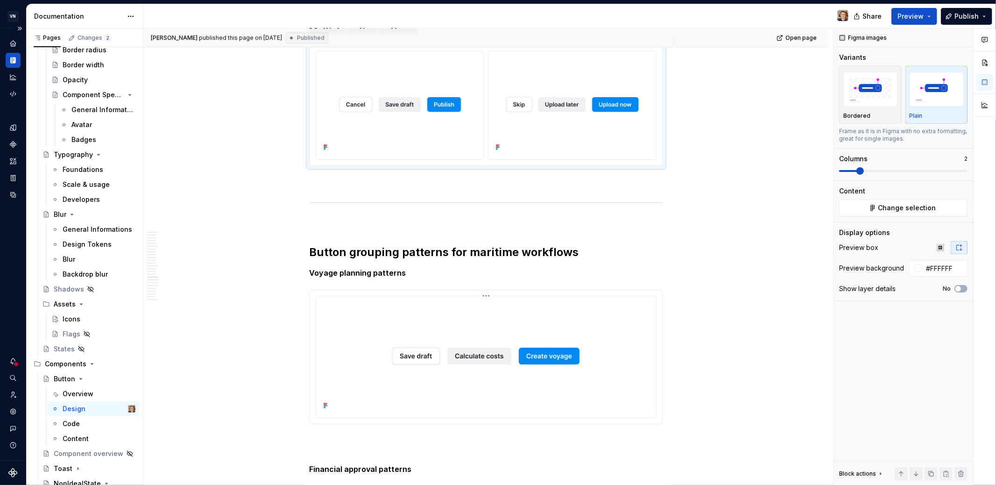
click at [619, 311] on div at bounding box center [486, 356] width 332 height 112
click at [593, 358] on img at bounding box center [485, 356] width 219 height 112
drag, startPoint x: 676, startPoint y: 283, endPoint x: 674, endPoint y: 290, distance: 6.9
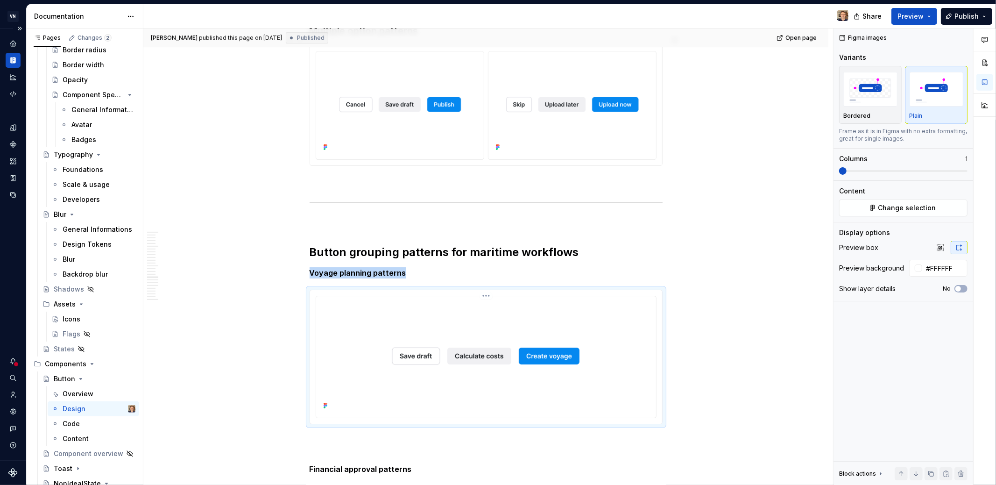
click at [655, 358] on div at bounding box center [486, 356] width 340 height 121
click at [722, 324] on div "[PERSON_NAME] published this page on [DATE] Published Open page Button A reusab…" at bounding box center [488, 256] width 690 height 457
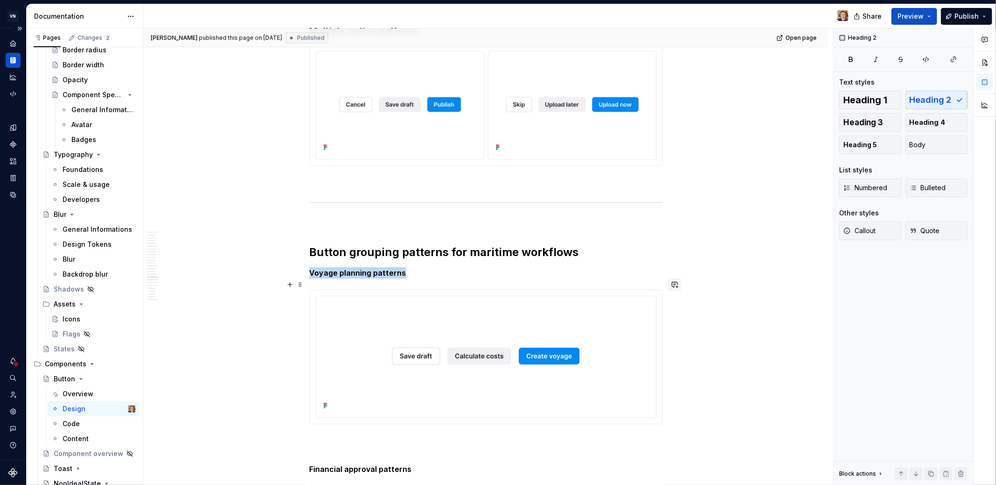
click at [674, 288] on button "button" at bounding box center [674, 284] width 13 height 13
click at [660, 301] on span "do we have an in context example of this ?" at bounding box center [603, 300] width 133 height 8
click at [665, 303] on span "do we have an in context example of this ?" at bounding box center [603, 300] width 133 height 8
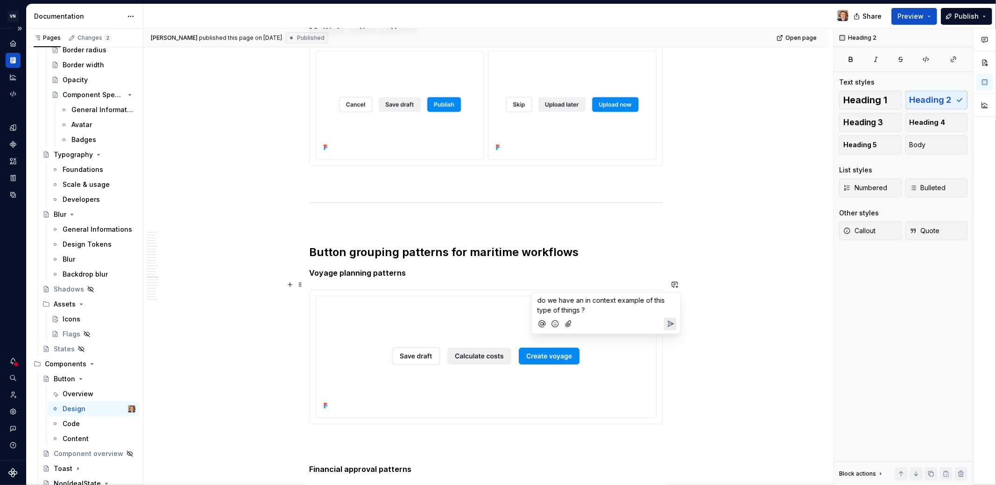
click at [667, 324] on icon "Send" at bounding box center [669, 323] width 9 height 9
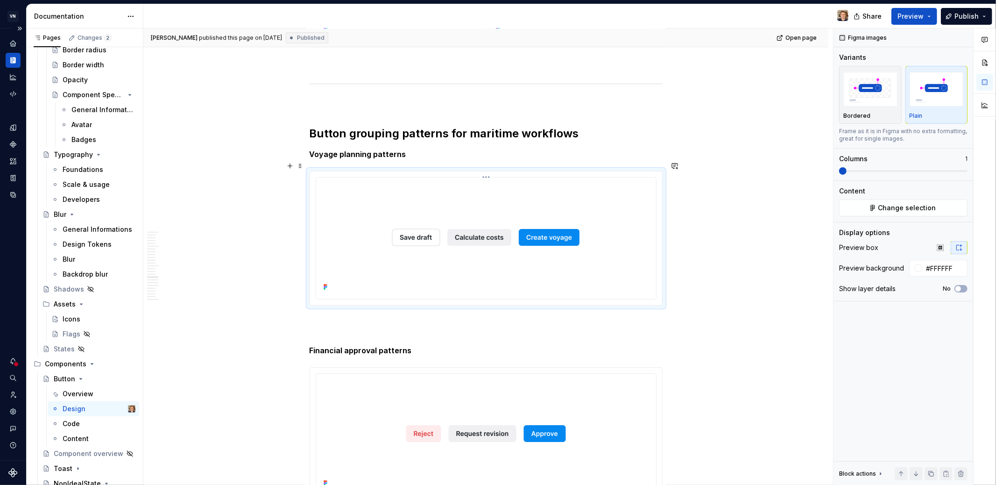
scroll to position [2650, 0]
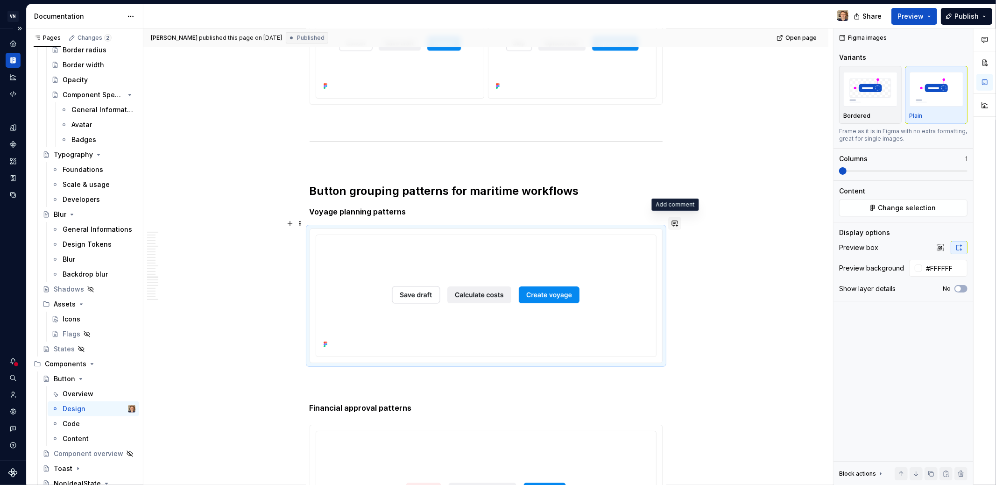
click at [677, 224] on button "button" at bounding box center [674, 223] width 13 height 13
click at [581, 249] on span "I think we better be cautious with introducing job notions here." at bounding box center [588, 244] width 103 height 18
click at [639, 250] on p "I think we better be cautious with introducing job notions here." at bounding box center [605, 244] width 137 height 20
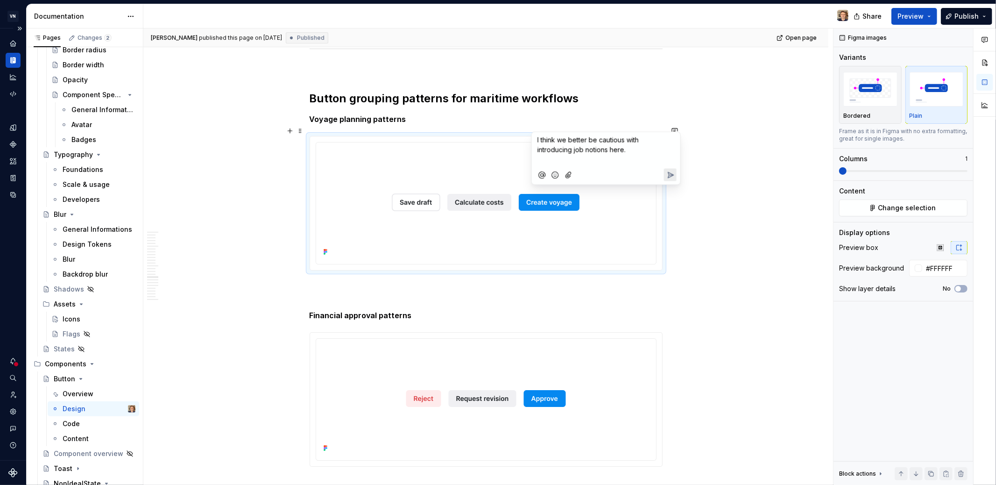
scroll to position [2769, 0]
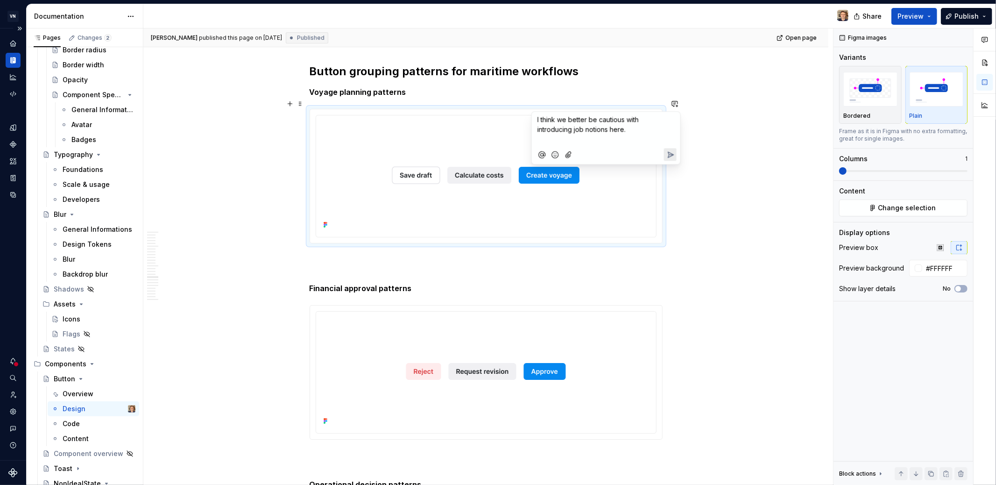
click at [640, 66] on h2 "Button grouping patterns for maritime workflows" at bounding box center [486, 71] width 353 height 15
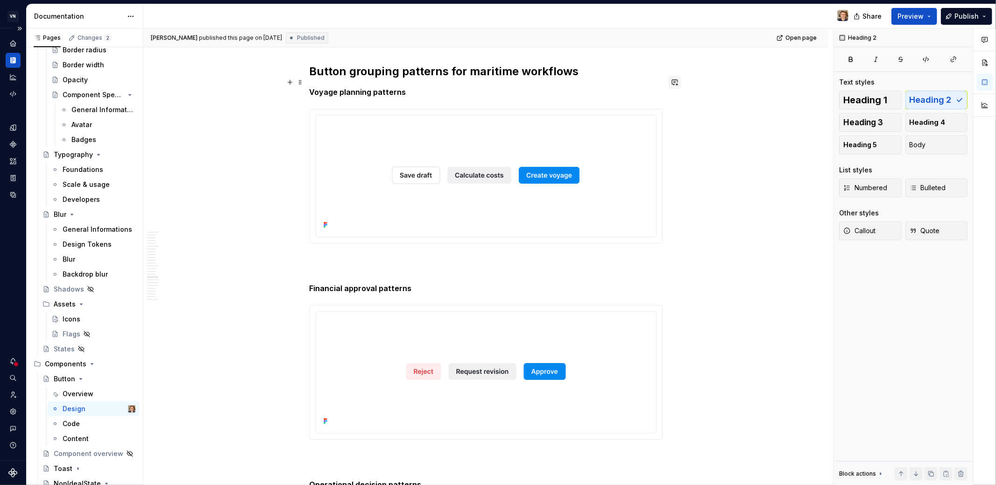
click at [673, 84] on button "button" at bounding box center [674, 82] width 13 height 13
click at [672, 64] on div "[PERSON_NAME] published this page on [DATE] Published Open page Button A reusab…" at bounding box center [488, 256] width 690 height 457
click at [677, 59] on button "button" at bounding box center [674, 61] width 13 height 13
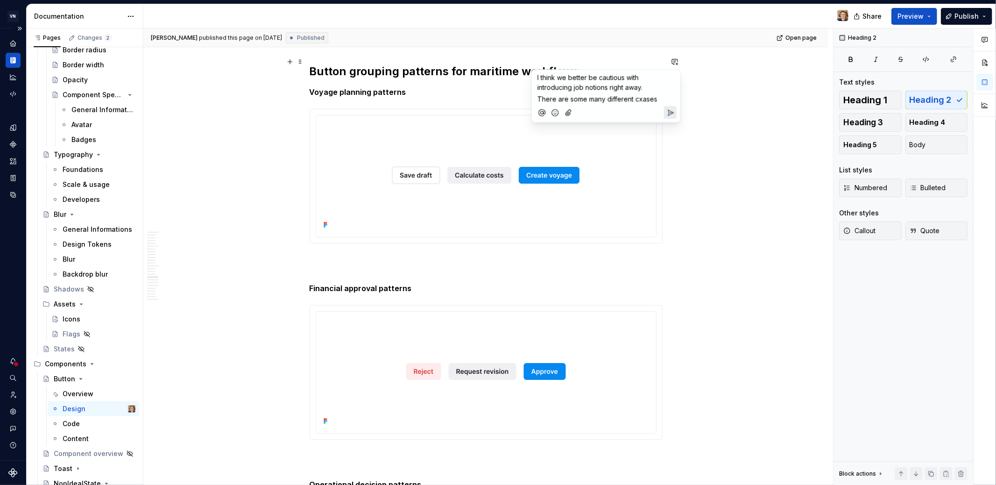
click at [641, 101] on span "There are some many different cxases" at bounding box center [597, 99] width 120 height 8
click at [590, 29] on span "[PERSON_NAME]" at bounding box center [586, 32] width 53 height 9
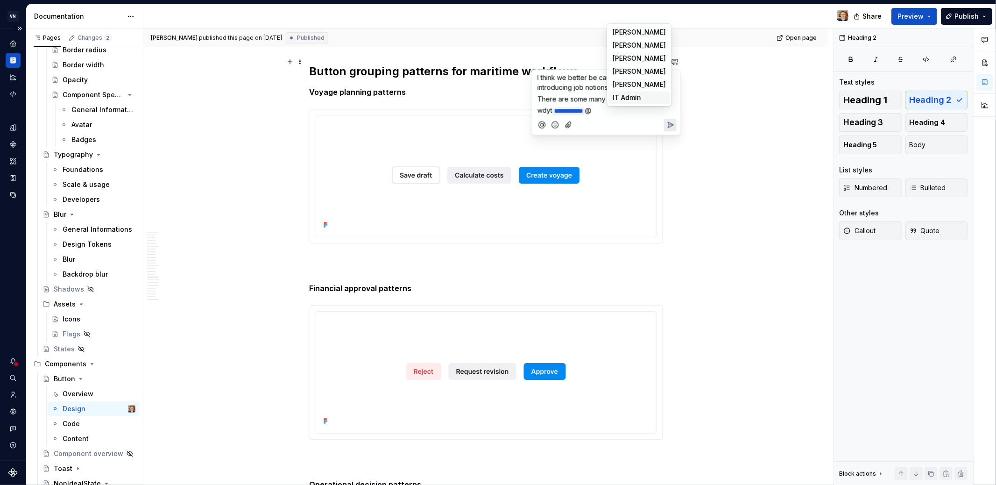
click at [624, 113] on p "**********" at bounding box center [605, 111] width 137 height 11
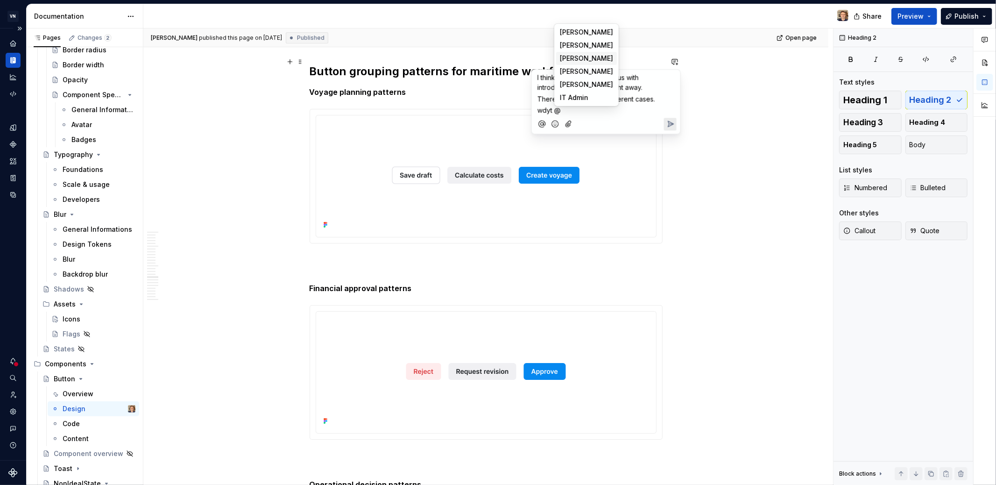
click at [599, 58] on span "[PERSON_NAME]" at bounding box center [586, 58] width 53 height 9
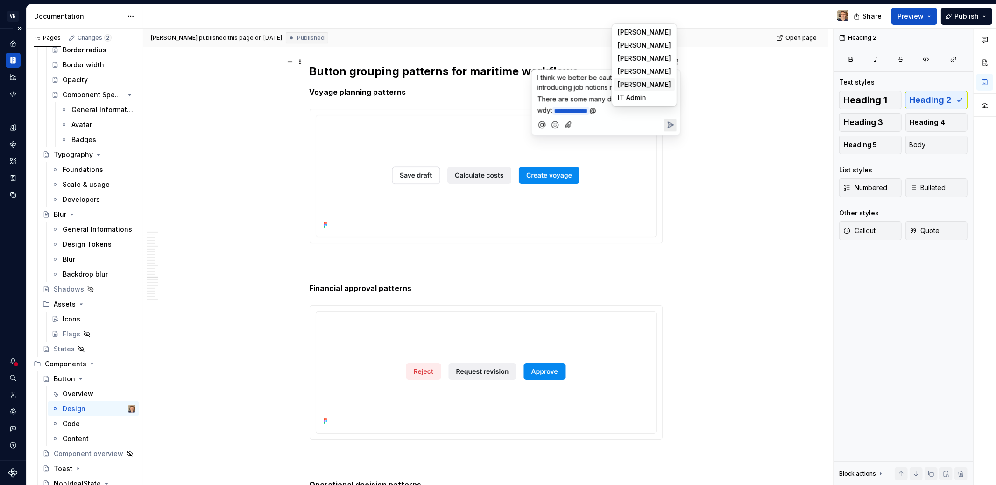
click at [638, 83] on span "[PERSON_NAME]" at bounding box center [644, 84] width 53 height 9
click at [673, 126] on icon "Send" at bounding box center [669, 124] width 9 height 9
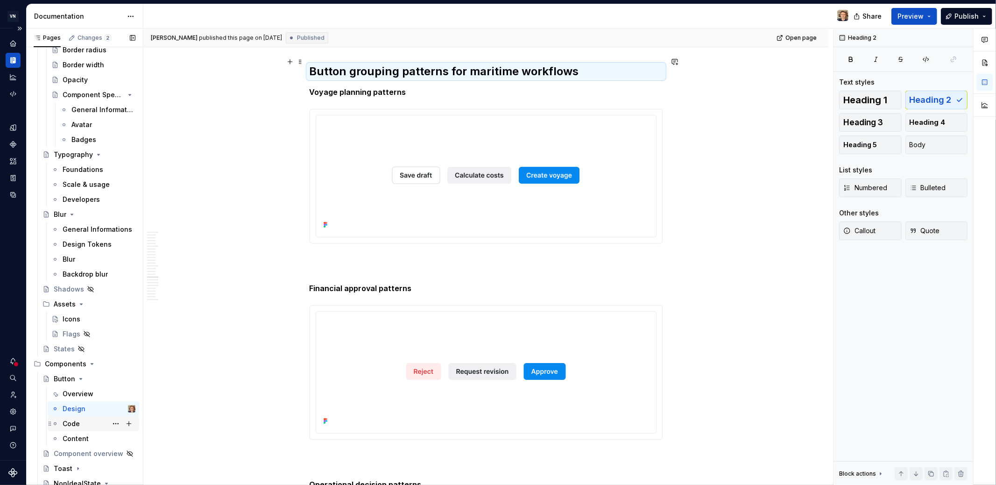
drag, startPoint x: 87, startPoint y: 424, endPoint x: 97, endPoint y: 422, distance: 10.1
click at [87, 424] on div "Code" at bounding box center [99, 423] width 73 height 13
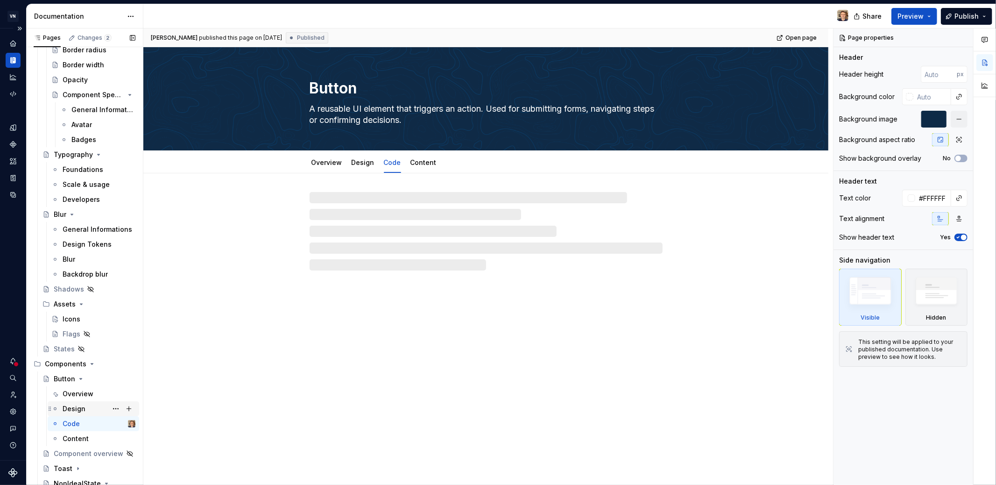
click at [76, 413] on div "Design" at bounding box center [99, 408] width 73 height 13
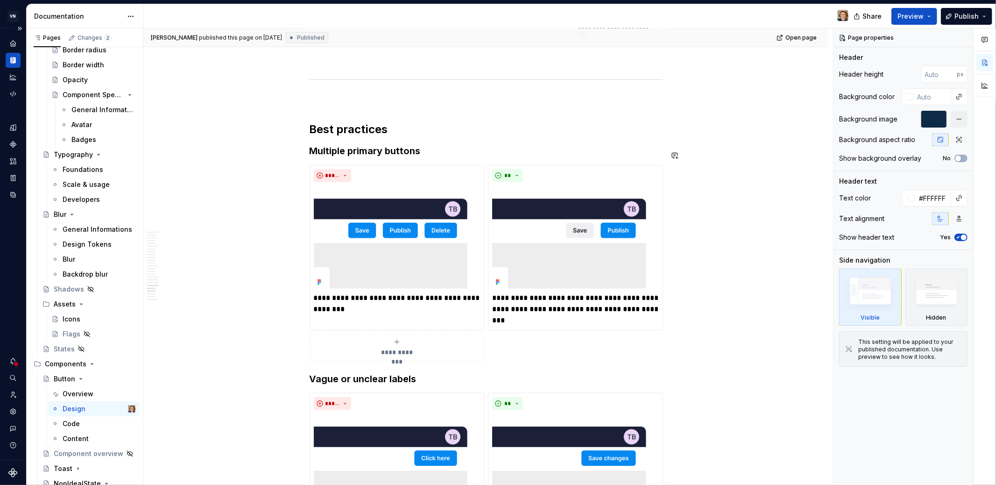
scroll to position [3534, 0]
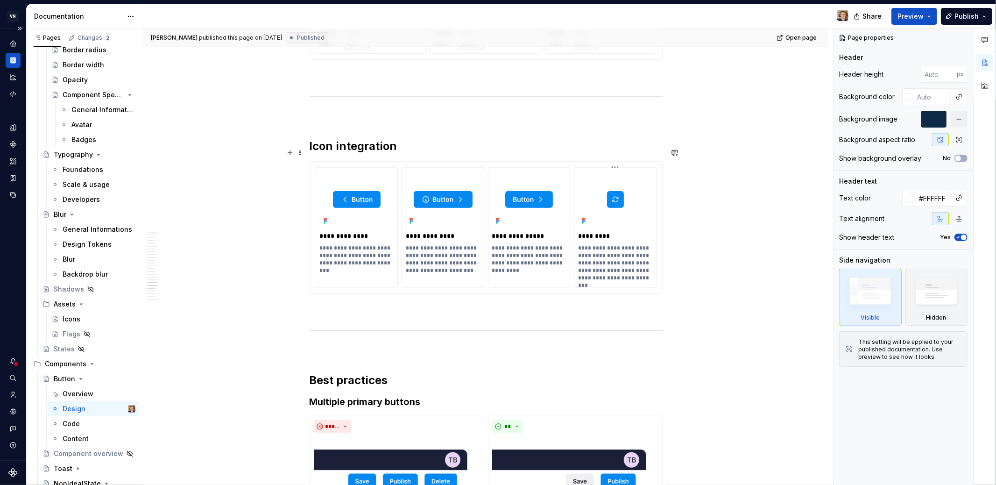
click at [612, 214] on div "**********" at bounding box center [615, 228] width 82 height 120
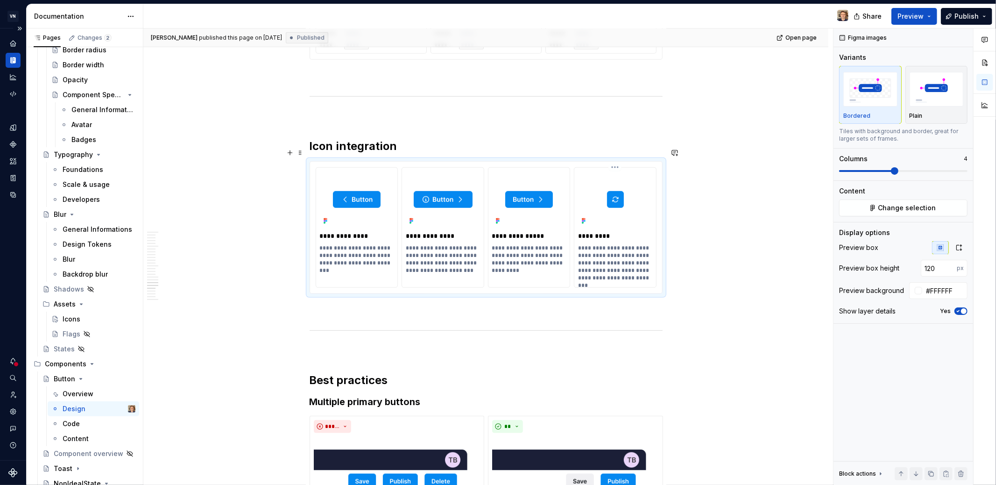
type textarea "*"
click at [616, 199] on img at bounding box center [615, 200] width 71 height 48
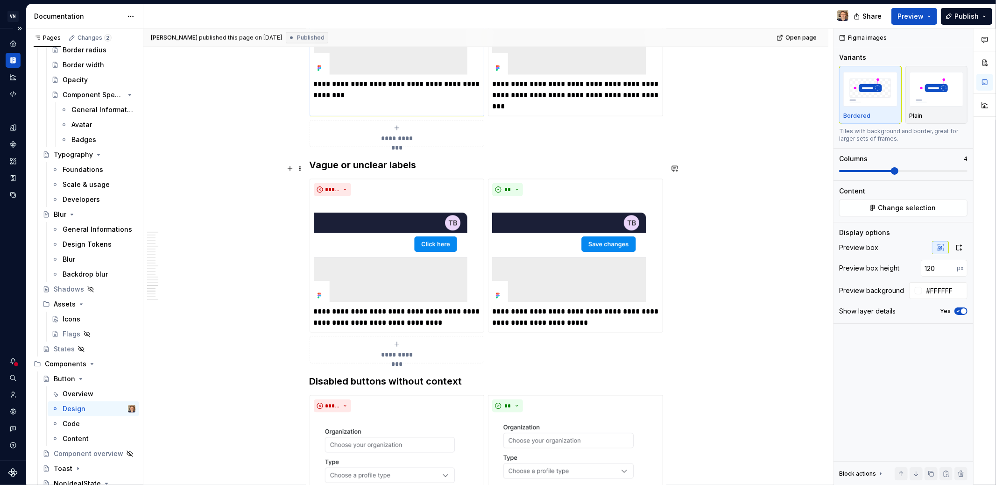
scroll to position [3805, 0]
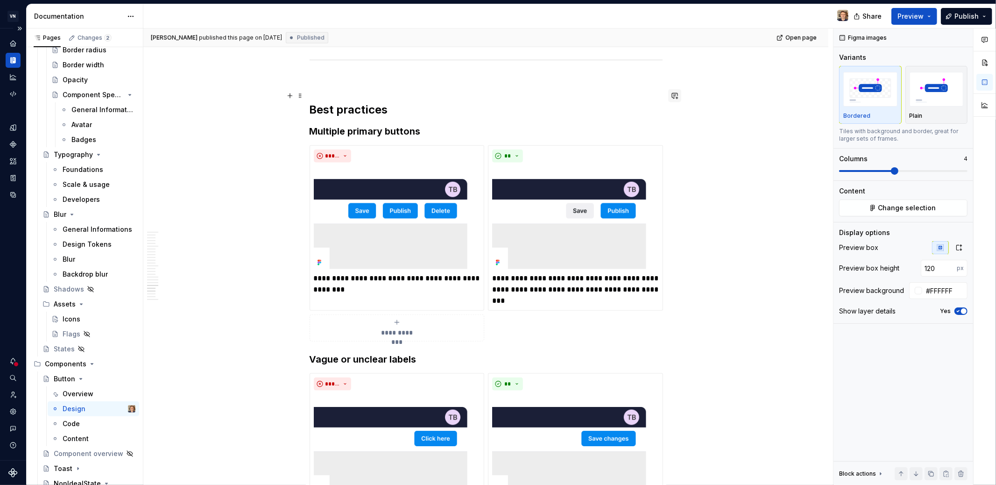
click at [676, 95] on button "button" at bounding box center [674, 95] width 13 height 13
click at [552, 111] on span "I like This" at bounding box center [551, 111] width 29 height 8
click at [580, 105] on div "I like this" at bounding box center [606, 110] width 141 height 13
click at [580, 108] on p "I like this" at bounding box center [605, 111] width 137 height 10
click at [674, 125] on icon "Send" at bounding box center [669, 124] width 9 height 9
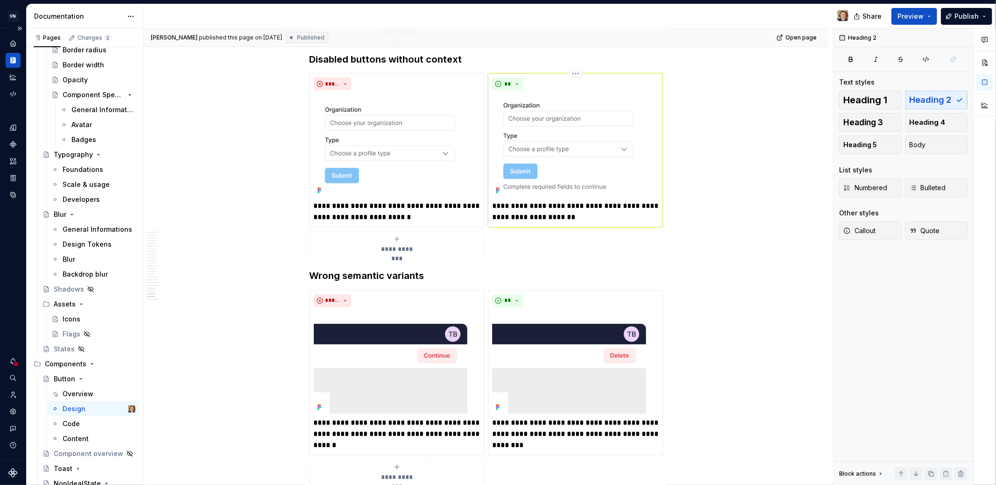
scroll to position [4220, 0]
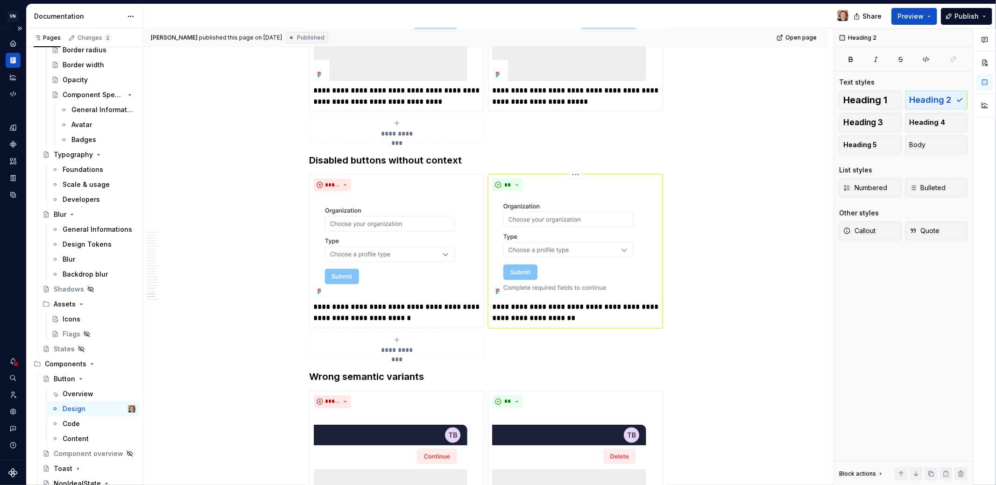
click at [619, 178] on div "**********" at bounding box center [575, 251] width 167 height 146
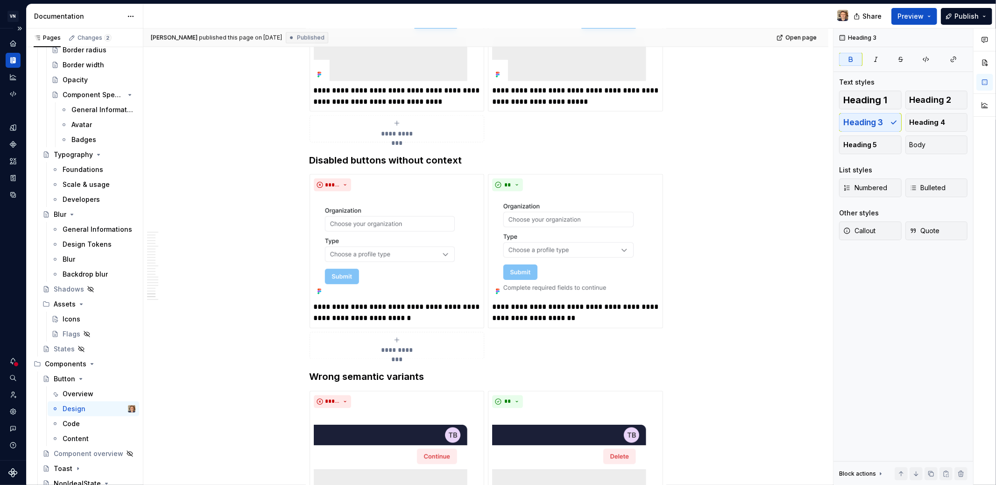
click at [477, 154] on h3 "Disabled buttons without context" at bounding box center [486, 160] width 353 height 13
click at [649, 262] on img at bounding box center [575, 246] width 167 height 103
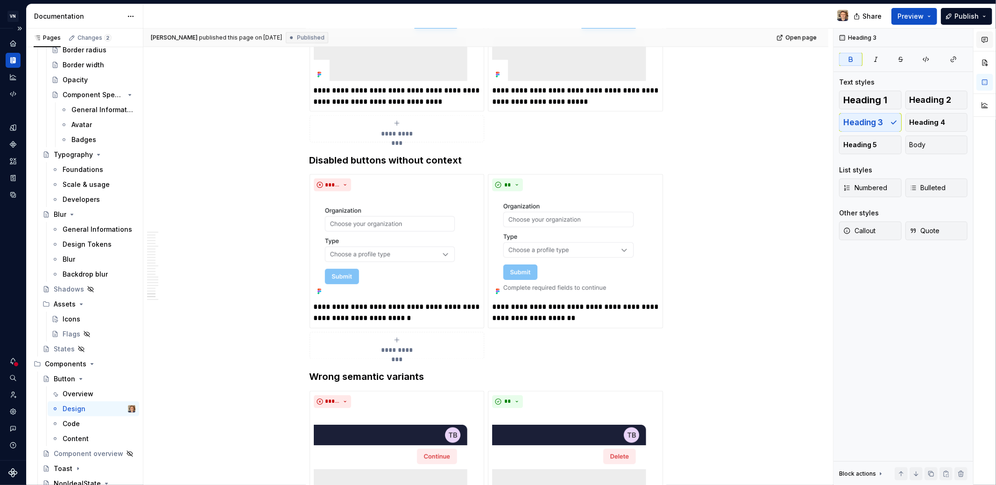
click at [896, 41] on icon "button" at bounding box center [984, 39] width 7 height 7
type textarea "*"
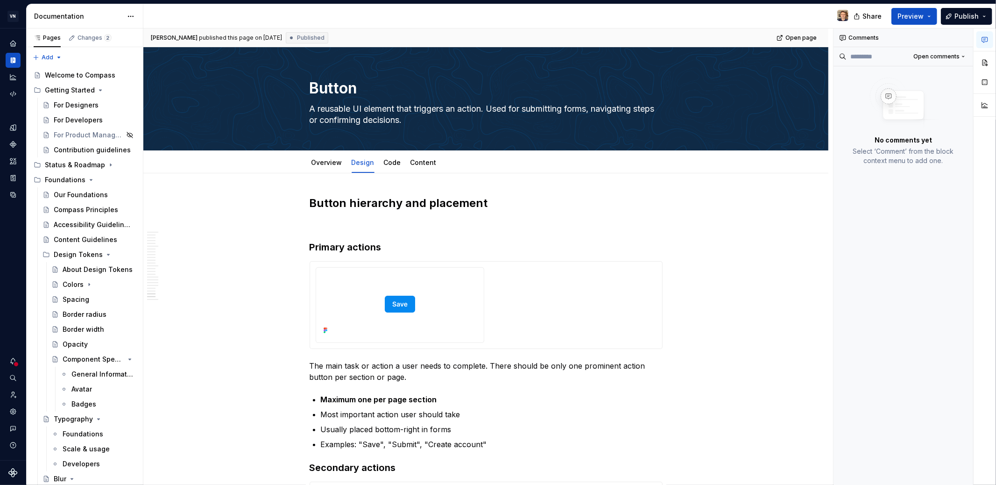
scroll to position [4220, 0]
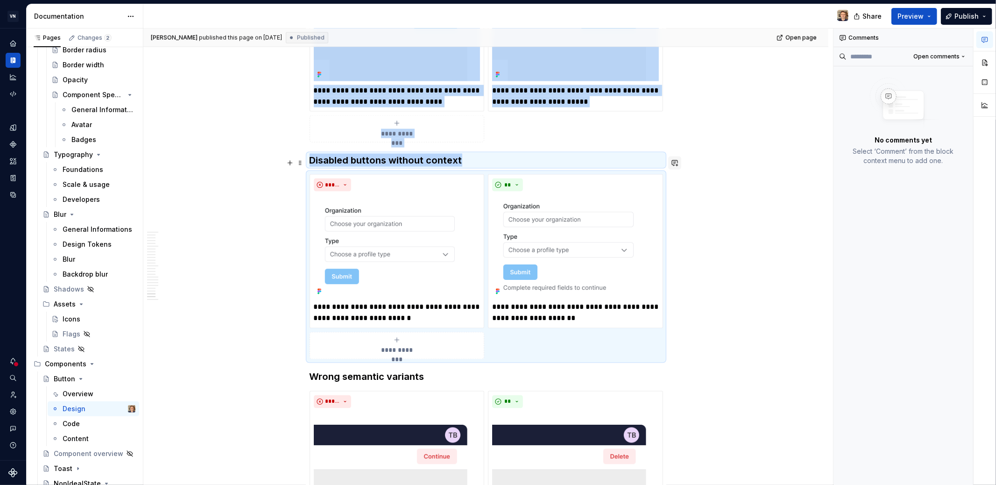
click at [673, 158] on button "button" at bounding box center [674, 162] width 13 height 13
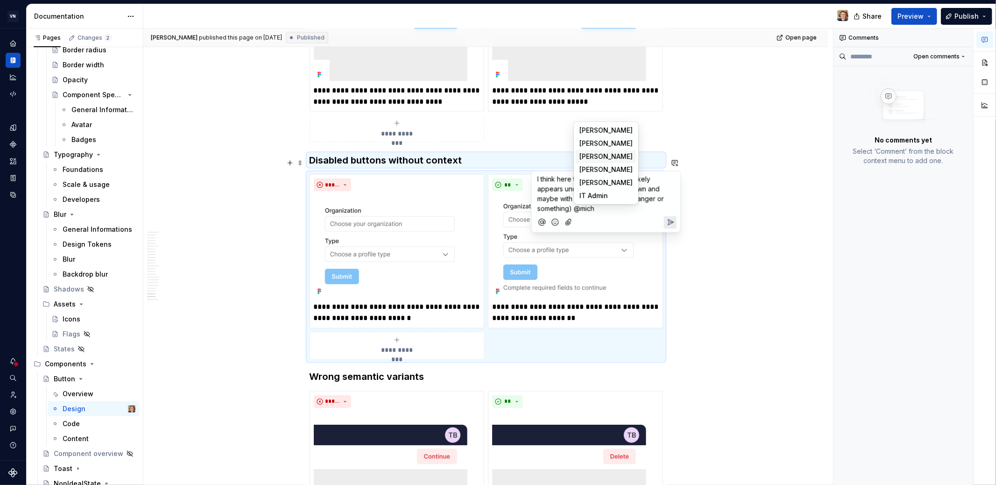
click at [604, 155] on span "[PERSON_NAME]" at bounding box center [606, 156] width 53 height 9
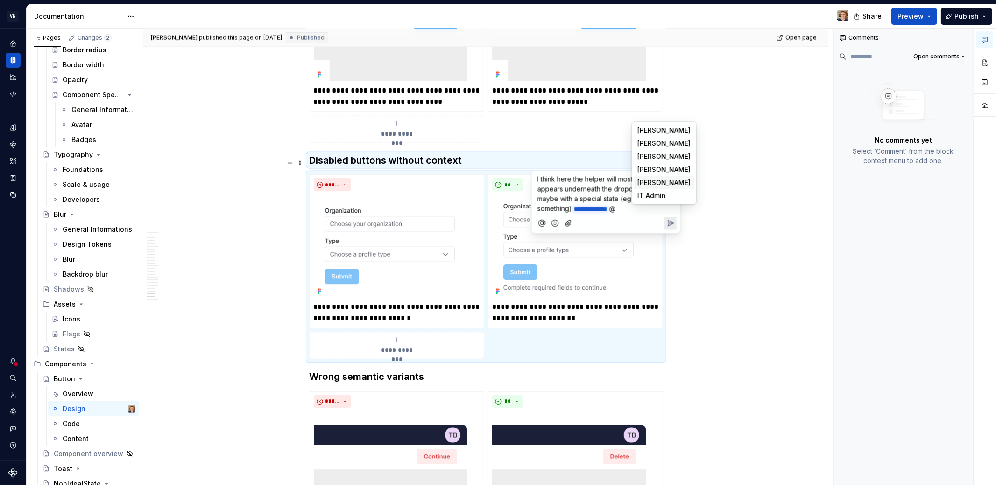
click at [651, 184] on span "[PERSON_NAME]" at bounding box center [663, 182] width 53 height 9
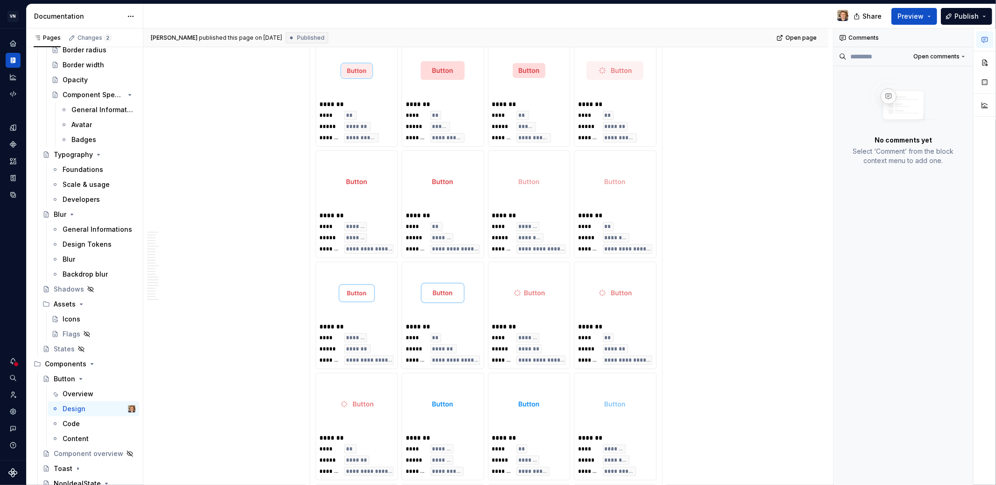
scroll to position [5732, 0]
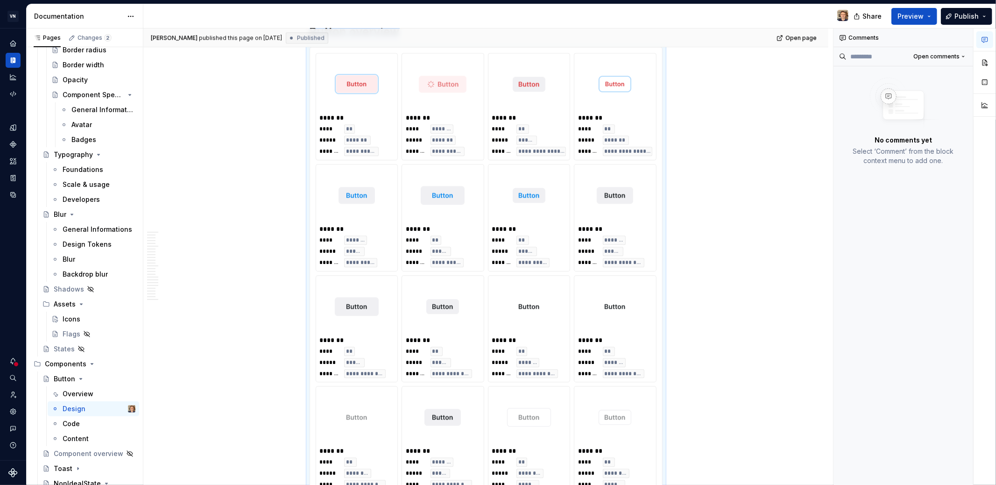
scroll to position [4613, 0]
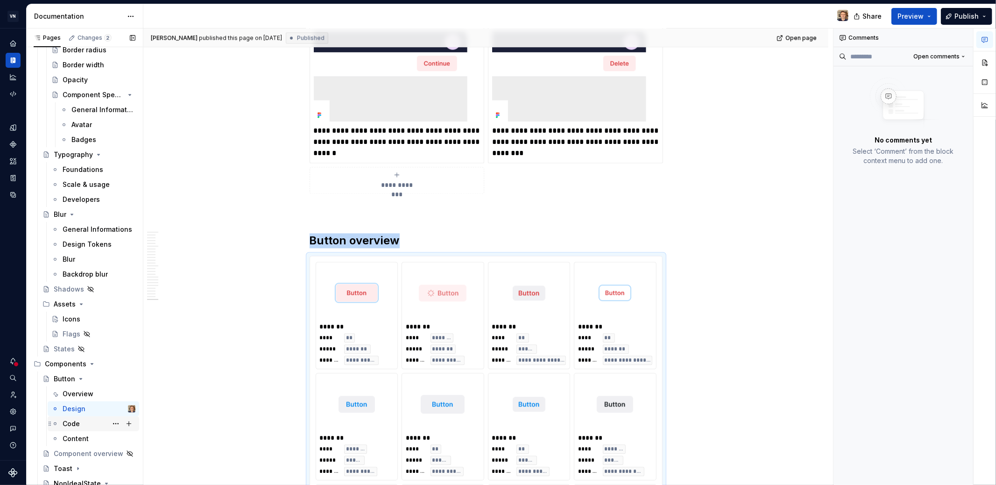
click at [82, 423] on div "Code" at bounding box center [99, 423] width 73 height 13
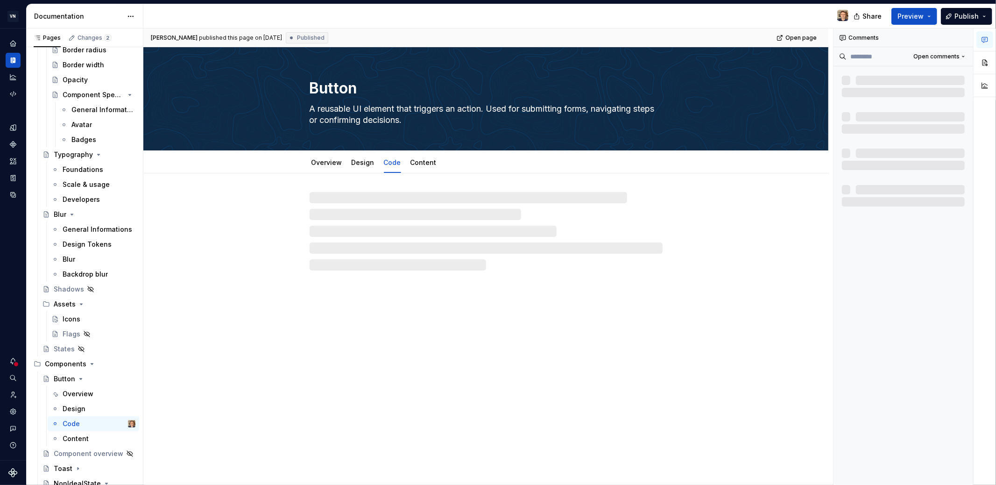
drag, startPoint x: 503, startPoint y: 382, endPoint x: 530, endPoint y: 357, distance: 37.0
click at [503, 381] on div "Button A reusable UI element that triggers an action. Used for submitting forms…" at bounding box center [485, 266] width 685 height 438
type textarea "*"
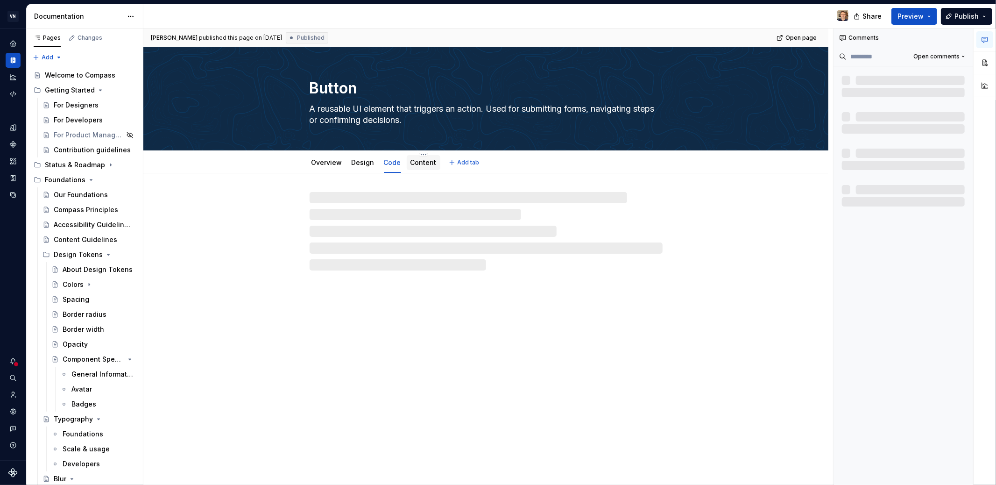
click at [412, 164] on link "Content" at bounding box center [423, 162] width 26 height 8
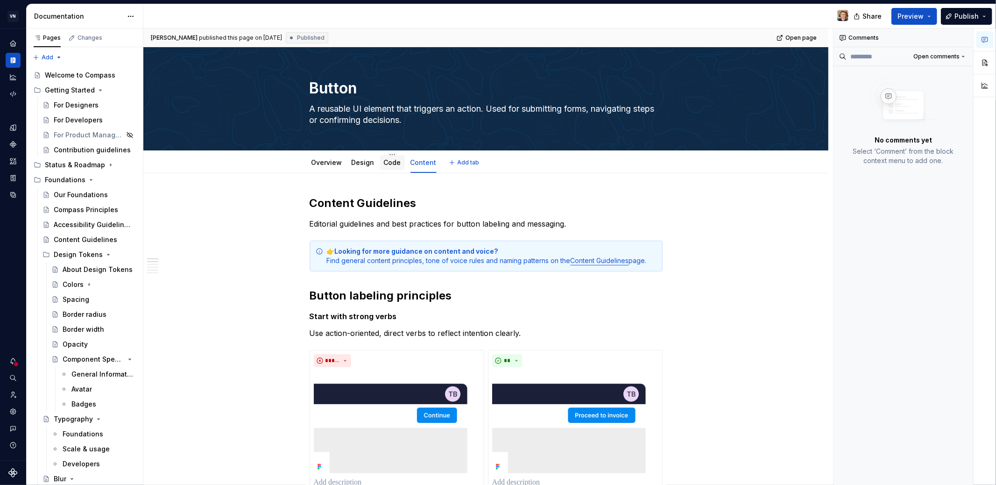
click at [388, 161] on link "Code" at bounding box center [392, 162] width 17 height 8
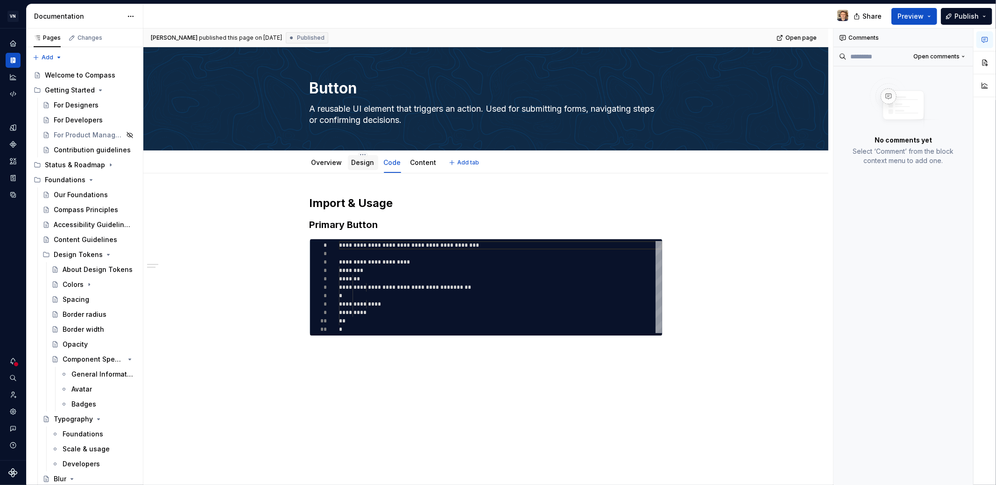
click at [360, 163] on link "Design" at bounding box center [363, 162] width 23 height 8
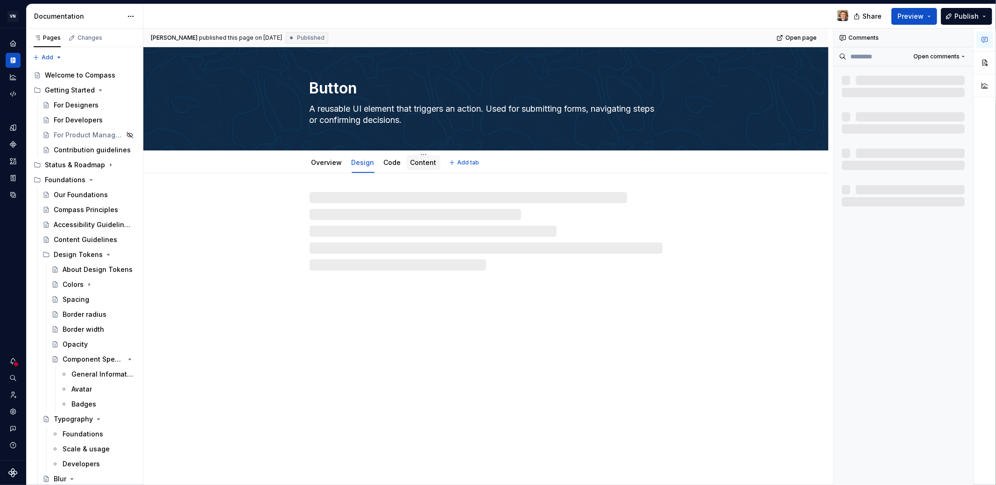
click at [426, 163] on link "Content" at bounding box center [423, 162] width 26 height 8
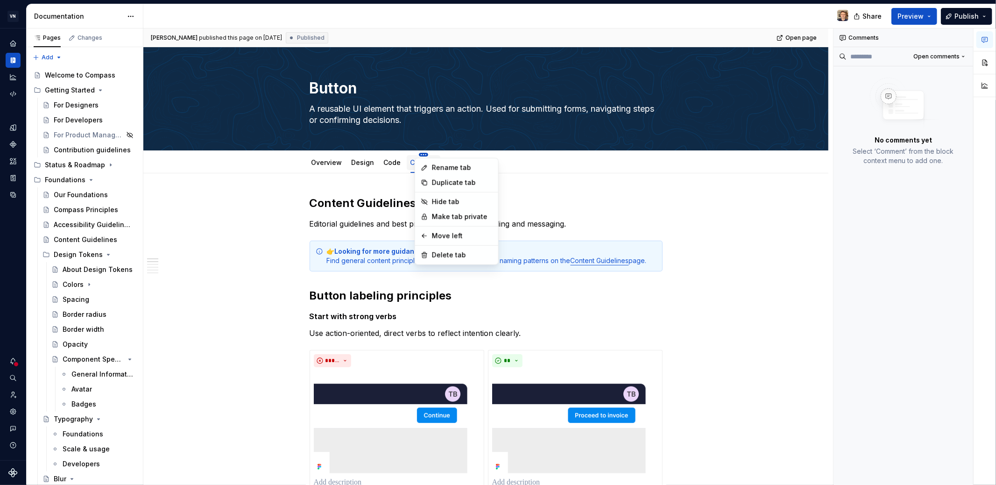
click at [352, 156] on html "VN Compass Design system data Documentation Share Preview Publish Pages Changes…" at bounding box center [498, 242] width 996 height 485
click at [455, 233] on div "Move left" at bounding box center [462, 235] width 61 height 9
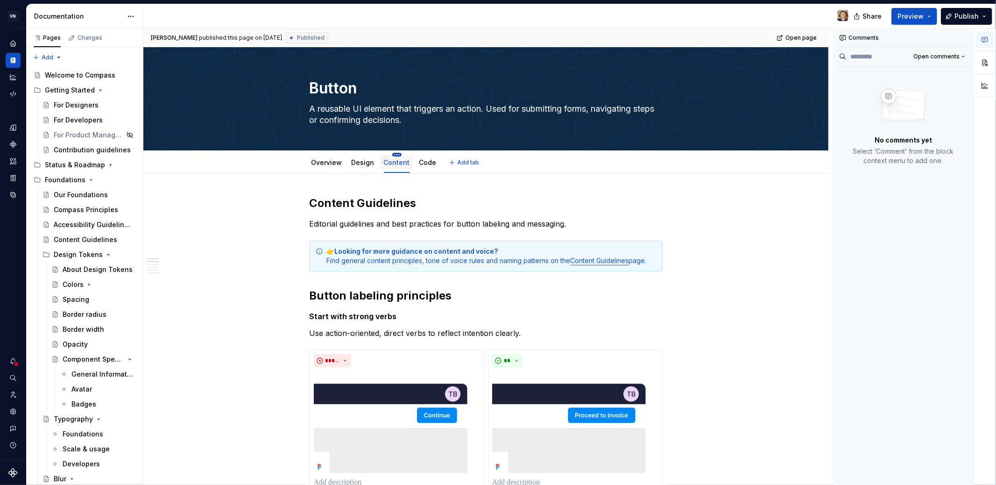
click at [394, 154] on html "VN Compass Design system data Documentation Share Preview Publish Pages Changes…" at bounding box center [498, 242] width 996 height 485
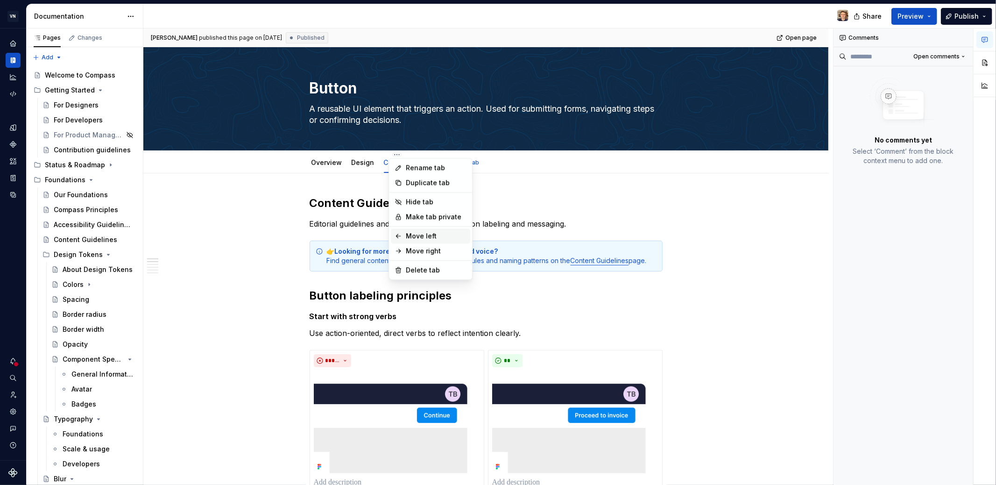
click at [422, 238] on div "Move left" at bounding box center [436, 235] width 61 height 9
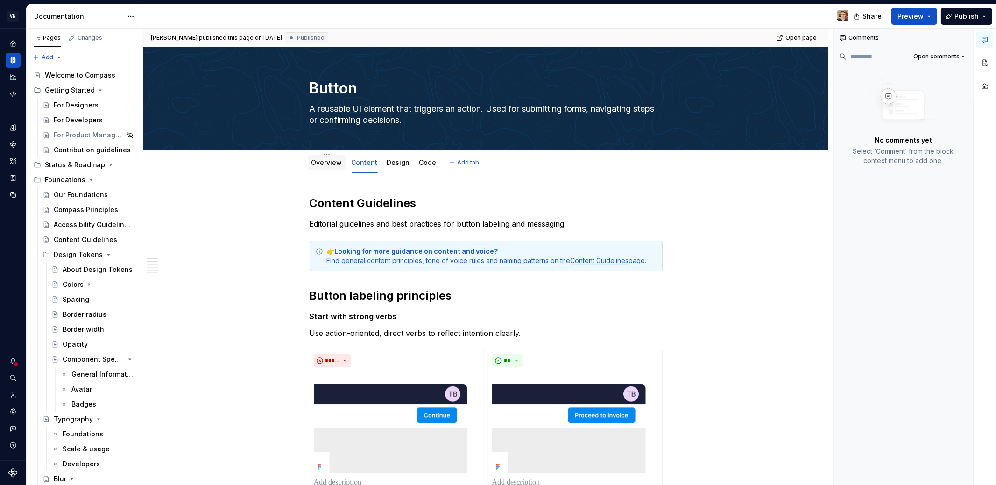
click at [332, 165] on link "Overview" at bounding box center [326, 162] width 31 height 8
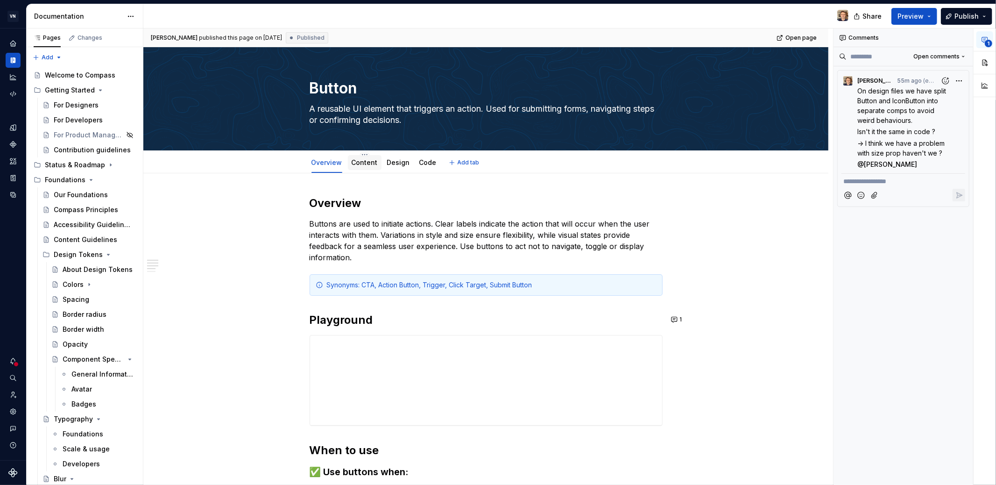
click at [371, 161] on link "Content" at bounding box center [365, 162] width 26 height 8
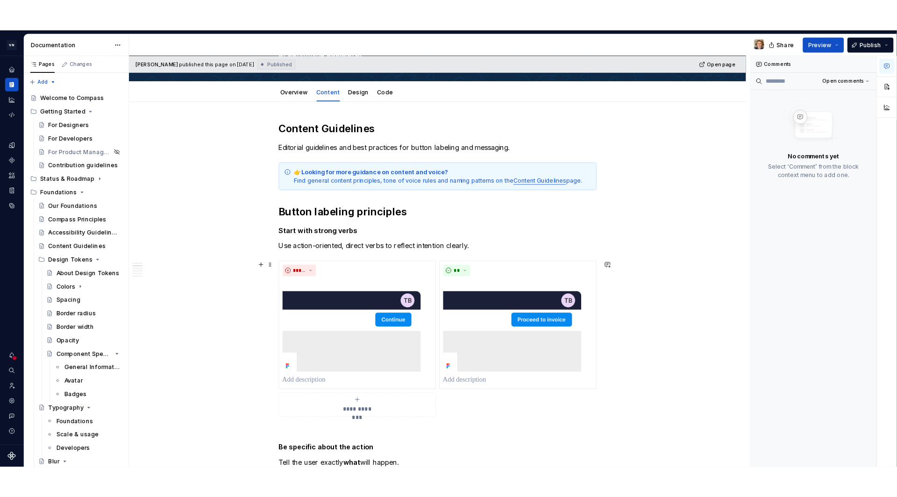
scroll to position [209, 0]
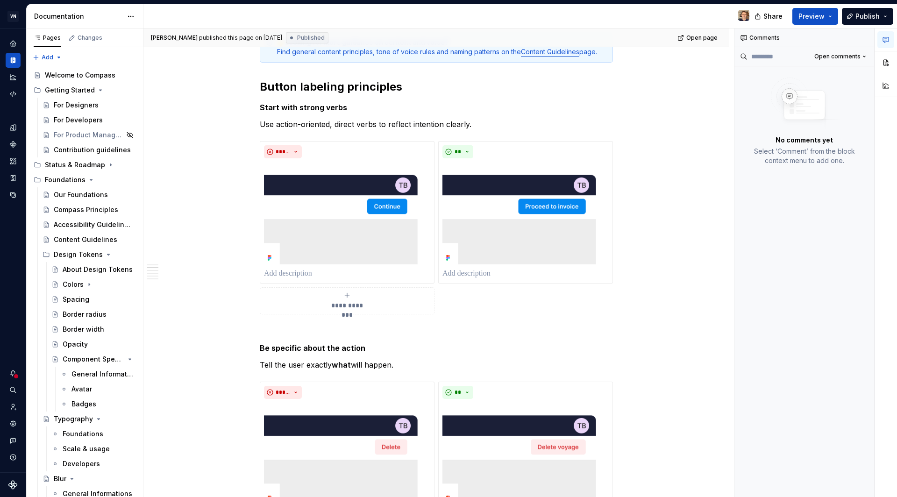
type textarea "*"
